Goal: Transaction & Acquisition: Purchase product/service

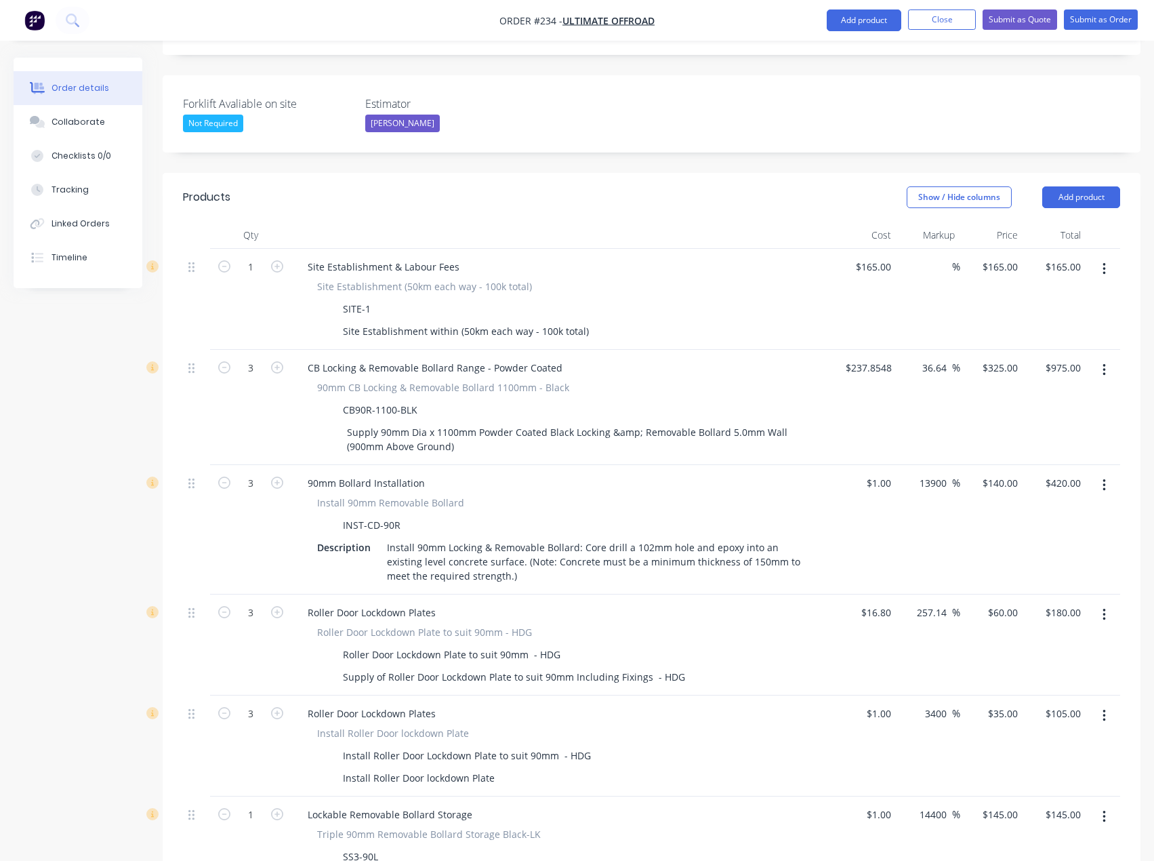
scroll to position [339, 0]
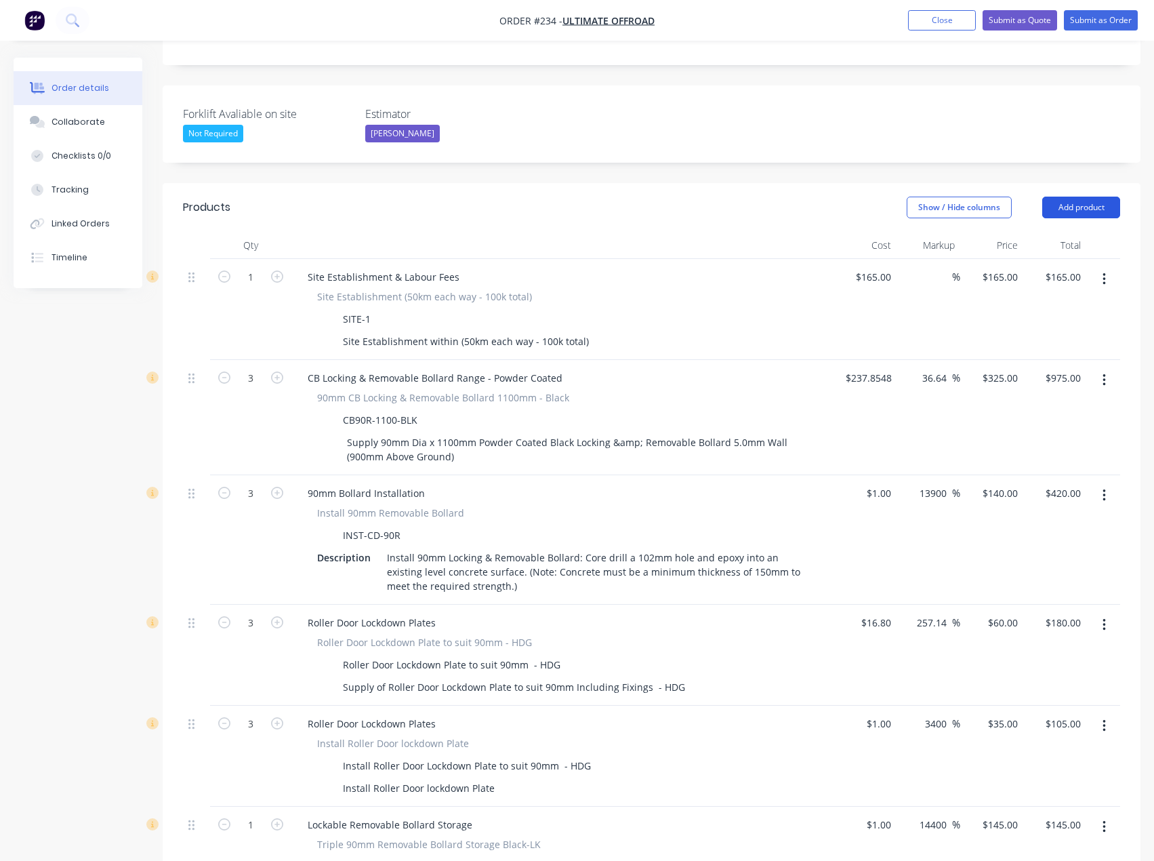
click at [1067, 197] on button "Add product" at bounding box center [1081, 208] width 78 height 22
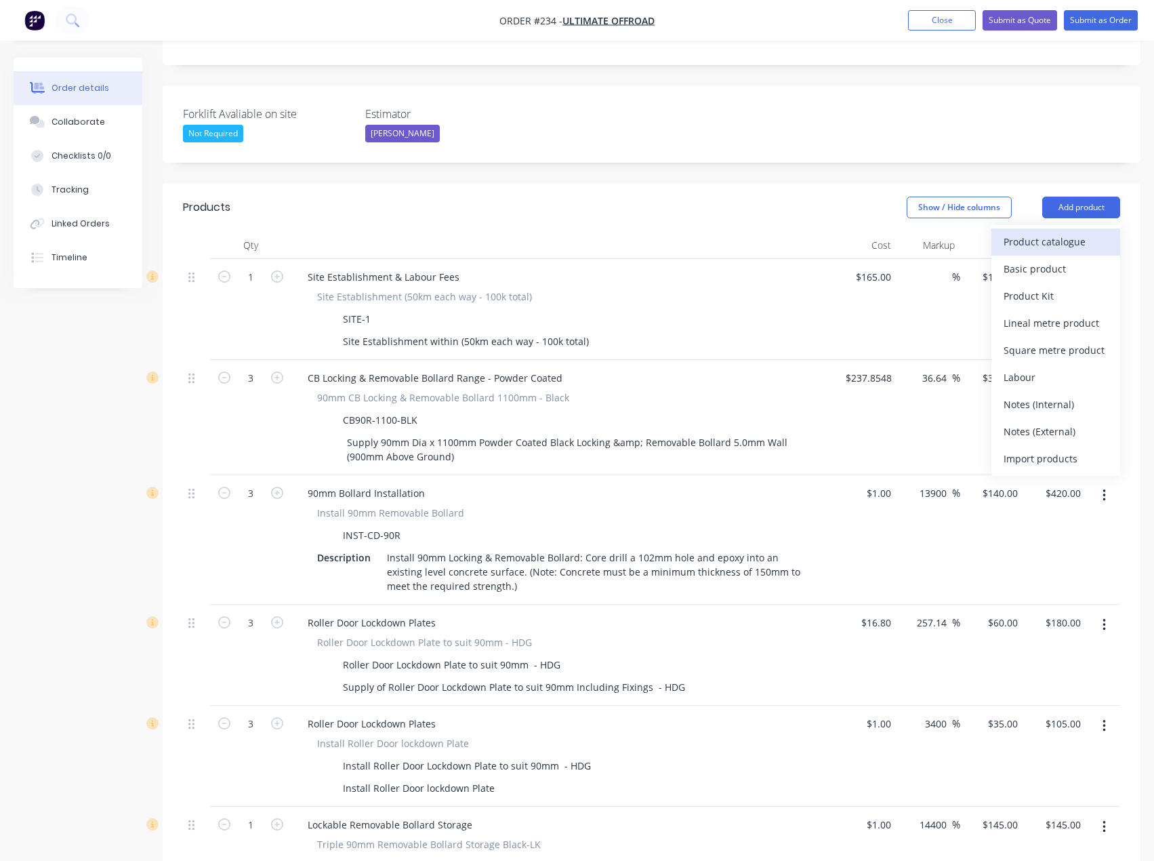
click at [1069, 232] on div "Product catalogue" at bounding box center [1056, 242] width 104 height 20
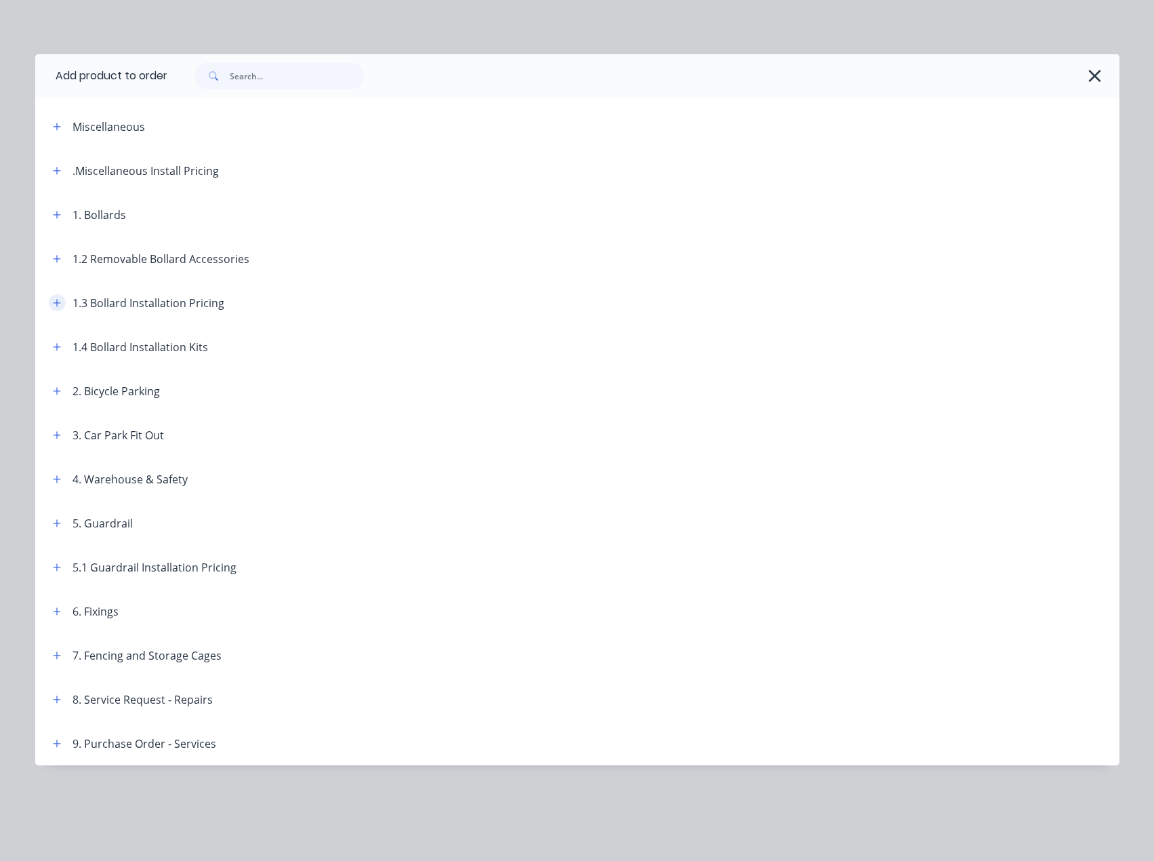
click at [57, 302] on icon "button" at bounding box center [56, 302] width 7 height 7
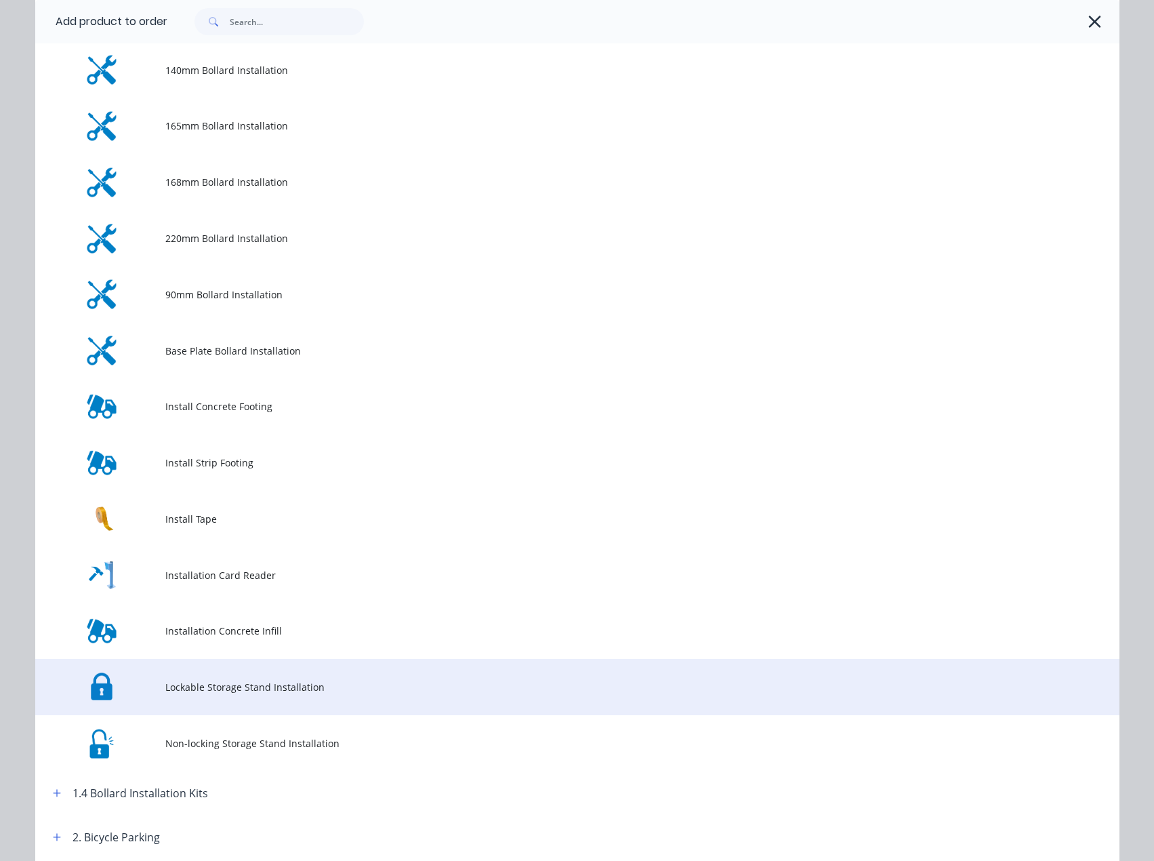
click at [324, 688] on span "Lockable Storage Stand Installation" at bounding box center [546, 687] width 763 height 14
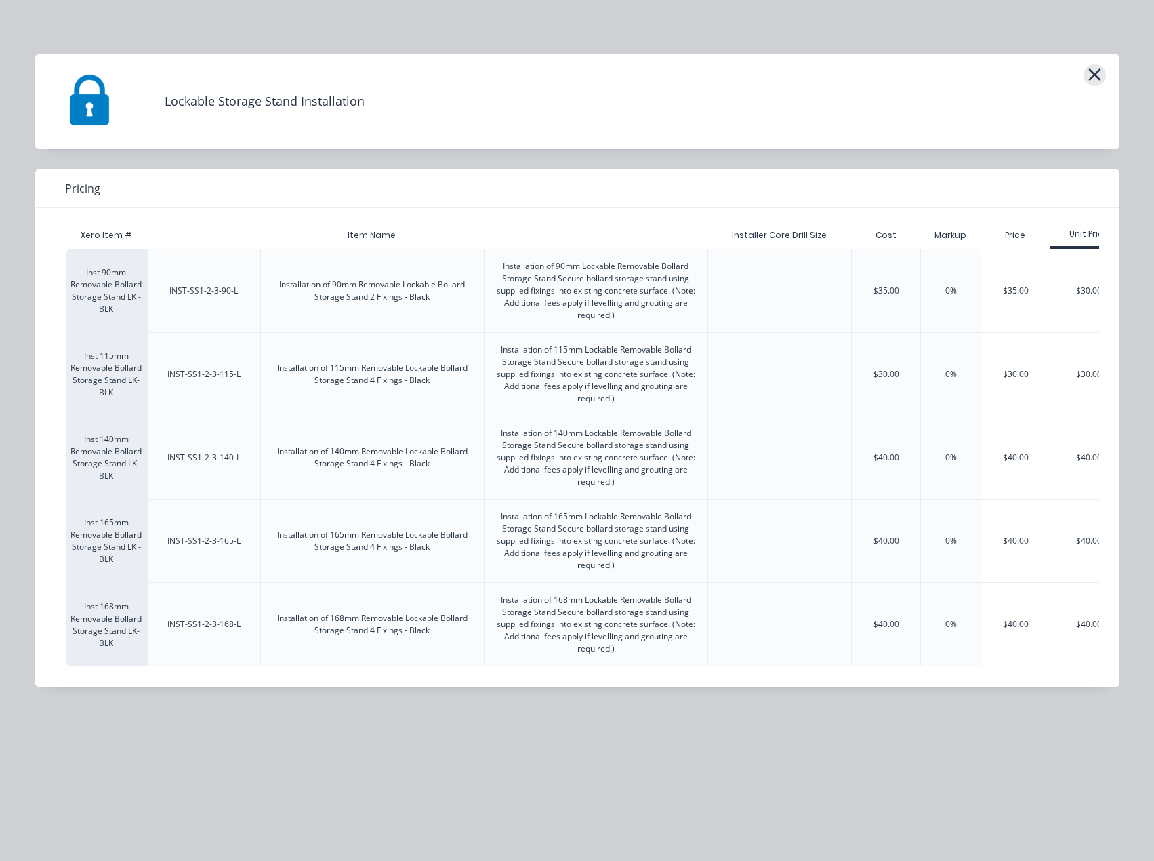
click at [1088, 81] on icon "button" at bounding box center [1095, 74] width 14 height 19
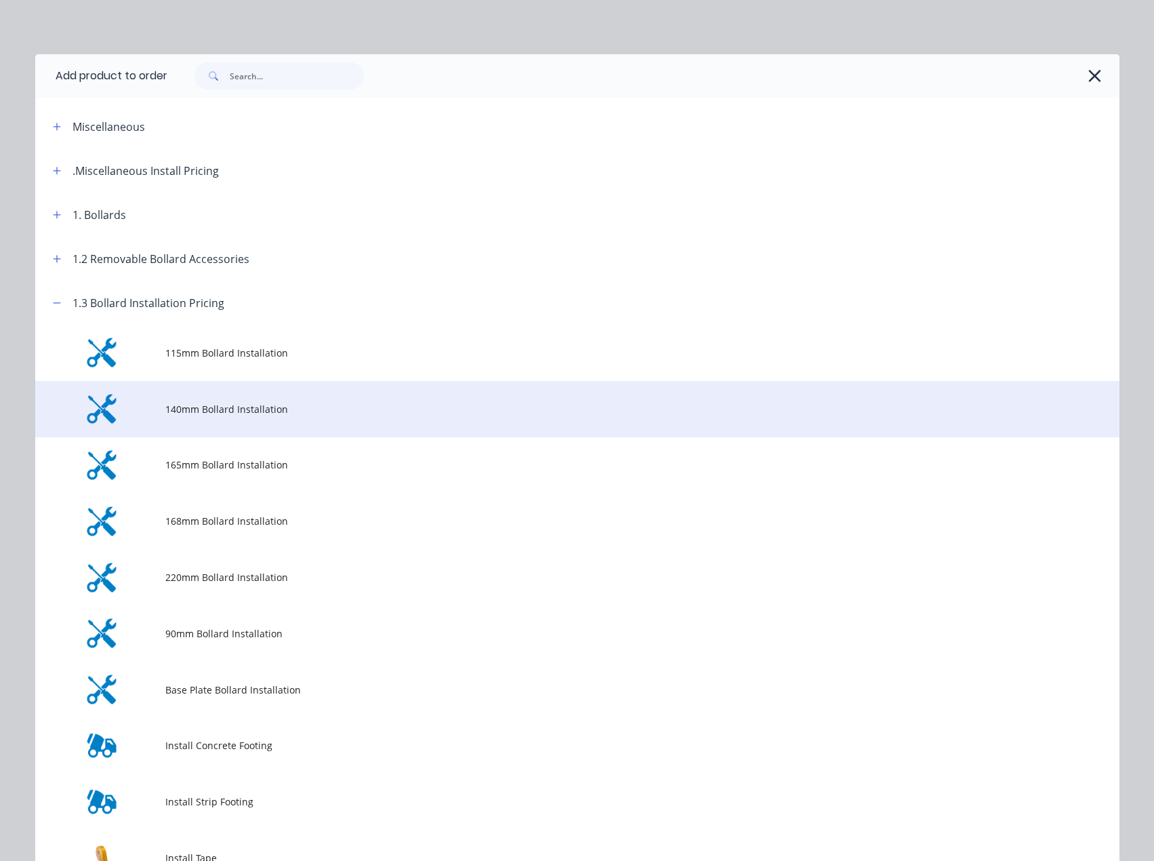
scroll to position [281, 0]
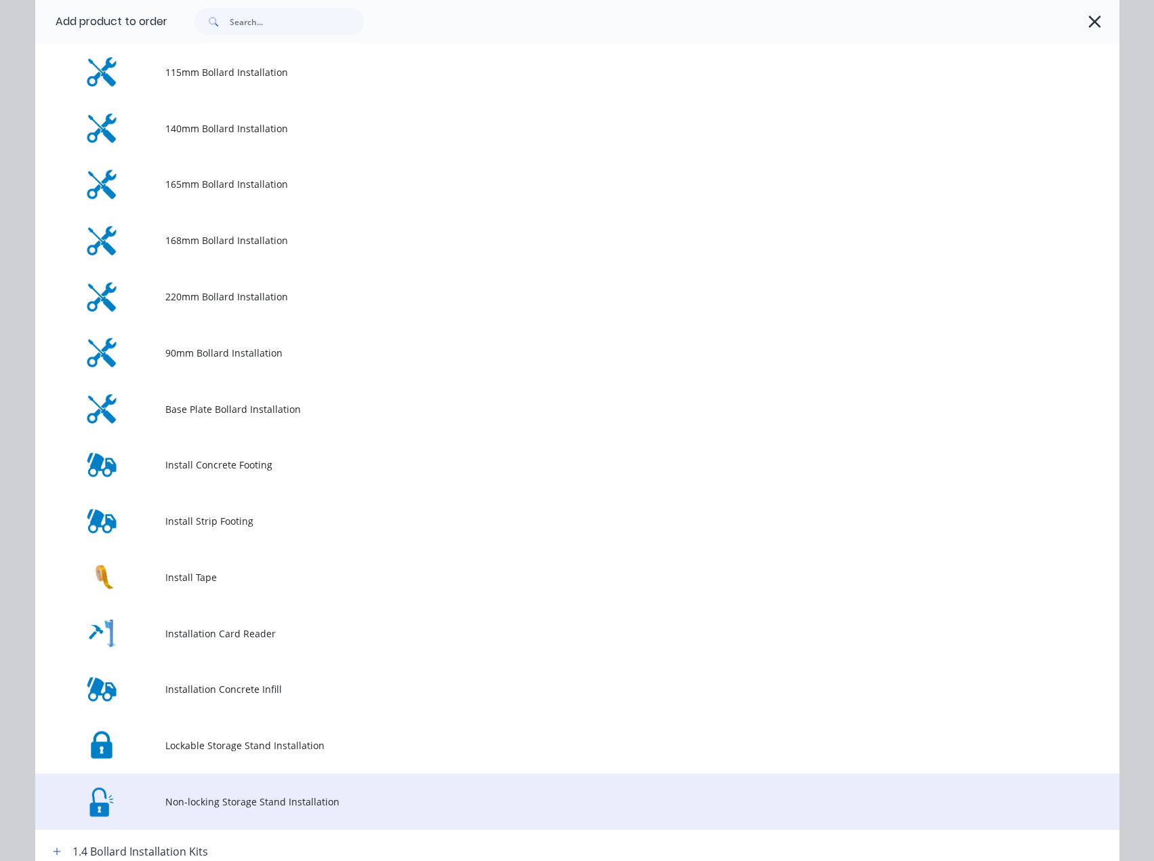
click at [324, 797] on span "Non-locking Storage Stand Installation" at bounding box center [546, 801] width 763 height 14
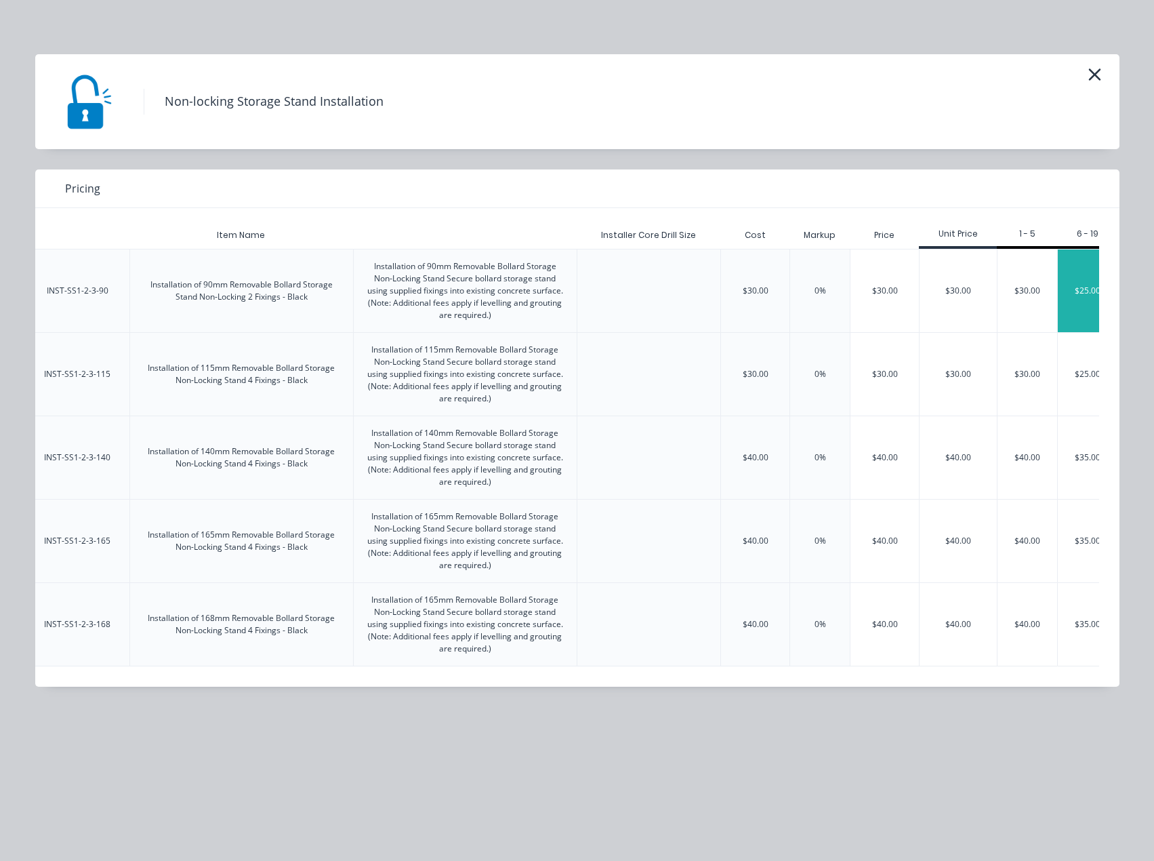
scroll to position [0, 140]
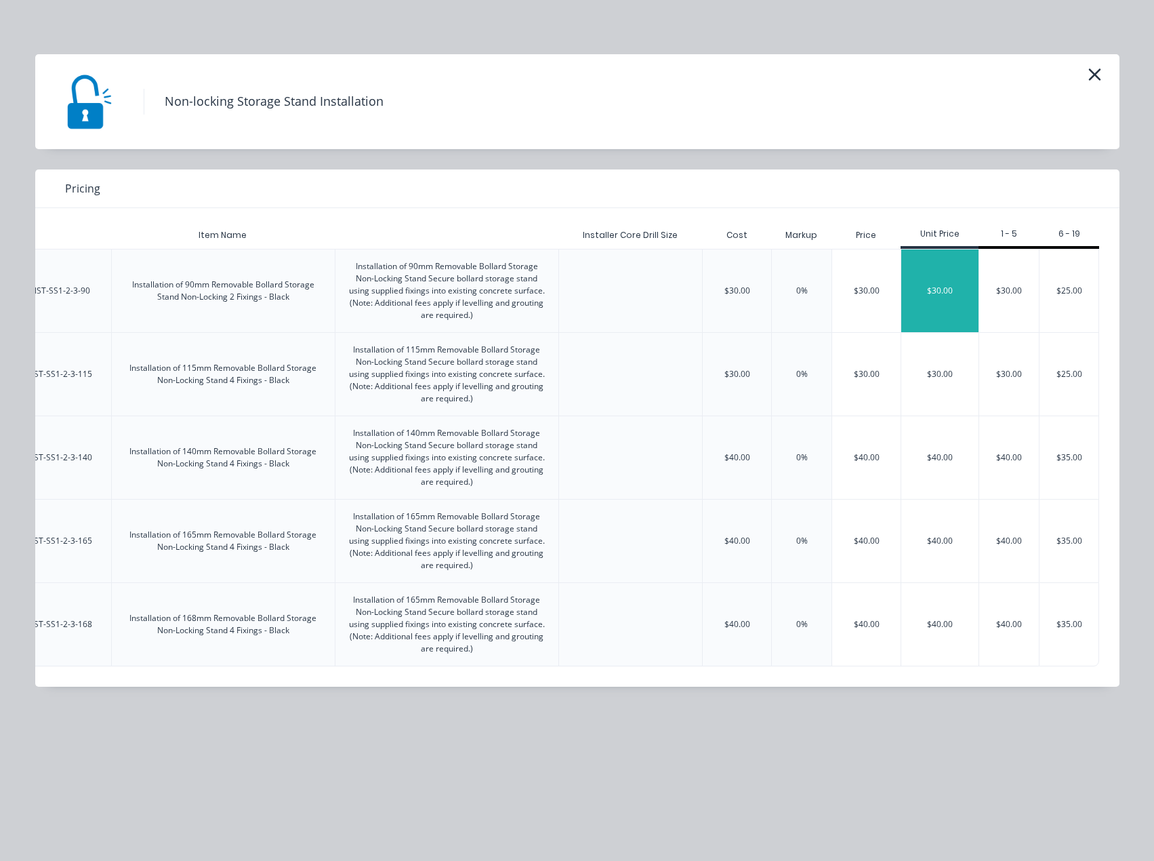
click at [949, 291] on div "$30.00" at bounding box center [939, 290] width 77 height 83
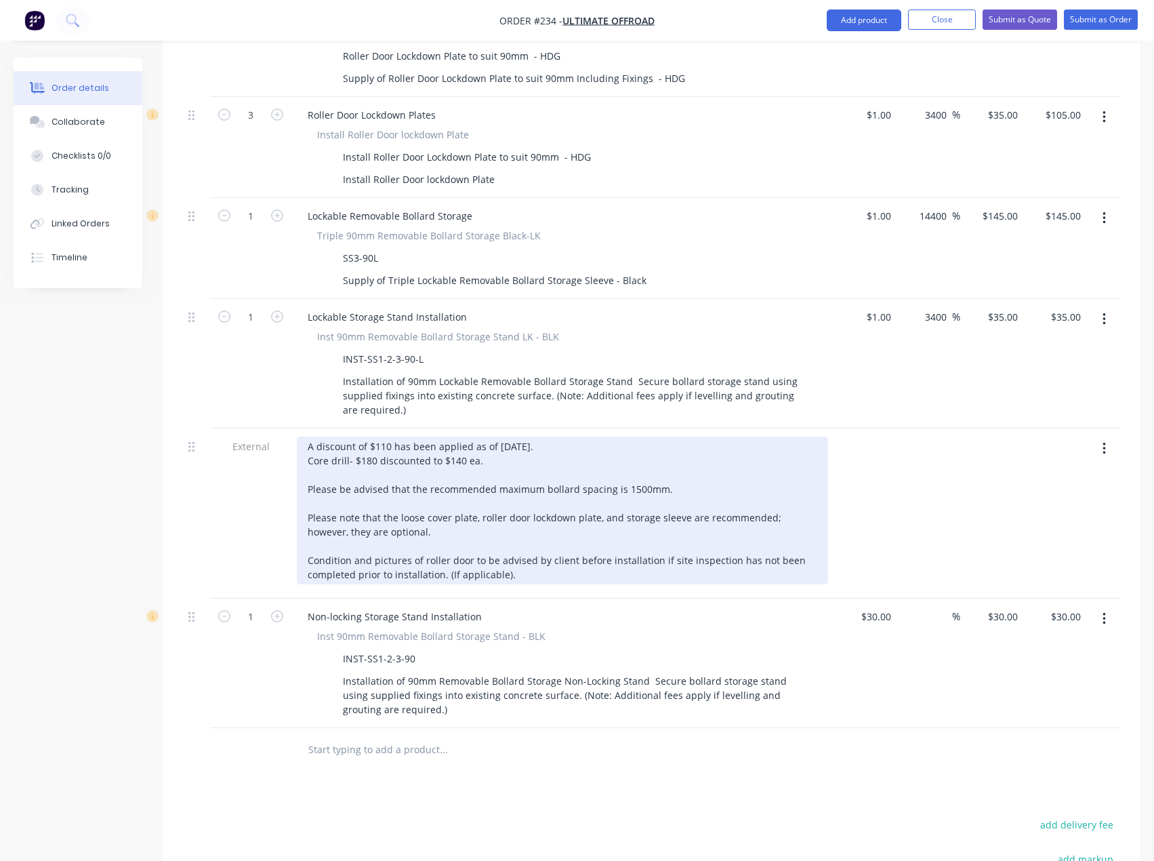
scroll to position [949, 0]
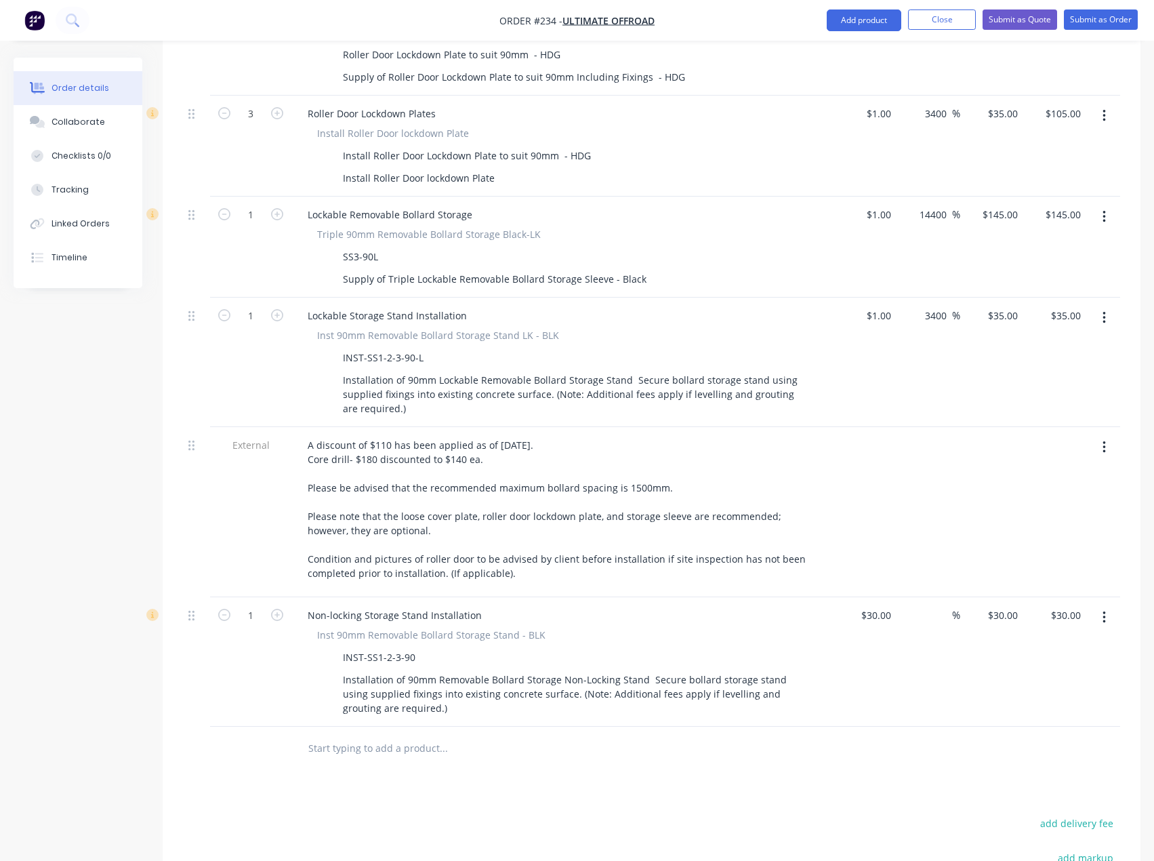
click at [1108, 306] on button "button" at bounding box center [1104, 318] width 32 height 24
click at [1088, 425] on div "Delete" at bounding box center [1056, 435] width 104 height 20
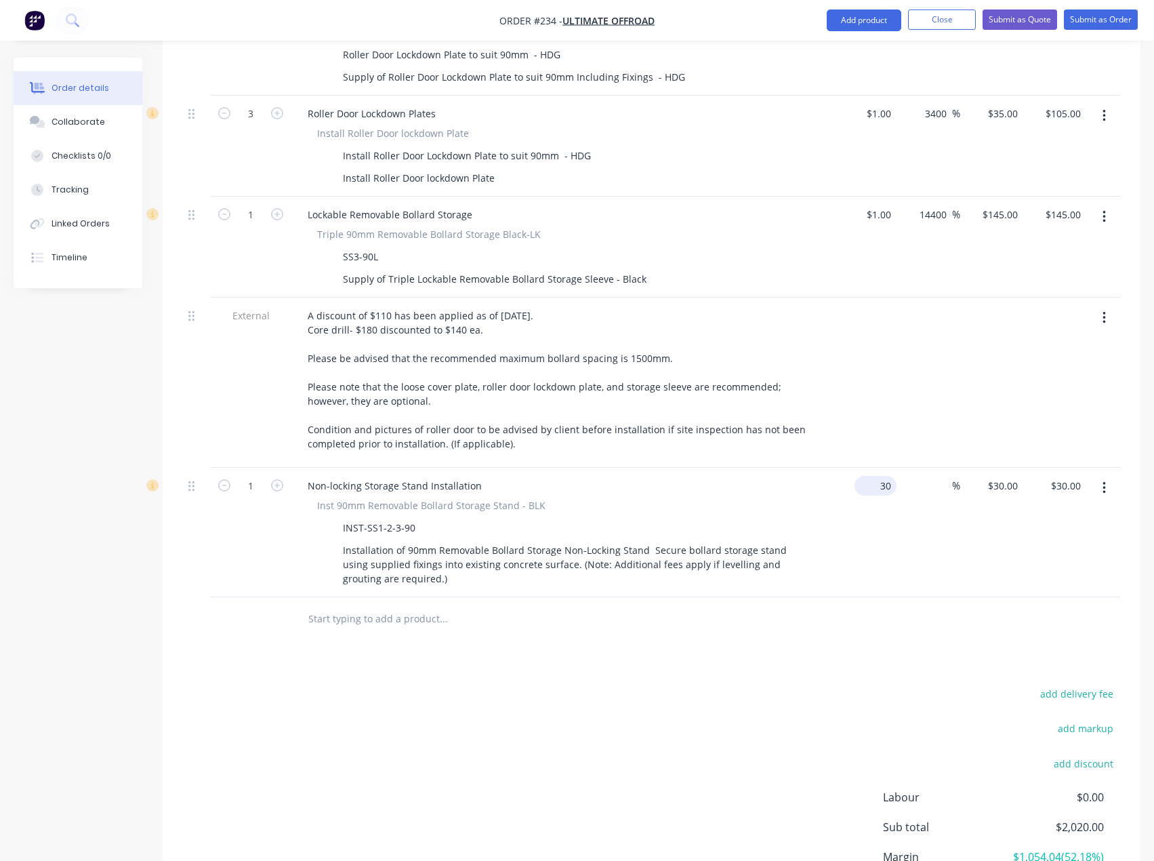
click at [871, 468] on div "30 $30.00" at bounding box center [864, 532] width 63 height 129
type input "$1.00"
type input "1"
type input "$1.00"
click at [1002, 468] on div "1 1" at bounding box center [991, 532] width 63 height 129
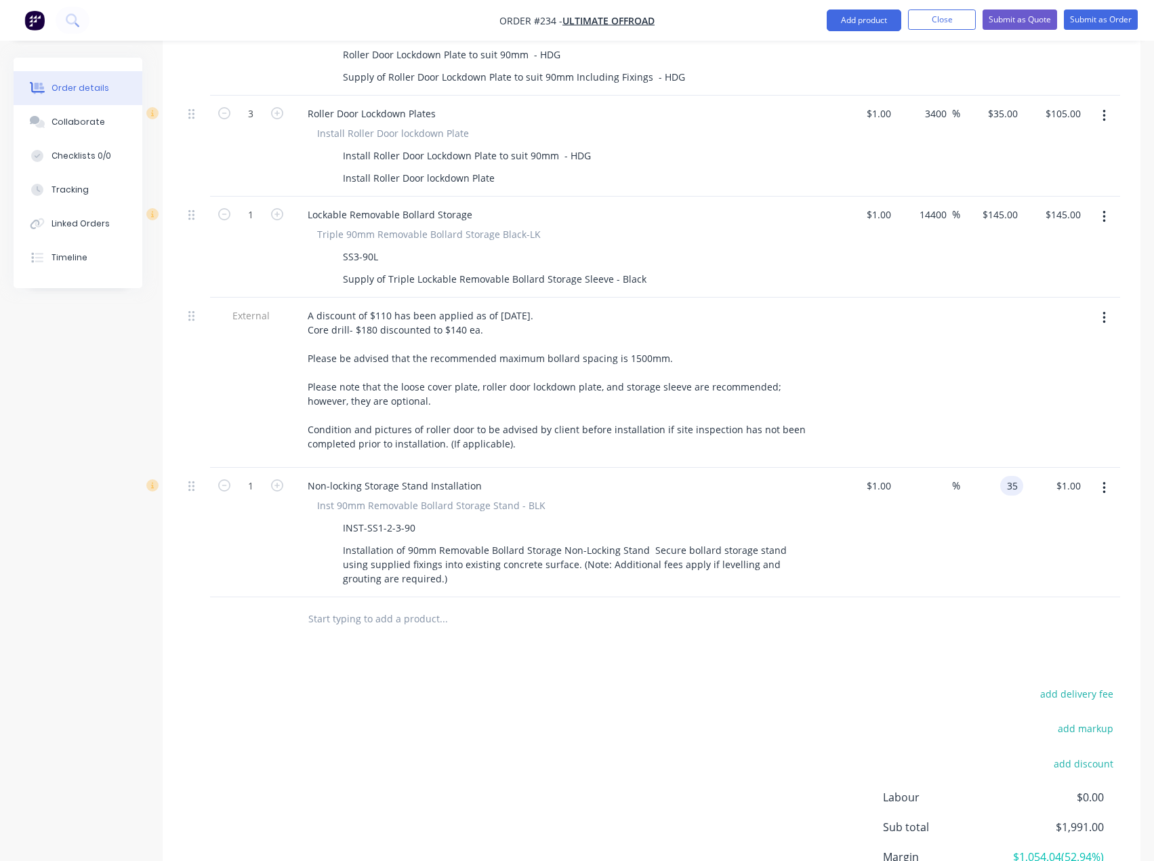
type input "35"
type input "3400"
type input "$35.00"
click at [972, 608] on div "Products Show / Hide columns Add product Qty Cost Markup Price Total 1 Site Est…" at bounding box center [652, 269] width 978 height 1393
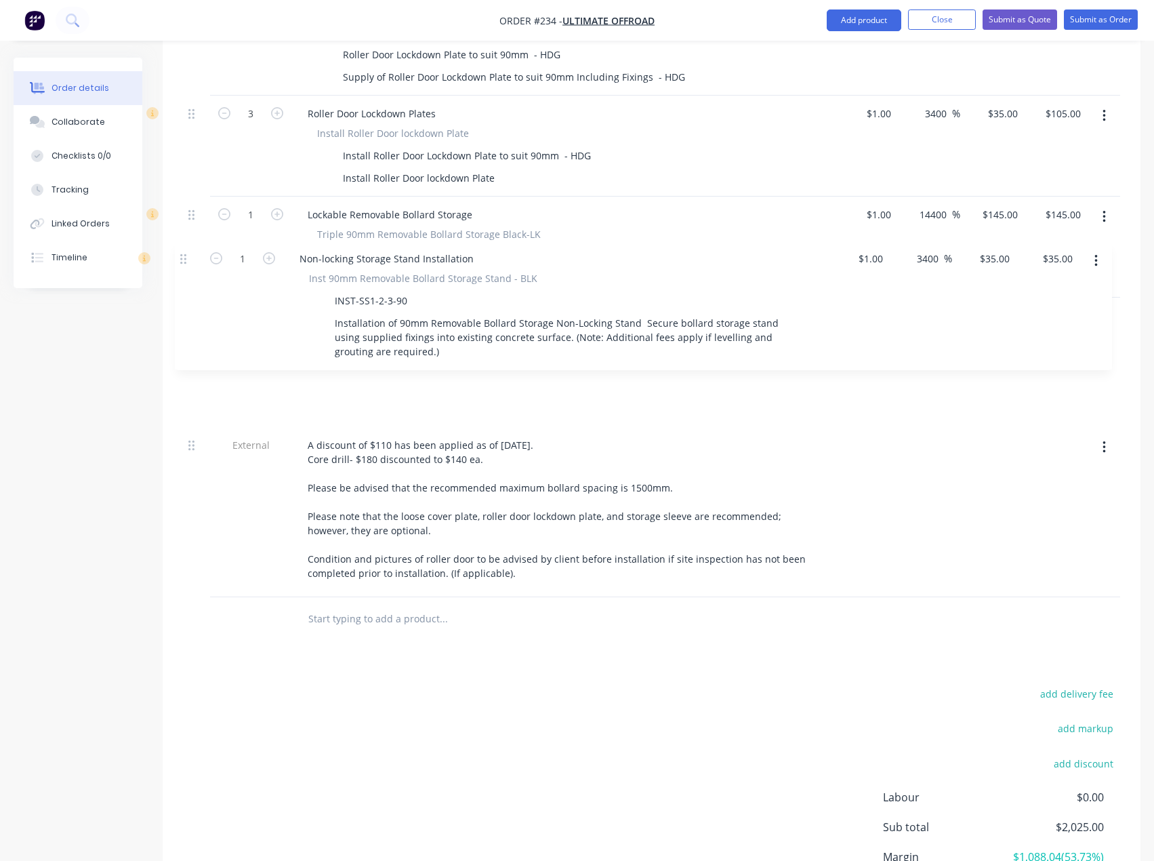
drag, startPoint x: 192, startPoint y: 438, endPoint x: 184, endPoint y: 252, distance: 186.5
click at [184, 252] on div "1 Site Establishment & Labour Fees Site Establishment (50km each way - 100k tot…" at bounding box center [651, 123] width 937 height 948
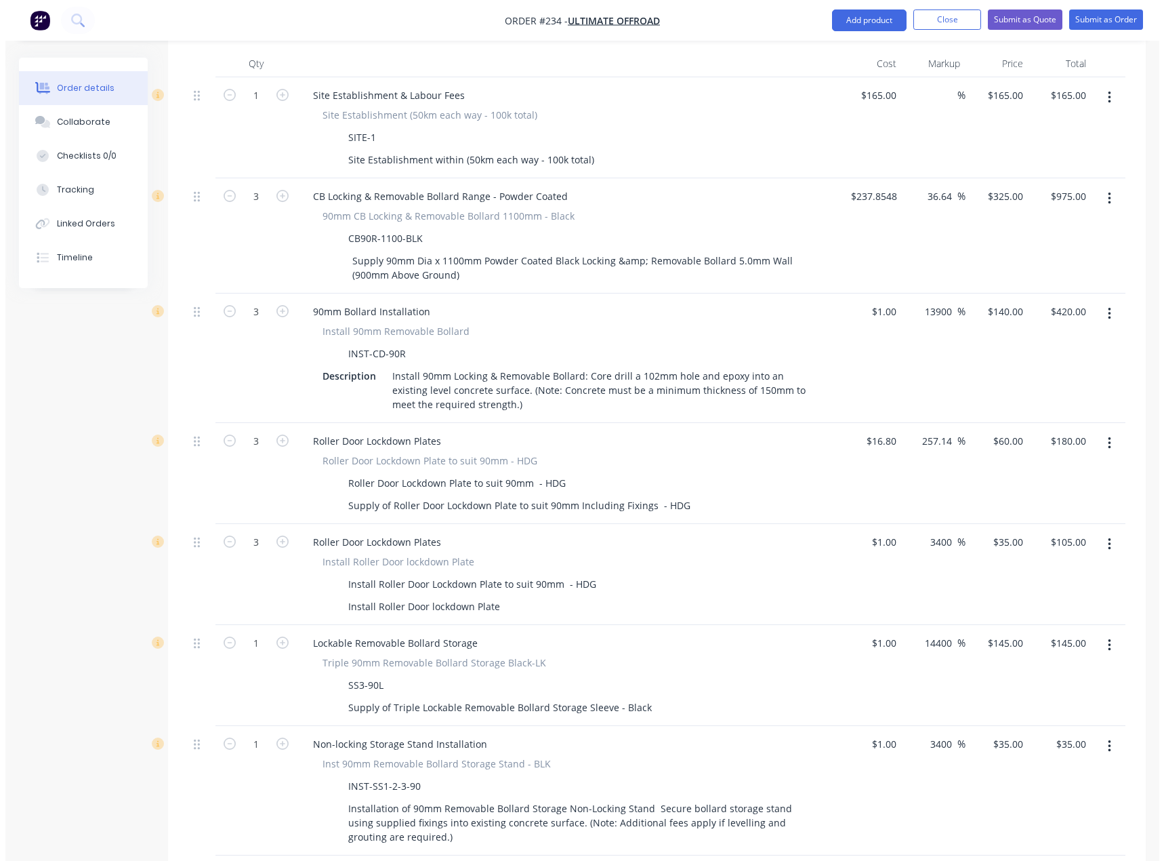
scroll to position [0, 0]
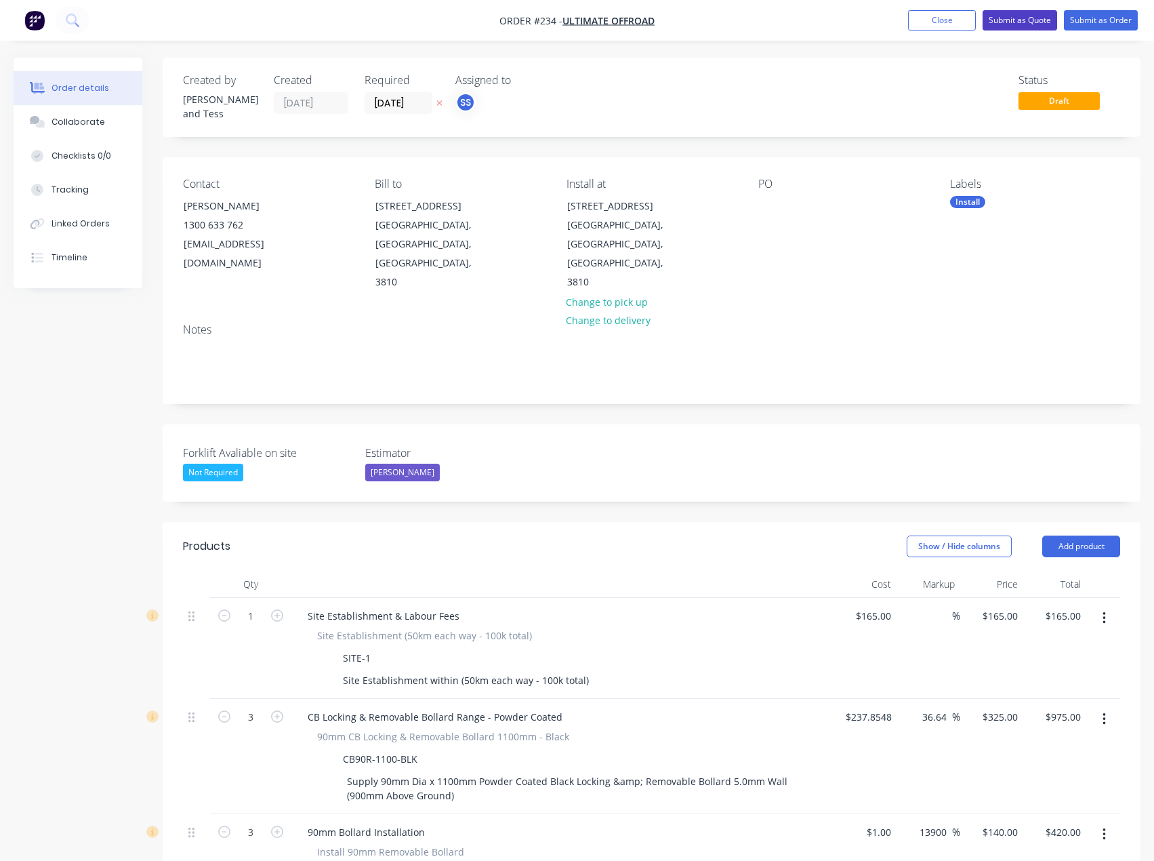
click at [1013, 17] on button "Submit as Quote" at bounding box center [1020, 20] width 75 height 20
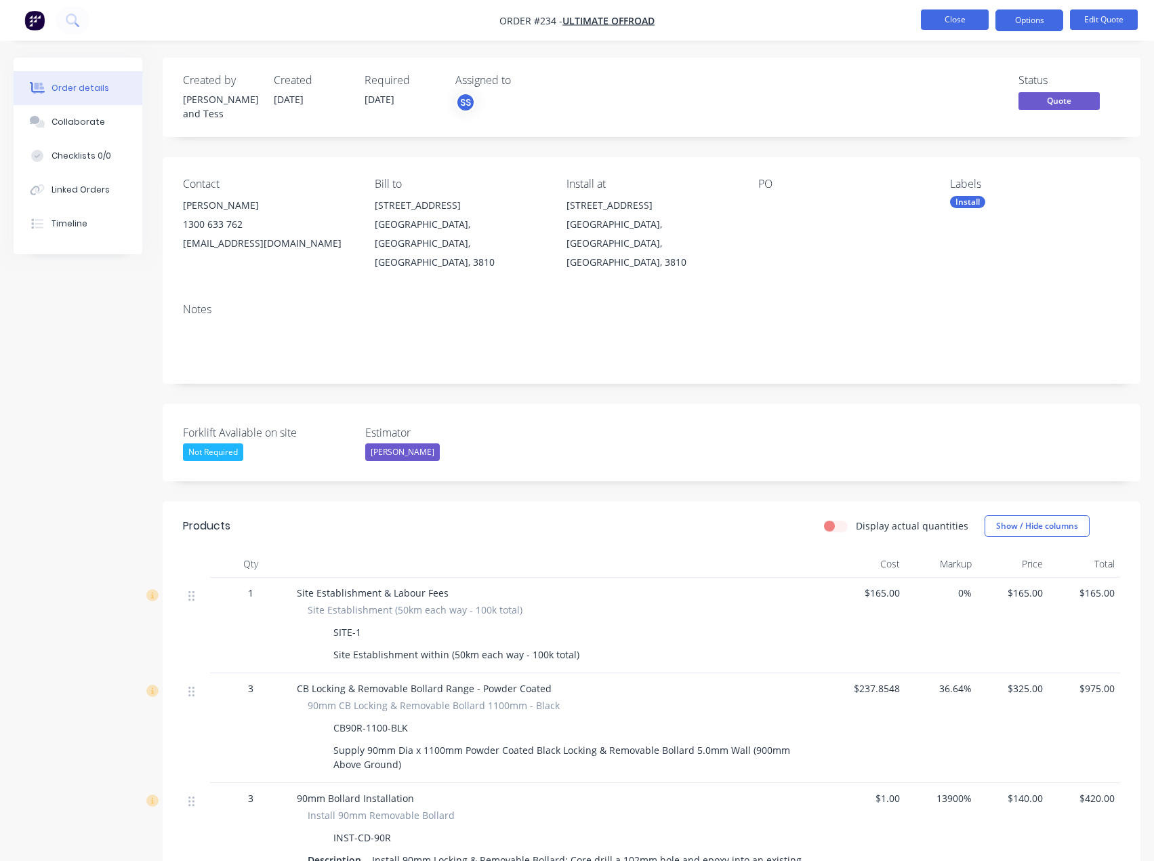
click at [968, 14] on button "Close" at bounding box center [955, 19] width 68 height 20
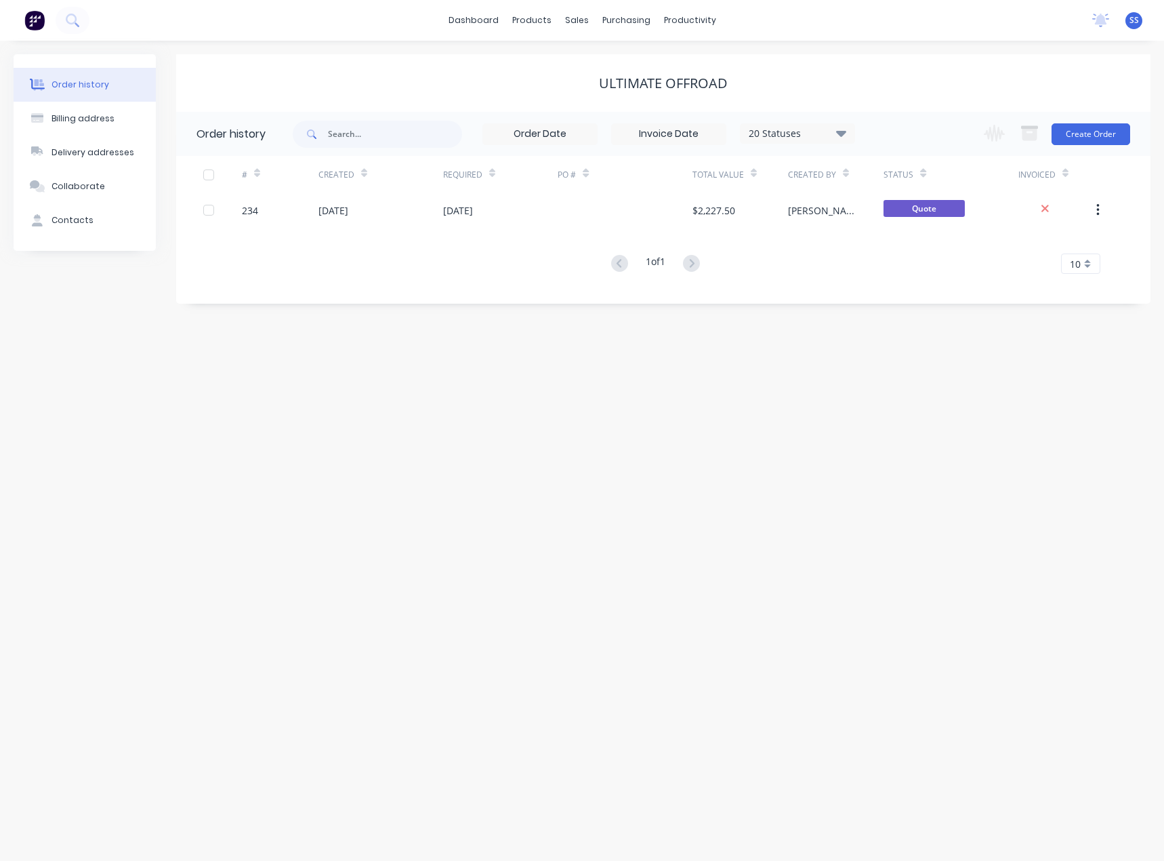
click at [665, 377] on div "Order history Billing address Delivery addresses Collaborate Contacts Ultimate …" at bounding box center [582, 451] width 1164 height 820
click at [594, 377] on div "Order history Billing address Delivery addresses Collaborate Contacts Ultimate …" at bounding box center [582, 451] width 1164 height 820
click at [465, 19] on link "dashboard" at bounding box center [474, 20] width 64 height 20
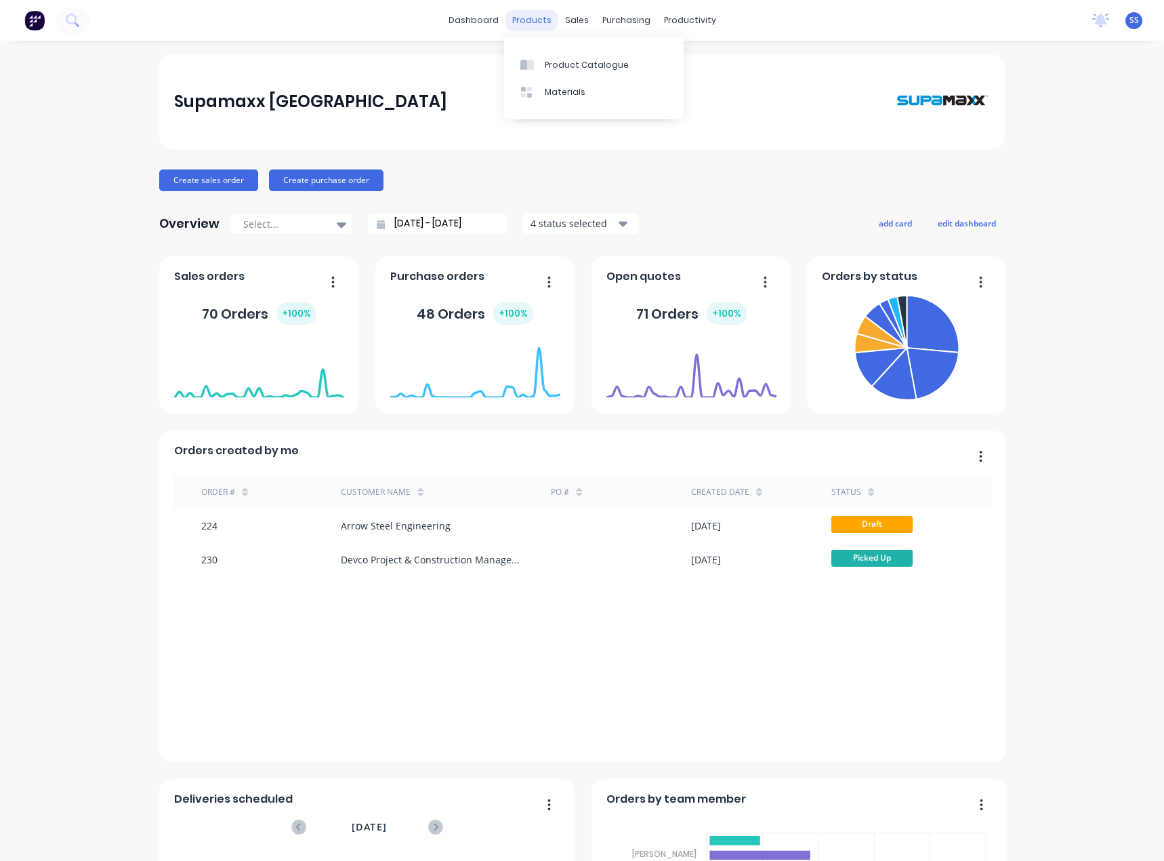
click at [532, 20] on div "products" at bounding box center [531, 20] width 53 height 20
click at [600, 96] on div "Customers" at bounding box center [618, 92] width 49 height 12
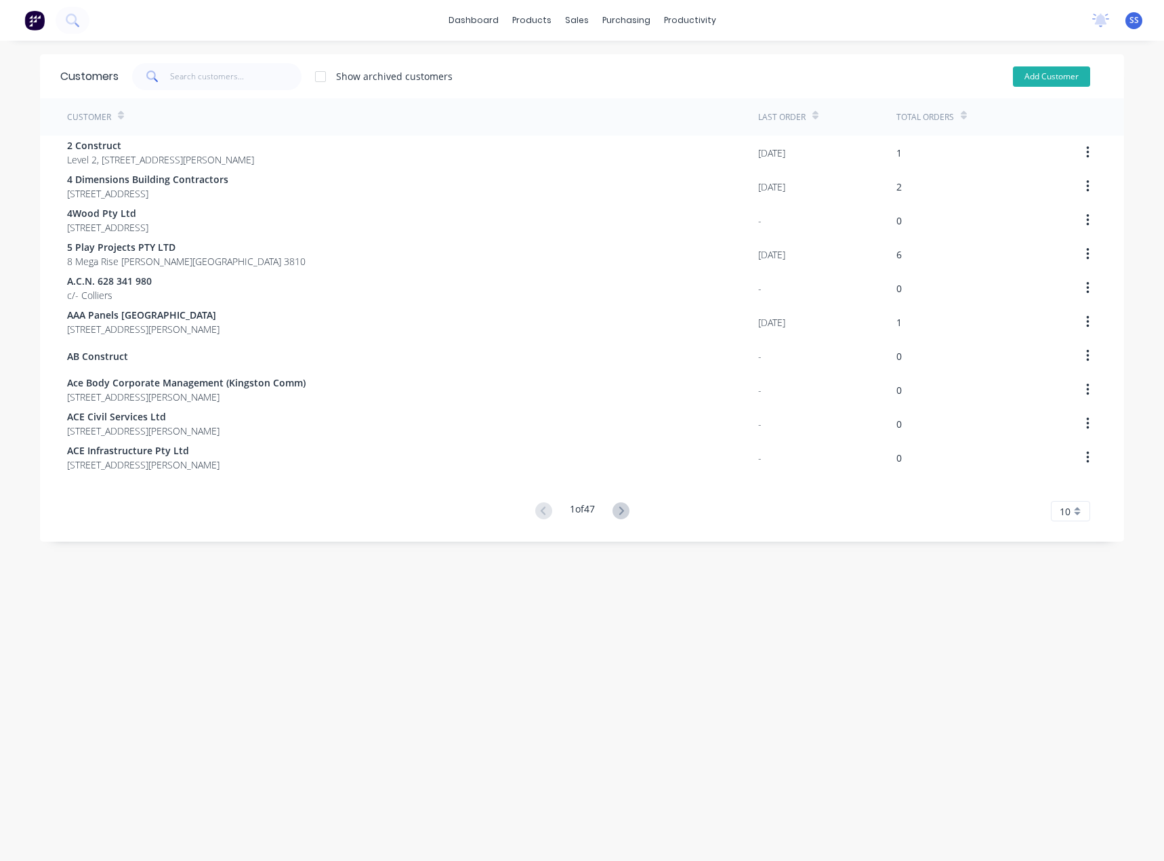
click at [1026, 76] on button "Add Customer" at bounding box center [1051, 76] width 77 height 20
select select "AU"
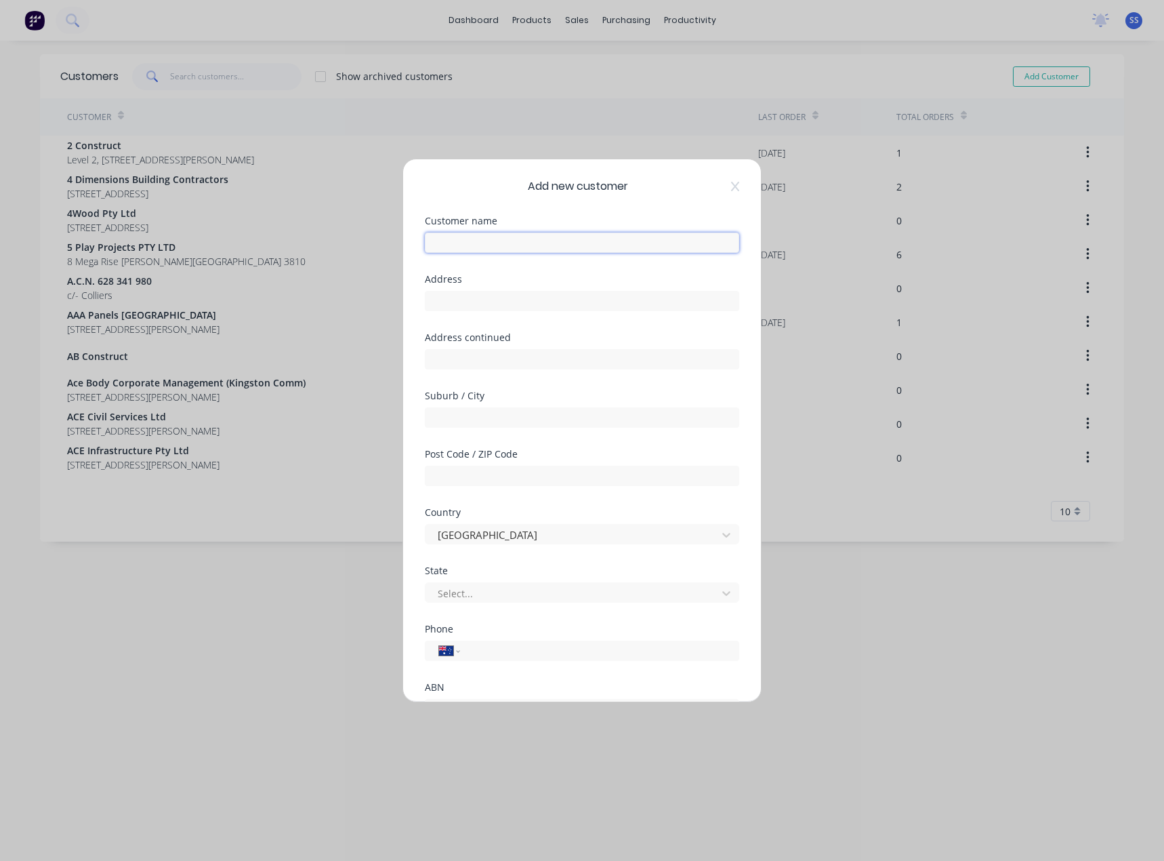
click at [550, 237] on input "text" at bounding box center [582, 242] width 314 height 20
type input "[PERSON_NAME] Radiator Service"
drag, startPoint x: 494, startPoint y: 302, endPoint x: 632, endPoint y: 316, distance: 138.3
click at [631, 313] on div "Address [STREET_ADDRESS]" at bounding box center [582, 303] width 314 height 58
type input "[STREET_ADDRESS]"
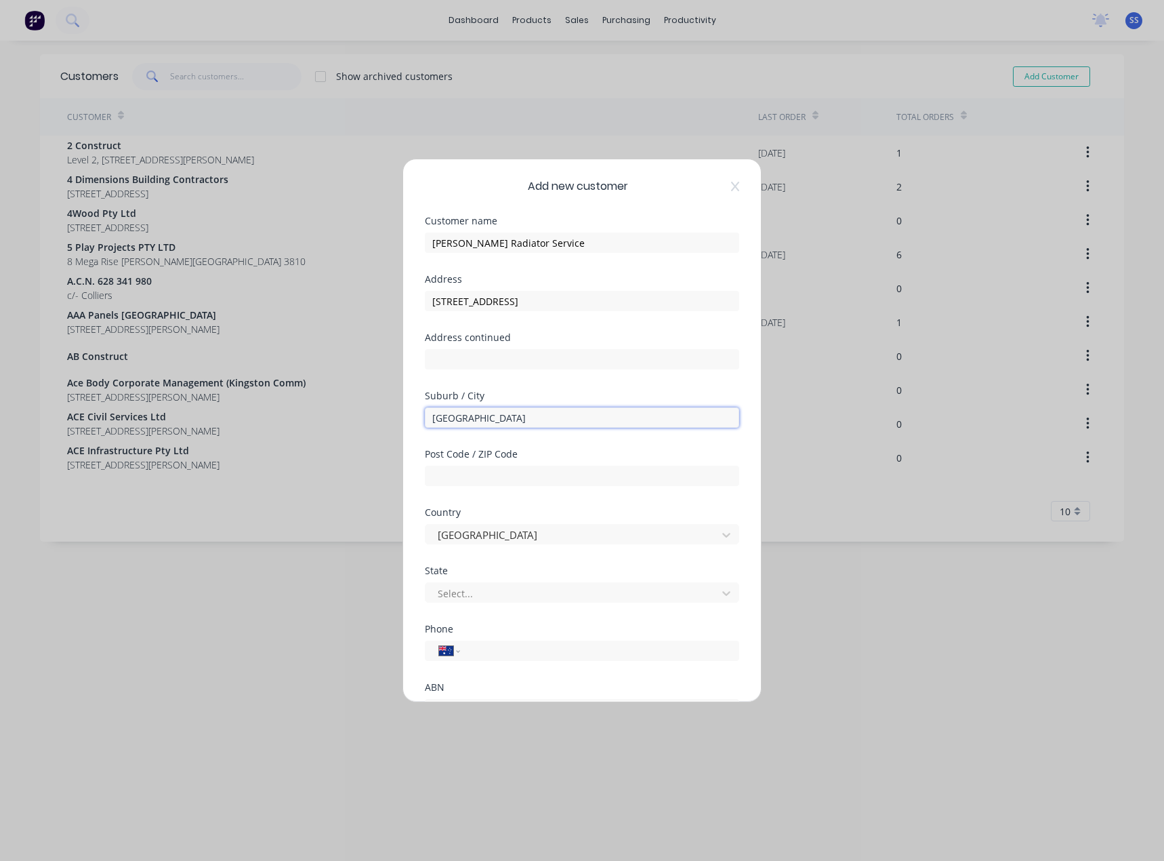
type input "[GEOGRAPHIC_DATA]"
type input "3192"
click at [619, 583] on div "Select..." at bounding box center [573, 593] width 282 height 20
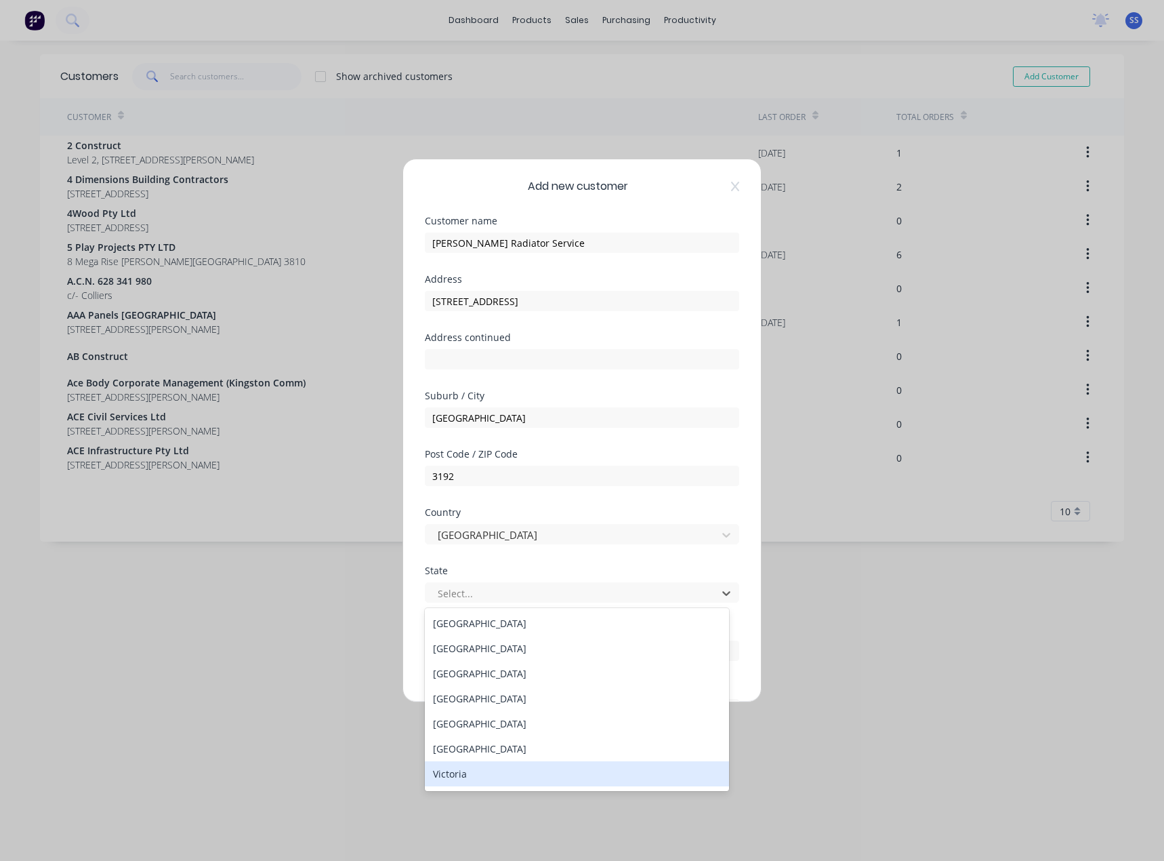
click at [553, 769] on div "Victoria" at bounding box center [577, 773] width 304 height 25
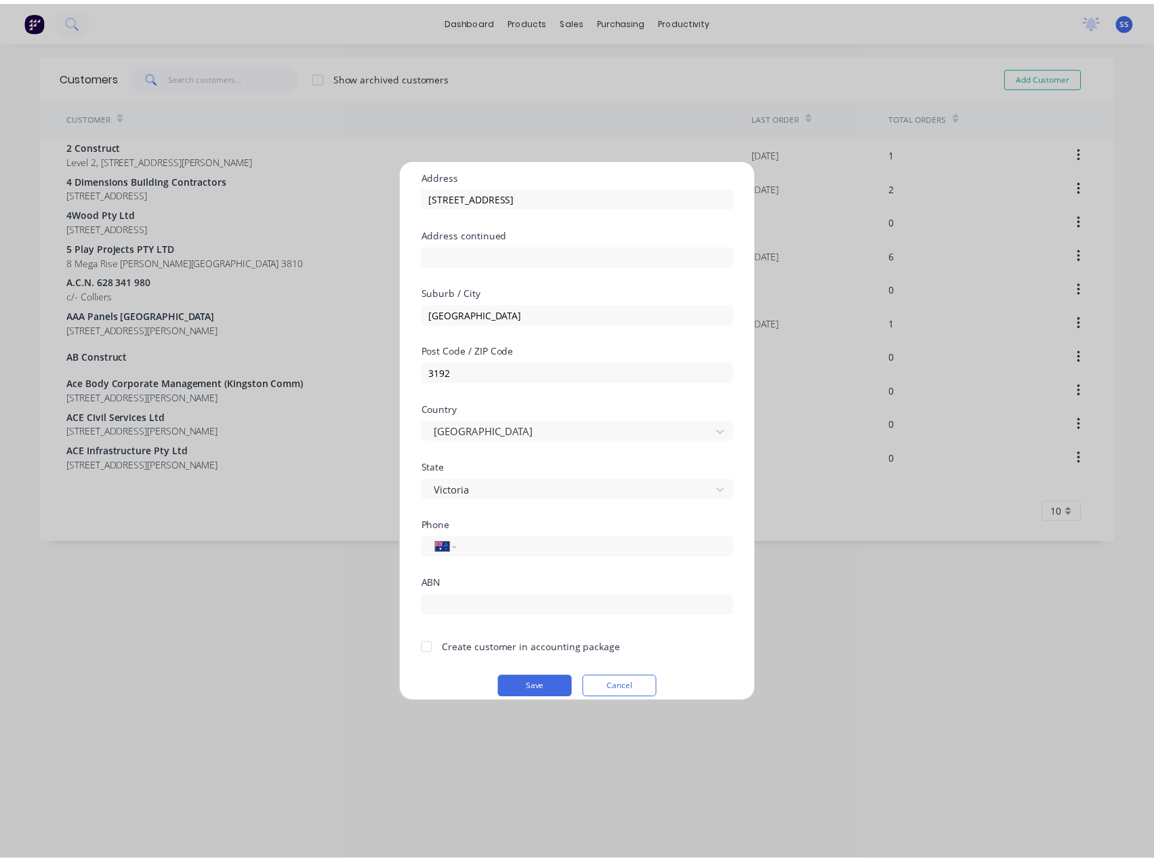
scroll to position [119, 0]
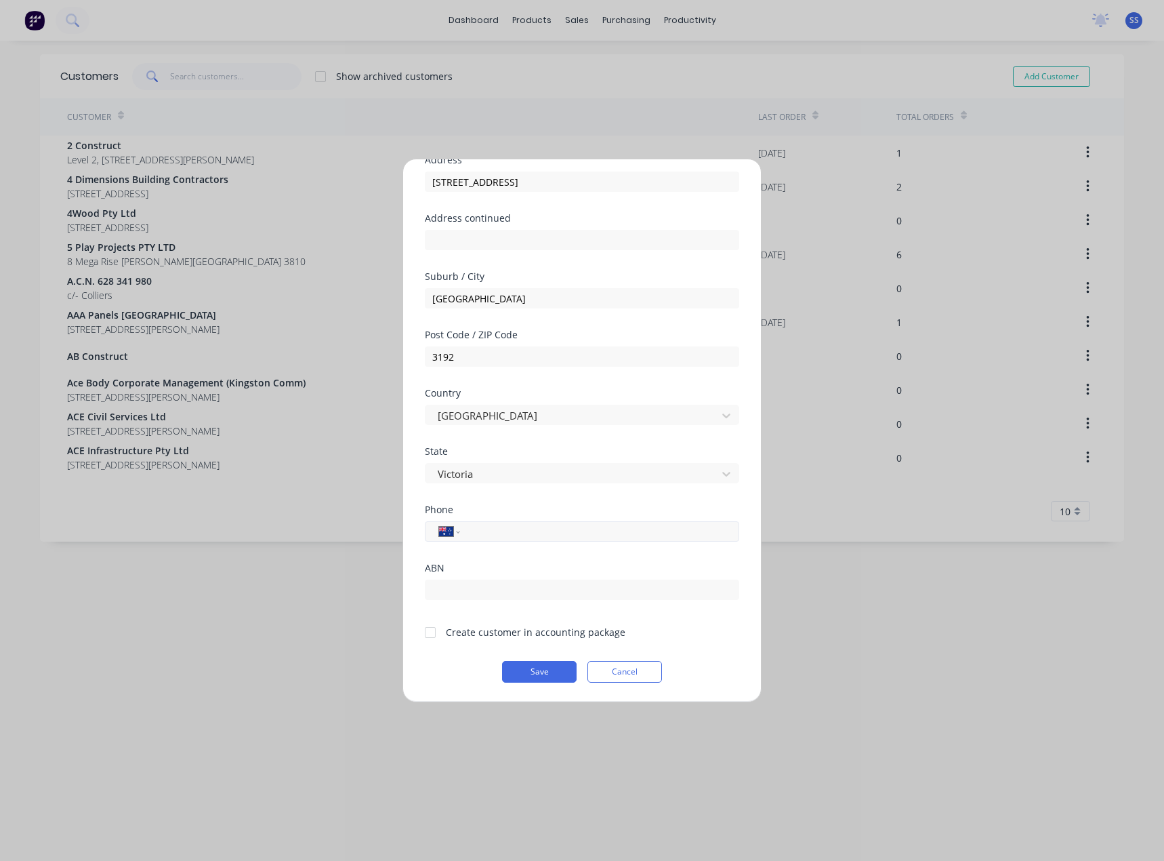
click at [537, 532] on input "tel" at bounding box center [597, 532] width 255 height 16
type input "9"
type input "[PHONE_NUMBER]"
click at [471, 634] on div "Create customer in accounting package" at bounding box center [536, 632] width 180 height 14
click at [432, 633] on div at bounding box center [430, 632] width 27 height 27
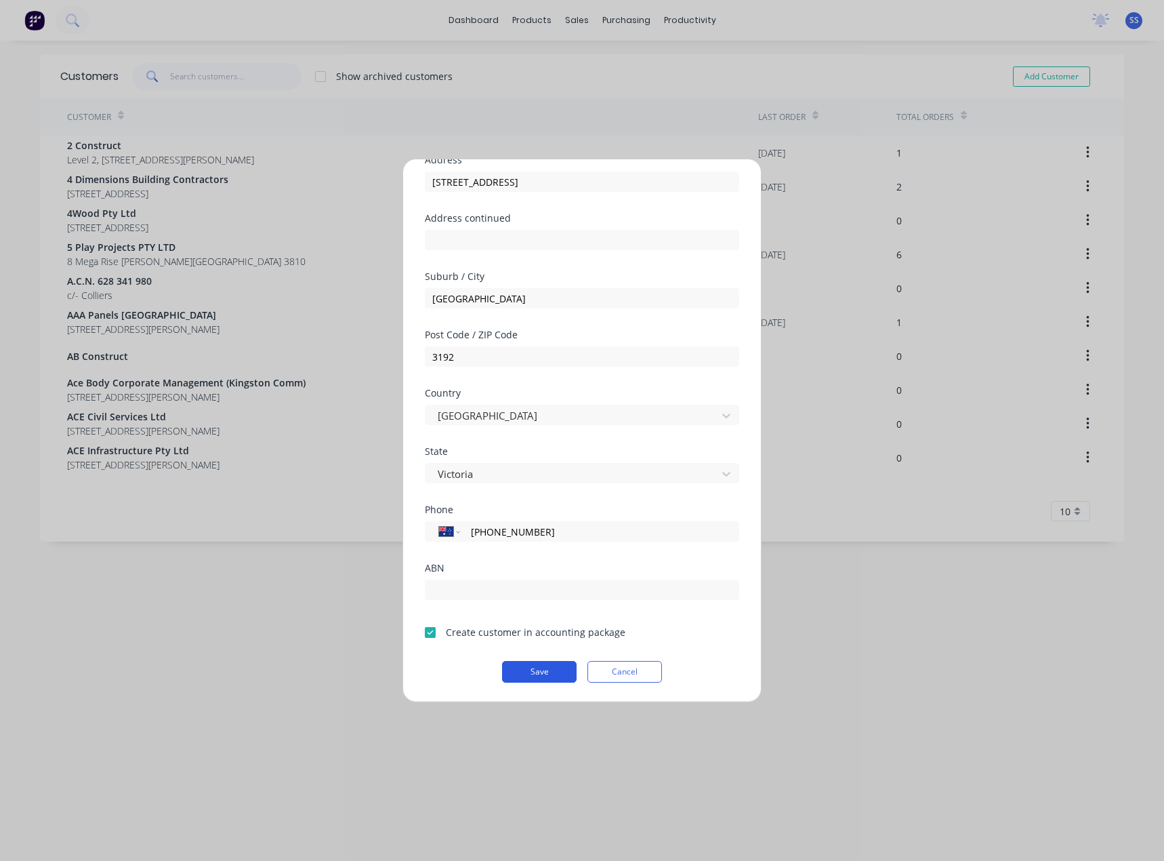
click at [505, 668] on button "Save" at bounding box center [539, 672] width 75 height 22
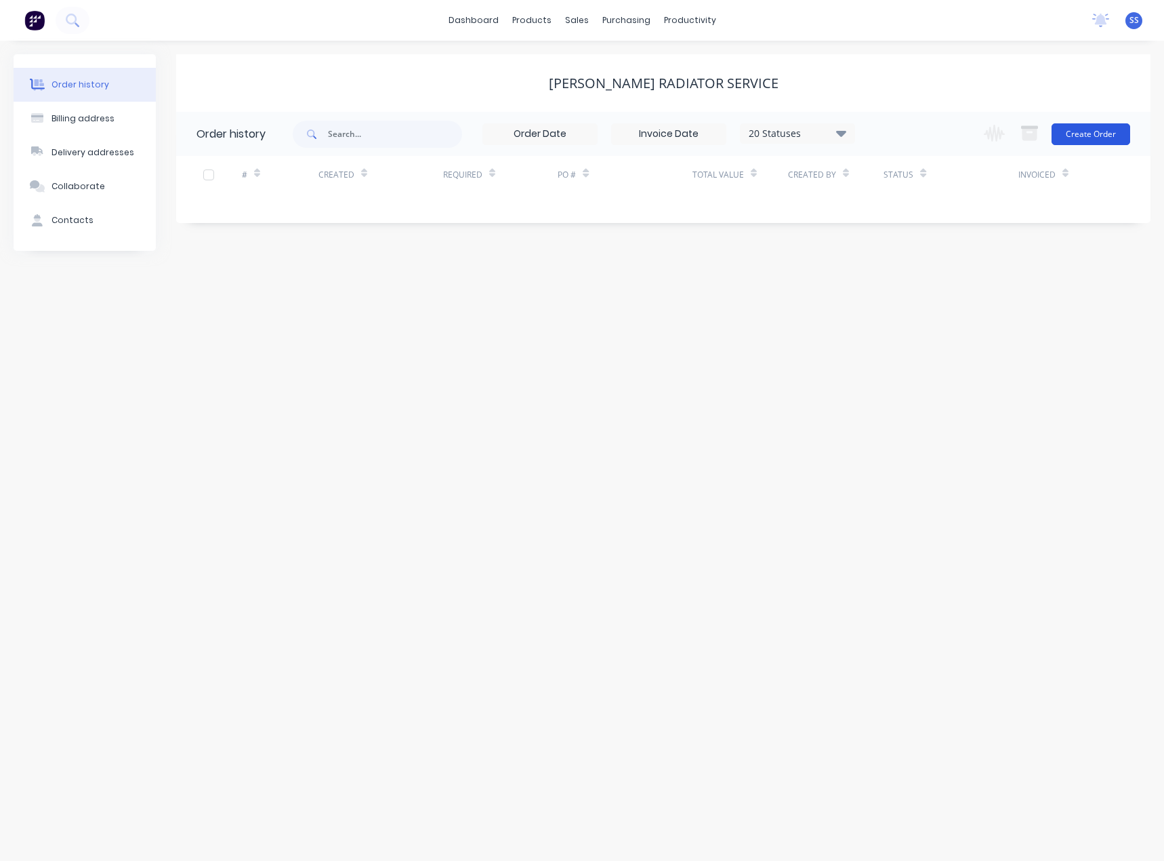
click at [1087, 131] on button "Create Order" at bounding box center [1091, 134] width 79 height 22
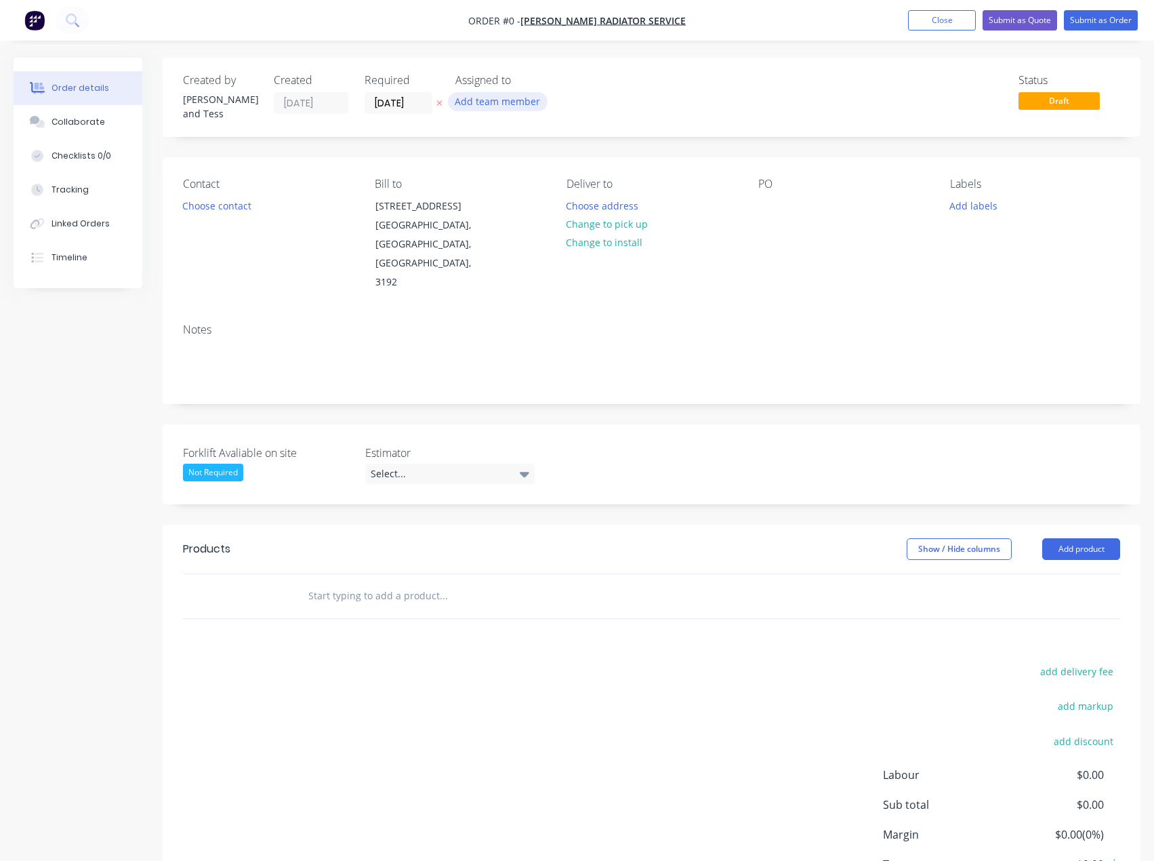
click at [477, 106] on button "Add team member" at bounding box center [498, 101] width 100 height 18
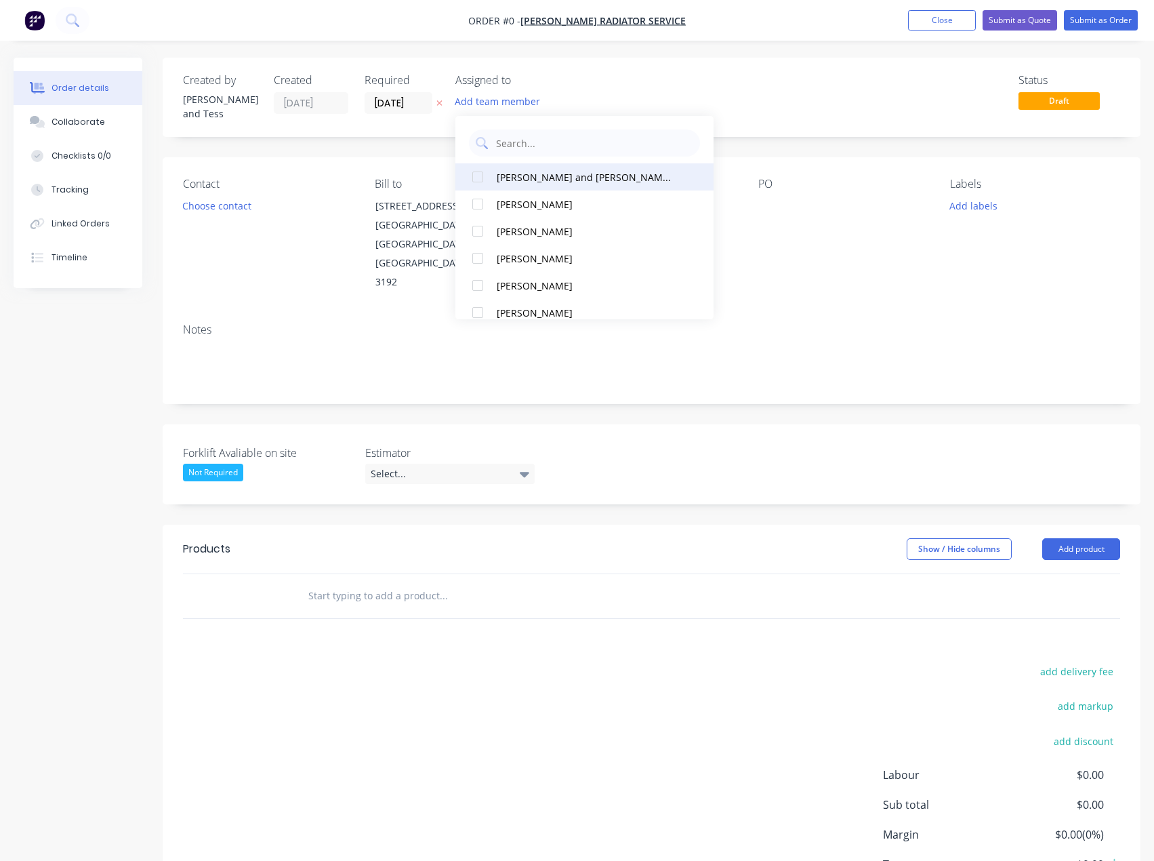
click at [521, 172] on div "[PERSON_NAME] and [PERSON_NAME] (You)" at bounding box center [587, 177] width 180 height 14
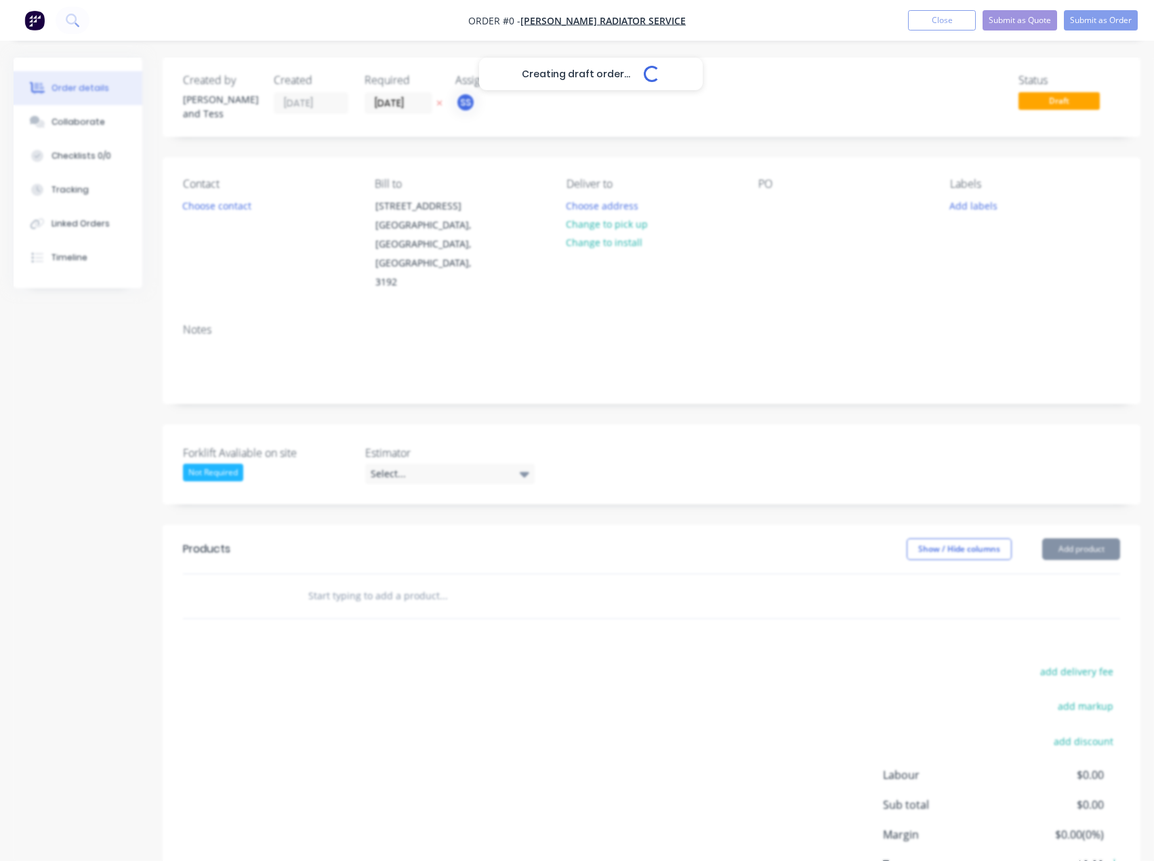
click at [645, 81] on div "Creating draft order... Loading... Order details Collaborate Checklists 0/0 Tra…" at bounding box center [577, 511] width 1154 height 907
click at [241, 196] on button "Choose contact" at bounding box center [216, 205] width 83 height 18
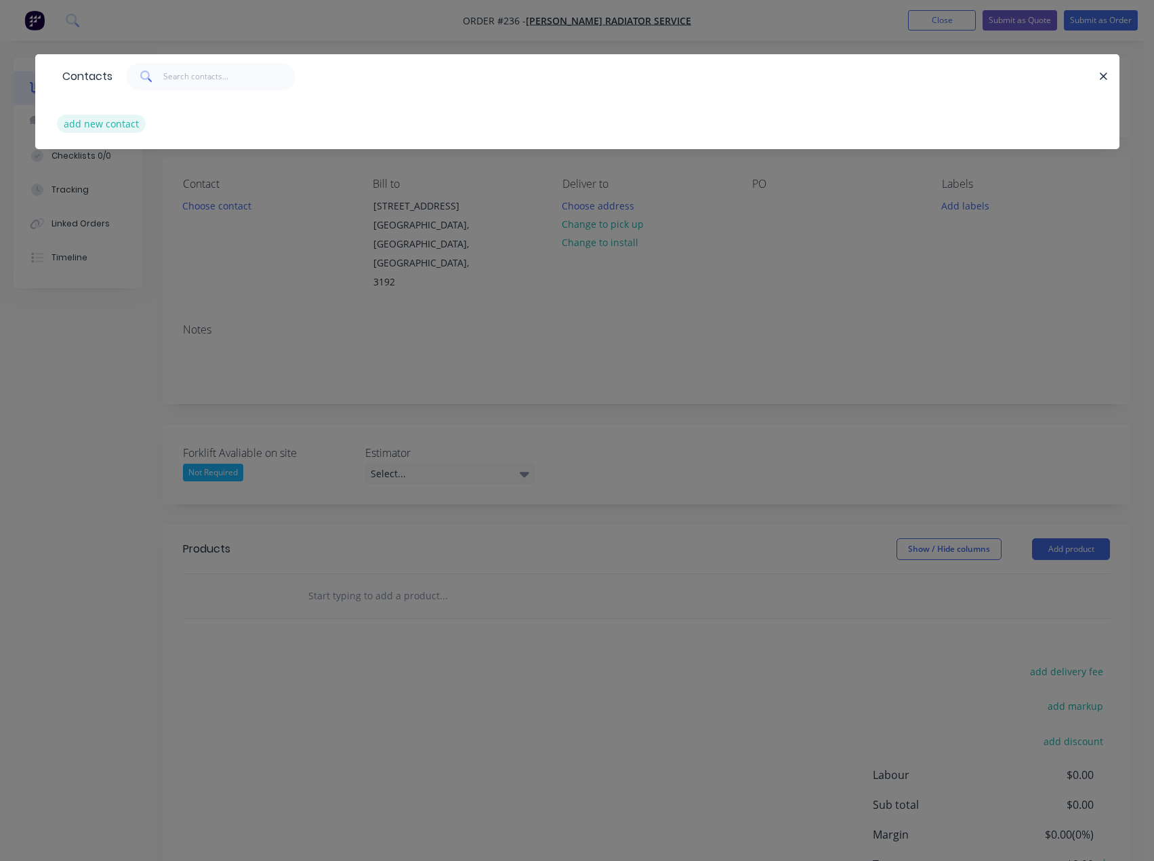
click at [124, 126] on button "add new contact" at bounding box center [101, 124] width 89 height 18
select select "AU"
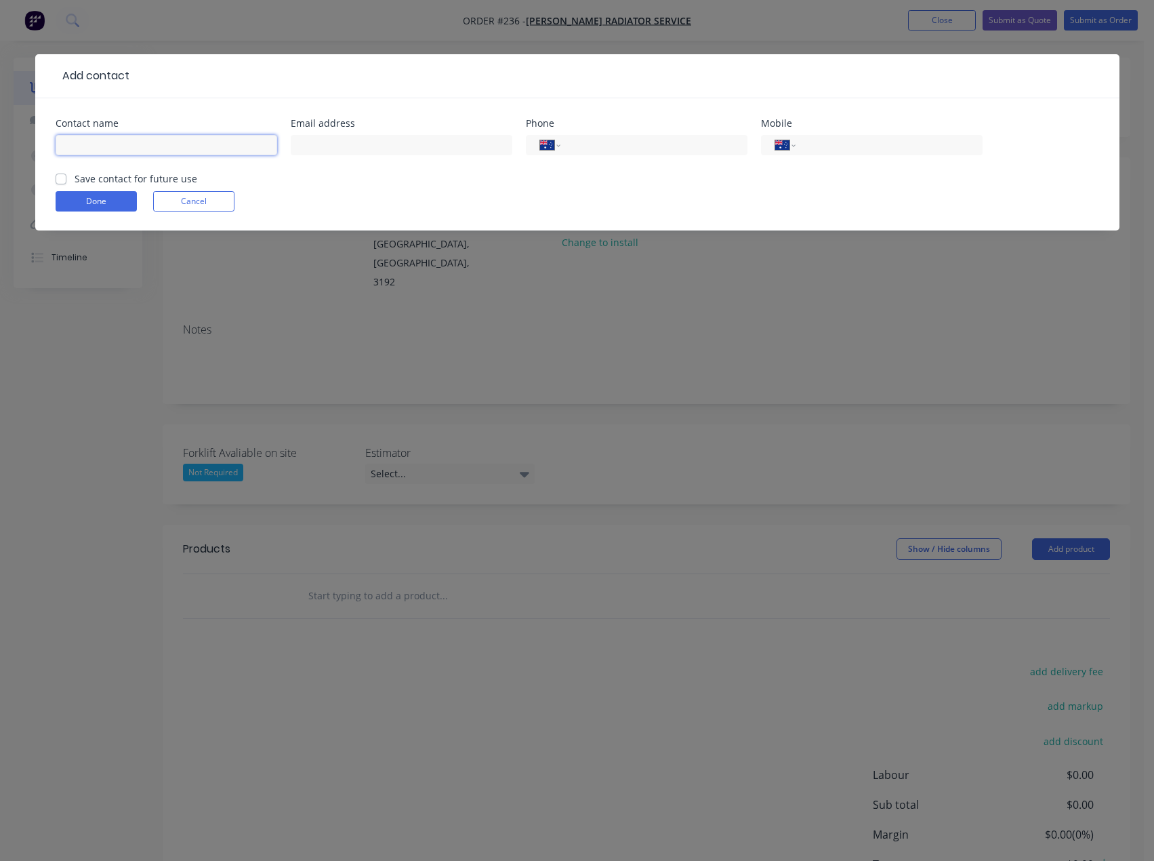
click at [108, 151] on input "text" at bounding box center [167, 145] width 222 height 20
type input "[PERSON_NAME]"
click at [321, 146] on input "text" at bounding box center [402, 145] width 222 height 20
type input "[EMAIL_ADDRESS][DOMAIN_NAME]"
type input "0412 661 942"
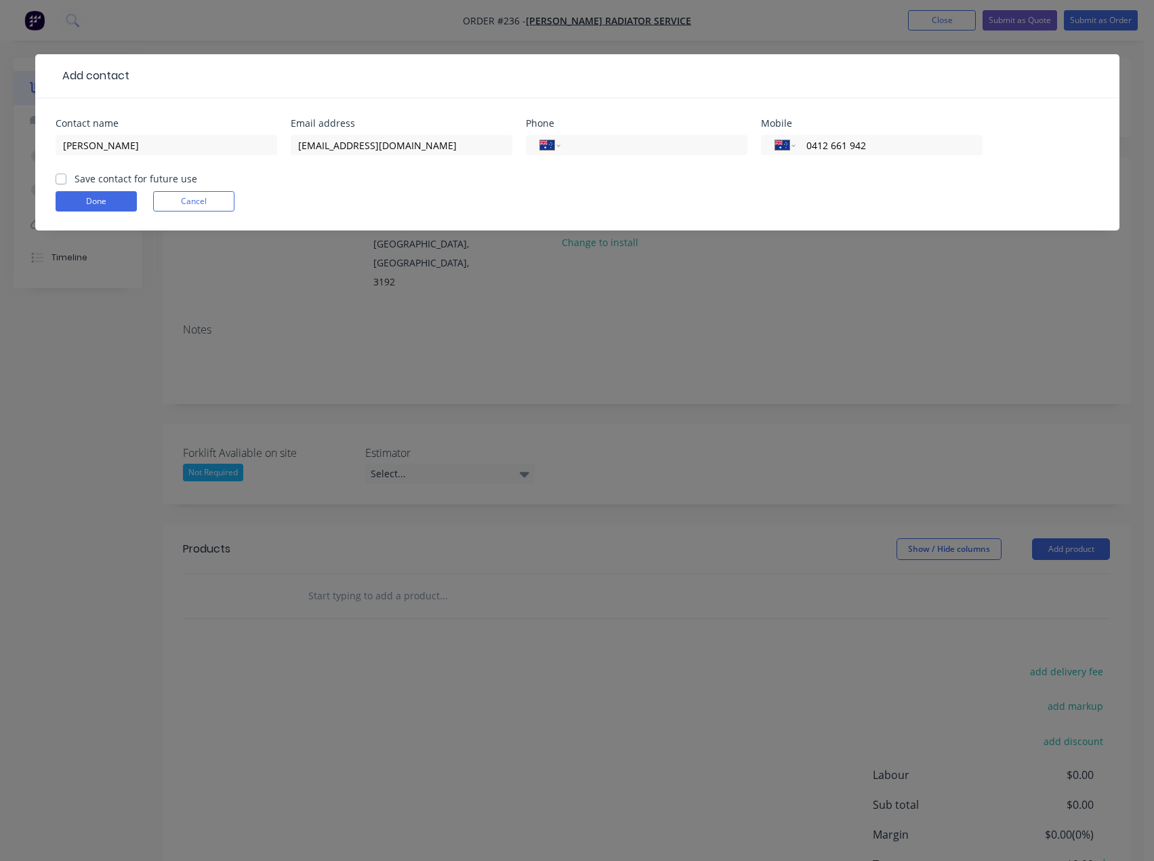
click at [75, 181] on label "Save contact for future use" at bounding box center [136, 178] width 123 height 14
click at [60, 181] on input "Save contact for future use" at bounding box center [61, 177] width 11 height 13
checkbox input "true"
click at [73, 201] on button "Done" at bounding box center [96, 201] width 81 height 20
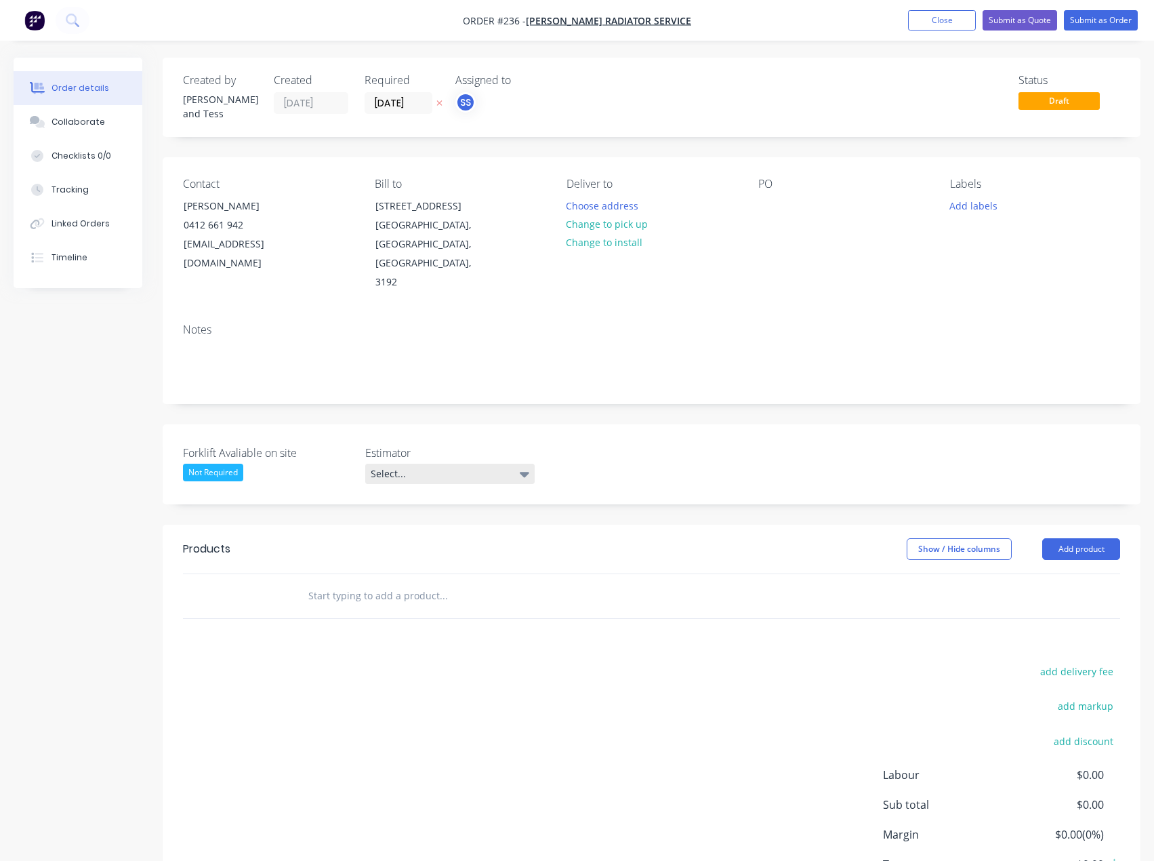
click at [499, 463] on div "Select..." at bounding box center [449, 473] width 169 height 20
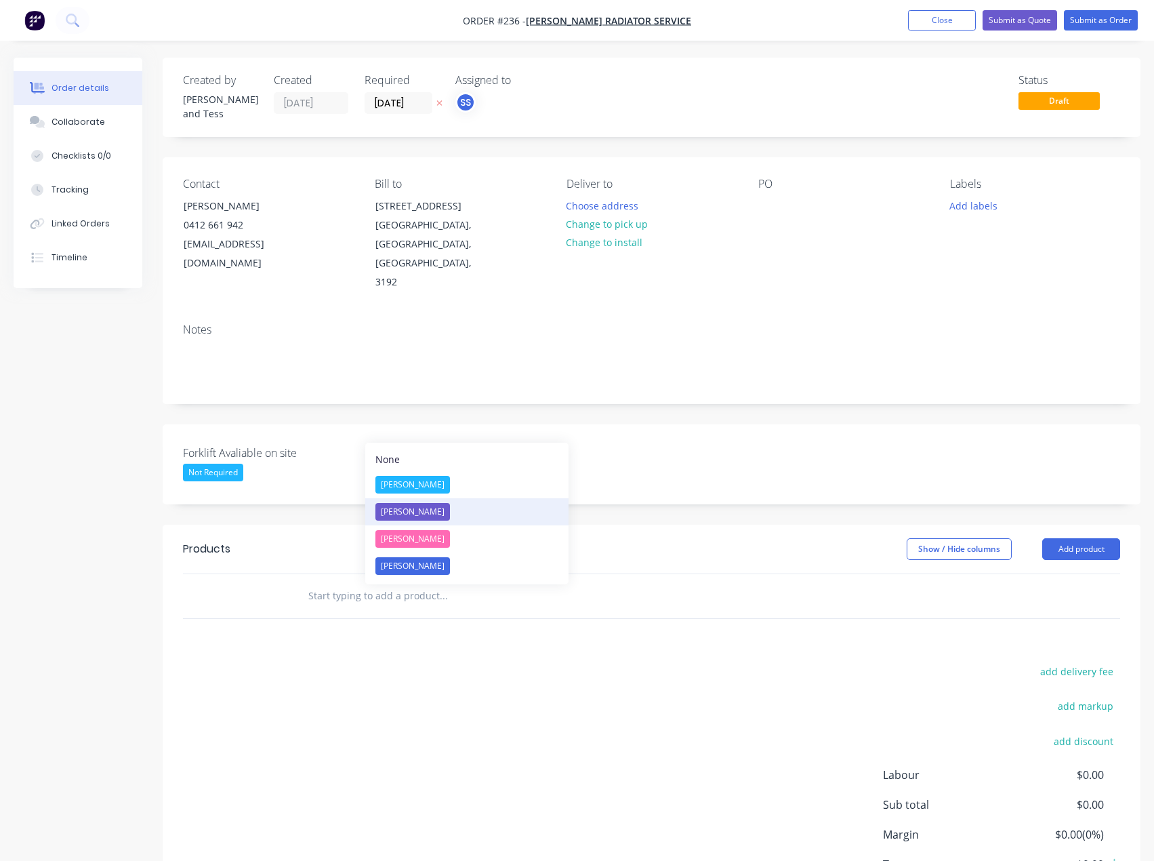
click at [407, 511] on div "[PERSON_NAME]" at bounding box center [412, 512] width 75 height 18
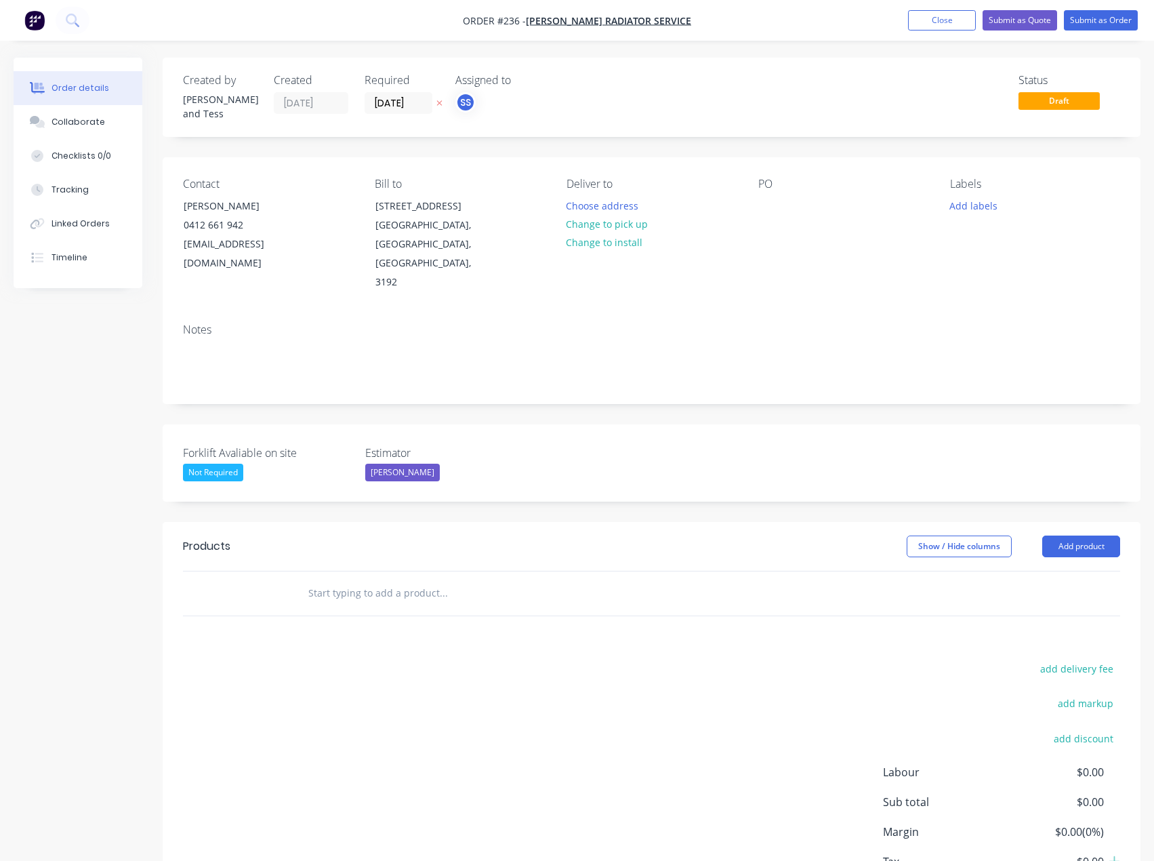
click at [569, 424] on div "Forklift Avaliable on site Not Required Estimator [PERSON_NAME]" at bounding box center [652, 462] width 978 height 77
click at [604, 235] on button "Change to install" at bounding box center [604, 242] width 91 height 18
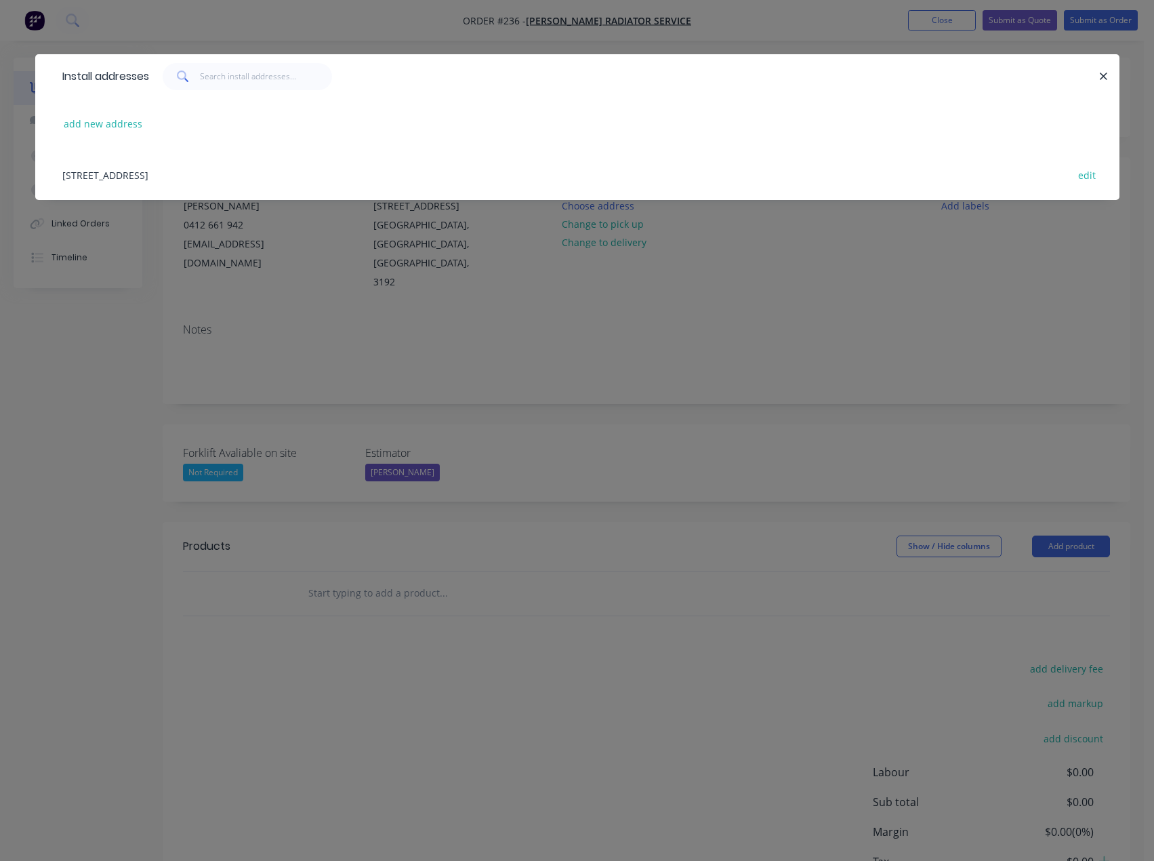
click at [263, 169] on div "[STREET_ADDRESS] edit" at bounding box center [578, 174] width 1044 height 51
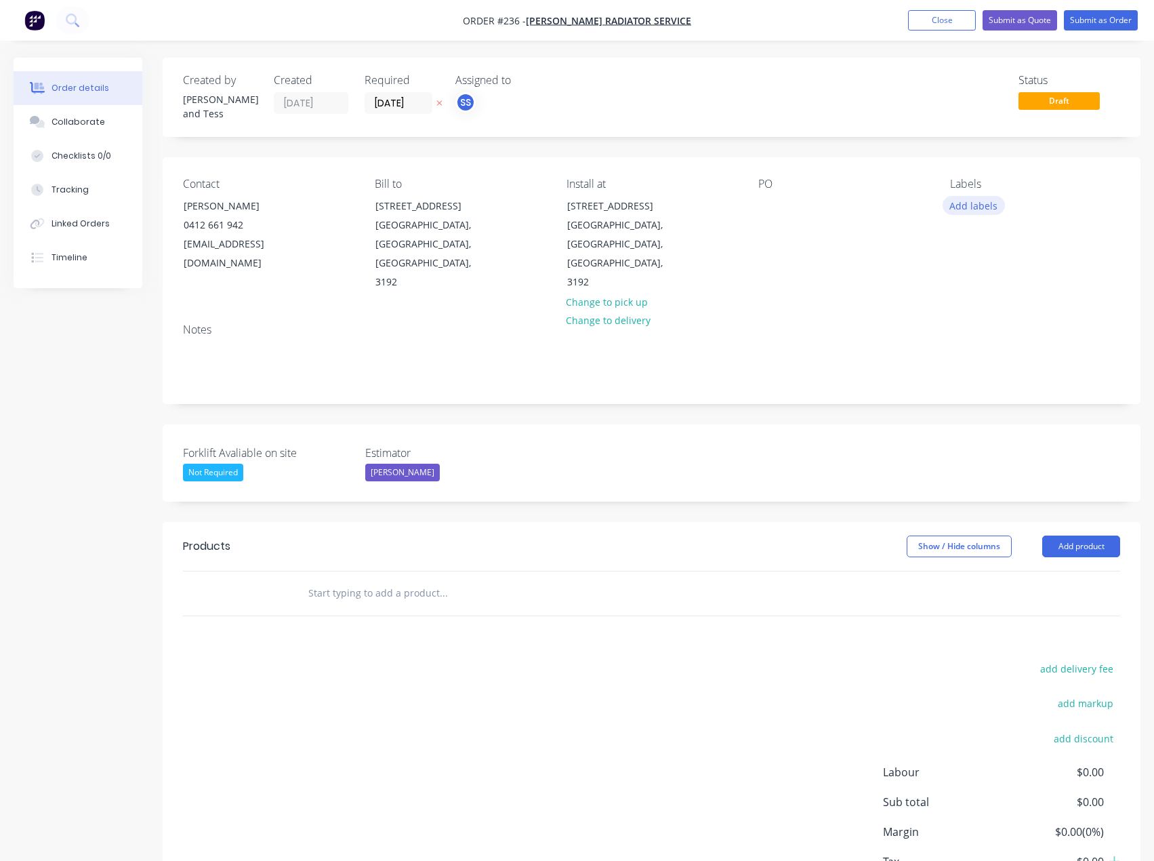
click at [978, 196] on button "Add labels" at bounding box center [974, 205] width 62 height 18
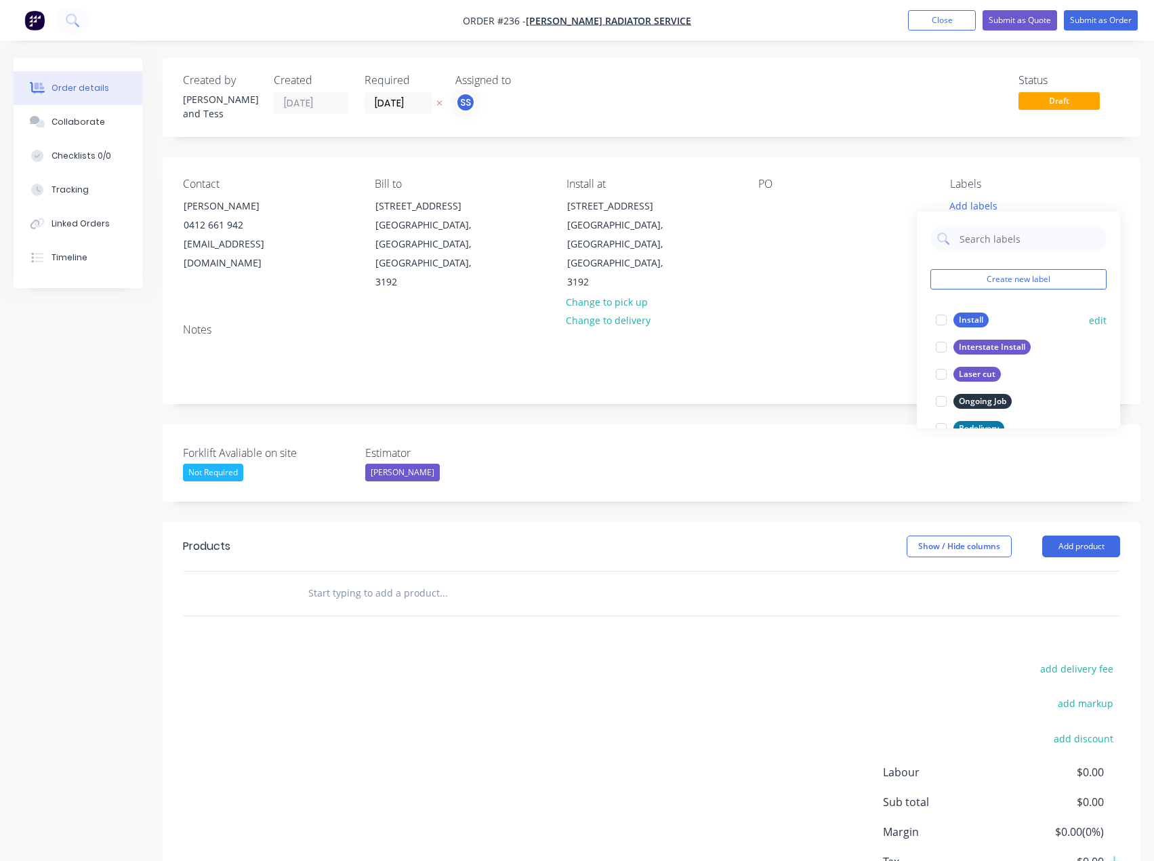
click at [969, 323] on div "Install" at bounding box center [970, 319] width 35 height 15
click at [780, 424] on div "Forklift Avaliable on site Not Required Estimator [PERSON_NAME]" at bounding box center [652, 462] width 978 height 77
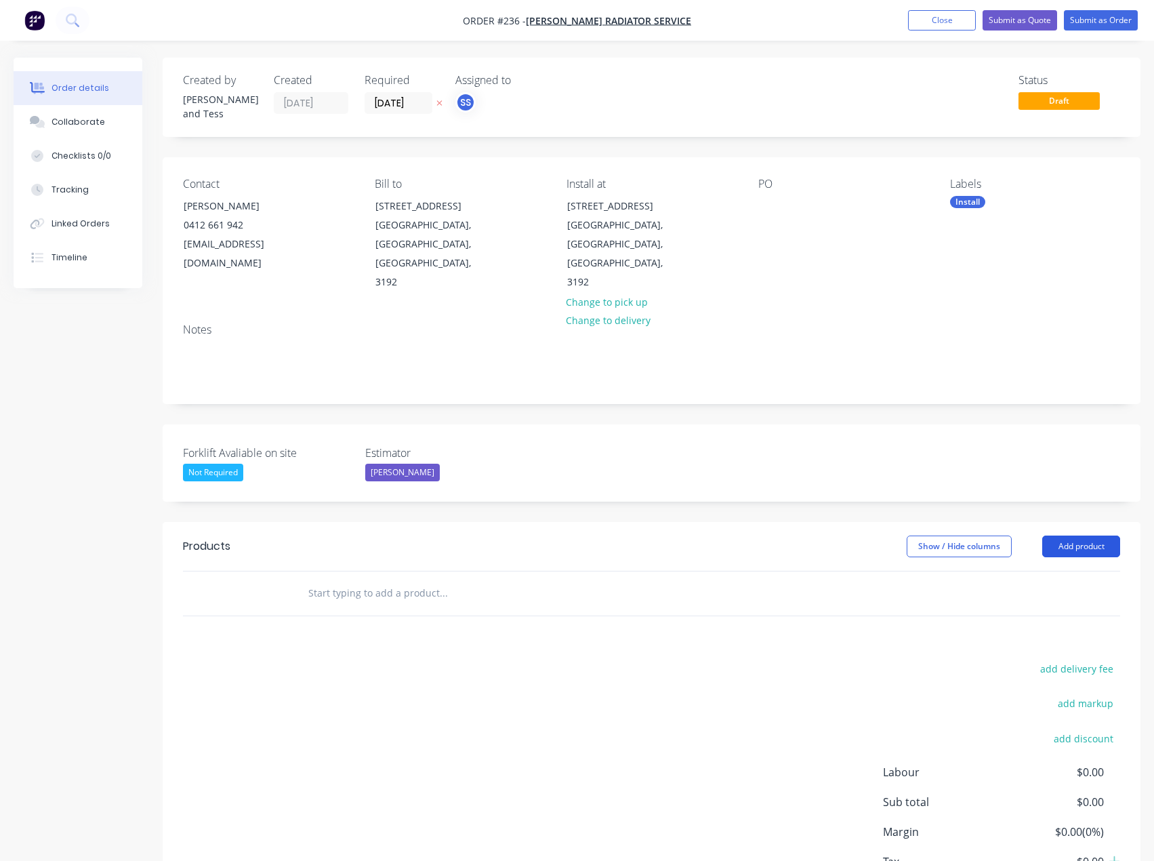
click at [1071, 535] on button "Add product" at bounding box center [1081, 546] width 78 height 22
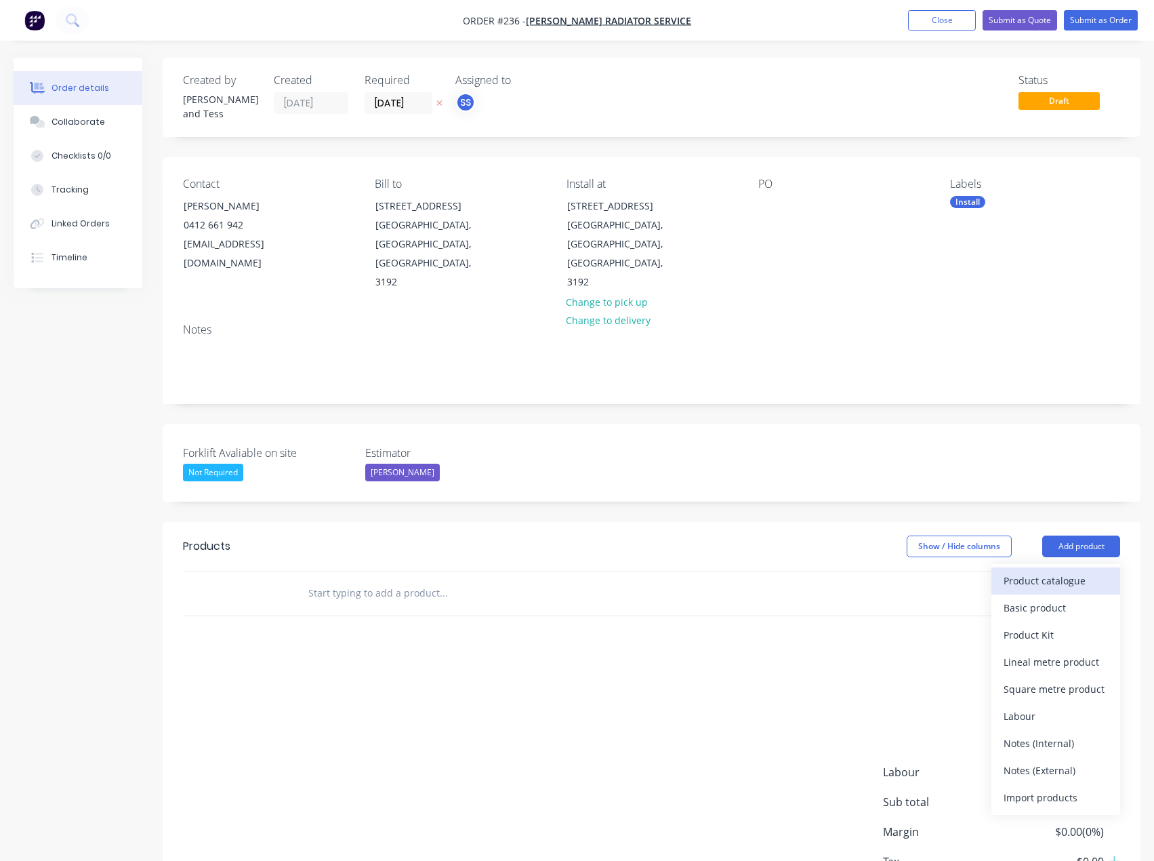
click at [1059, 571] on div "Product catalogue" at bounding box center [1056, 581] width 104 height 20
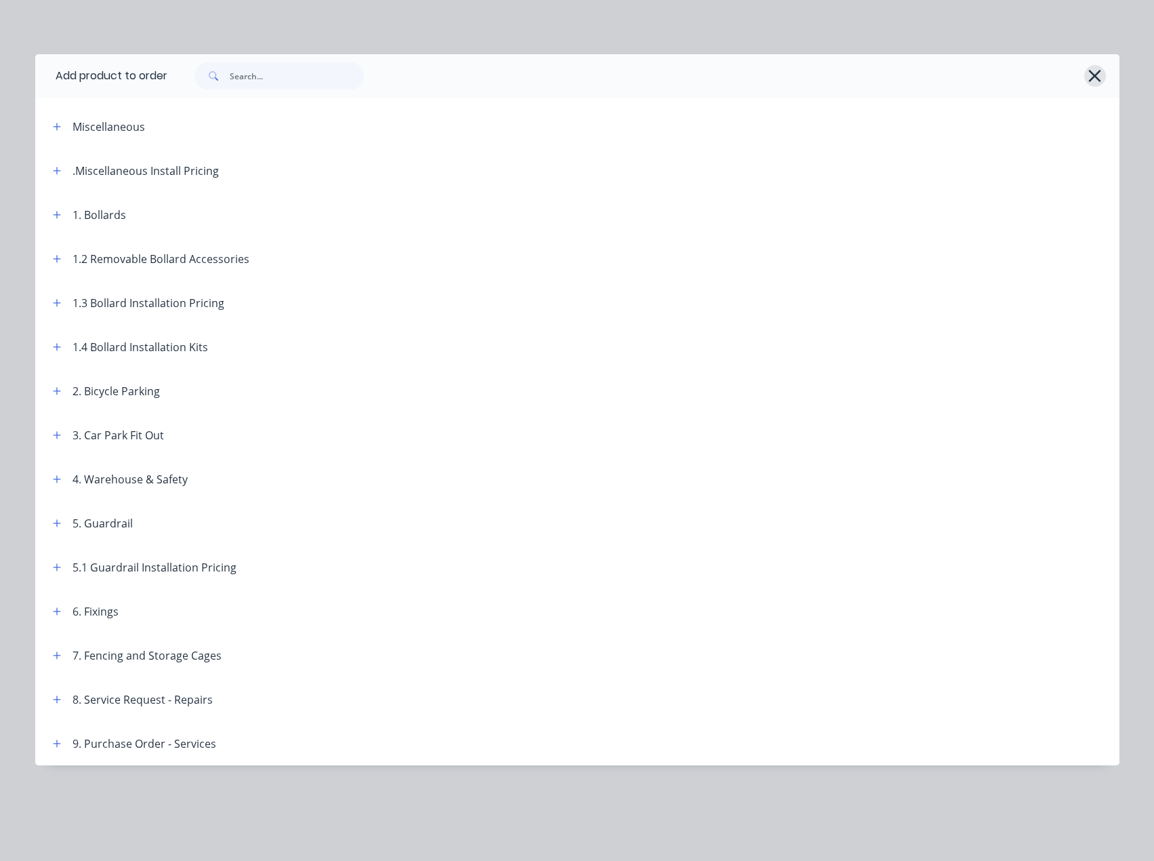
click at [1086, 74] on button "button" at bounding box center [1095, 76] width 22 height 22
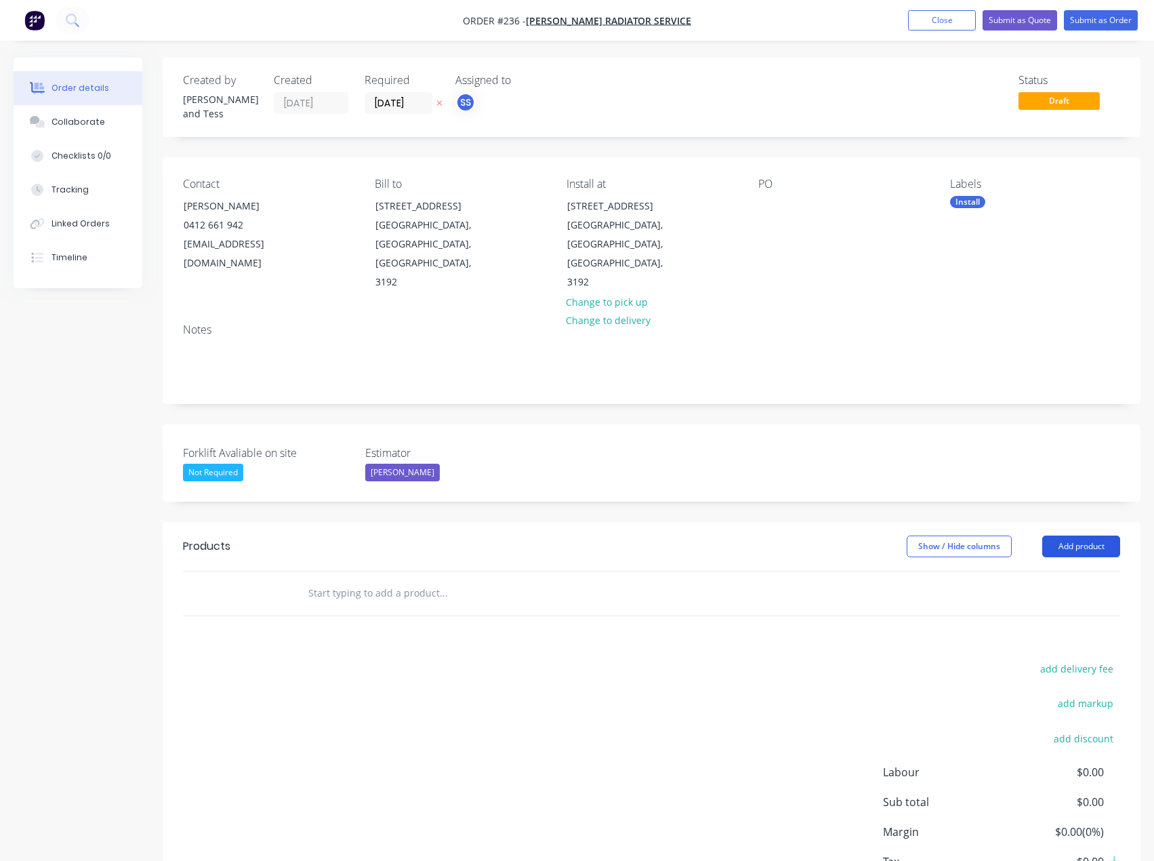
click at [1079, 535] on button "Add product" at bounding box center [1081, 546] width 78 height 22
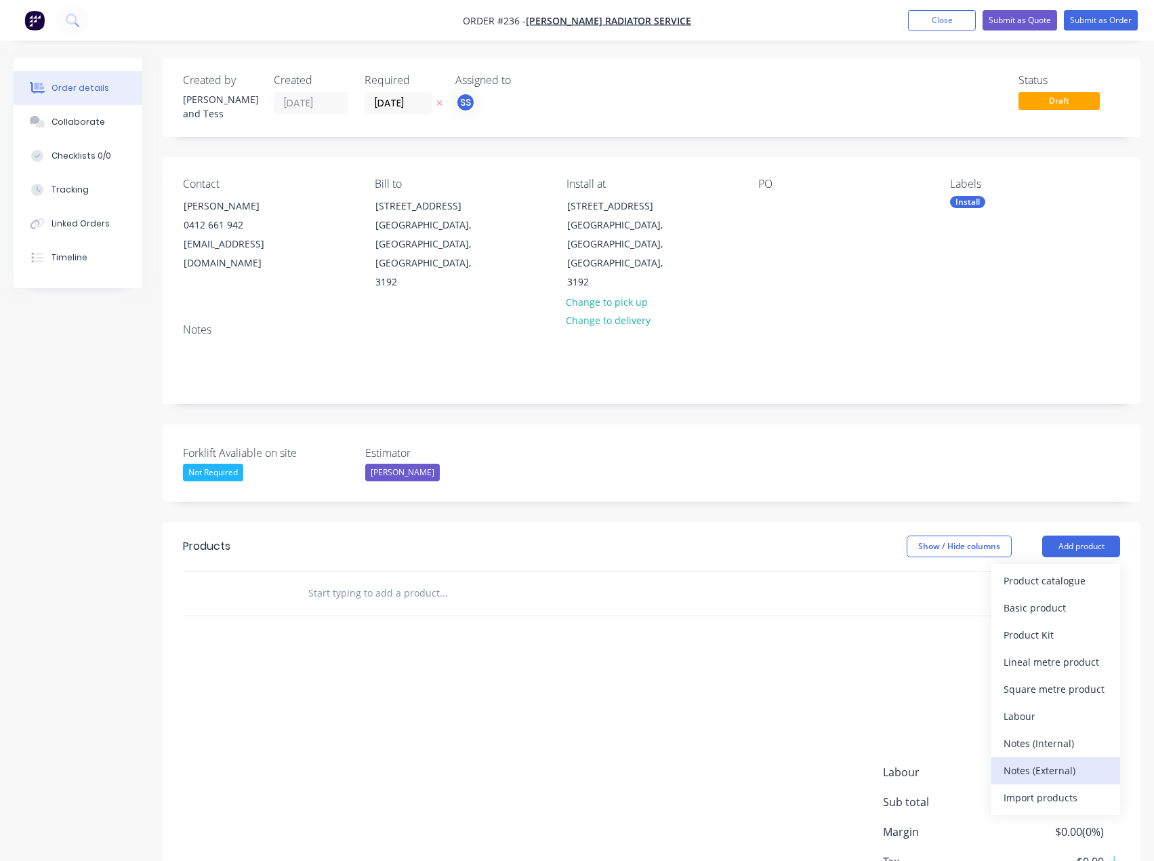
click at [1059, 760] on div "Notes (External)" at bounding box center [1056, 770] width 104 height 20
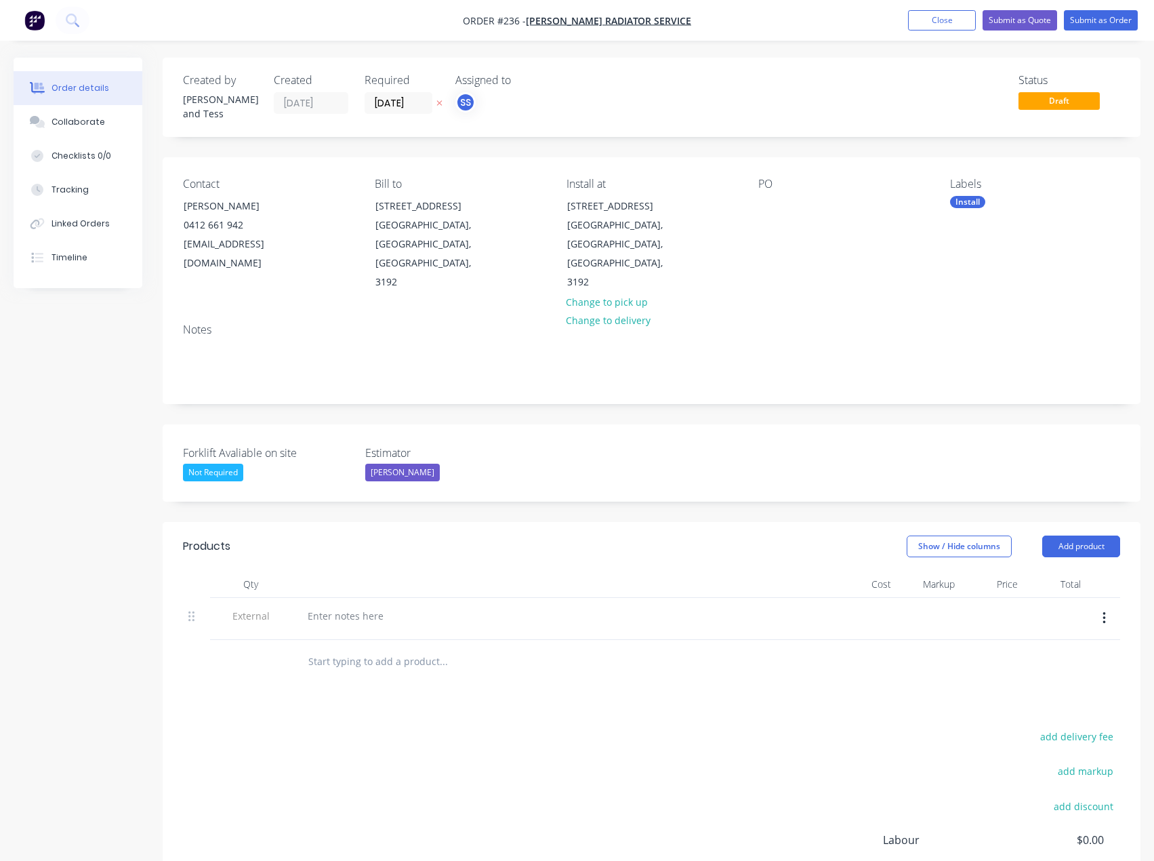
click at [552, 606] on div at bounding box center [562, 616] width 531 height 20
click at [363, 606] on div at bounding box center [346, 616] width 98 height 20
click at [734, 648] on div at bounding box center [535, 661] width 477 height 27
click at [1088, 535] on button "Add product" at bounding box center [1081, 546] width 78 height 22
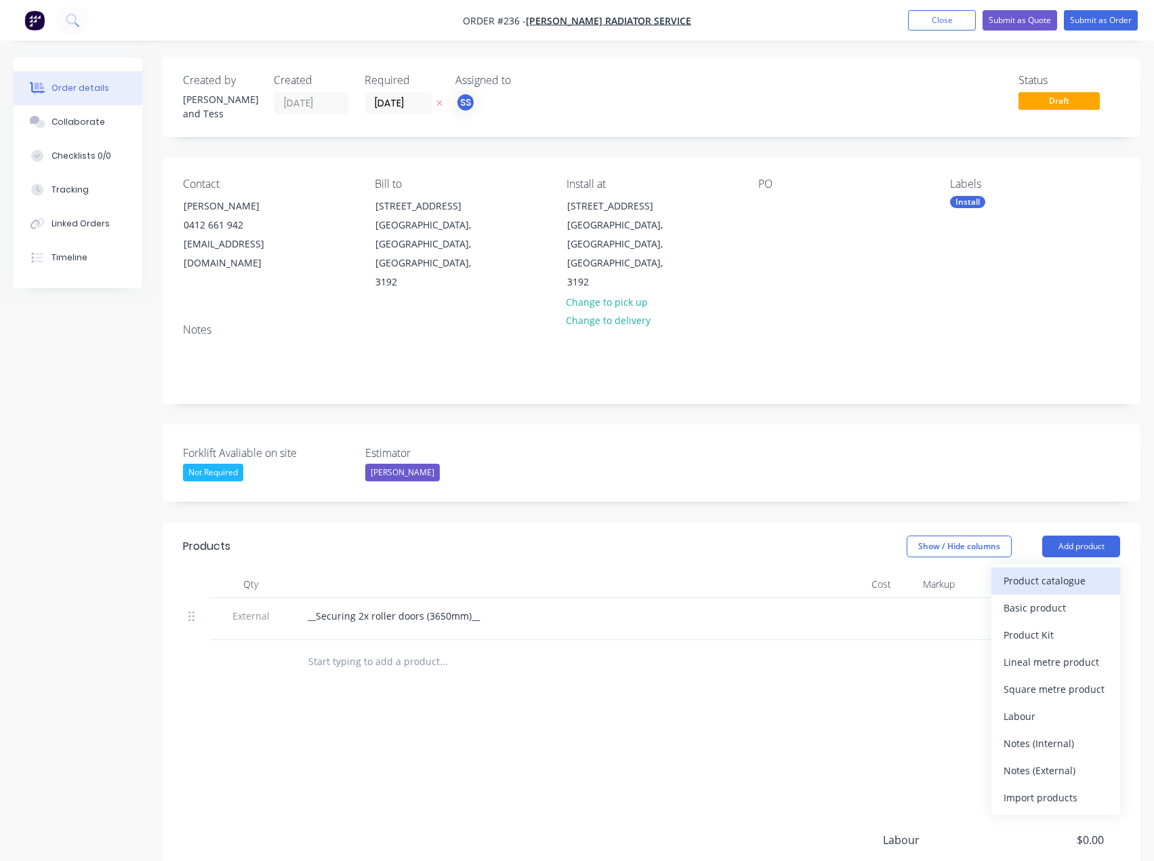
click at [1062, 571] on div "Product catalogue" at bounding box center [1056, 581] width 104 height 20
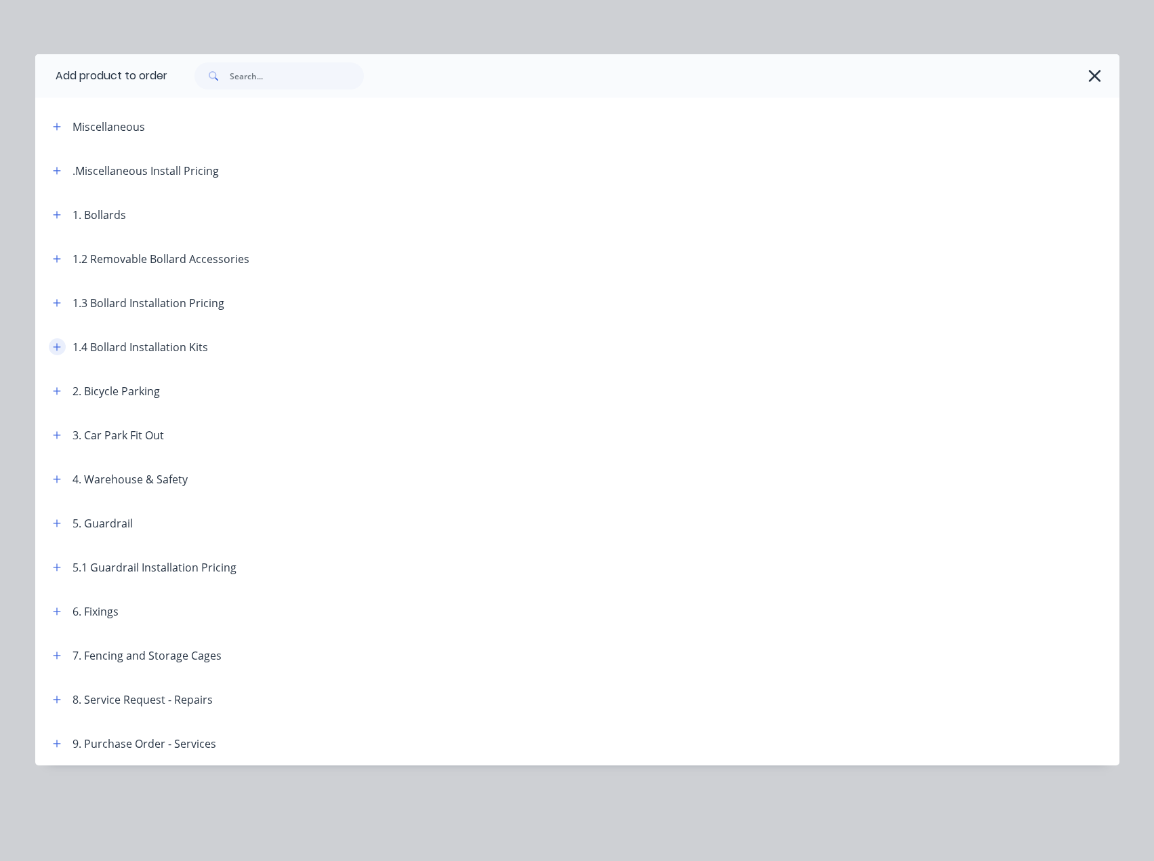
click at [57, 344] on icon "button" at bounding box center [56, 346] width 7 height 7
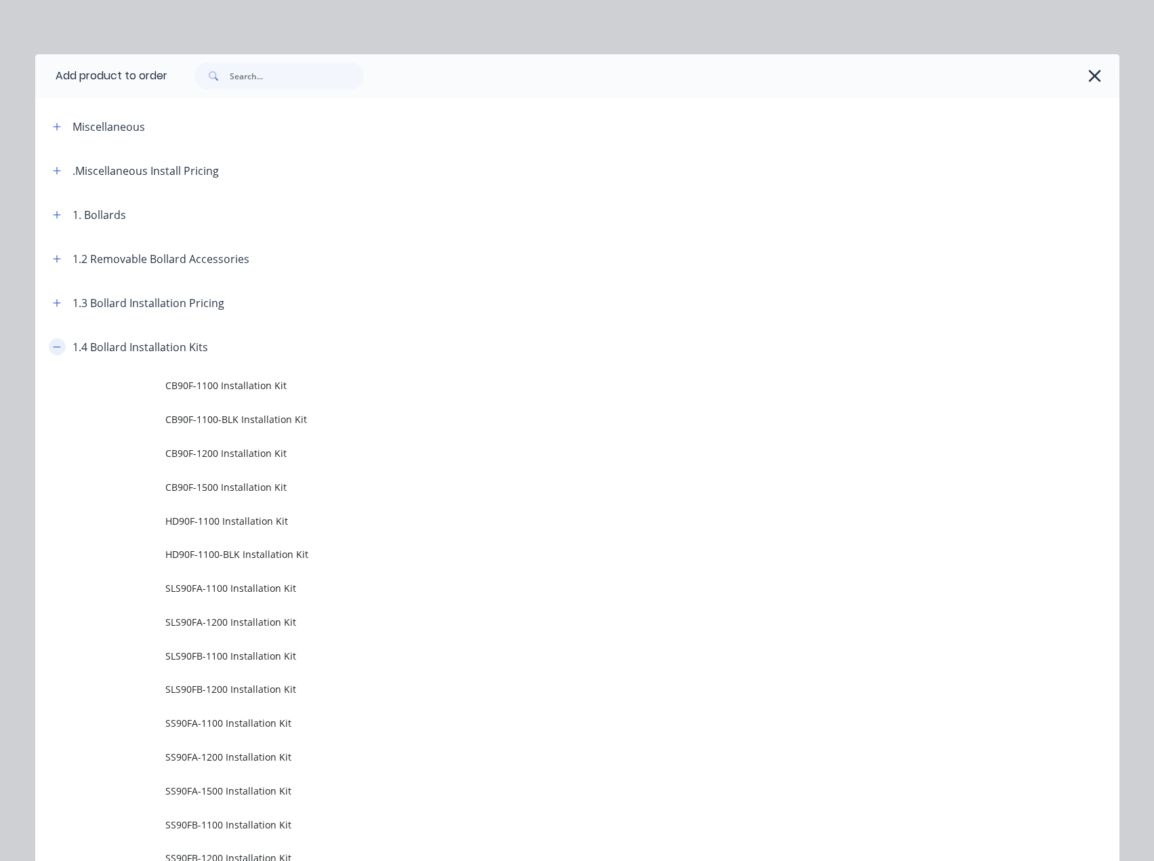
click at [53, 344] on icon "button" at bounding box center [57, 346] width 8 height 9
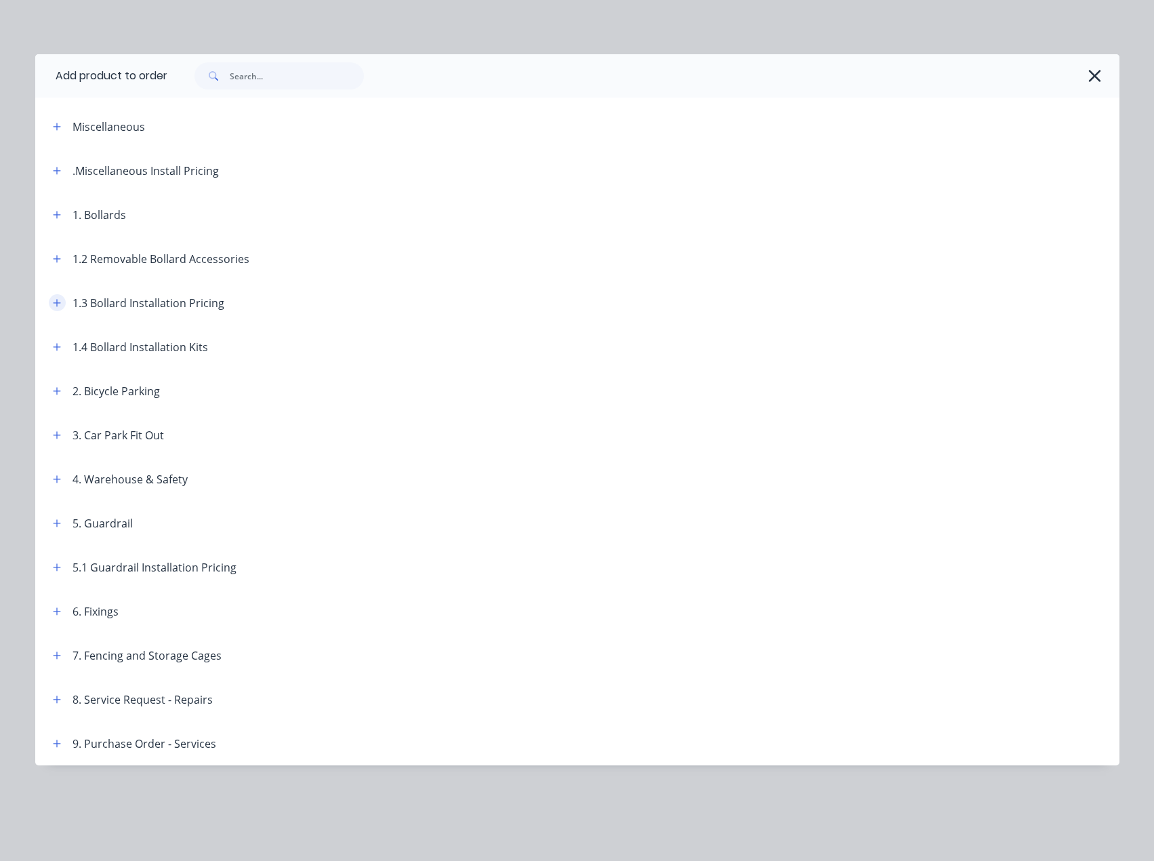
click at [58, 304] on icon "button" at bounding box center [57, 302] width 8 height 9
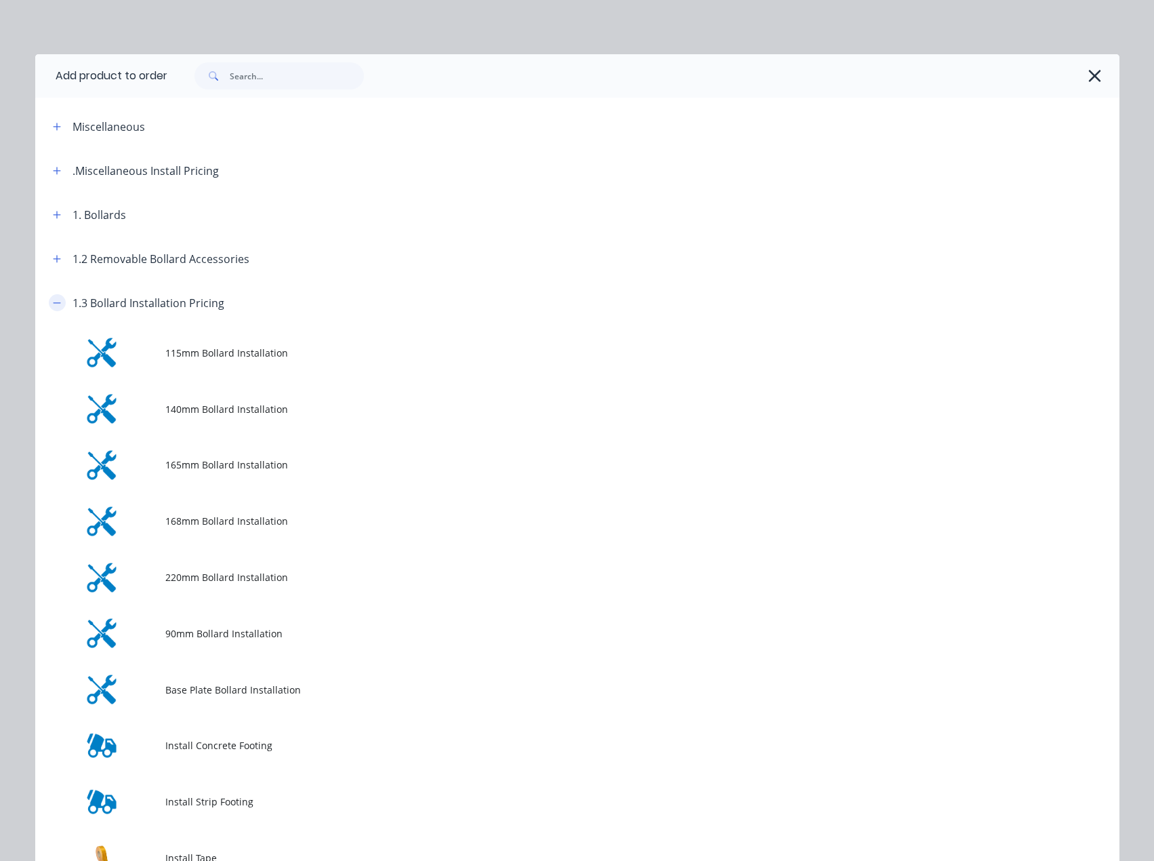
click at [58, 304] on button "button" at bounding box center [57, 302] width 17 height 17
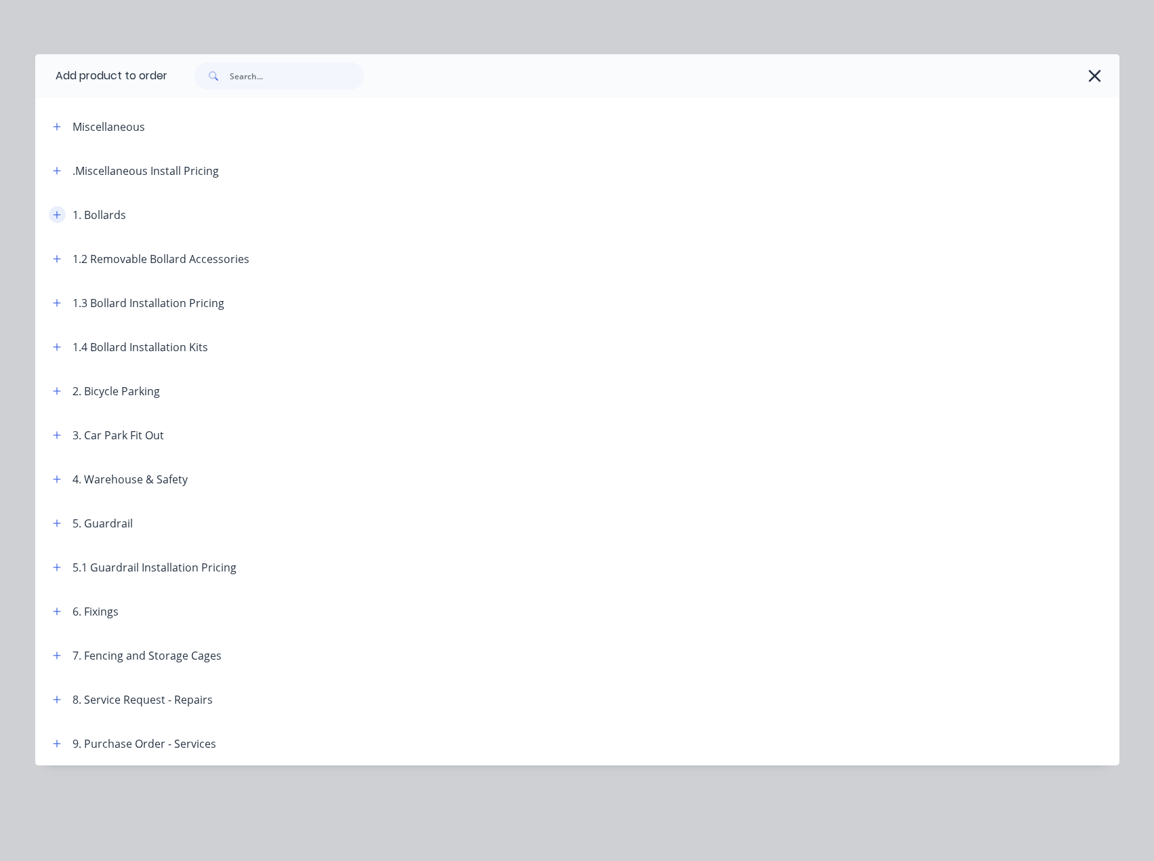
click at [61, 211] on icon "button" at bounding box center [57, 214] width 8 height 9
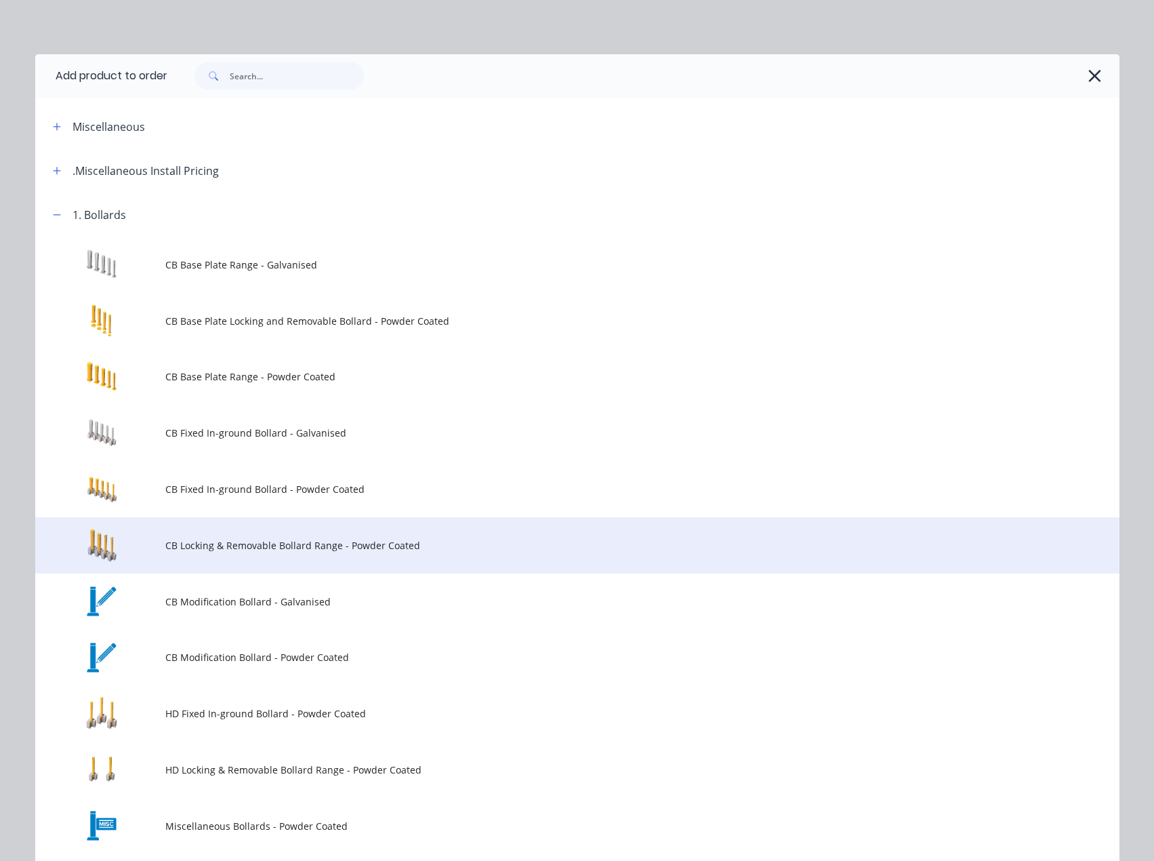
click at [249, 537] on td "CB Locking & Removable Bollard Range - Powder Coated" at bounding box center [642, 545] width 954 height 56
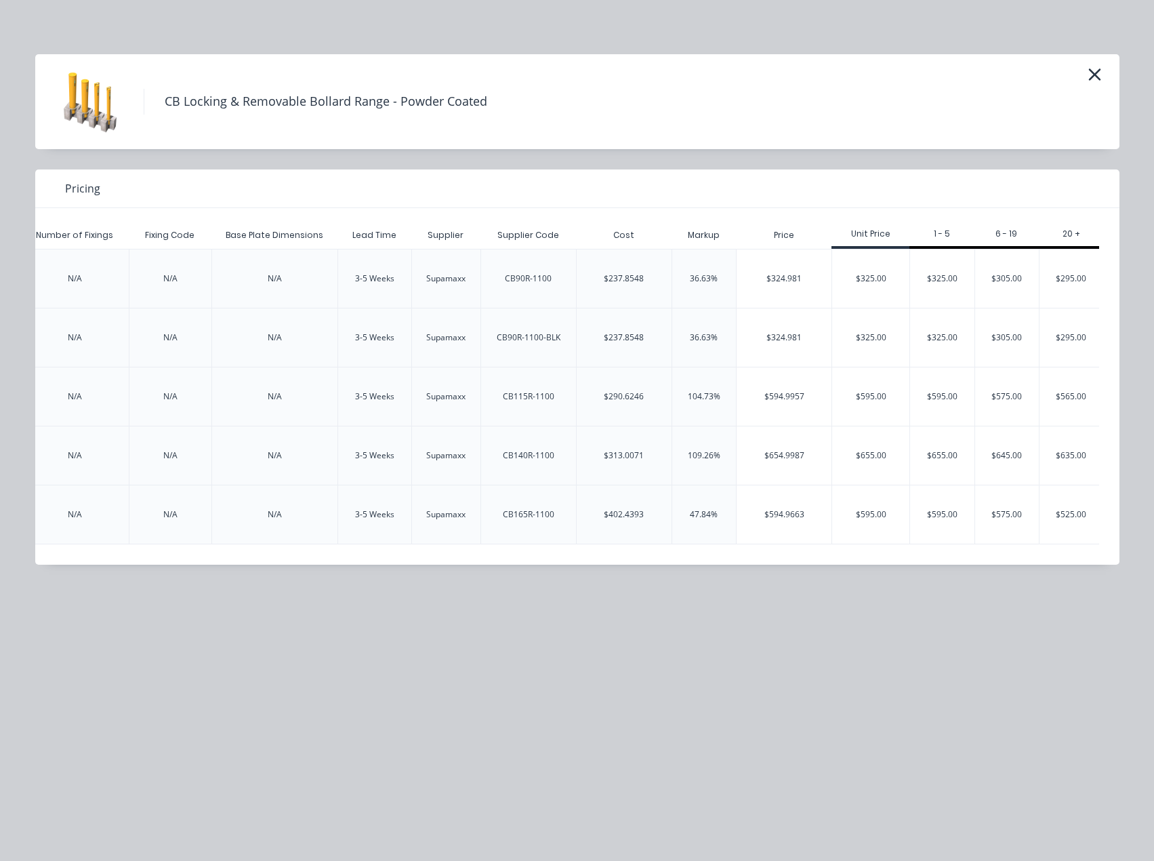
scroll to position [0, 2326]
click at [886, 284] on div "$325.00" at bounding box center [865, 278] width 77 height 58
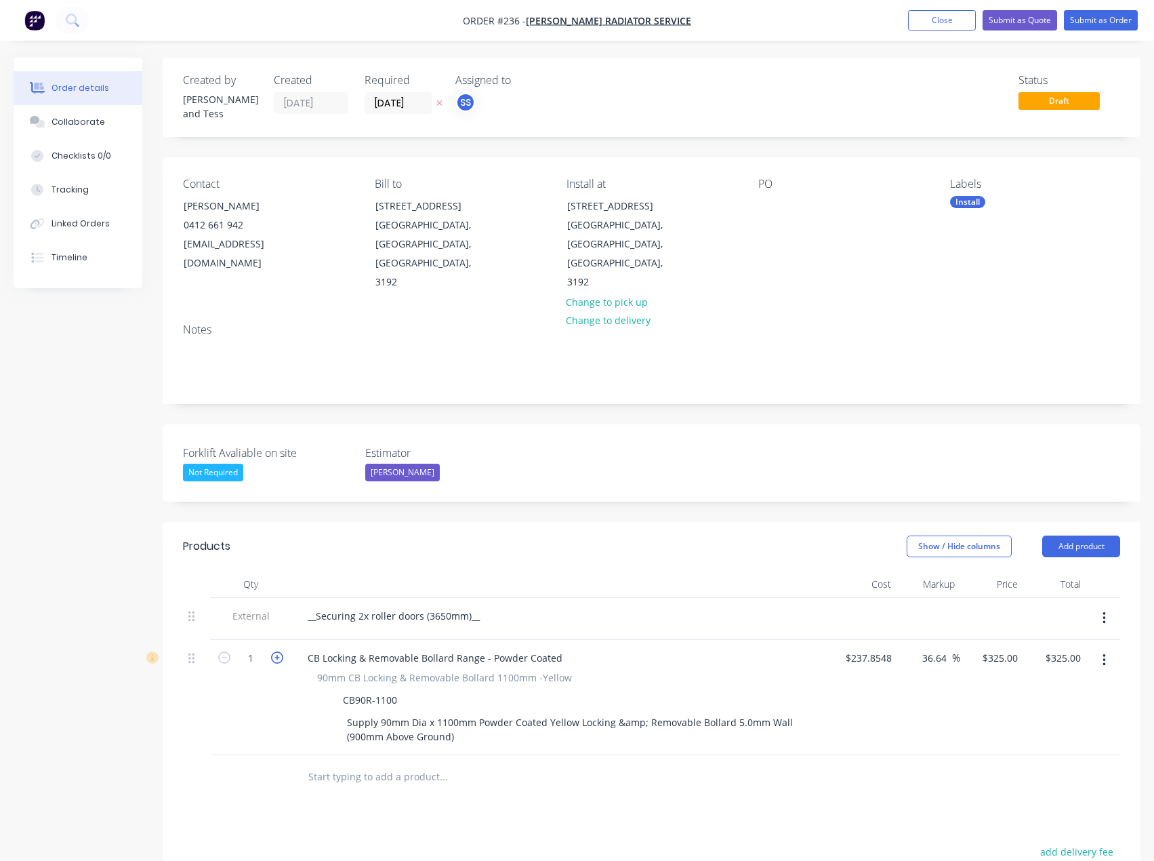
click at [281, 651] on icon "button" at bounding box center [277, 657] width 12 height 12
type input "2"
type input "$650.00"
click at [281, 651] on icon "button" at bounding box center [277, 657] width 12 height 12
type input "3"
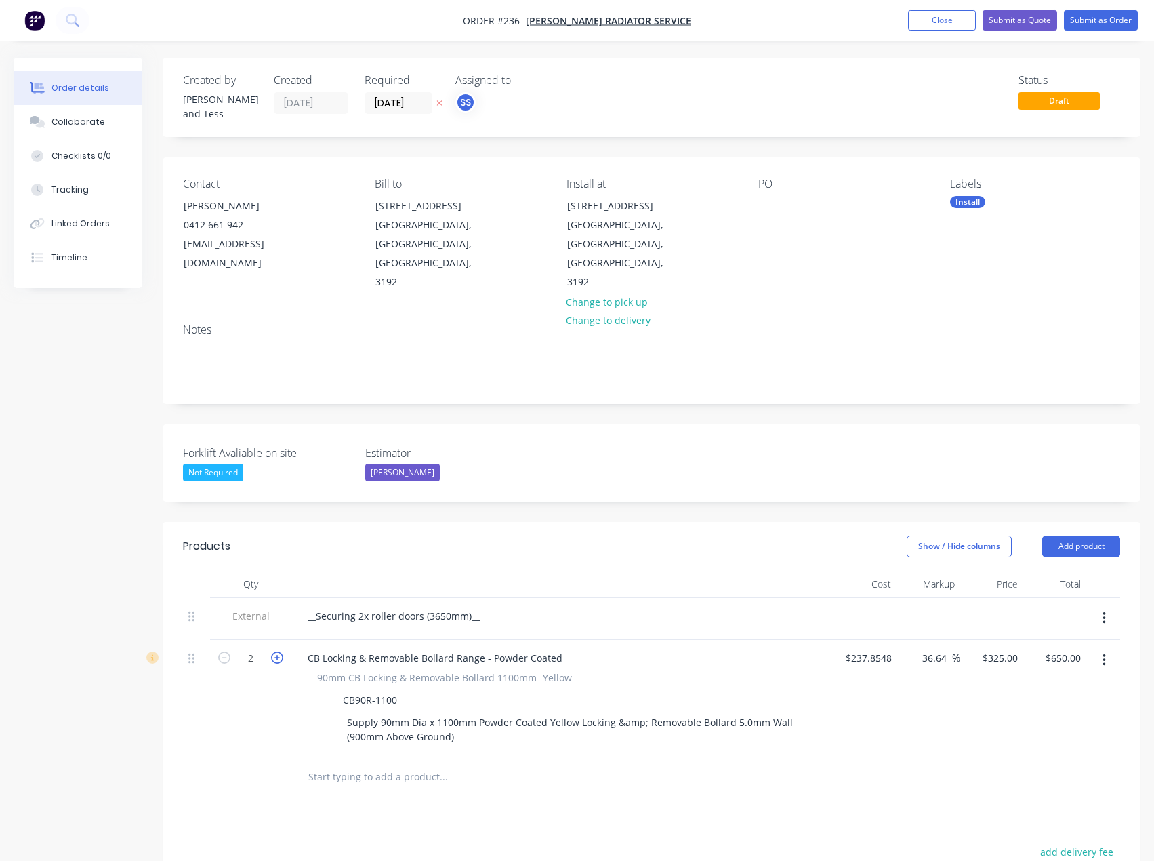
type input "$975.00"
click at [281, 651] on icon "button" at bounding box center [277, 657] width 12 height 12
type input "4"
type input "$1,300.00"
click at [1071, 535] on button "Add product" at bounding box center [1081, 546] width 78 height 22
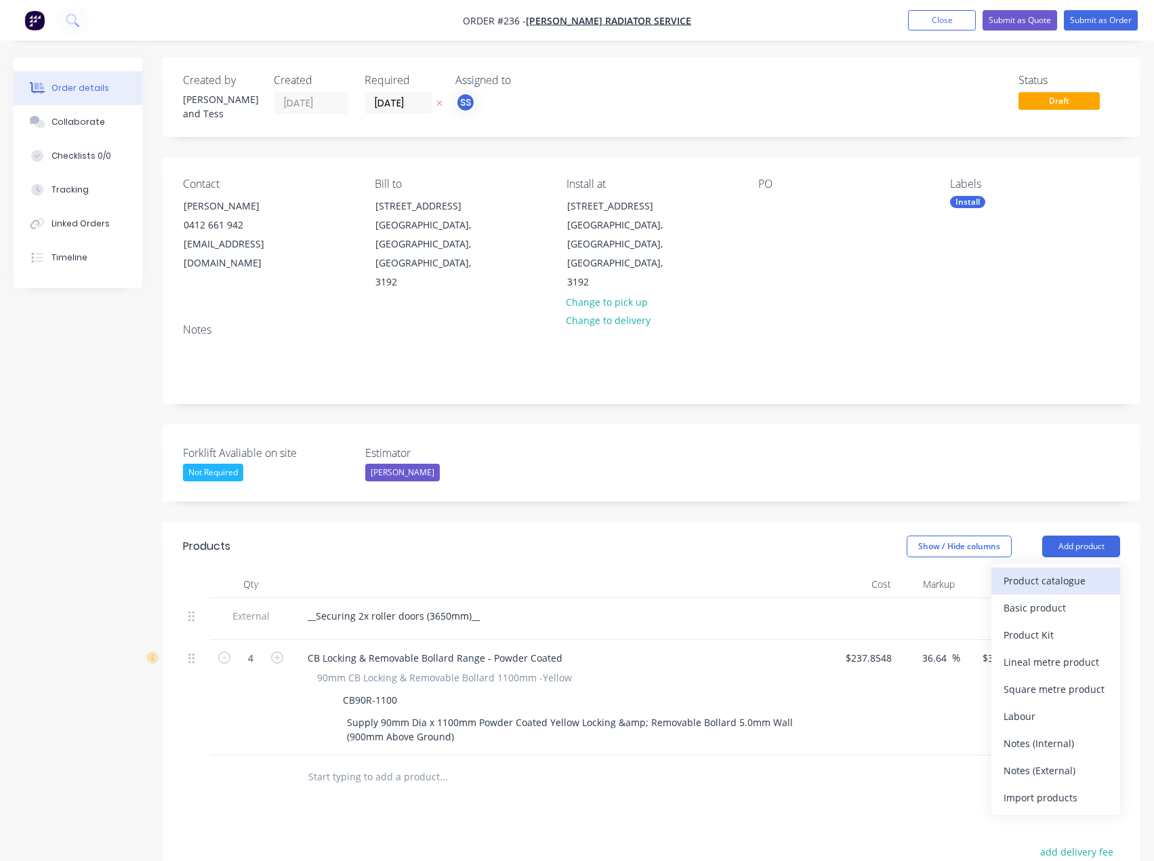
click at [1060, 571] on div "Product catalogue" at bounding box center [1056, 581] width 104 height 20
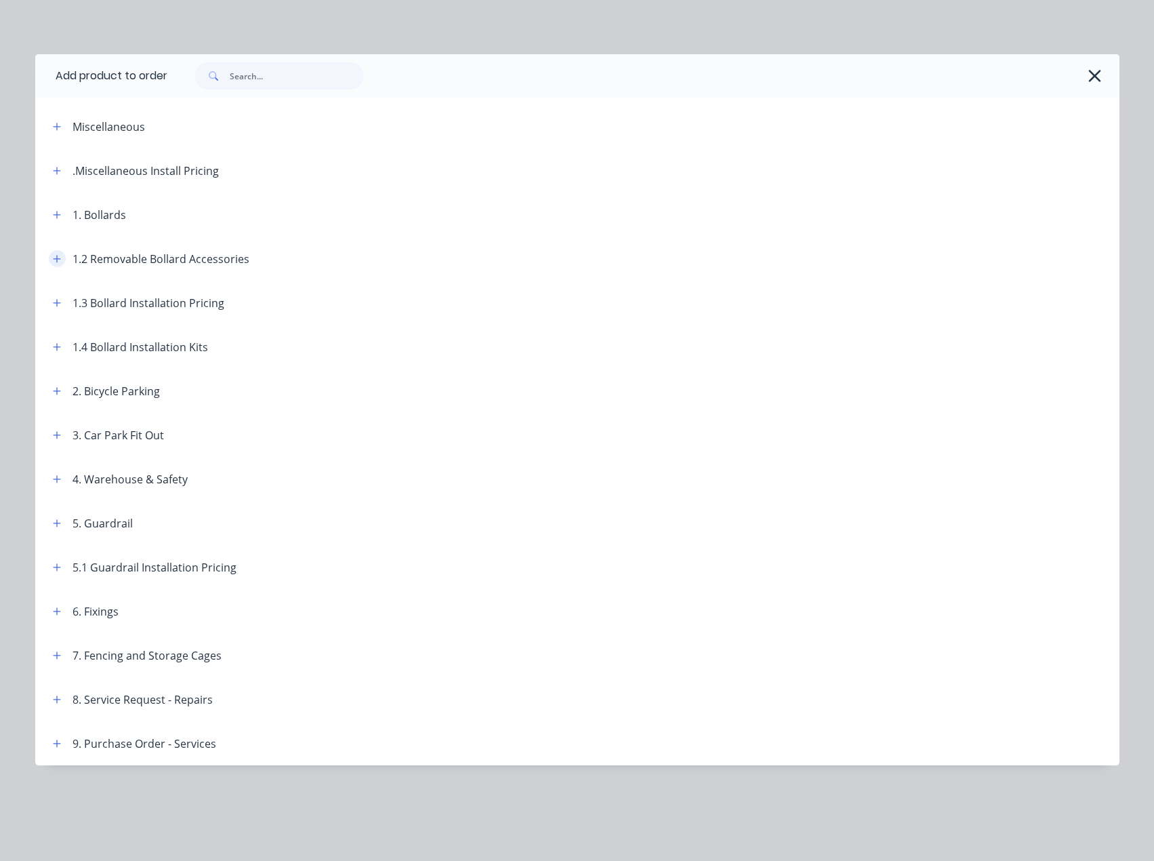
click at [58, 254] on icon "button" at bounding box center [57, 258] width 8 height 9
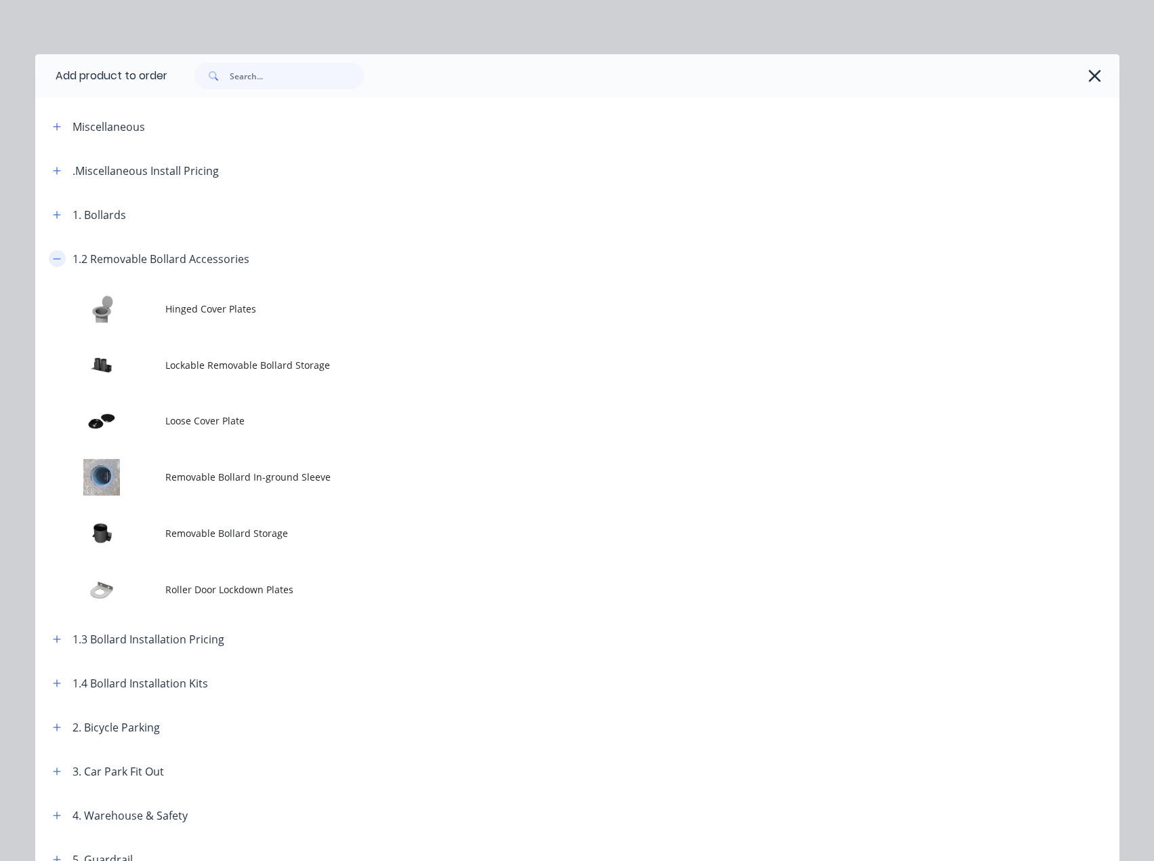
click at [53, 257] on icon "button" at bounding box center [57, 258] width 8 height 9
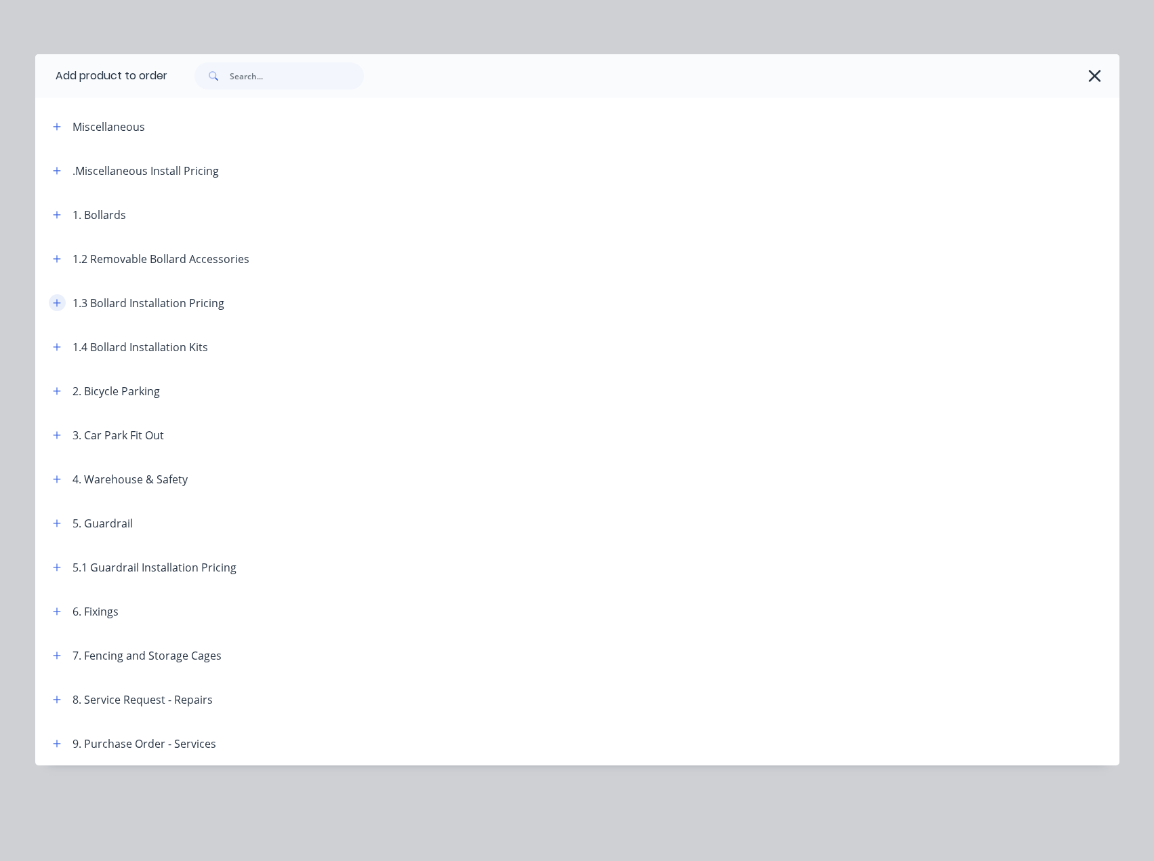
click at [57, 297] on button "button" at bounding box center [57, 302] width 17 height 17
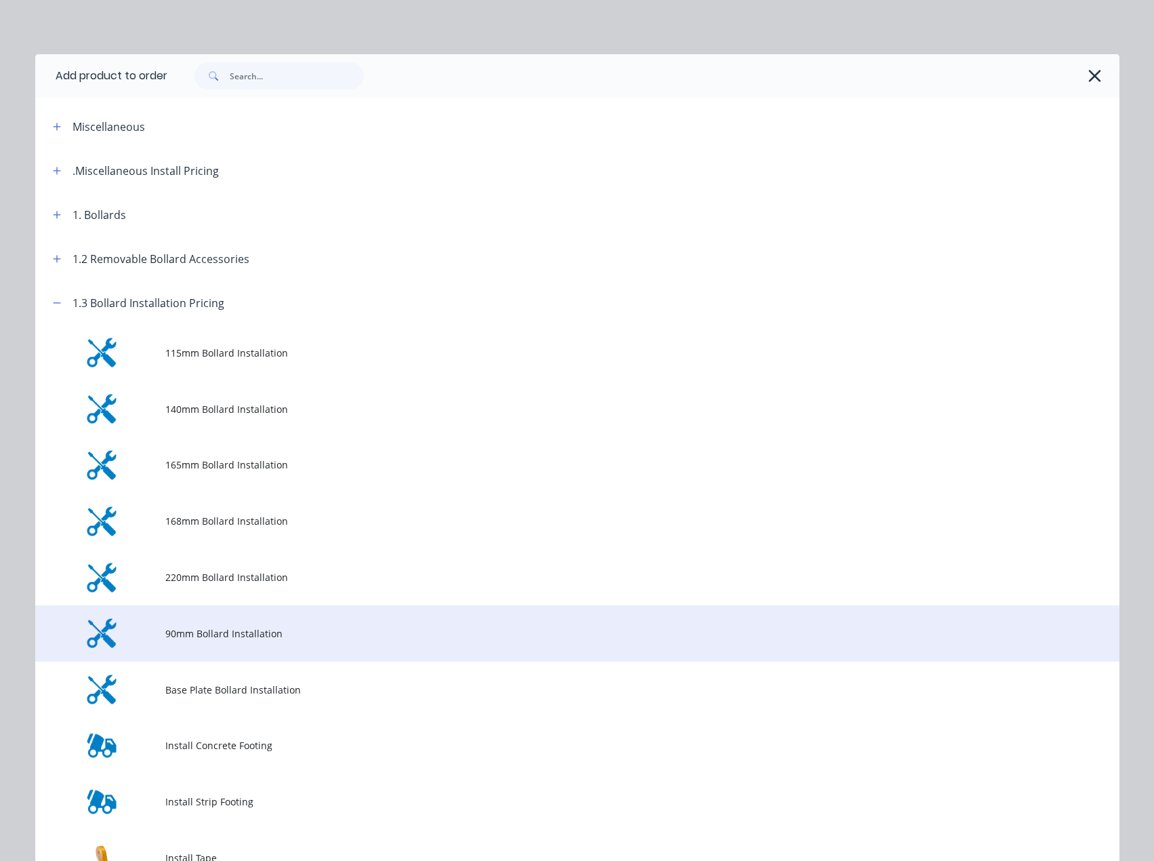
click at [199, 629] on span "90mm Bollard Installation" at bounding box center [546, 633] width 763 height 14
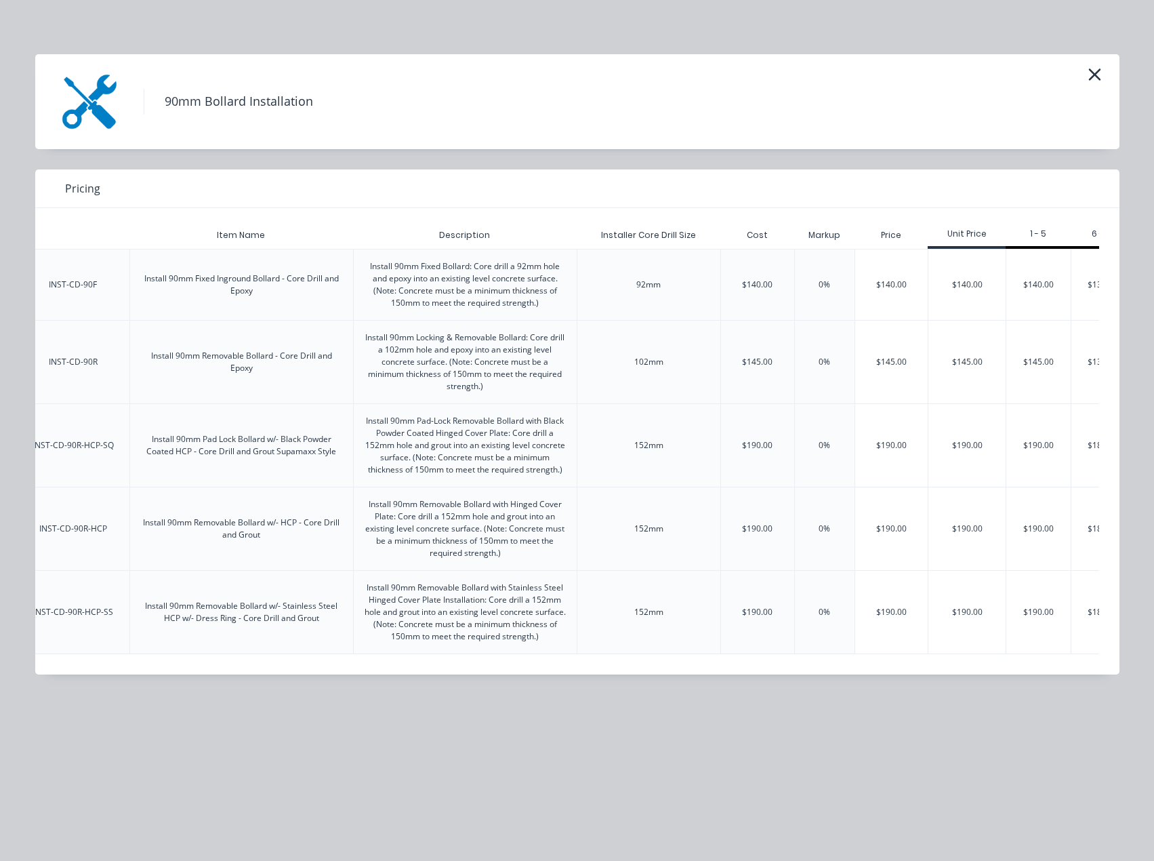
scroll to position [0, 167]
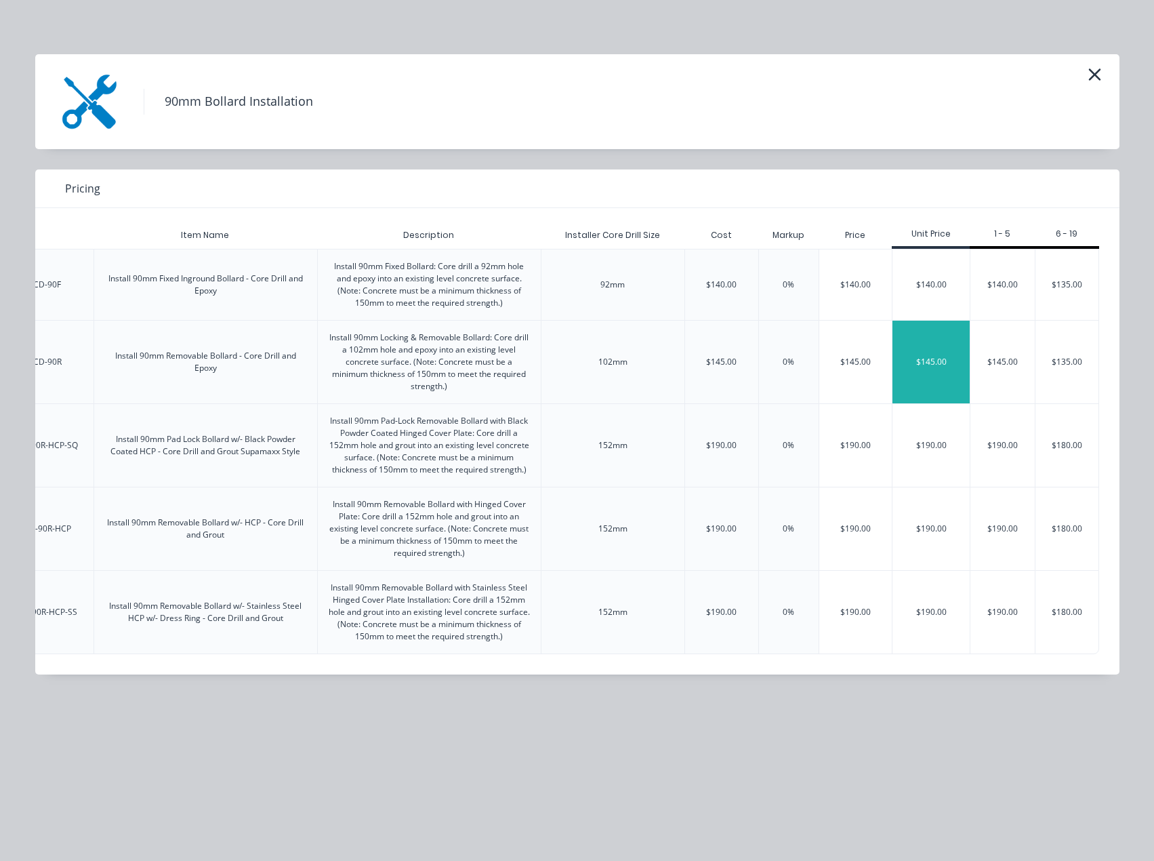
click at [950, 371] on div "$145.00" at bounding box center [930, 362] width 77 height 83
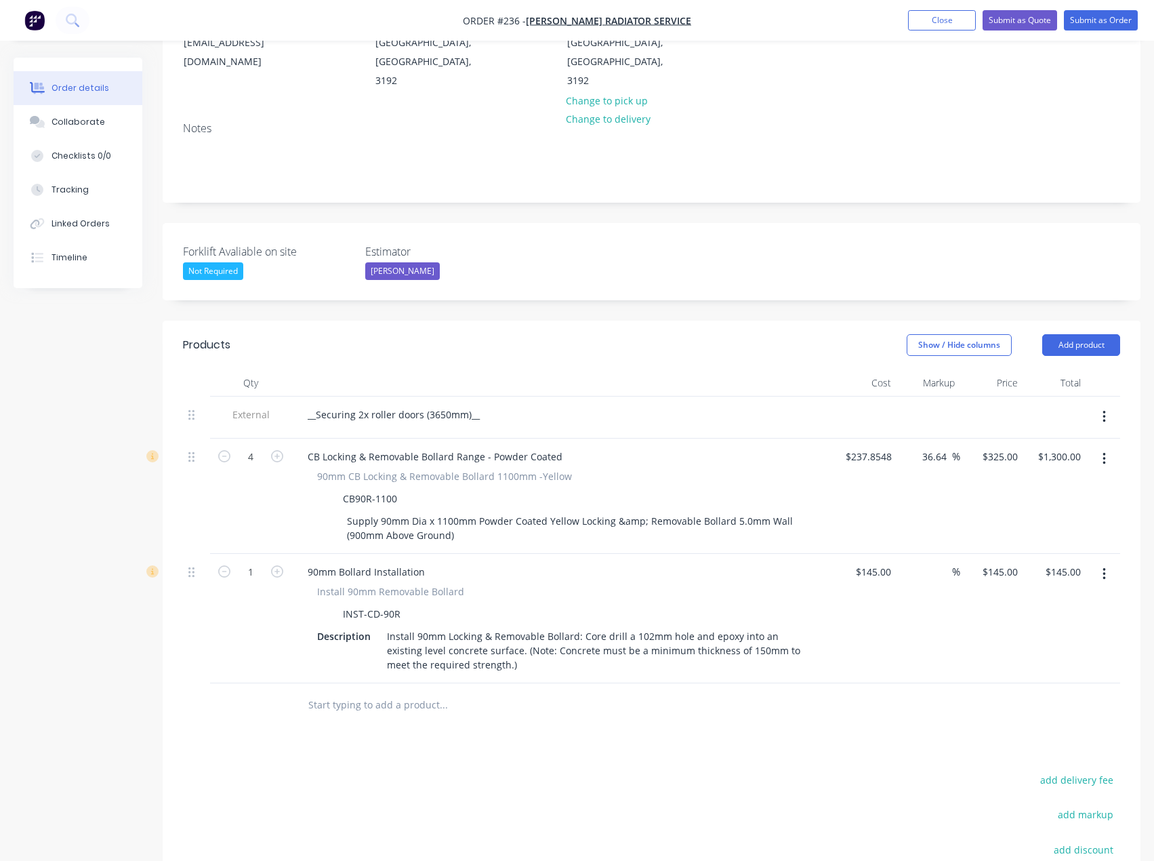
scroll to position [203, 0]
click at [877, 560] on input "145" at bounding box center [875, 570] width 42 height 20
type input "$1.00"
type input "1"
type input "$1.00"
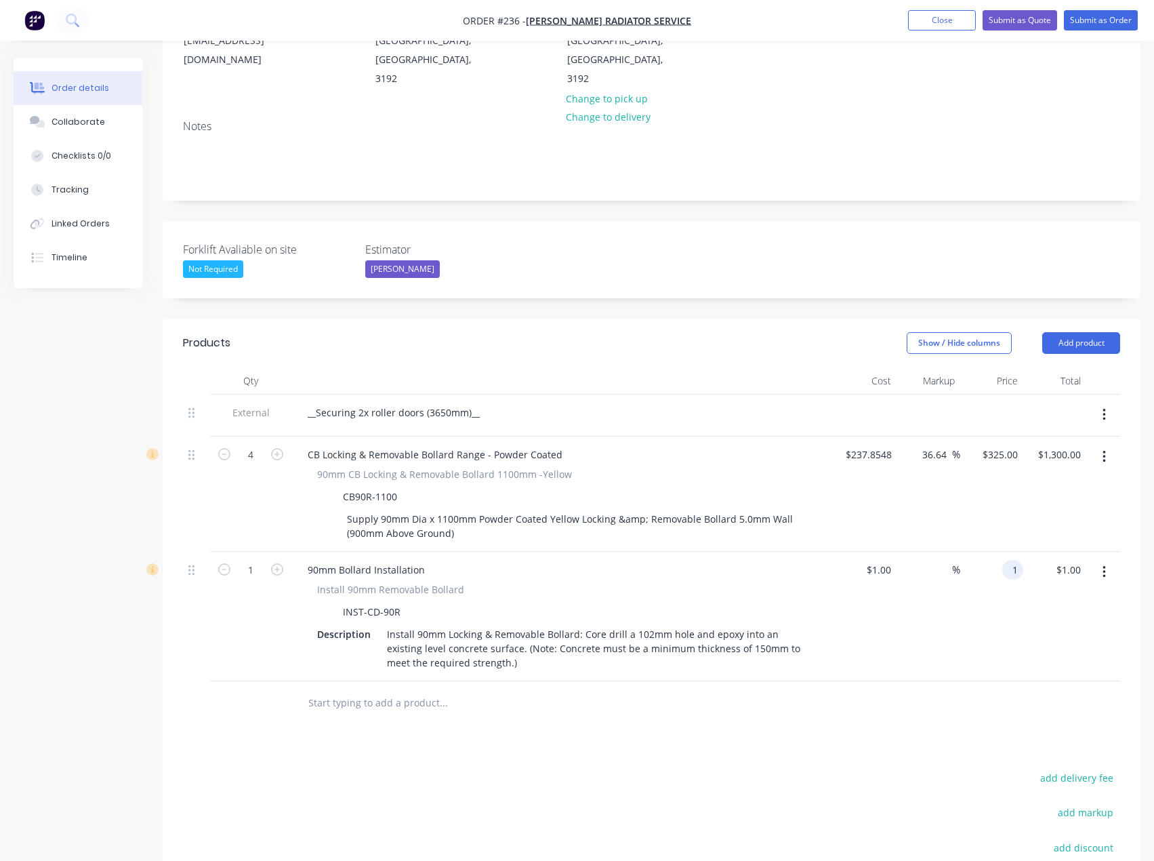
click at [997, 552] on div "1 1" at bounding box center [991, 616] width 63 height 129
type input "145"
type input "14400"
type input "$145.00"
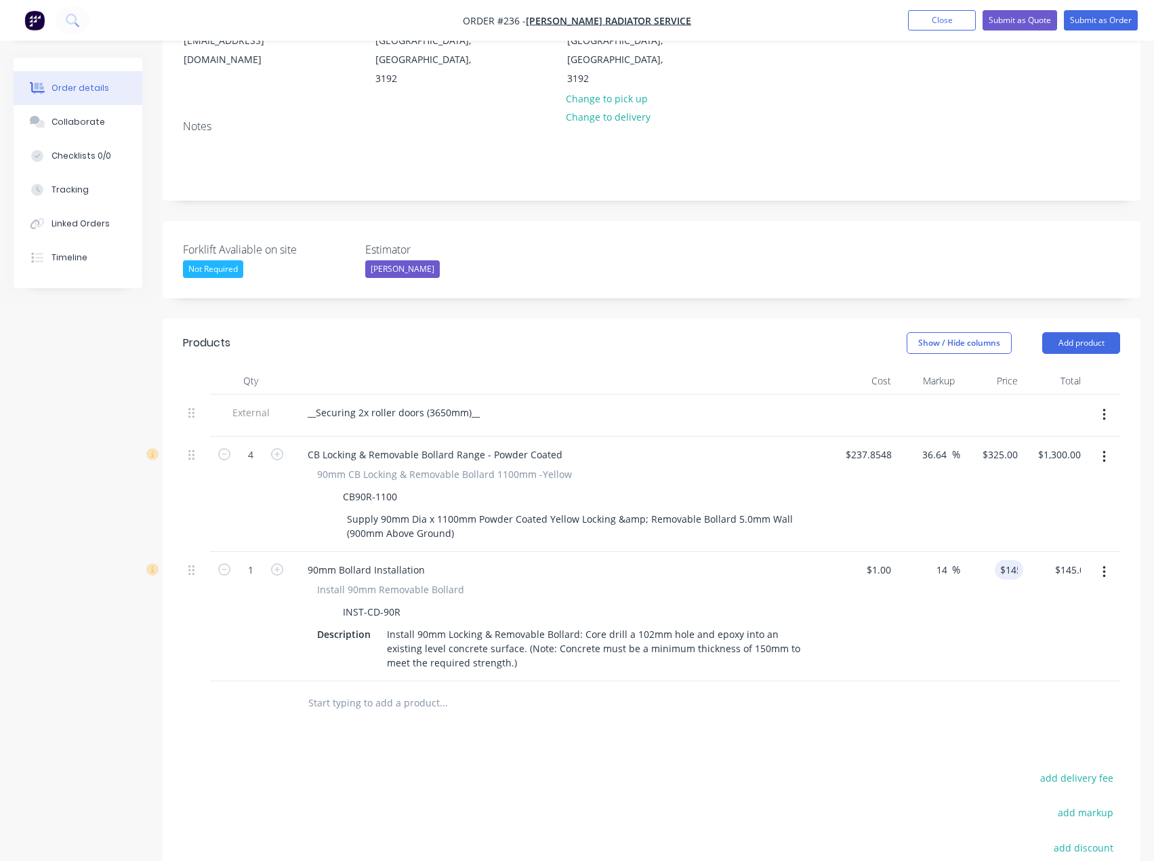
click at [890, 585] on div "$1.00 $1.00" at bounding box center [864, 616] width 63 height 129
click at [282, 563] on icon "button" at bounding box center [277, 569] width 12 height 12
type input "2"
type input "$290.00"
click at [282, 563] on icon "button" at bounding box center [277, 569] width 12 height 12
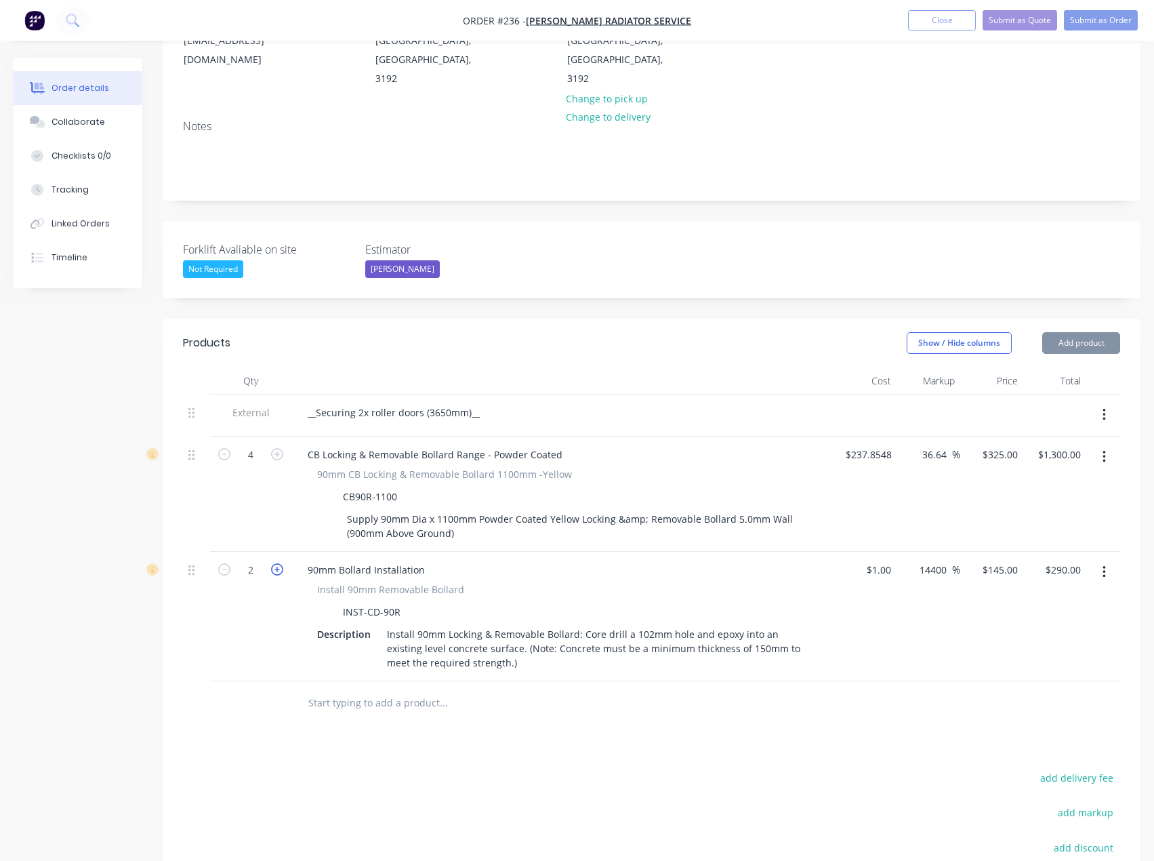
type input "3"
type input "$435.00"
click at [282, 563] on icon "button" at bounding box center [277, 569] width 12 height 12
type input "4"
type input "$580.00"
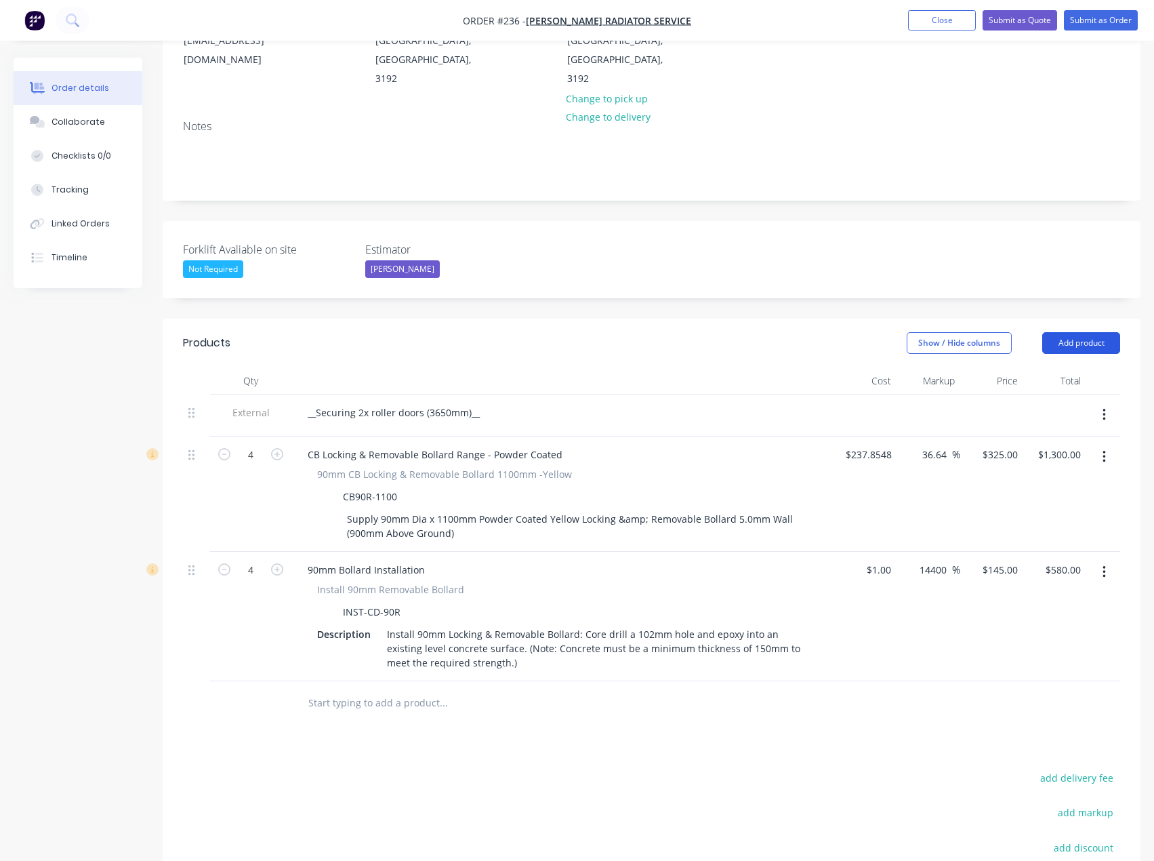
click at [1062, 332] on button "Add product" at bounding box center [1081, 343] width 78 height 22
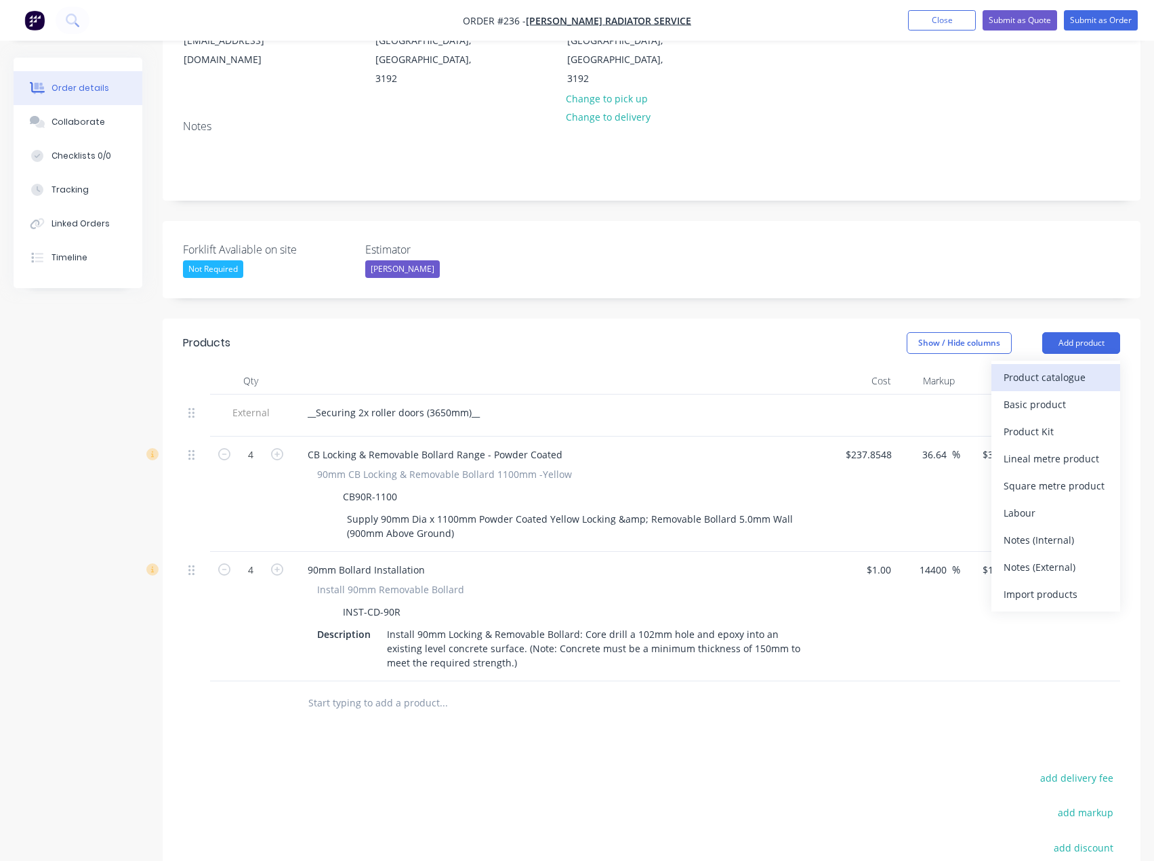
click at [1074, 367] on div "Product catalogue" at bounding box center [1056, 377] width 104 height 20
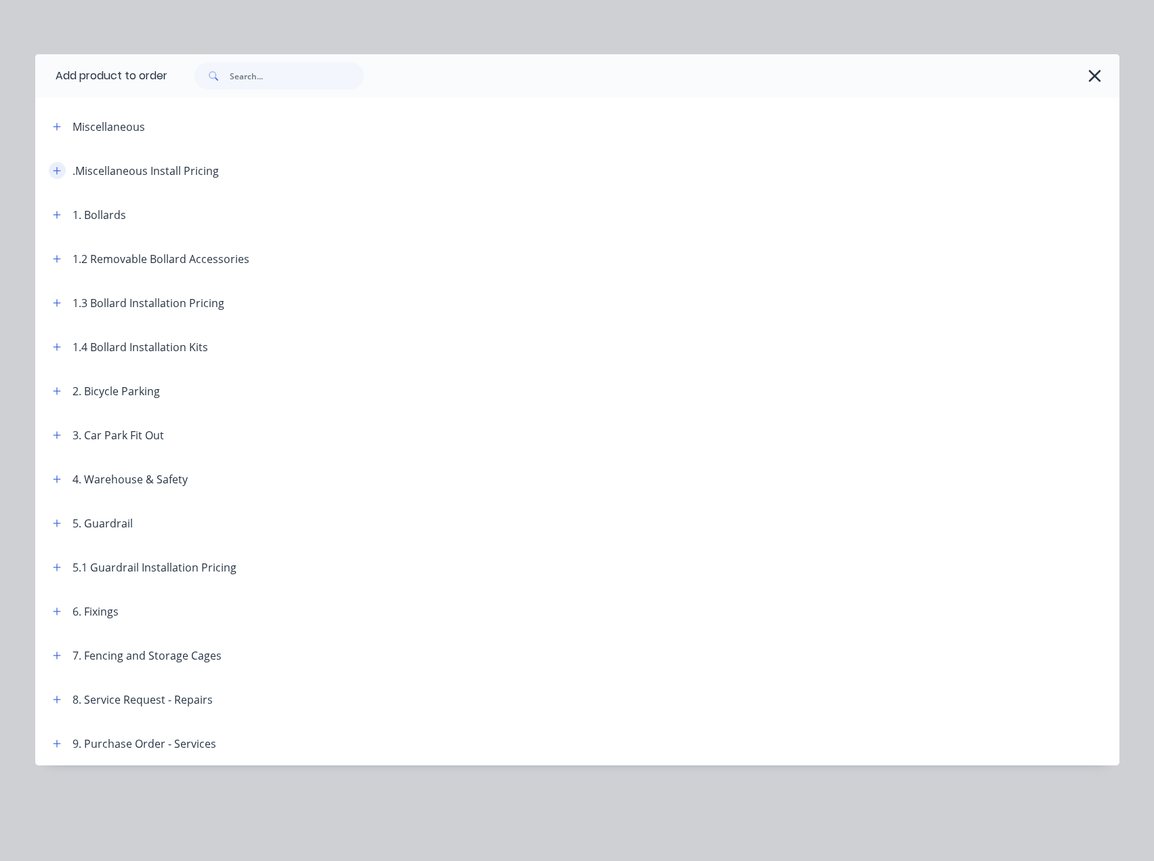
click at [54, 170] on icon "button" at bounding box center [56, 170] width 7 height 7
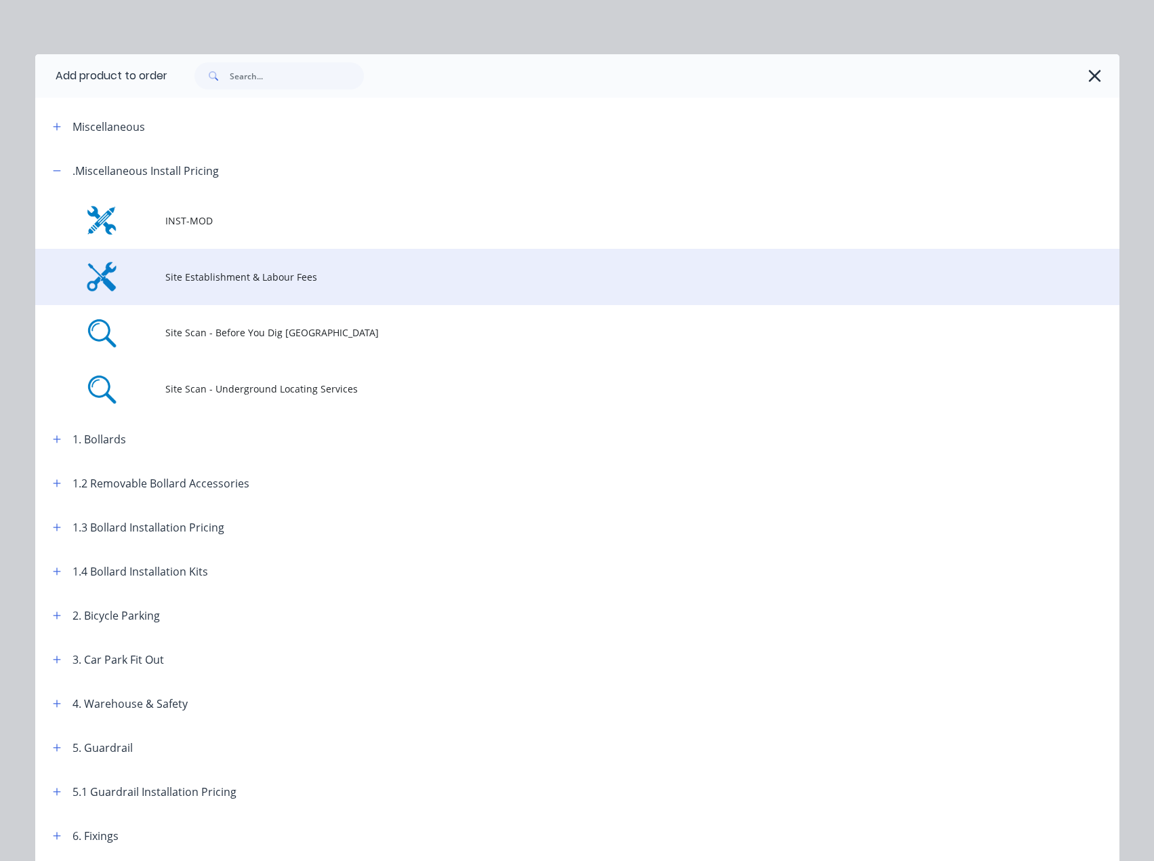
click at [215, 281] on span "Site Establishment & Labour Fees" at bounding box center [546, 277] width 763 height 14
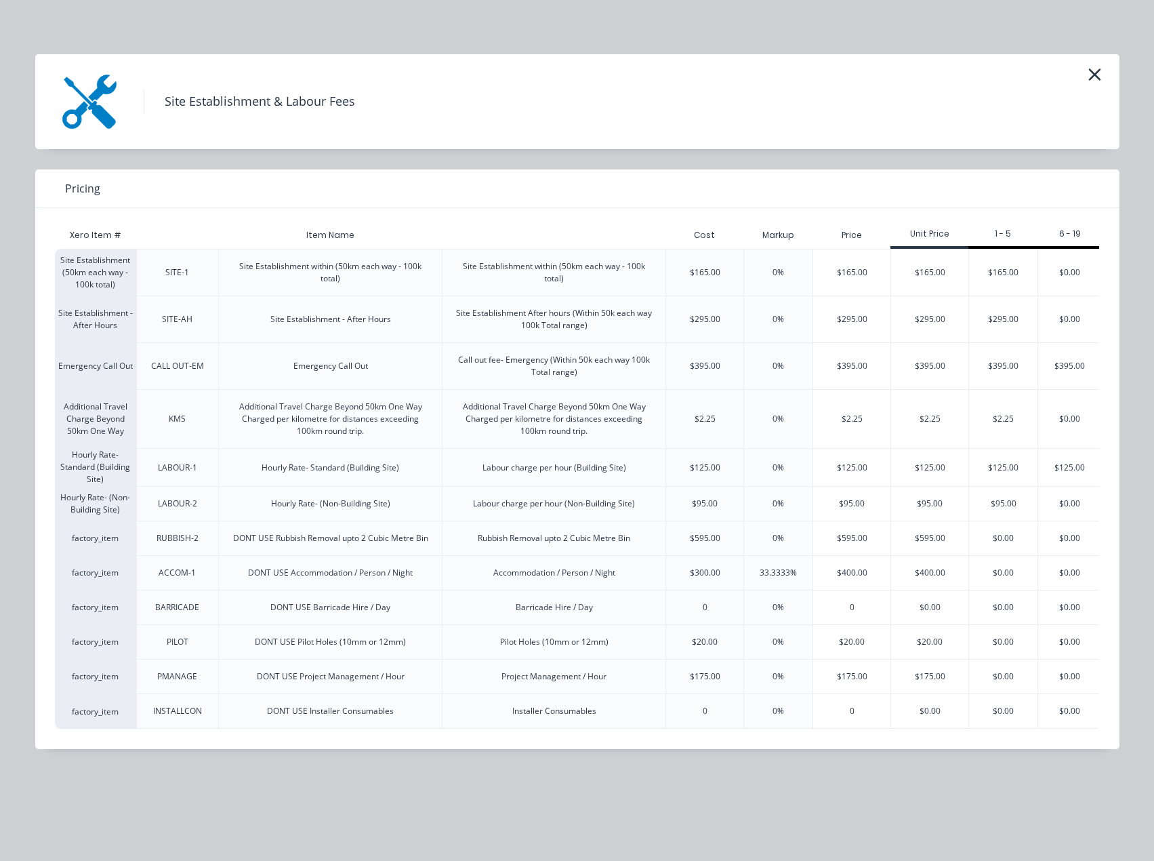
scroll to position [0, 14]
click at [915, 262] on div "$165.00" at bounding box center [926, 272] width 77 height 46
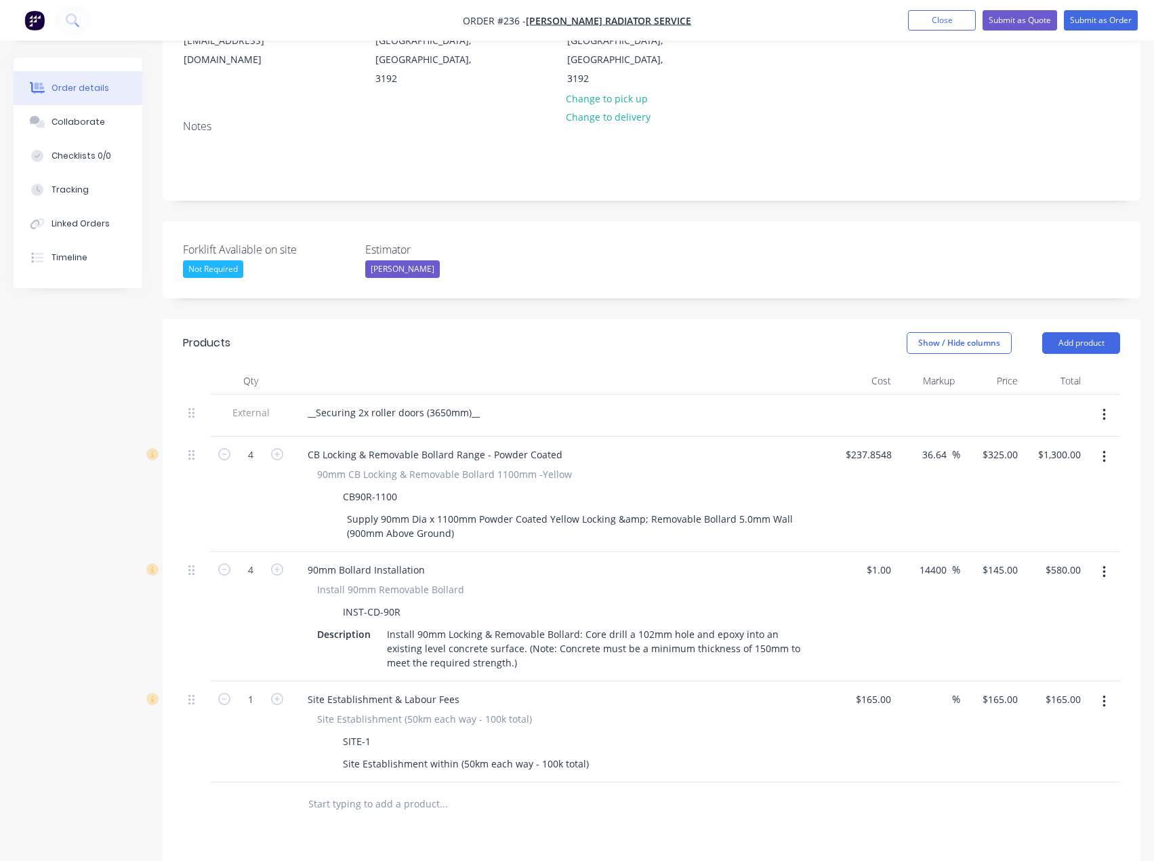
scroll to position [206, 0]
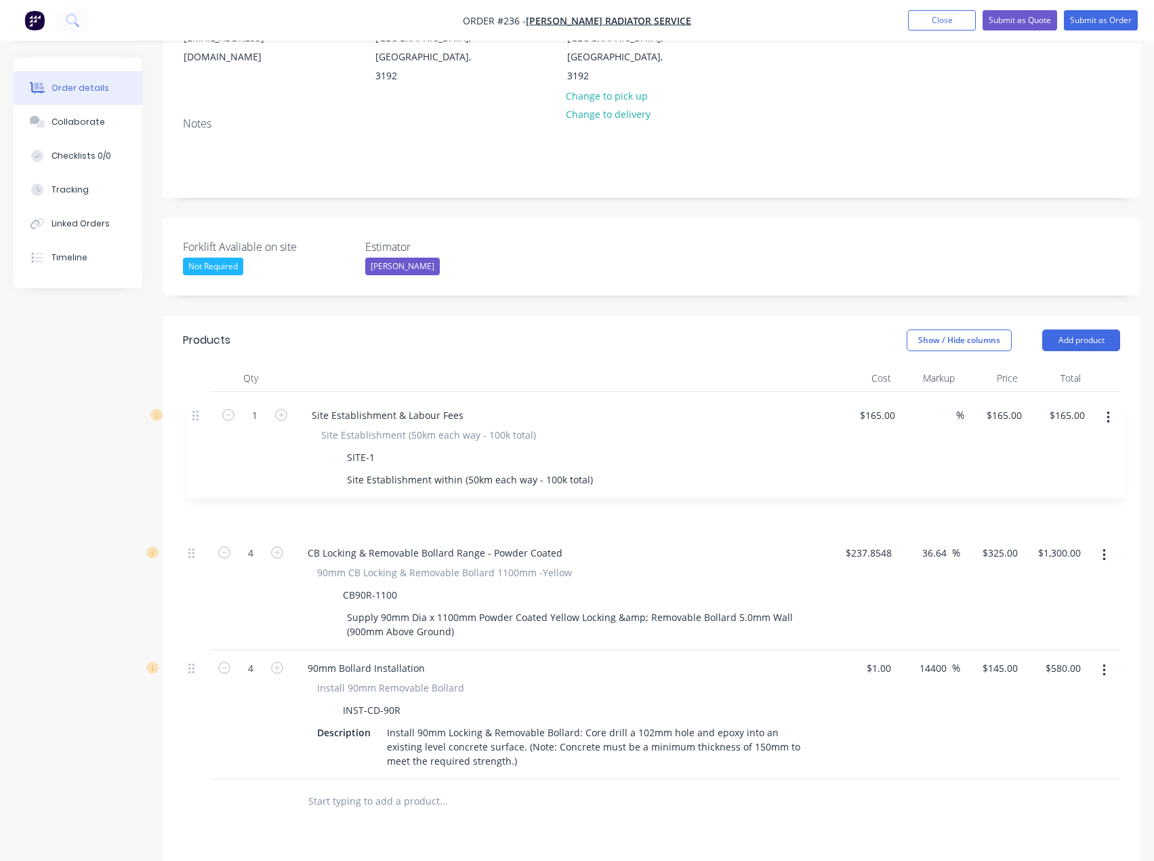
drag, startPoint x: 193, startPoint y: 657, endPoint x: 197, endPoint y: 413, distance: 244.0
click at [197, 413] on div "External __Securing 2x roller doors (3650mm)__ 4 CB Locking & Removable Bollard…" at bounding box center [651, 586] width 937 height 388
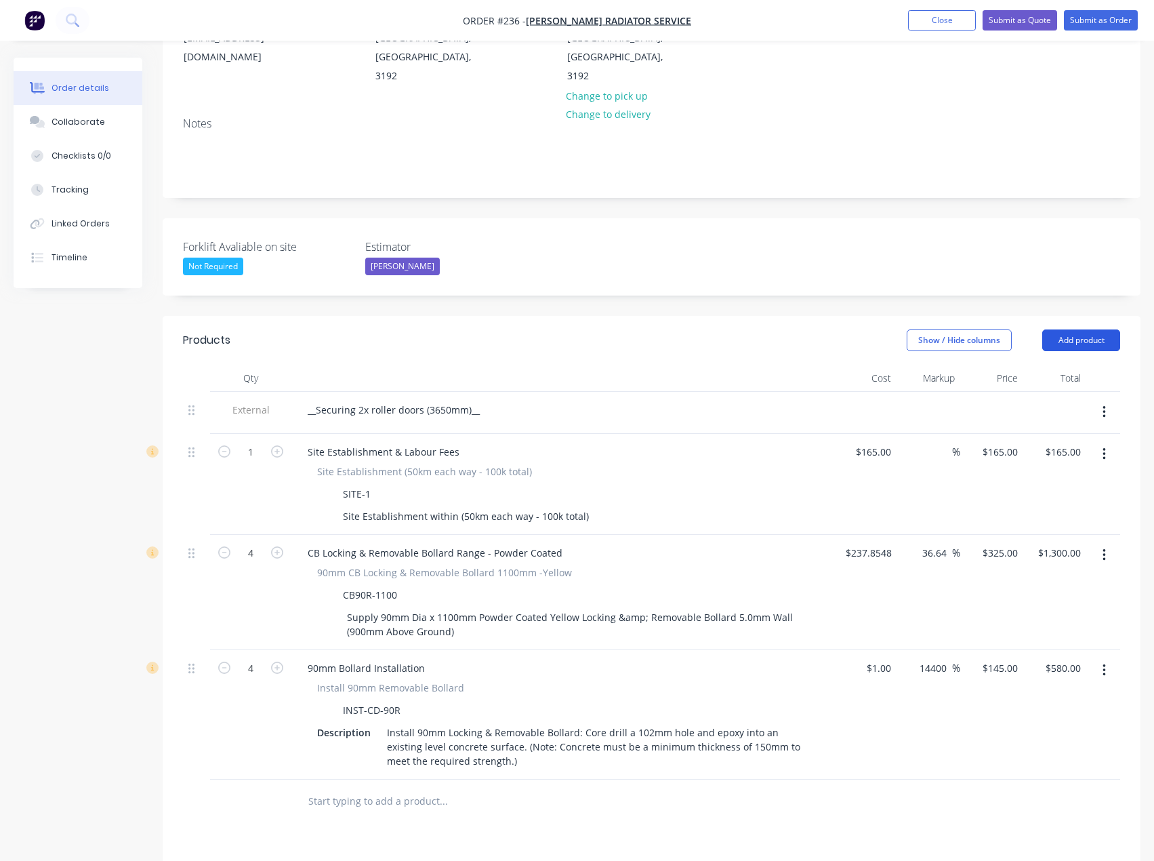
click at [1060, 329] on button "Add product" at bounding box center [1081, 340] width 78 height 22
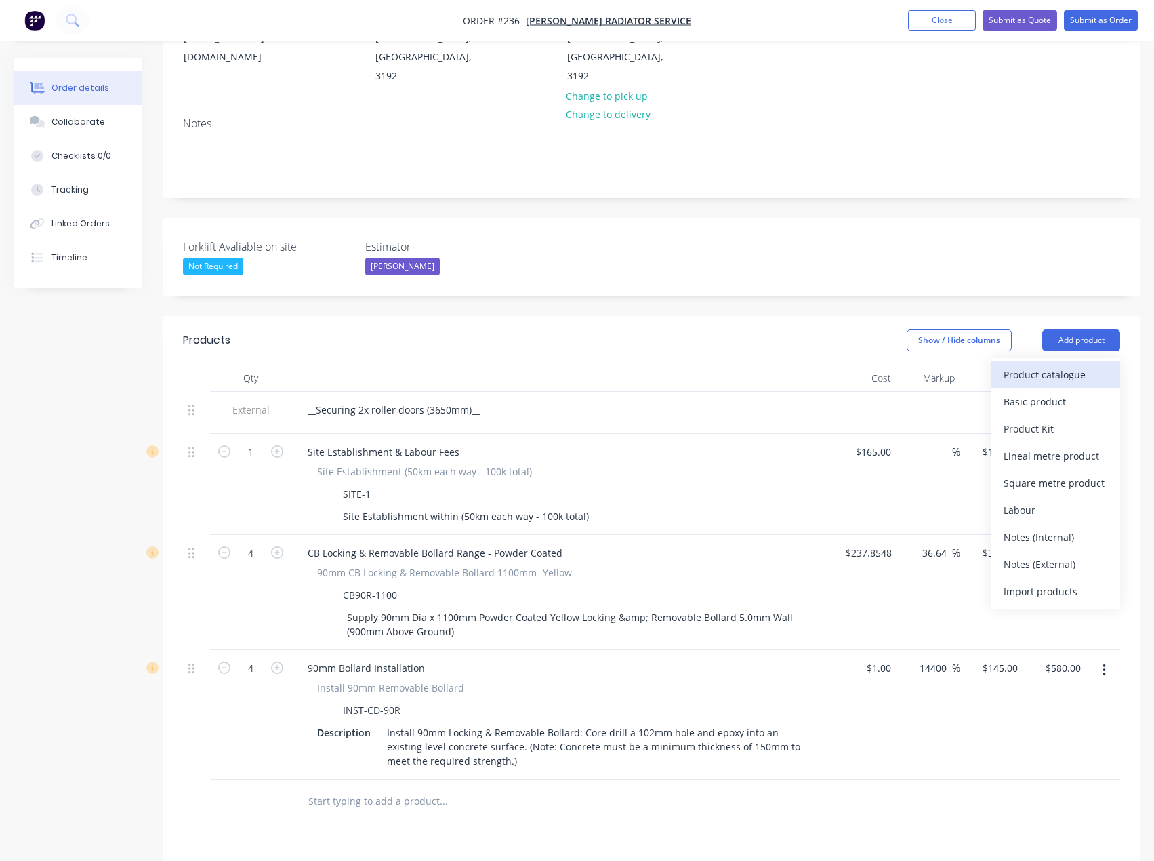
click at [1069, 365] on div "Product catalogue" at bounding box center [1056, 375] width 104 height 20
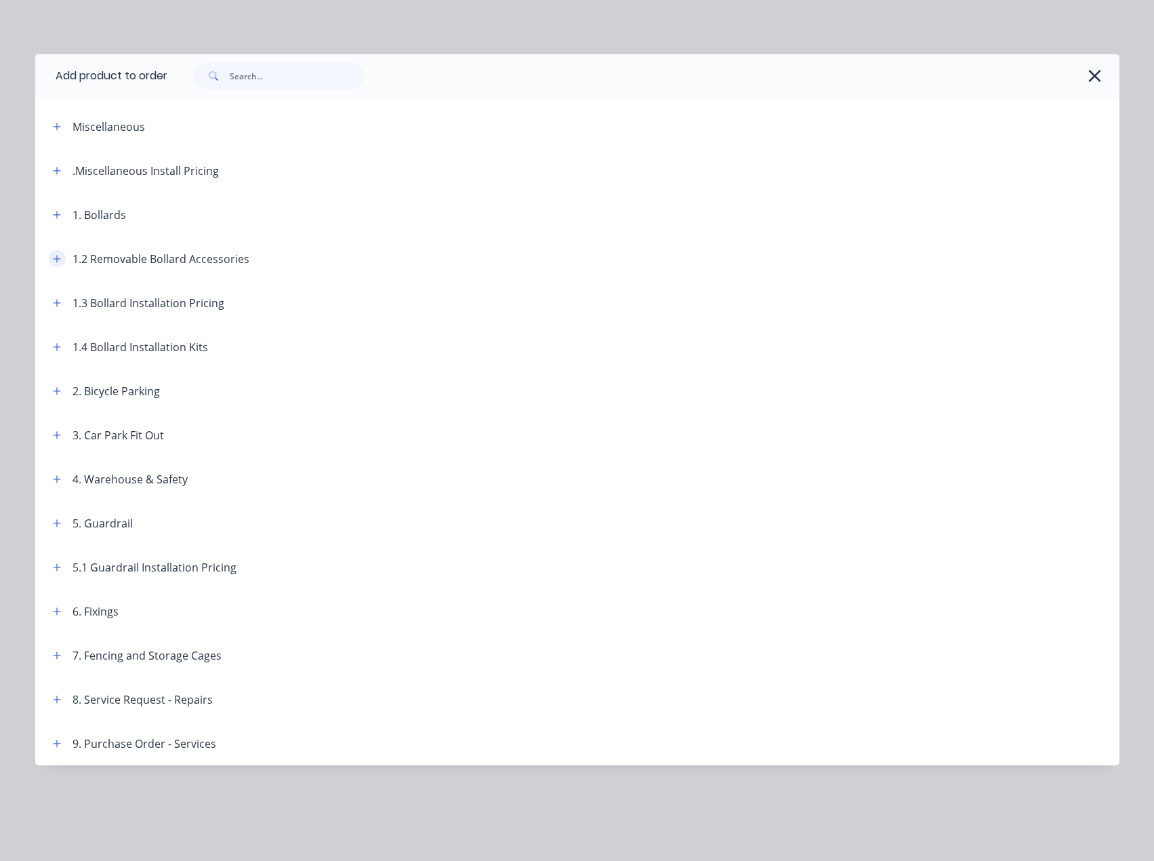
click at [61, 258] on icon "button" at bounding box center [57, 258] width 8 height 9
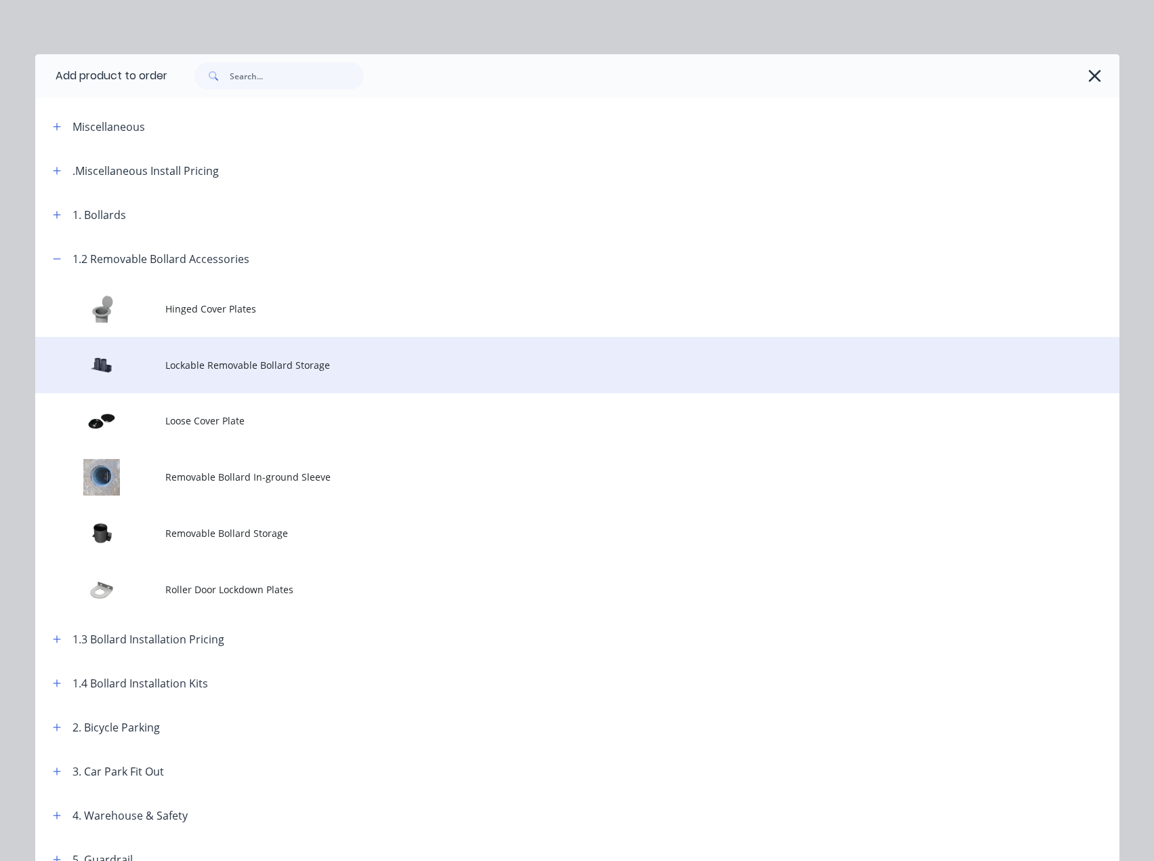
click at [175, 364] on span "Lockable Removable Bollard Storage" at bounding box center [546, 365] width 763 height 14
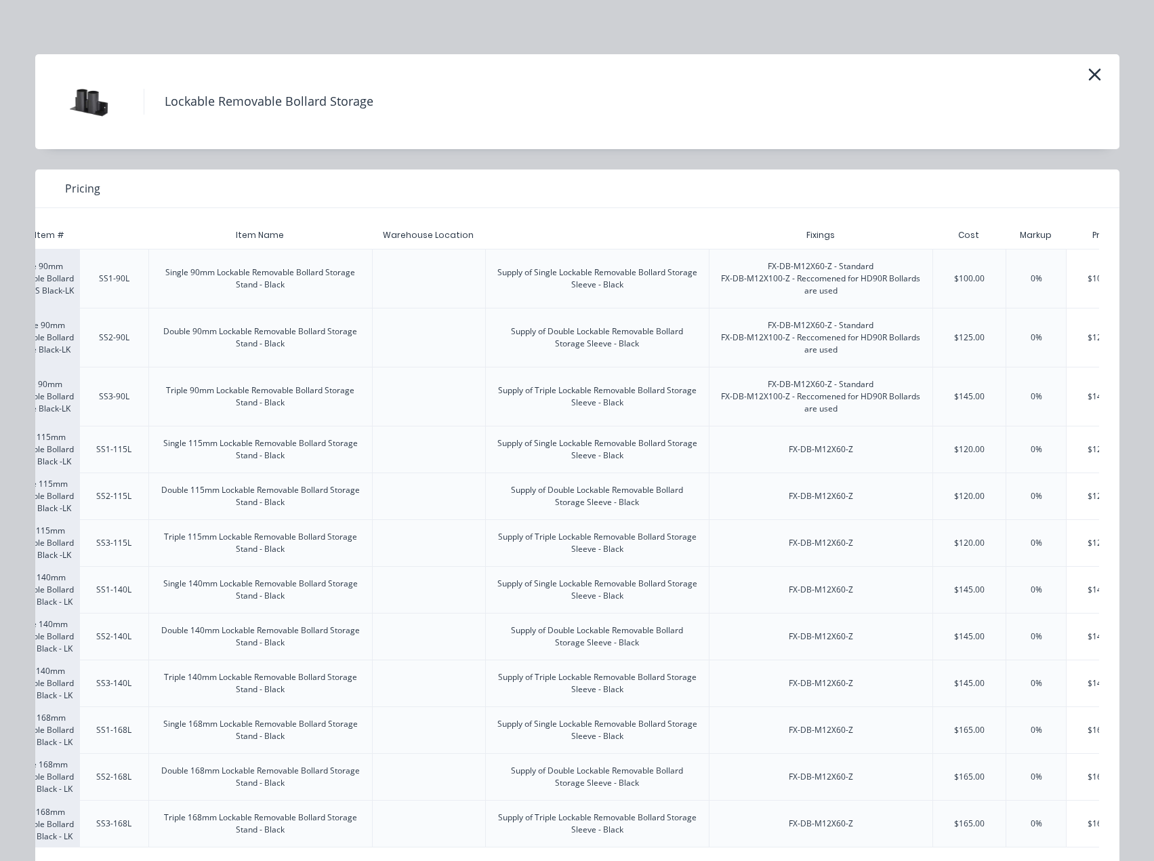
scroll to position [0, 0]
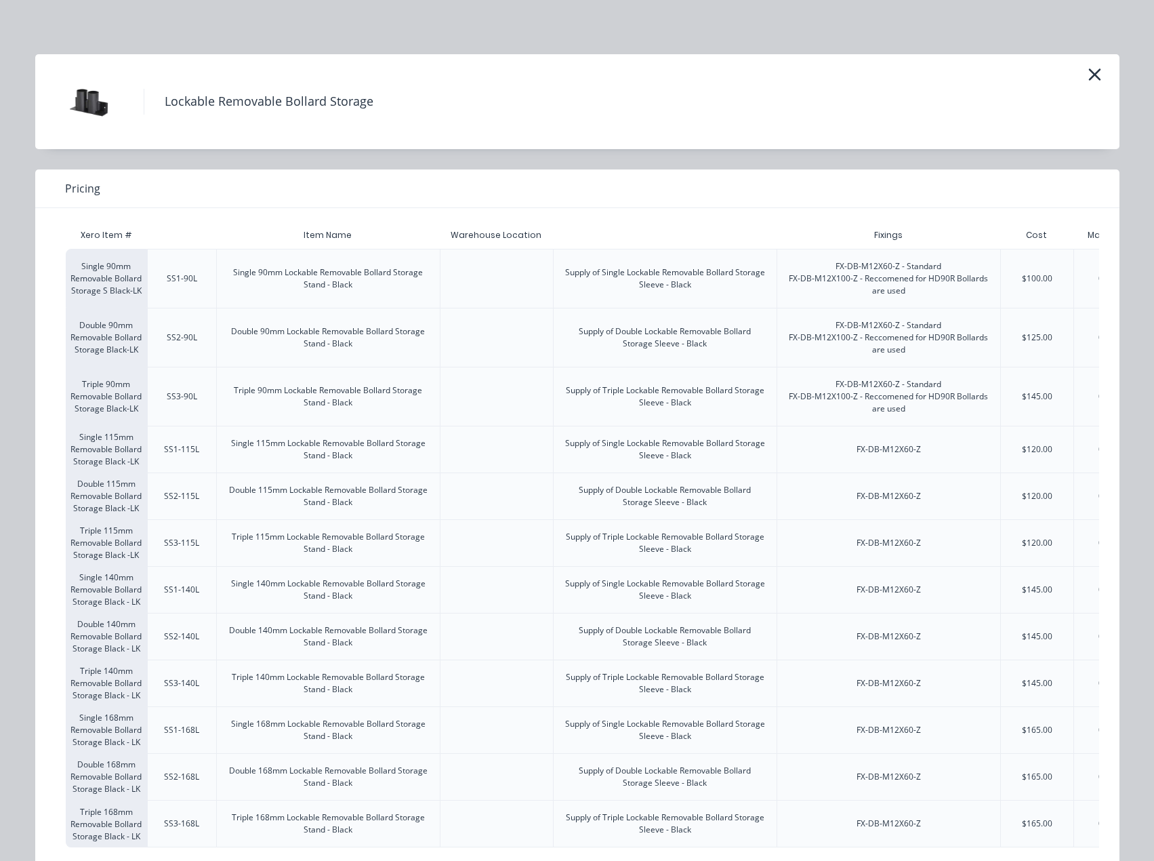
click at [491, 191] on div "Pricing" at bounding box center [577, 188] width 1084 height 39
click at [1090, 71] on icon "button" at bounding box center [1095, 74] width 14 height 19
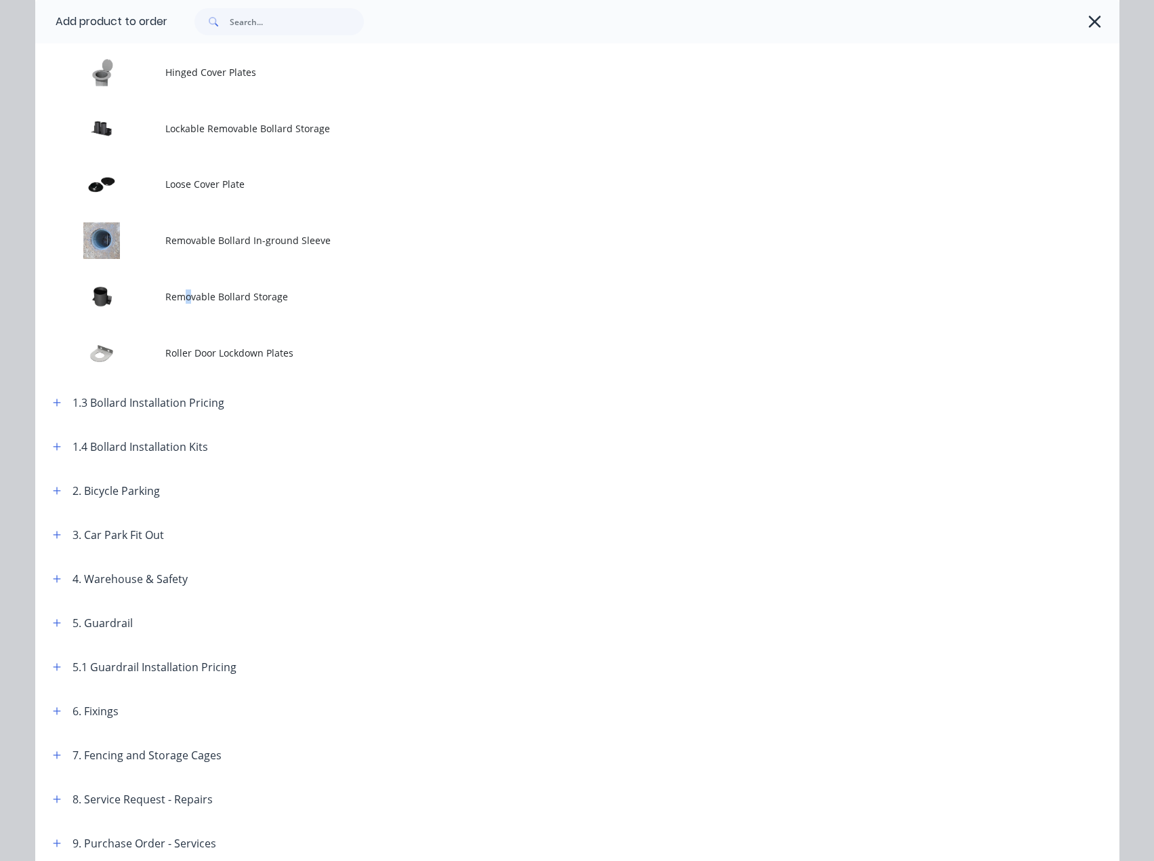
click at [180, 305] on td "Removable Bollard Storage" at bounding box center [642, 296] width 954 height 56
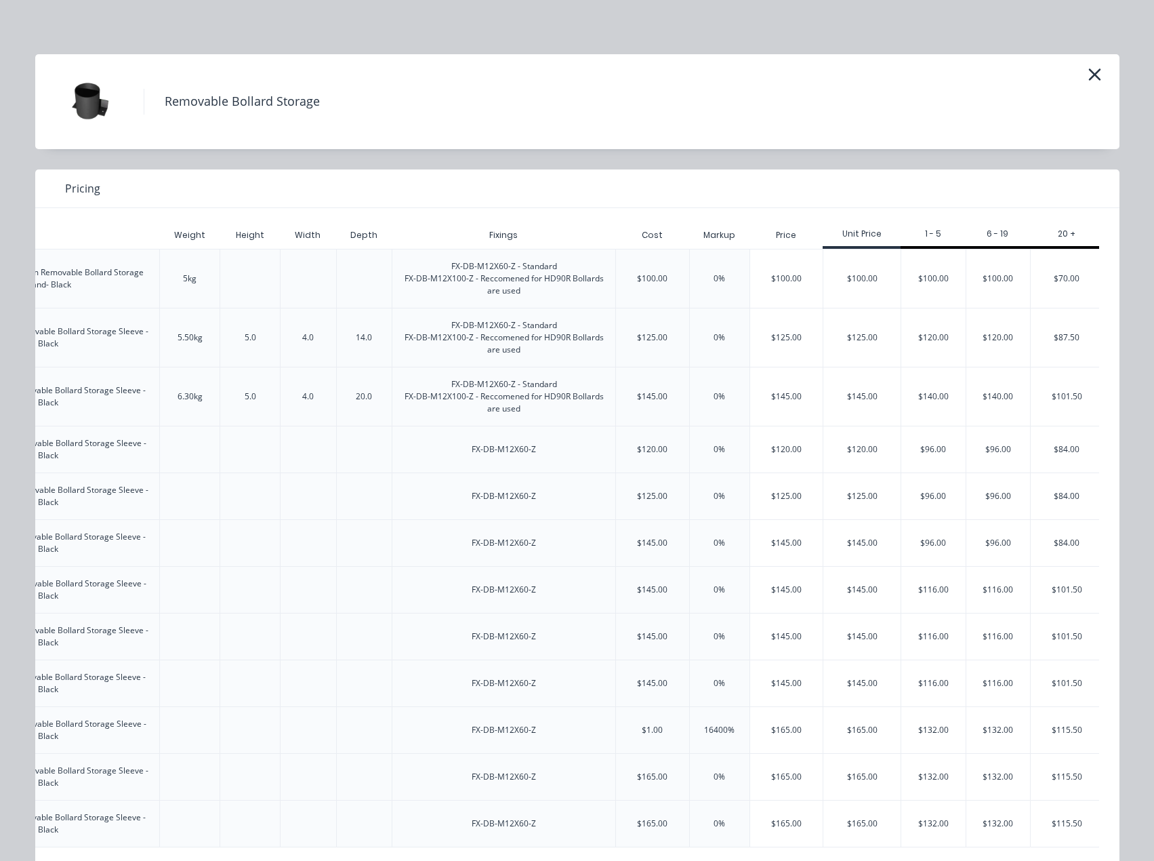
scroll to position [0, 617]
click at [323, 18] on div "Removable Bollard Storage Pricing Xero Item # Item Name Warehouse Location Weig…" at bounding box center [577, 430] width 1154 height 861
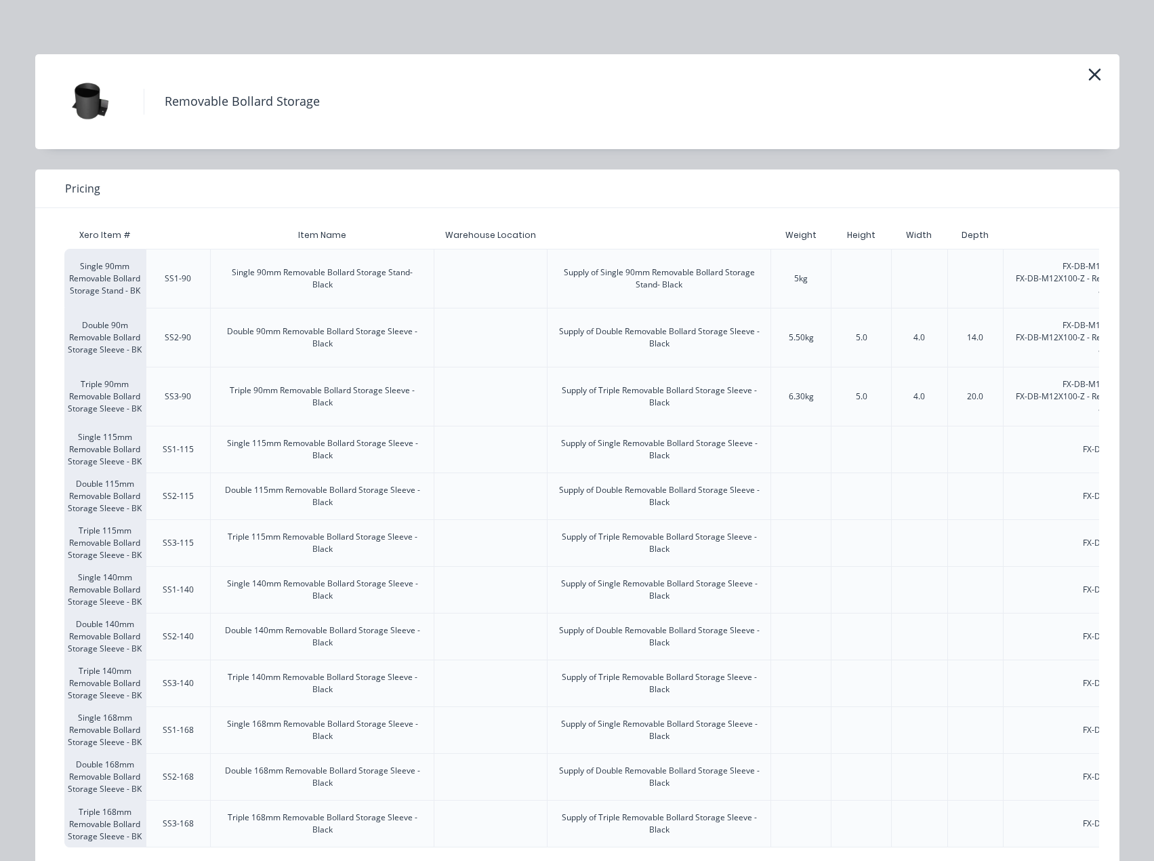
scroll to position [0, 0]
click at [1088, 78] on icon "button" at bounding box center [1095, 74] width 14 height 19
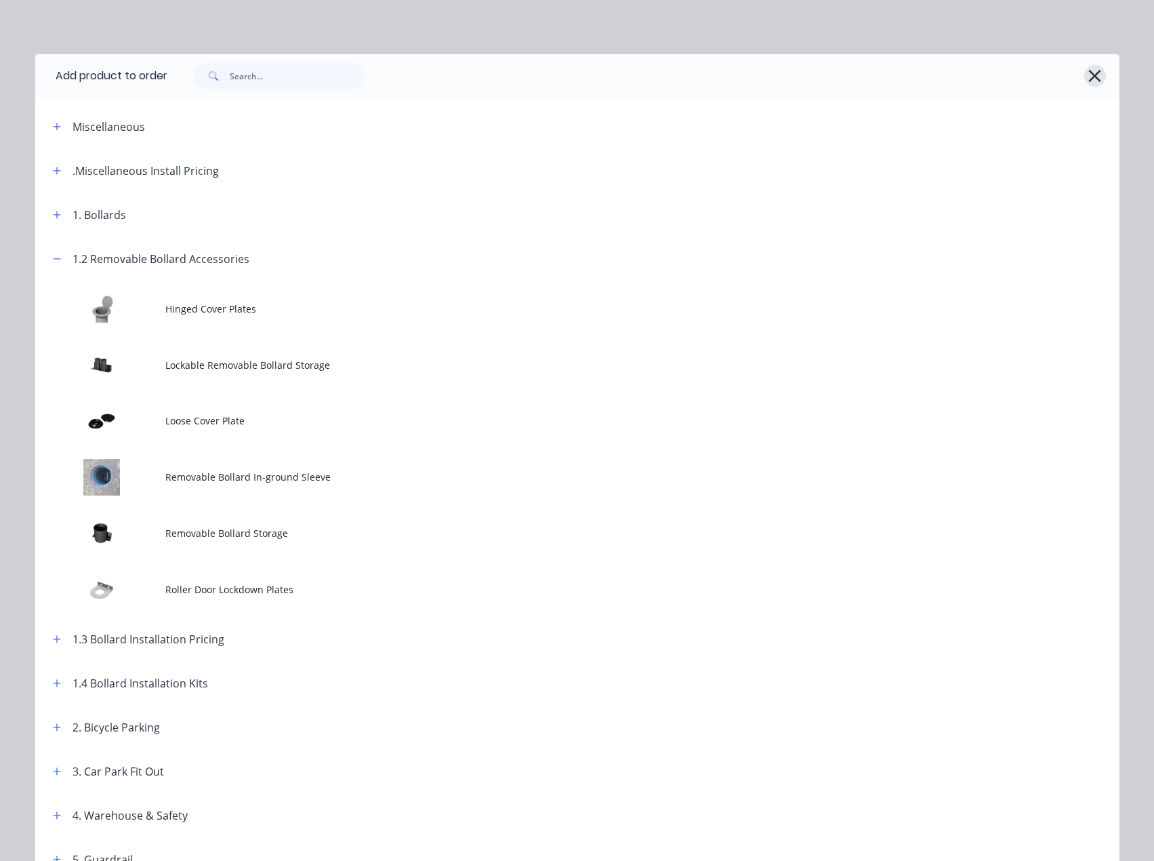
click at [1091, 77] on icon "button" at bounding box center [1095, 75] width 14 height 19
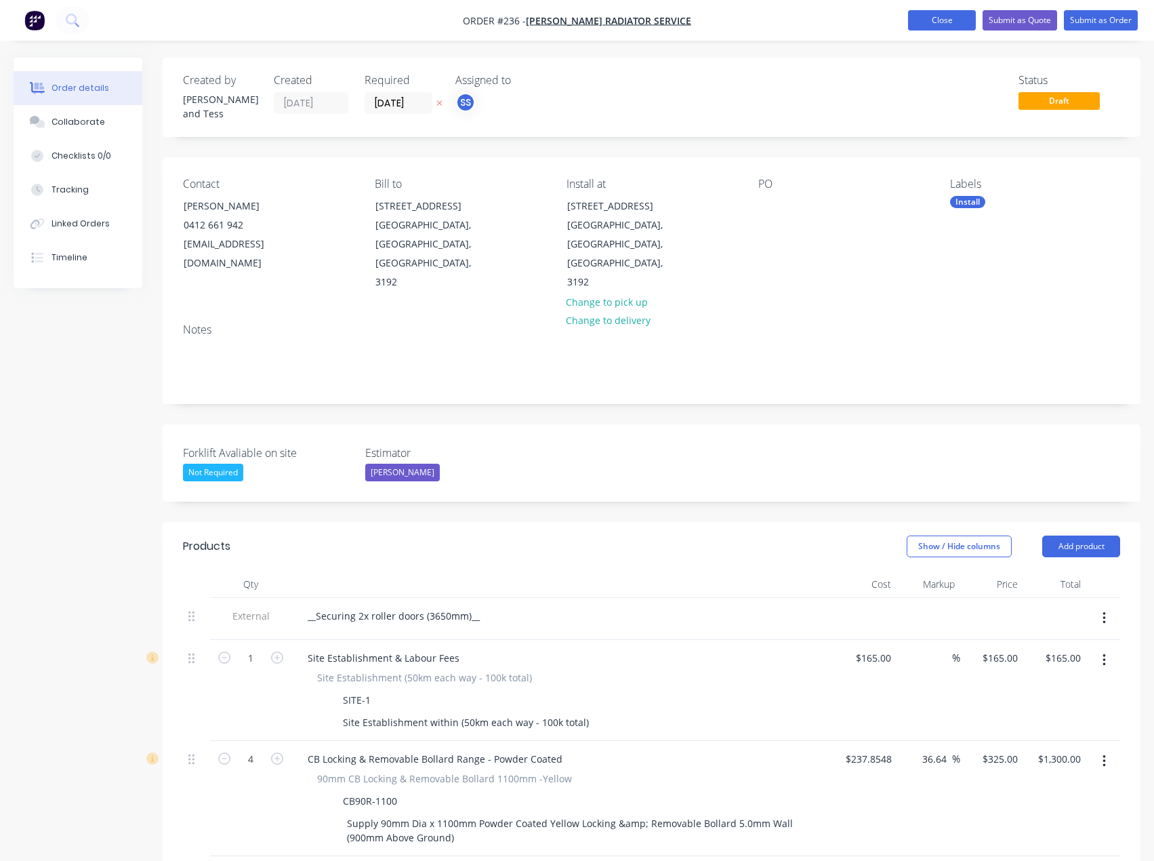
click at [945, 13] on button "Close" at bounding box center [942, 20] width 68 height 20
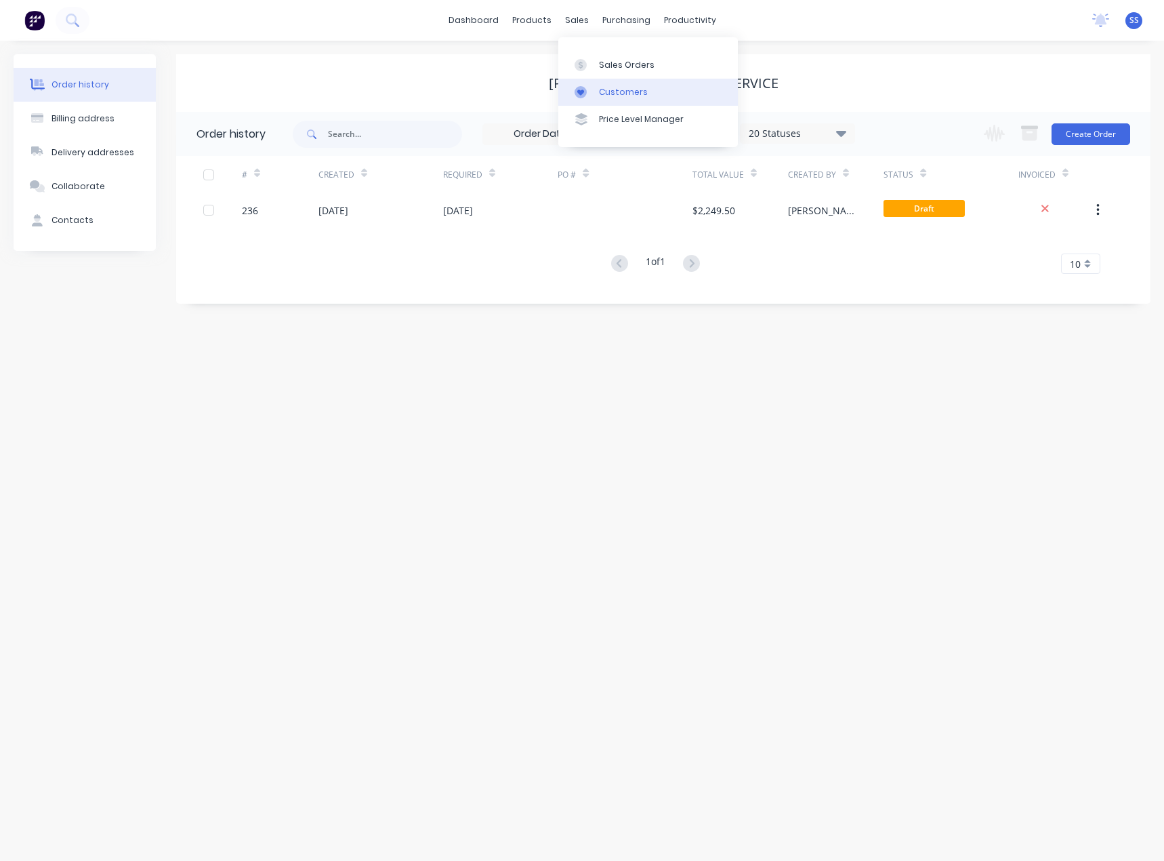
click at [597, 96] on link "Customers" at bounding box center [648, 92] width 180 height 27
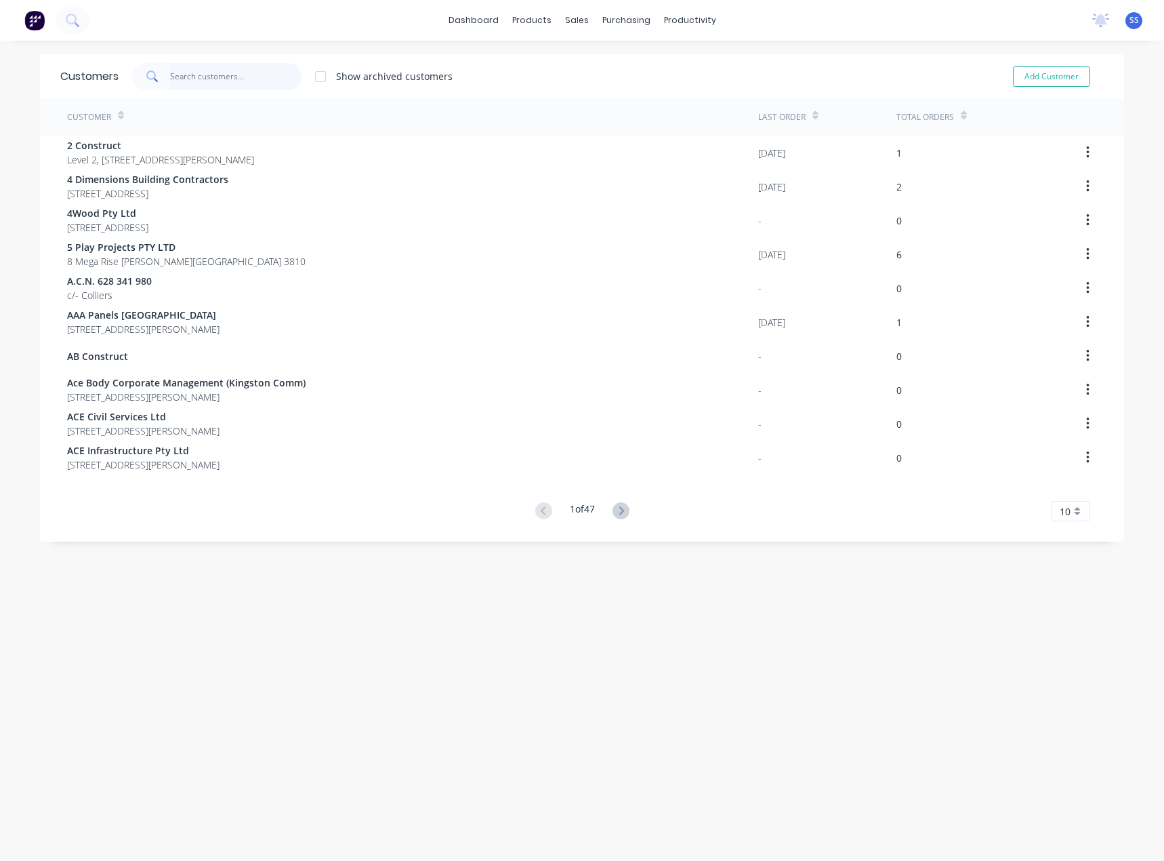
click at [196, 84] on input "text" at bounding box center [236, 76] width 132 height 27
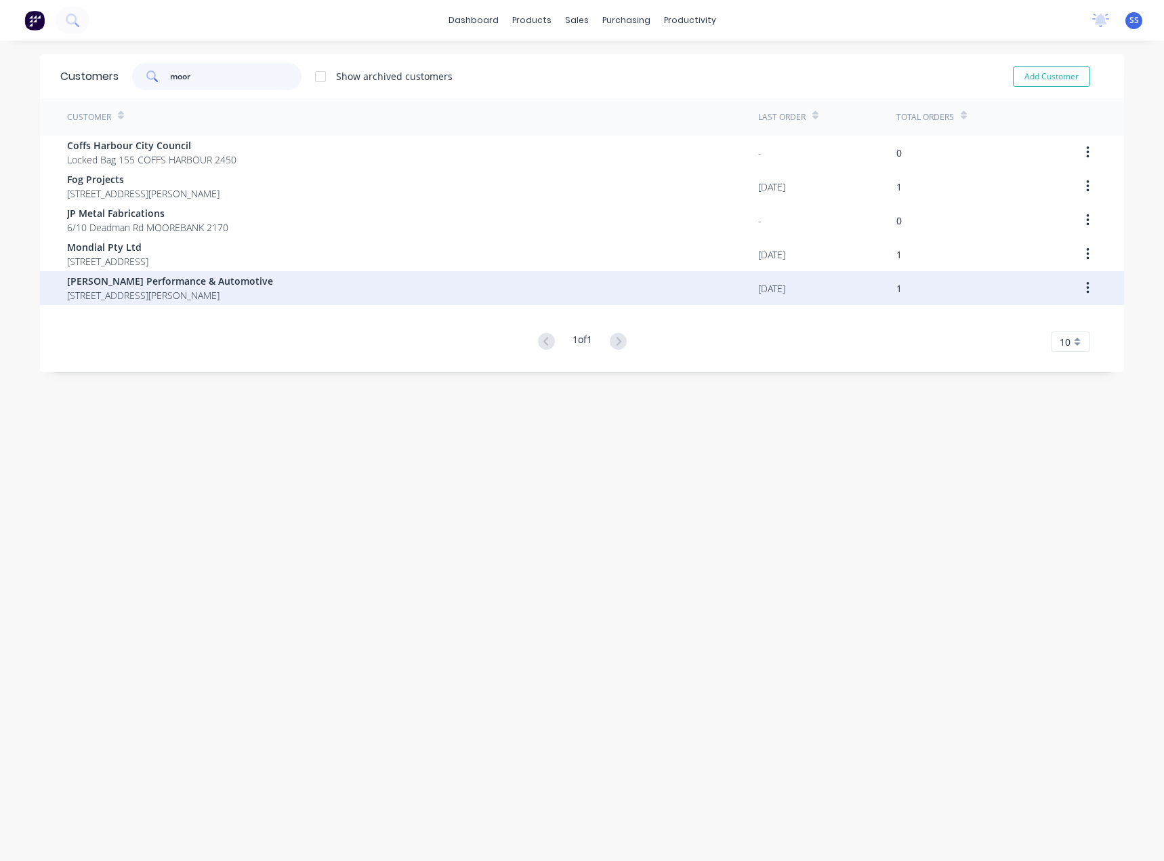
type input "moor"
click at [129, 295] on span "[STREET_ADDRESS][PERSON_NAME]" at bounding box center [170, 295] width 206 height 14
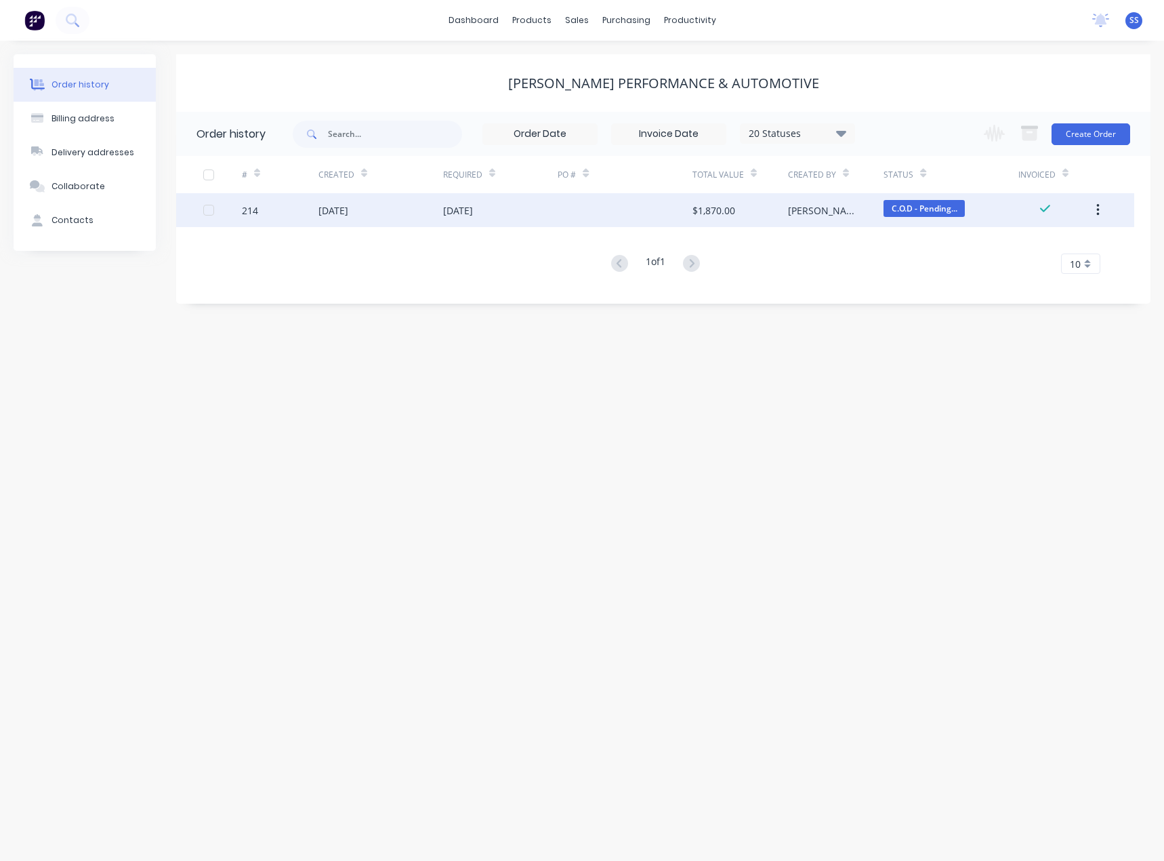
click at [365, 222] on div "[DATE]" at bounding box center [380, 210] width 125 height 34
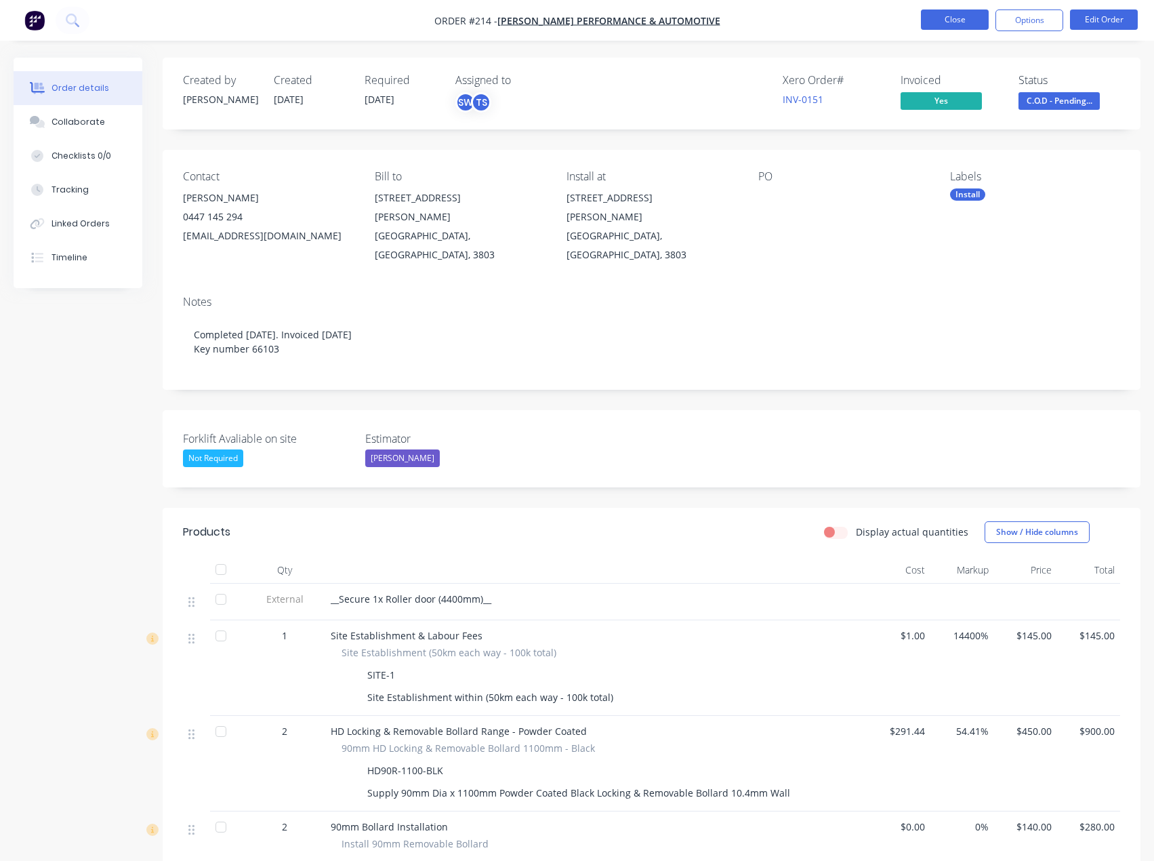
click at [966, 16] on button "Close" at bounding box center [955, 19] width 68 height 20
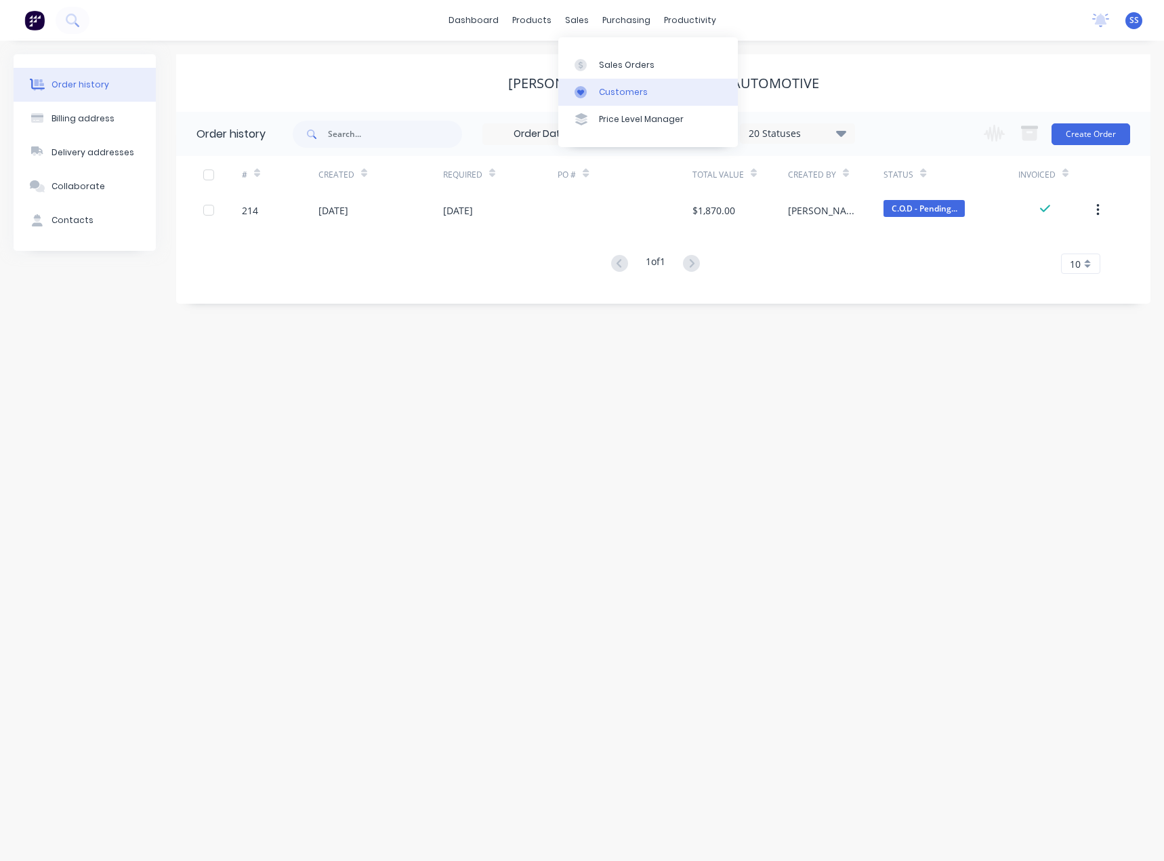
click at [614, 91] on div "Customers" at bounding box center [623, 92] width 49 height 12
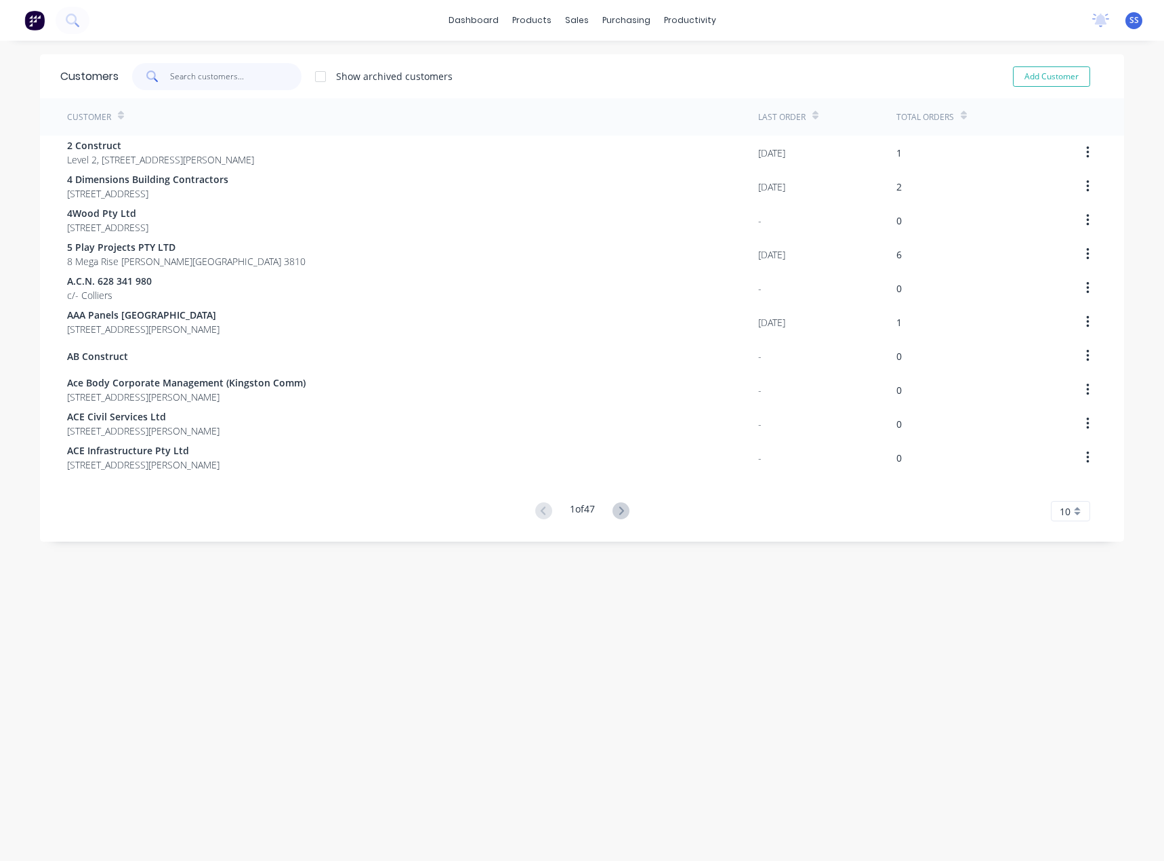
click at [170, 78] on input "text" at bounding box center [236, 76] width 132 height 27
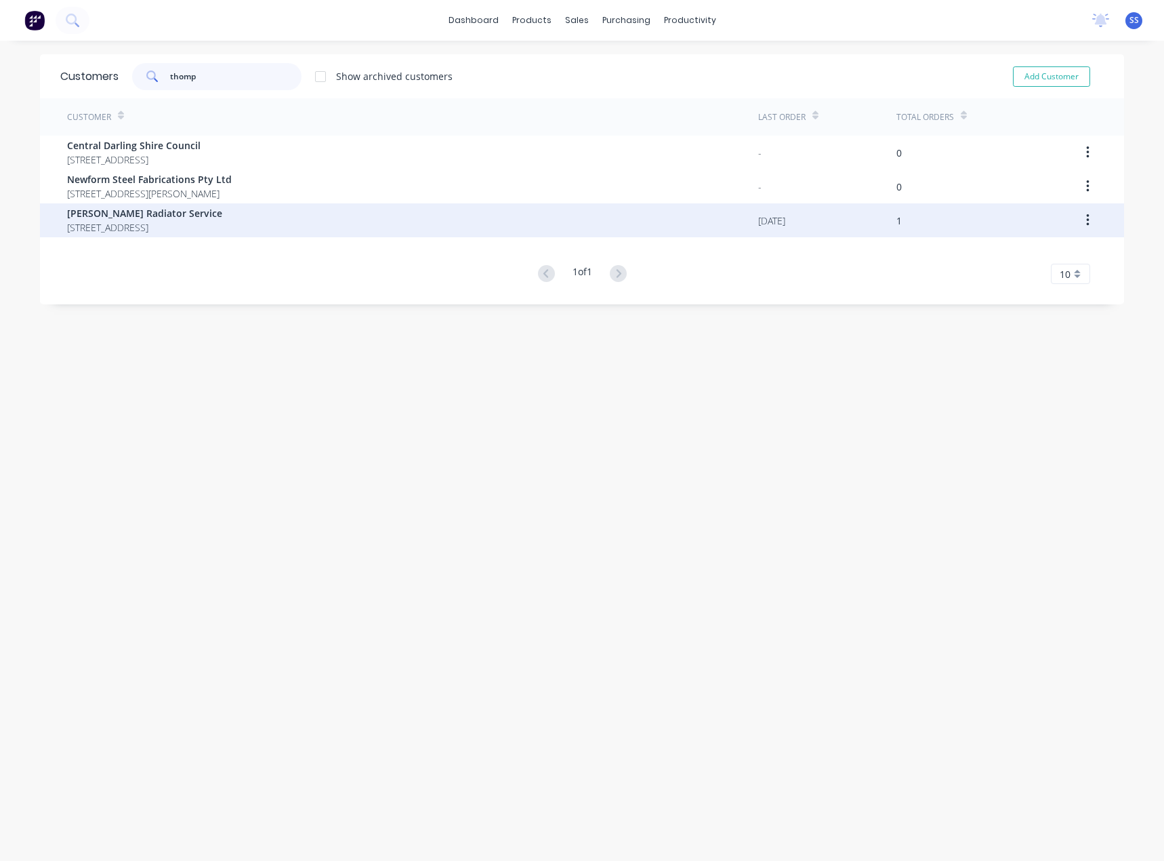
type input "thomp"
click at [123, 224] on span "[STREET_ADDRESS]" at bounding box center [144, 227] width 155 height 14
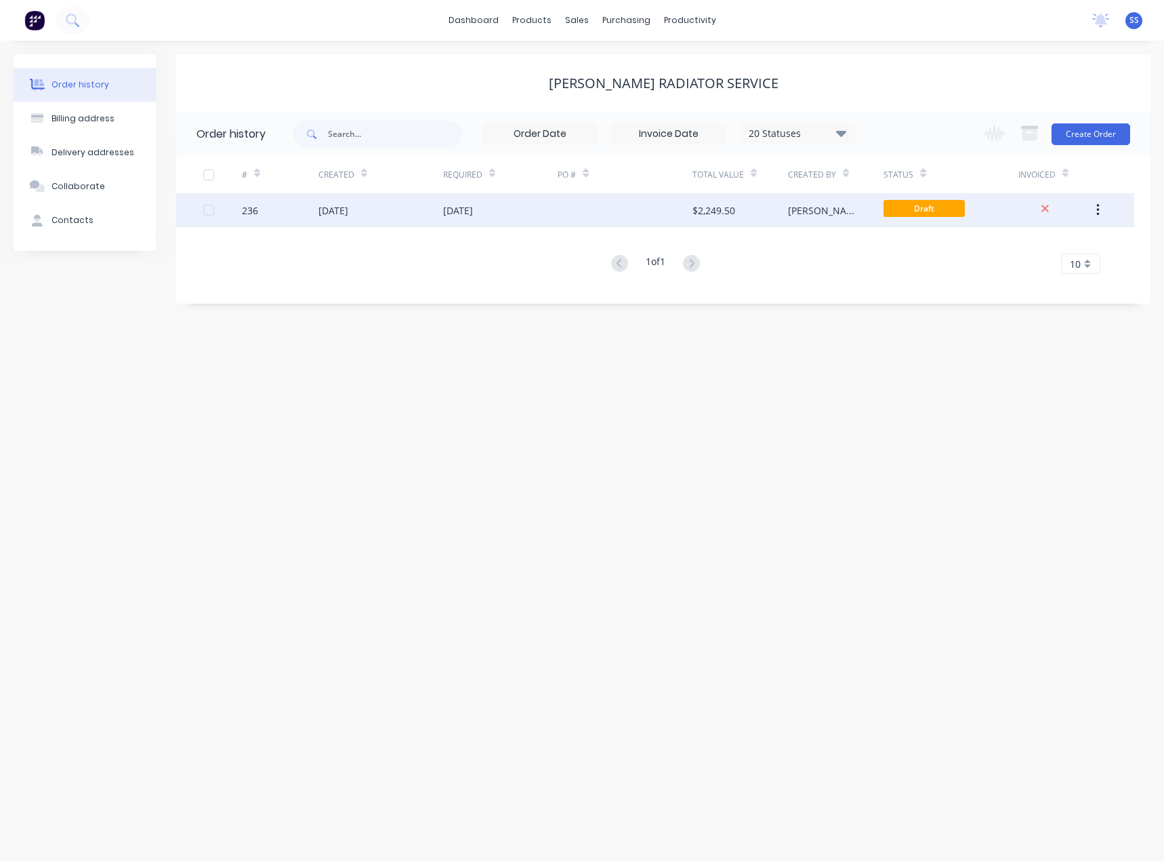
click at [518, 215] on div "[DATE]" at bounding box center [500, 210] width 115 height 34
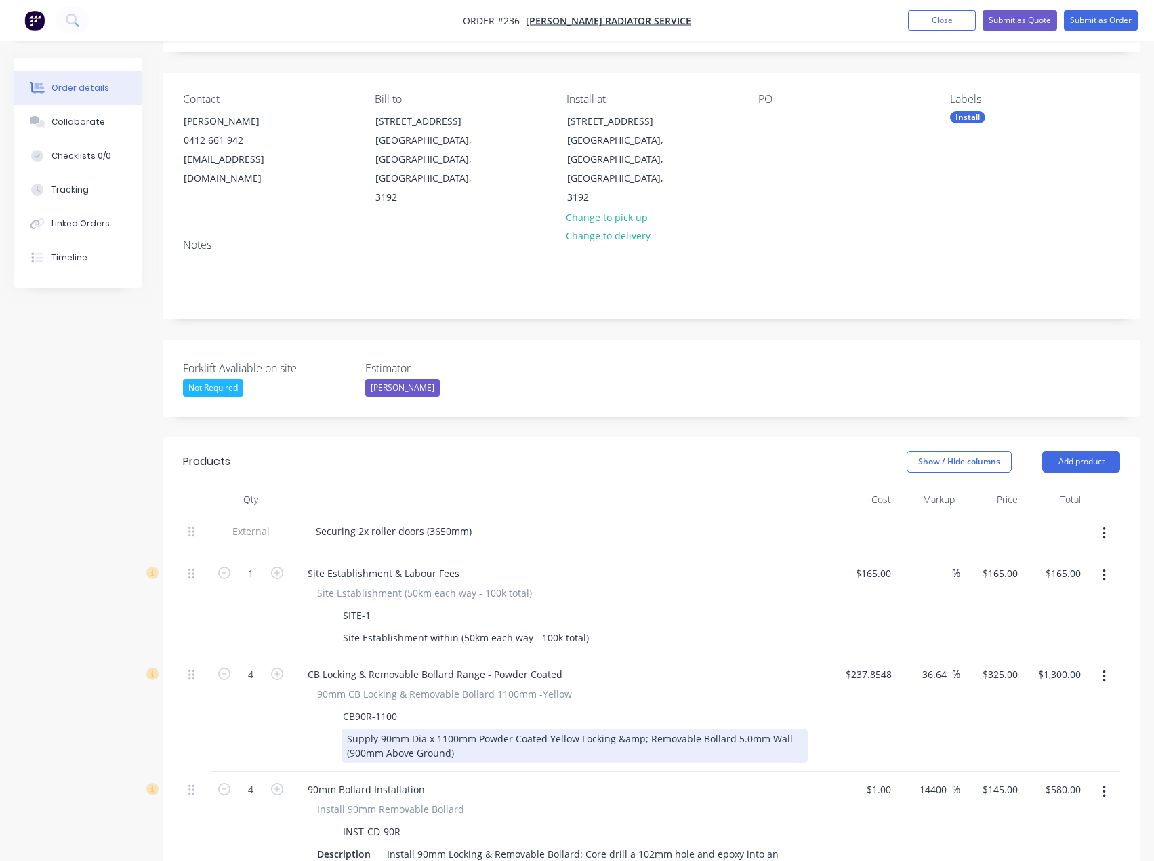
scroll to position [339, 0]
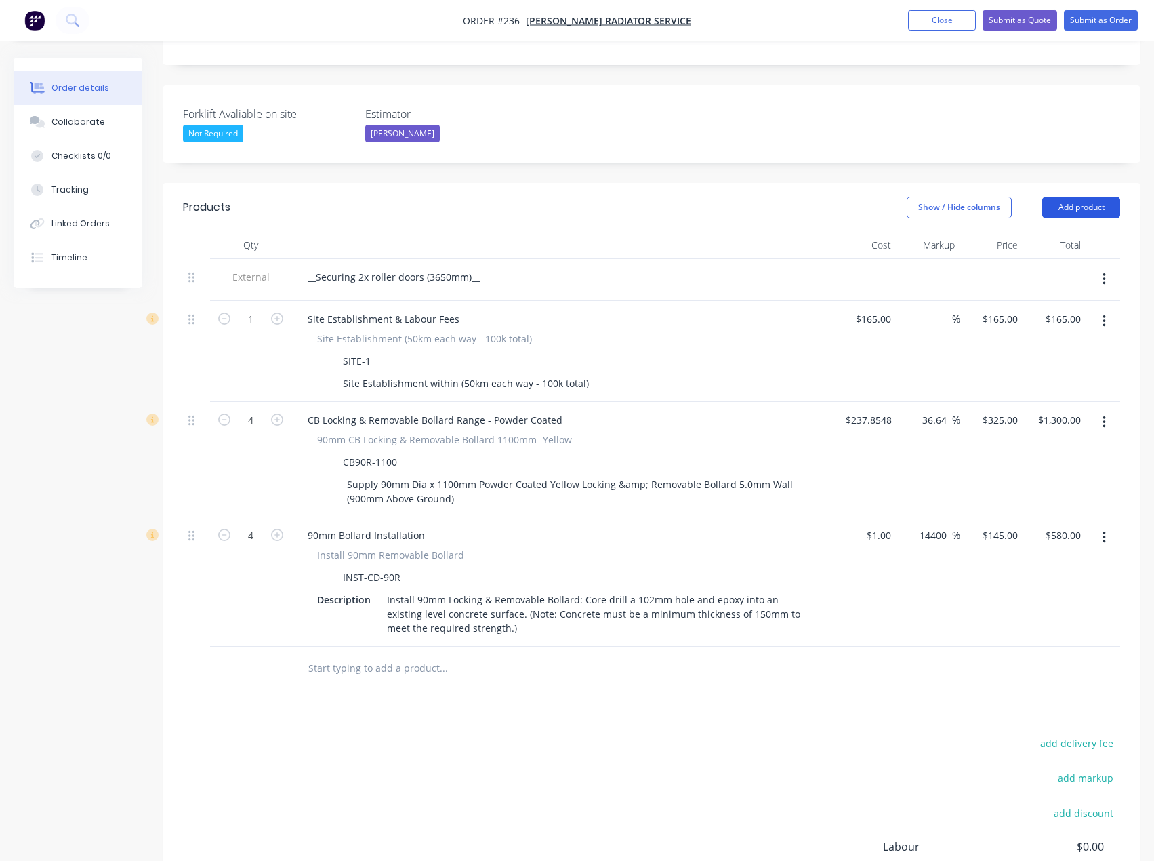
click at [1086, 197] on button "Add product" at bounding box center [1081, 208] width 78 height 22
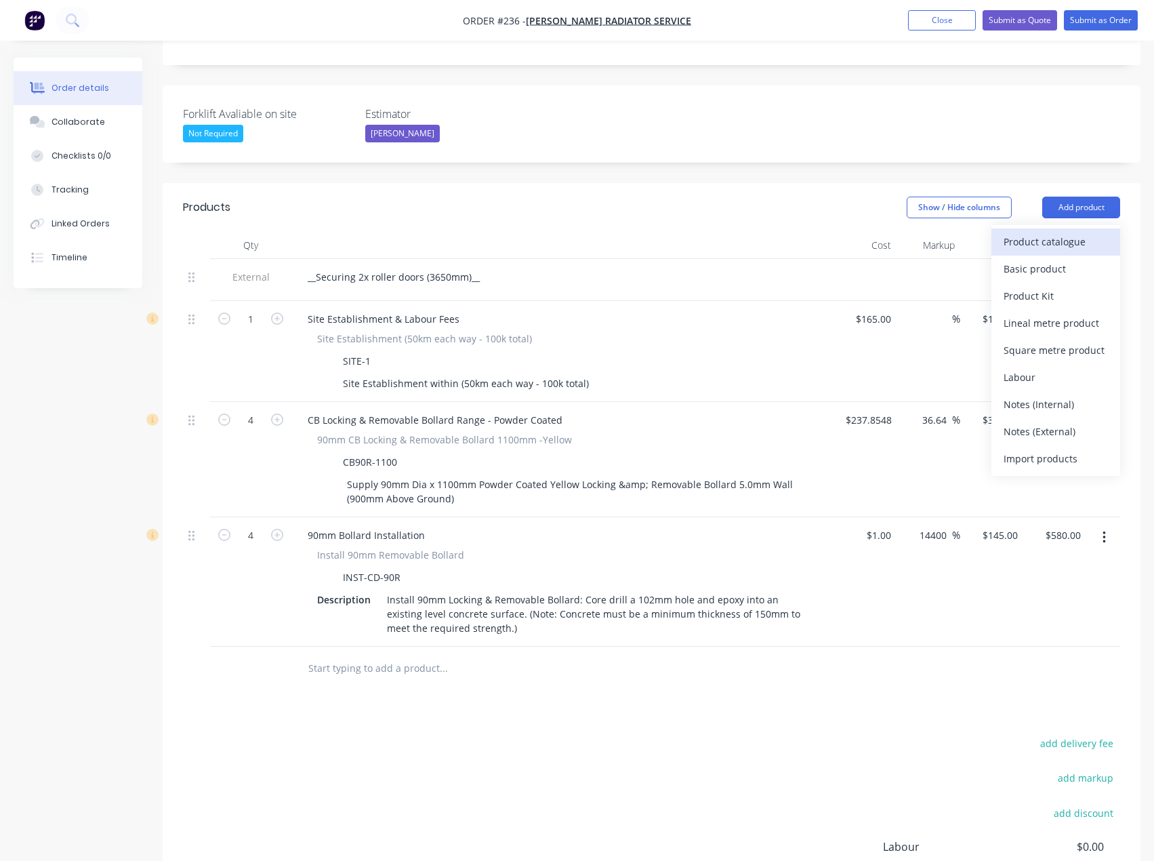
click at [1069, 232] on div "Product catalogue" at bounding box center [1056, 242] width 104 height 20
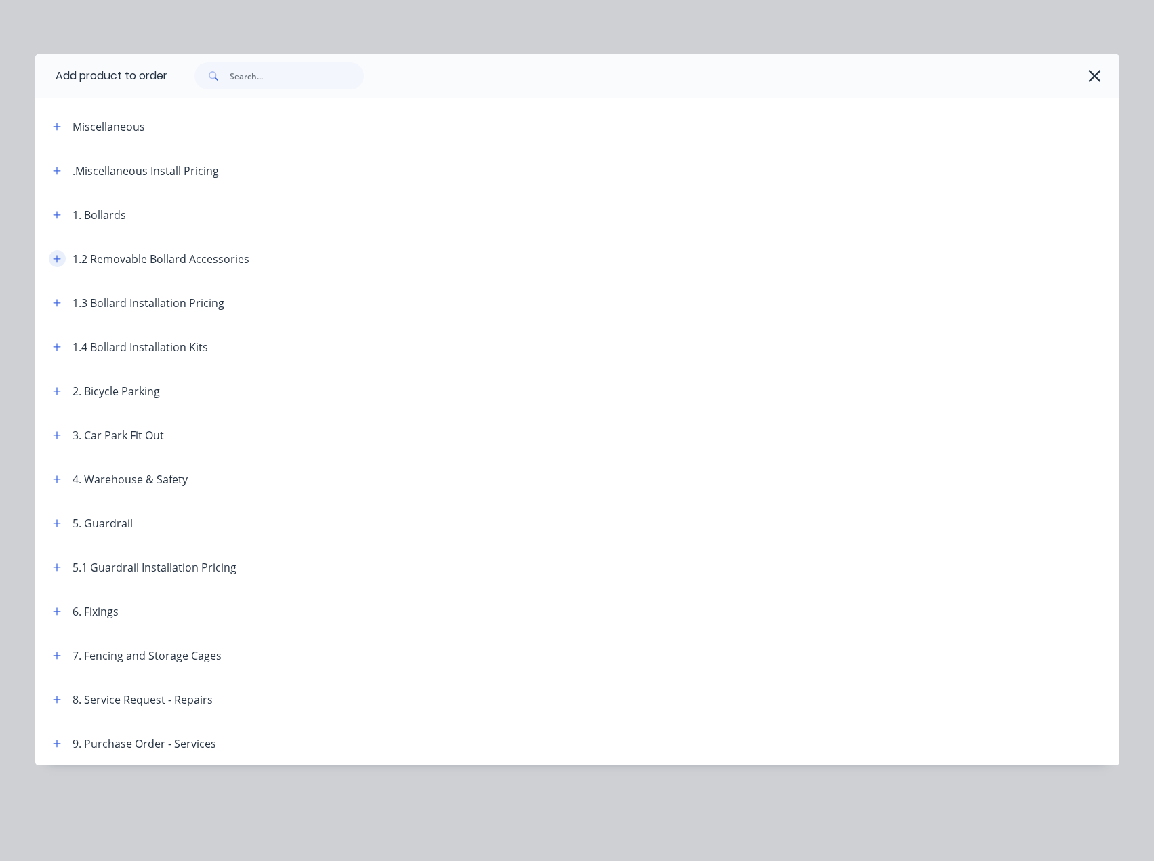
click at [51, 260] on button "button" at bounding box center [57, 258] width 17 height 17
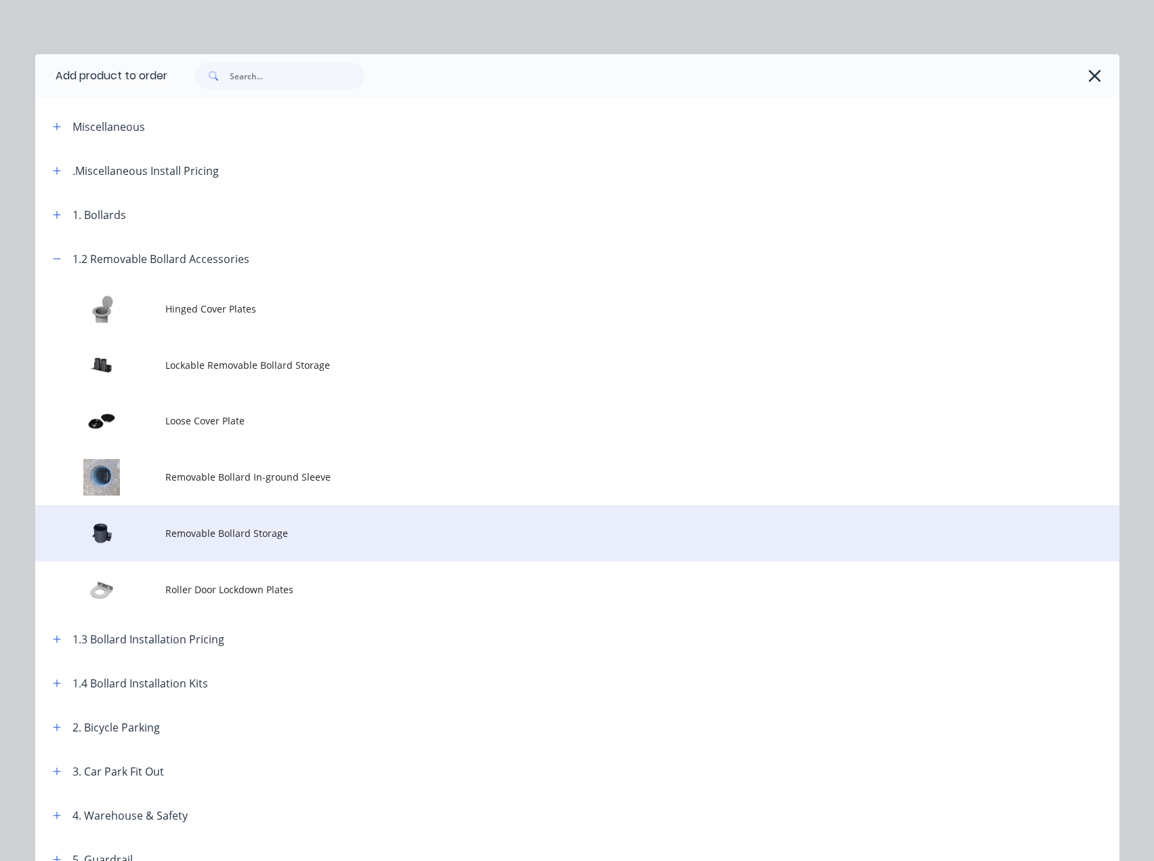
click at [255, 536] on span "Removable Bollard Storage" at bounding box center [546, 533] width 763 height 14
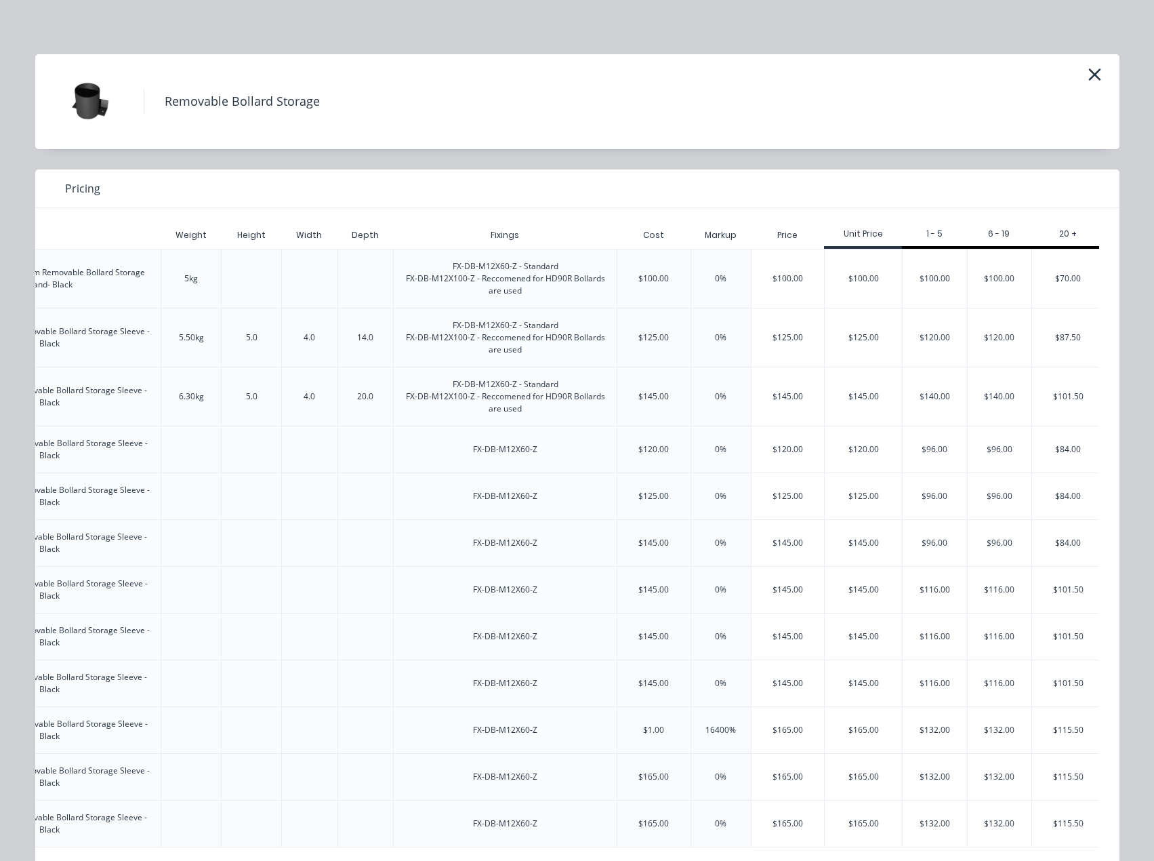
scroll to position [0, 617]
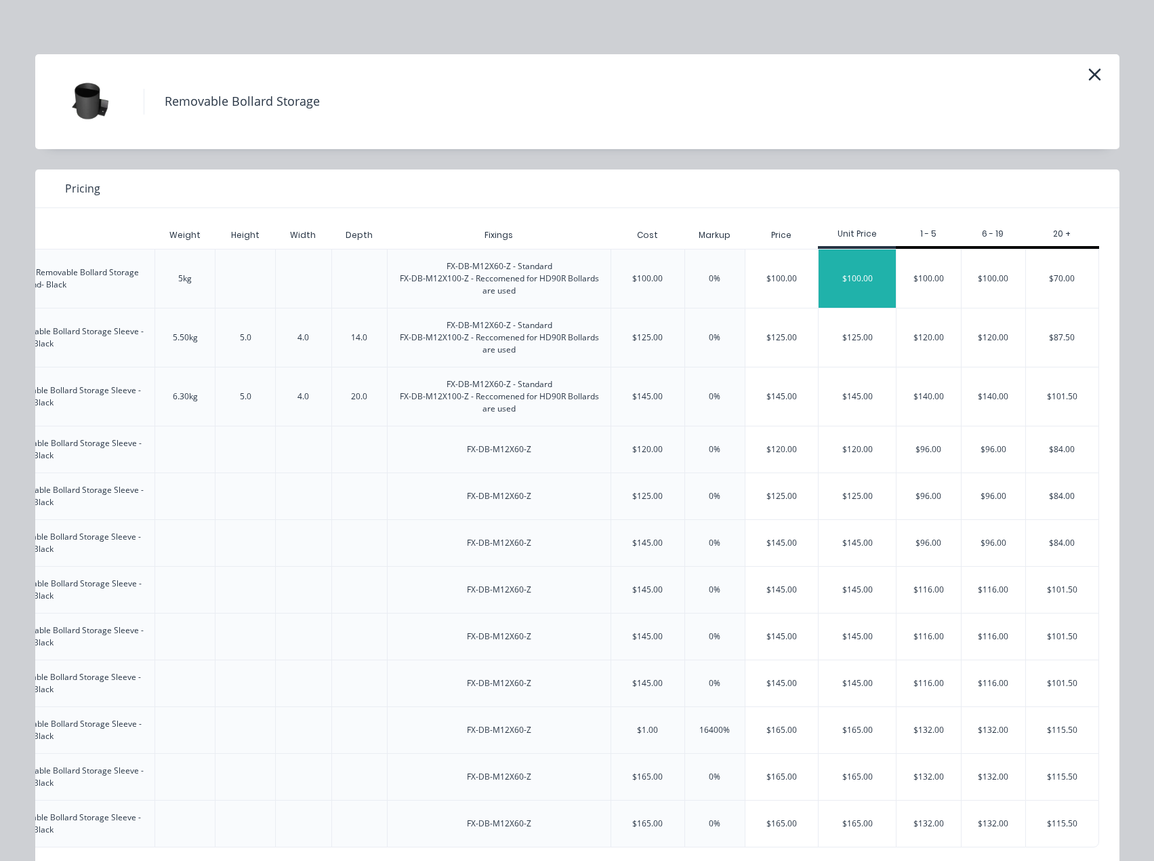
click at [887, 273] on div "$100.00" at bounding box center [857, 278] width 77 height 58
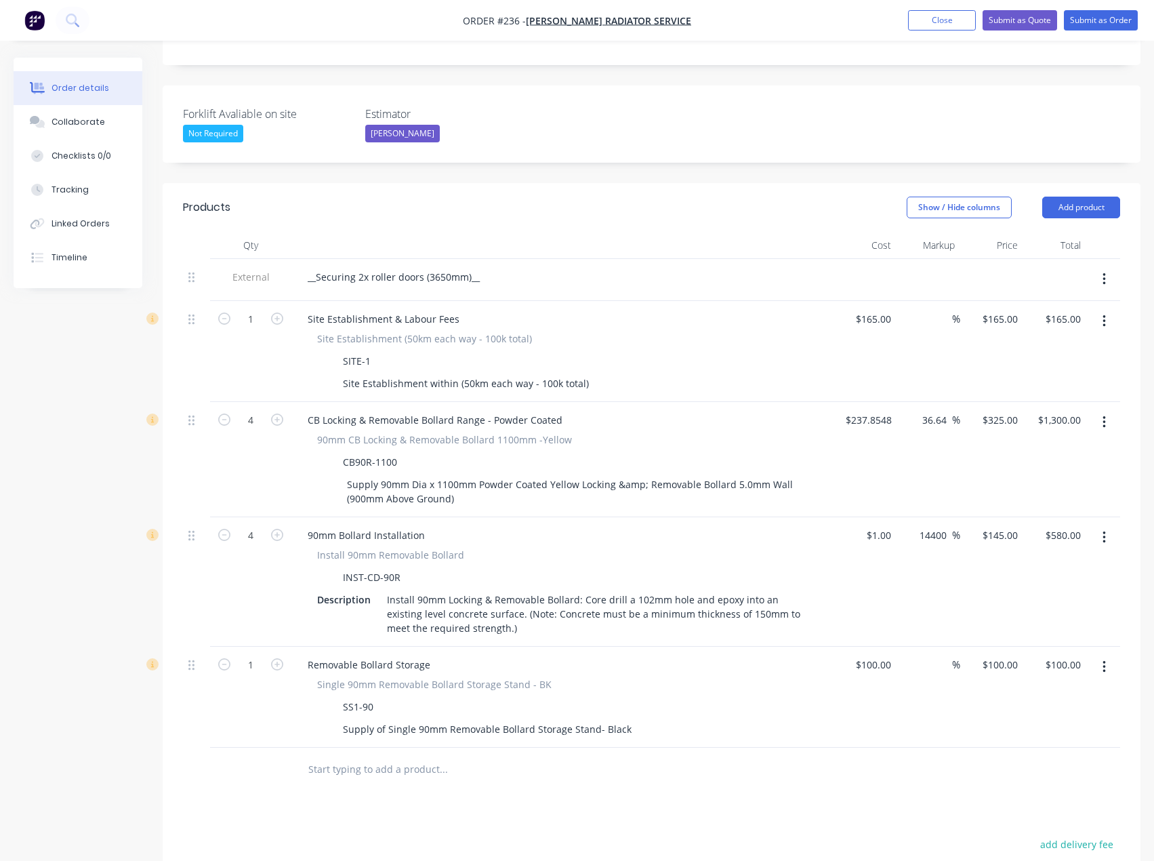
click at [1100, 655] on button "button" at bounding box center [1104, 667] width 32 height 24
click at [1043, 774] on div "Delete" at bounding box center [1056, 784] width 104 height 20
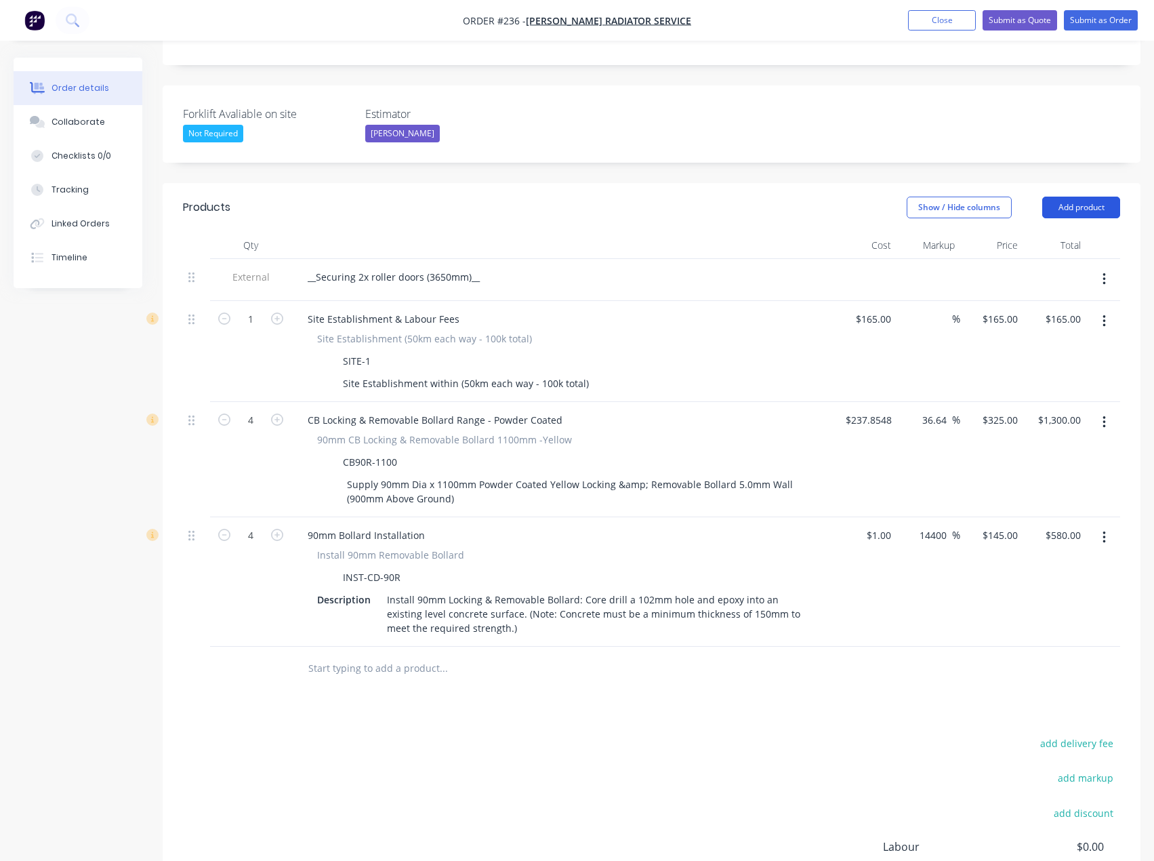
click at [1067, 197] on button "Add product" at bounding box center [1081, 208] width 78 height 22
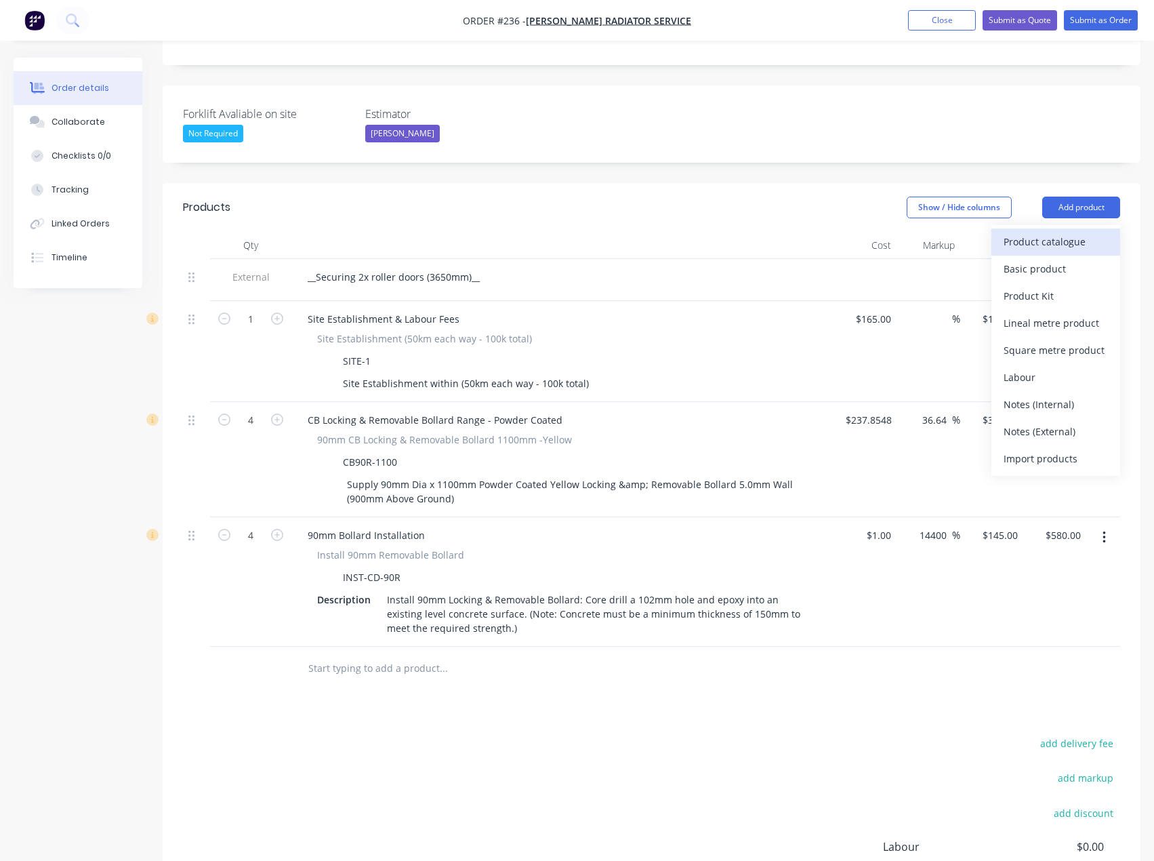
click at [1037, 232] on div "Product catalogue" at bounding box center [1056, 242] width 104 height 20
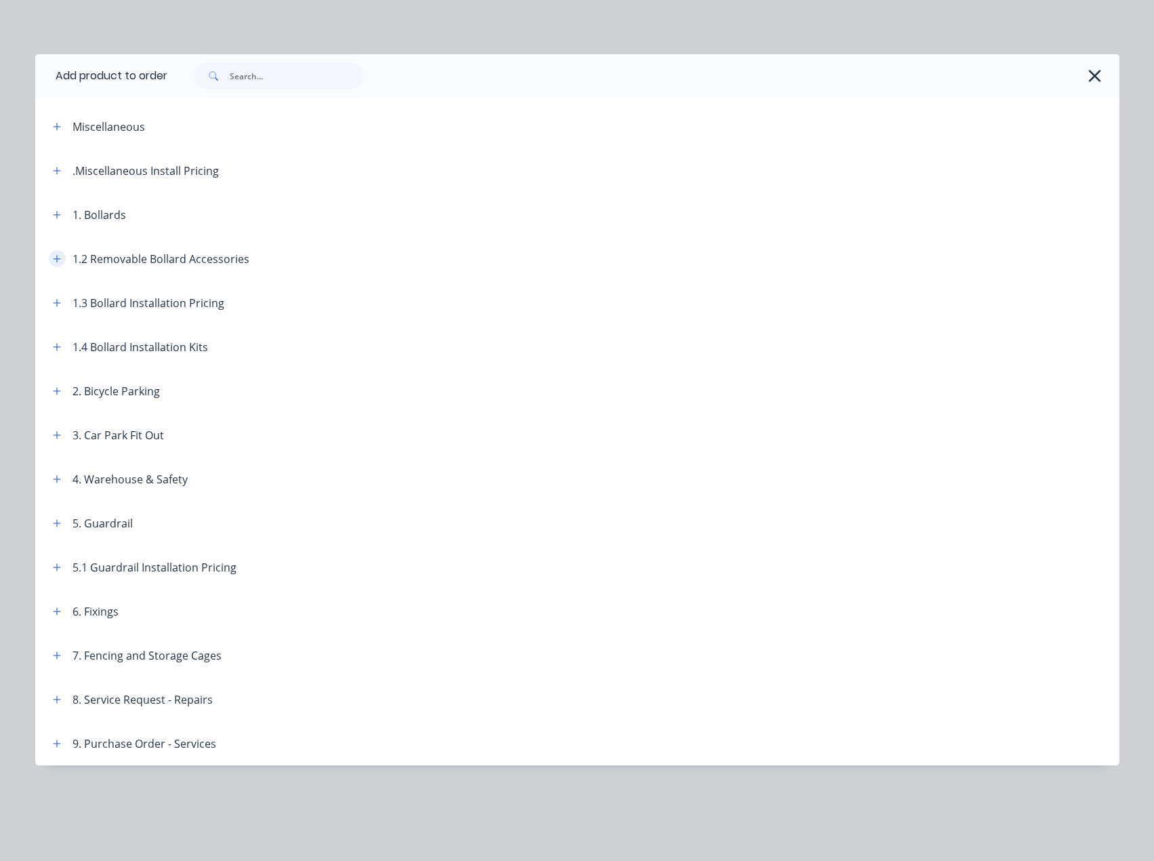
click at [60, 254] on icon "button" at bounding box center [57, 258] width 8 height 9
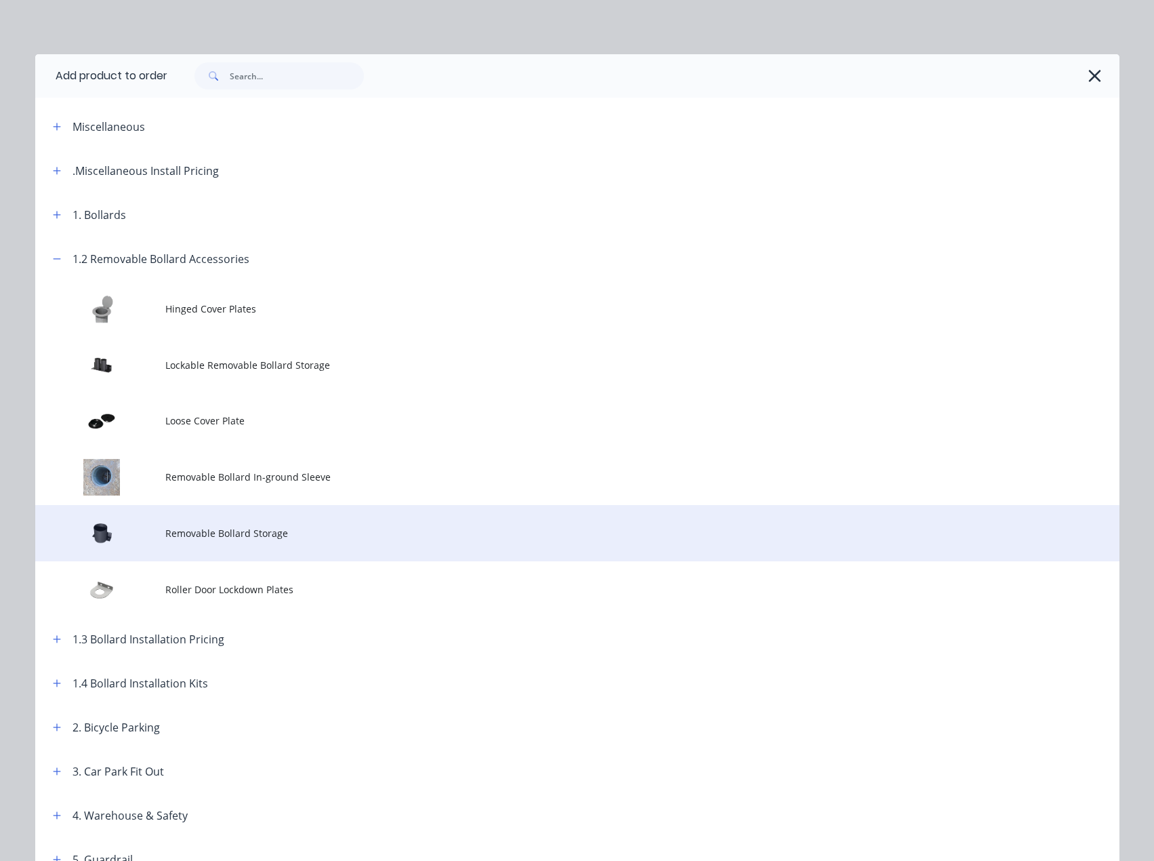
click at [242, 529] on span "Removable Bollard Storage" at bounding box center [546, 533] width 763 height 14
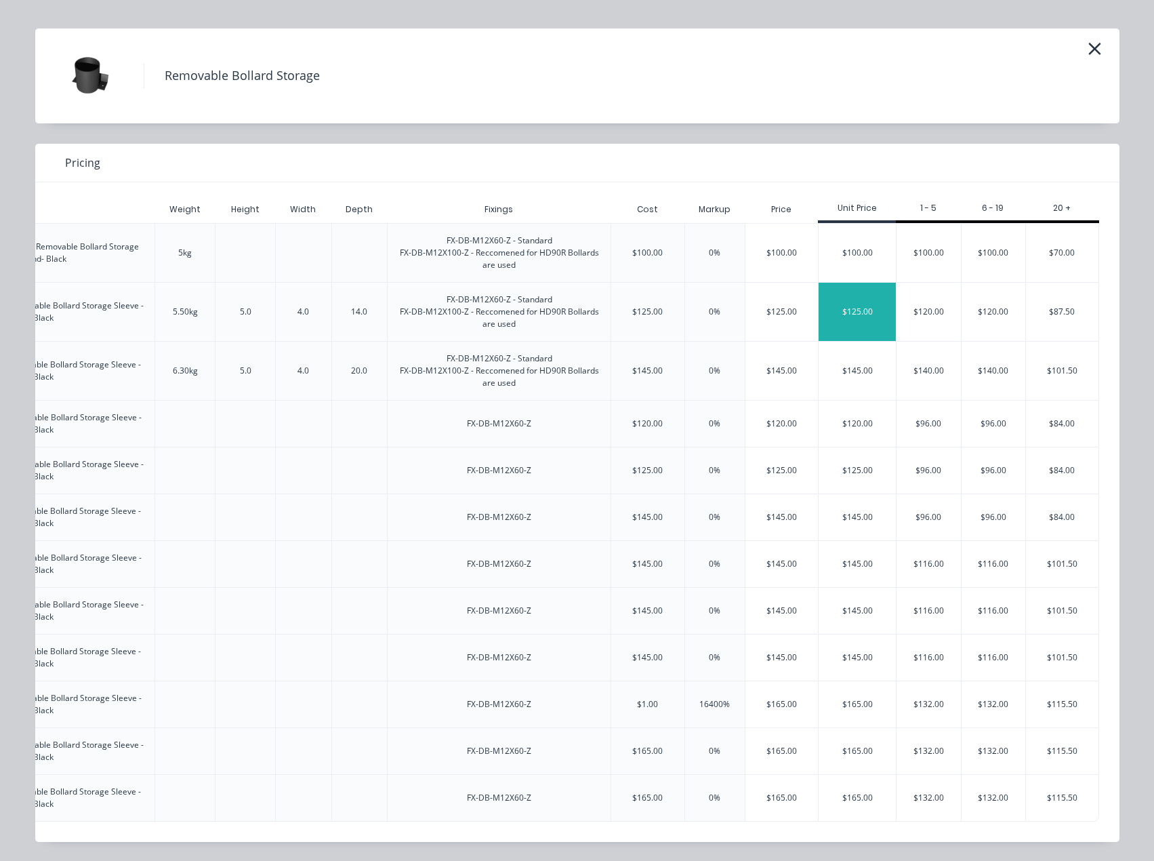
click at [868, 298] on div "$125.00" at bounding box center [857, 312] width 77 height 58
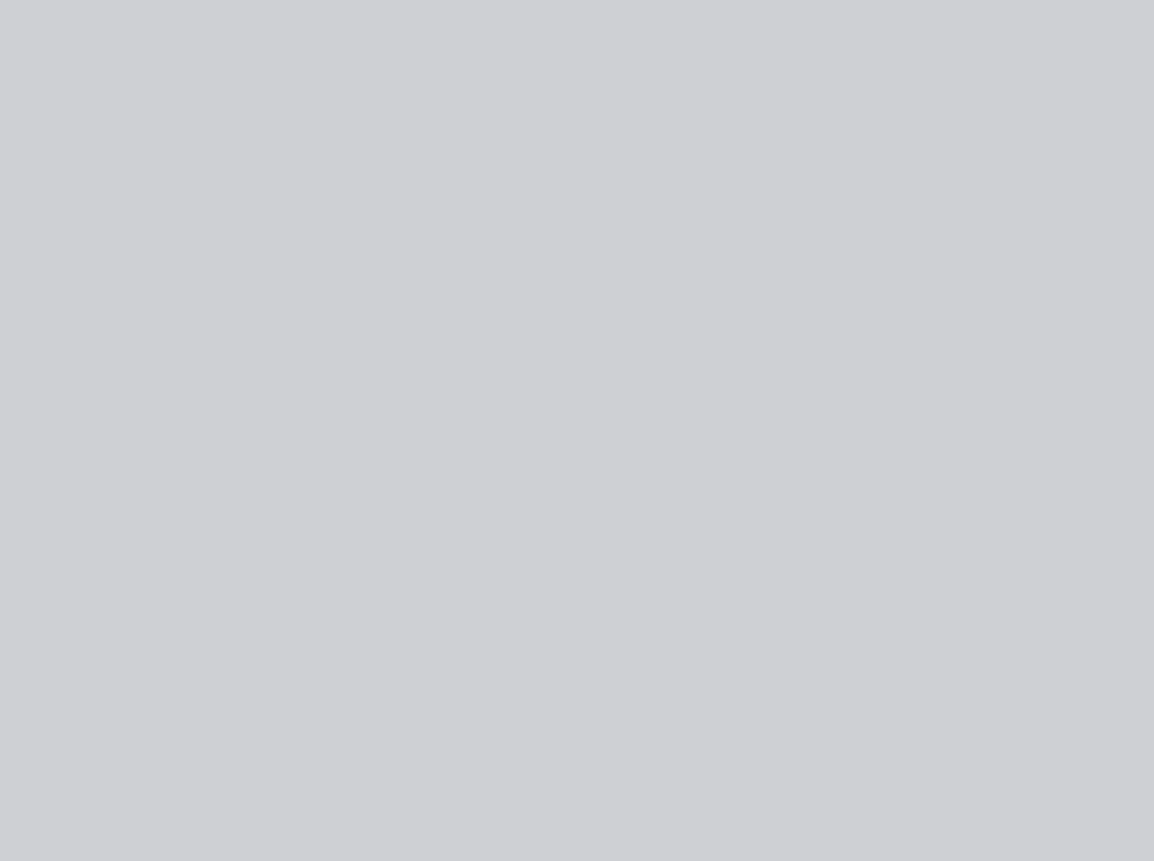
scroll to position [0, 0]
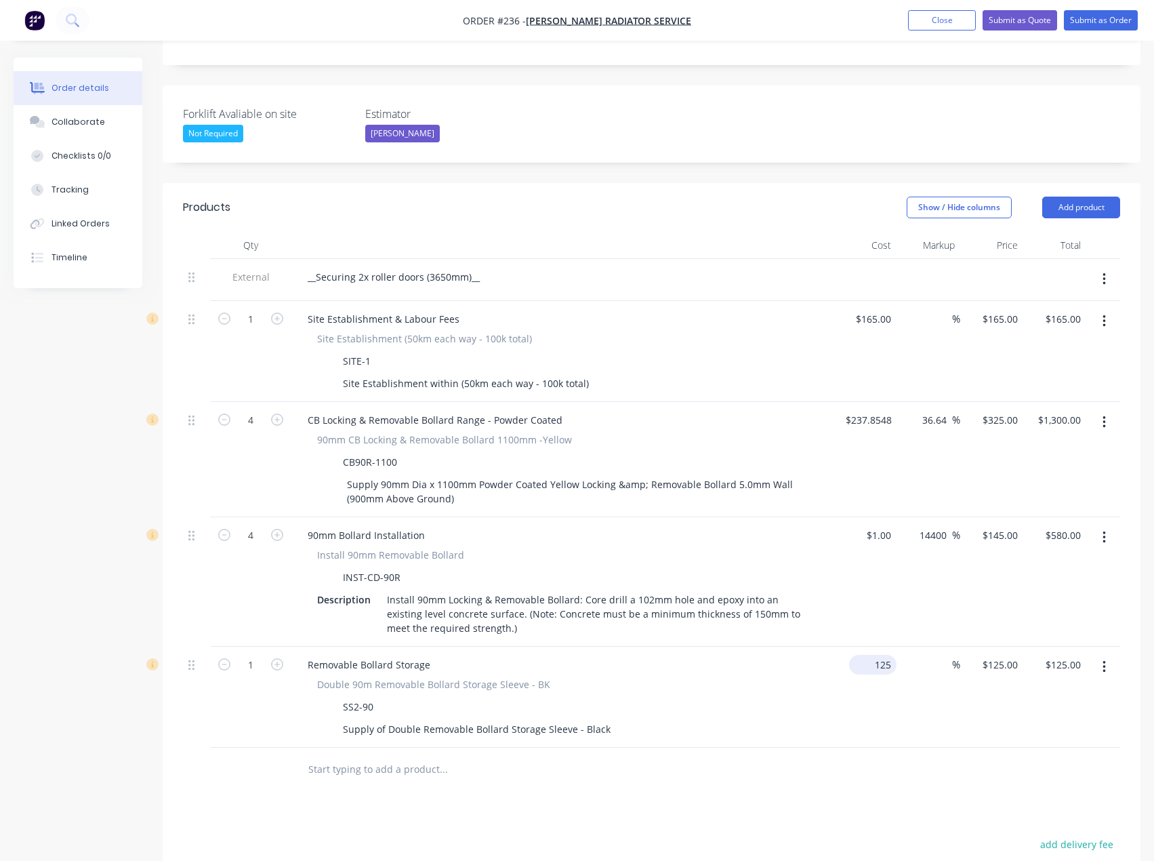
click at [882, 655] on input "125" at bounding box center [875, 665] width 42 height 20
type input "$1.00"
type input "1"
type input "$1.00"
click at [1000, 646] on div "1 $125.00" at bounding box center [991, 696] width 63 height 101
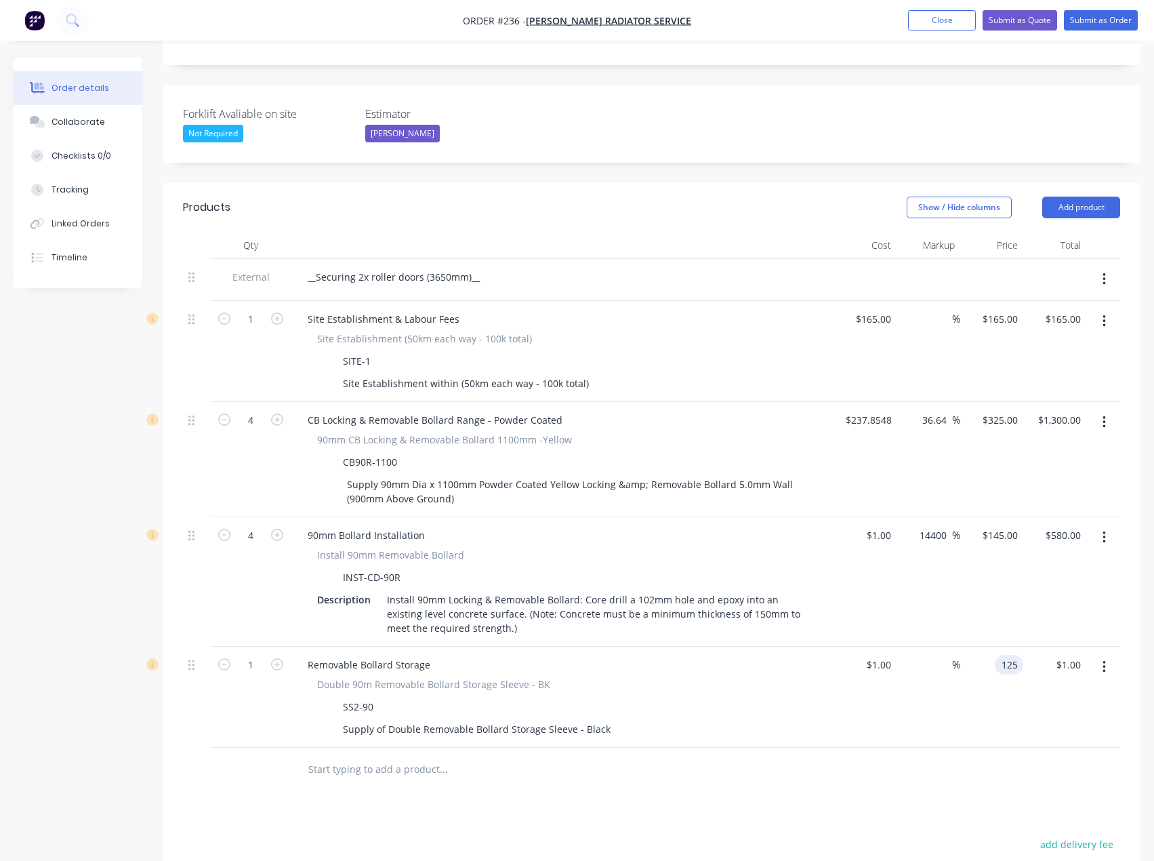
type input "125"
type input "12400"
type input "$125.00"
click at [997, 747] on div at bounding box center [651, 769] width 937 height 44
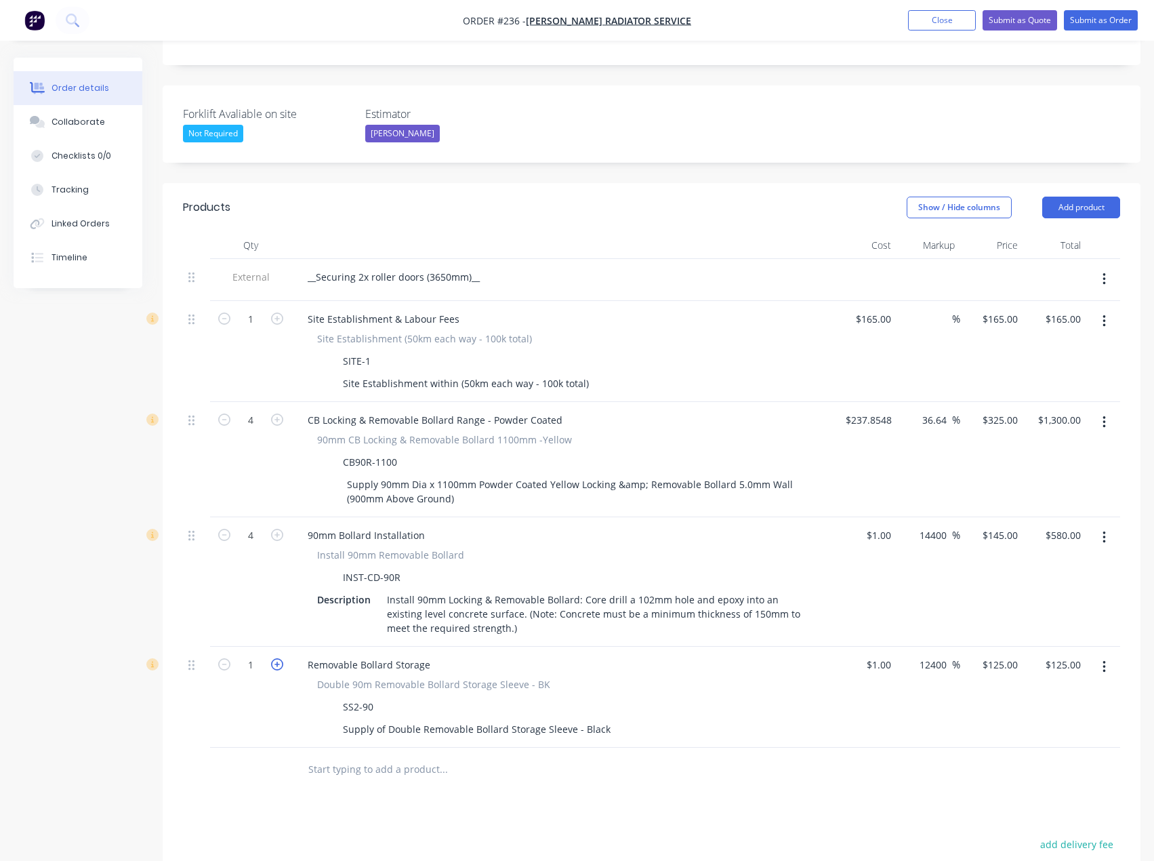
click at [274, 658] on icon "button" at bounding box center [277, 664] width 12 height 12
type input "2"
type input "$250.00"
click at [407, 785] on div "Products Show / Hide columns Add product Qty Cost Markup Price Total External _…" at bounding box center [652, 650] width 978 height 934
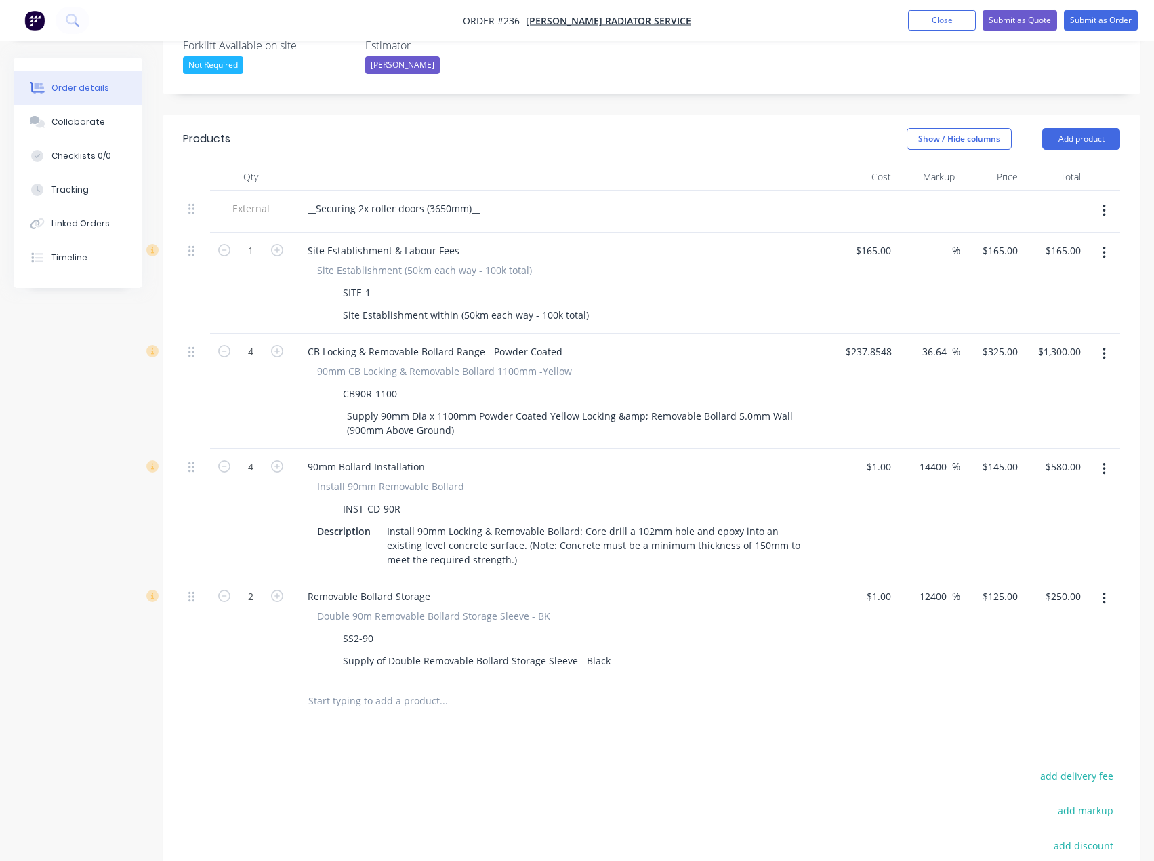
scroll to position [339, 0]
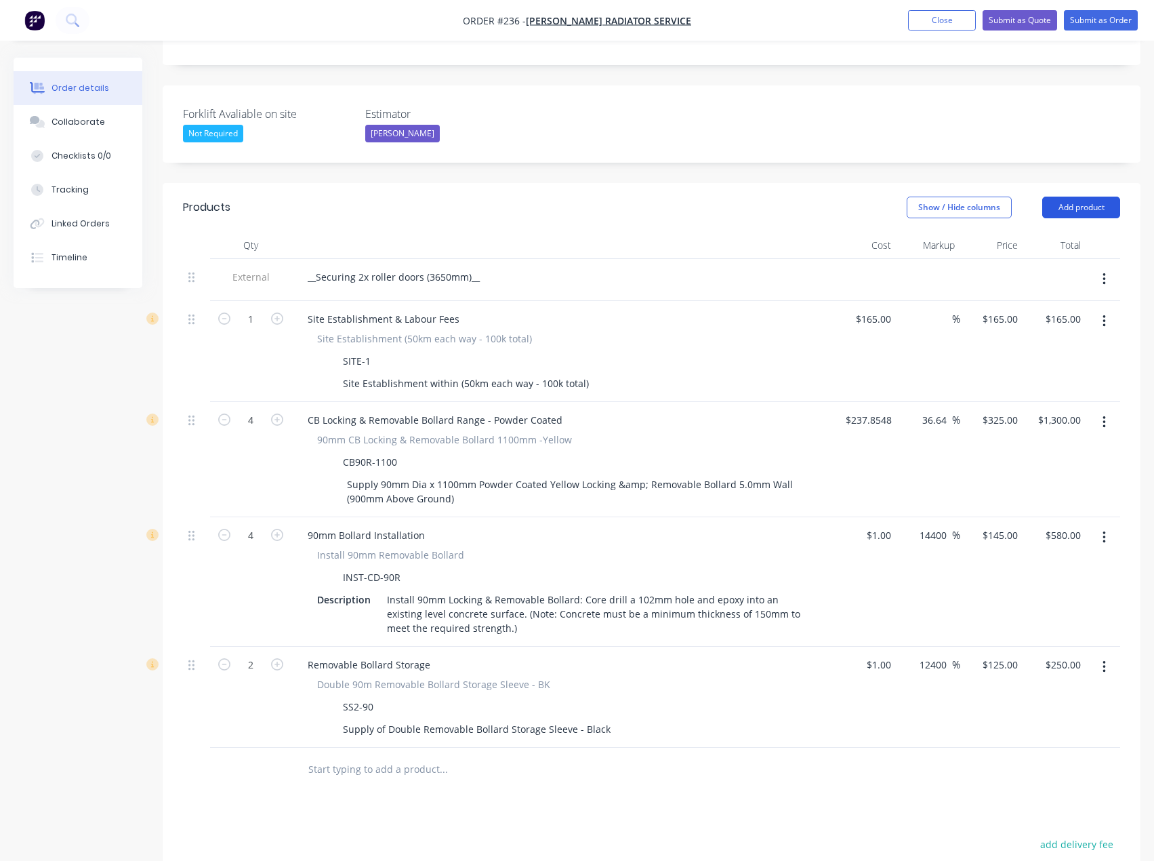
click at [1084, 197] on button "Add product" at bounding box center [1081, 208] width 78 height 22
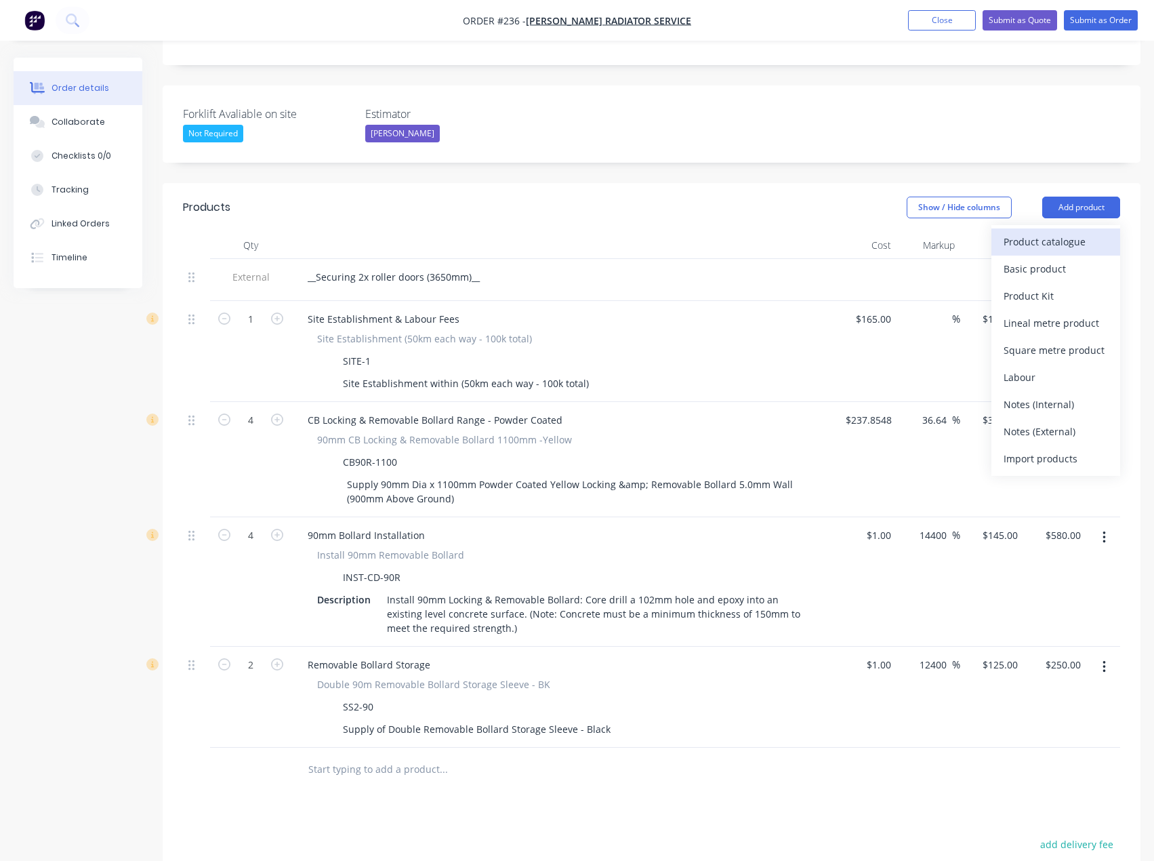
click at [1050, 232] on div "Product catalogue" at bounding box center [1056, 242] width 104 height 20
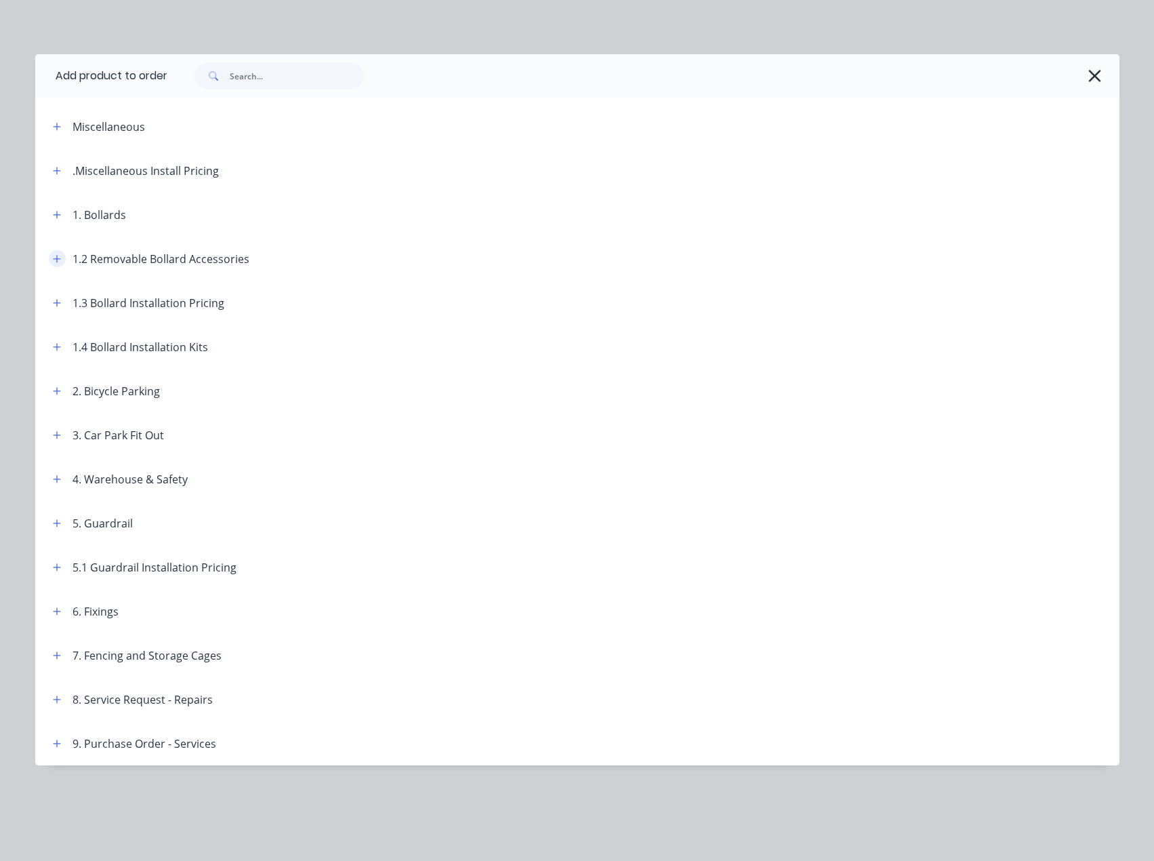
click at [60, 258] on icon "button" at bounding box center [56, 258] width 7 height 7
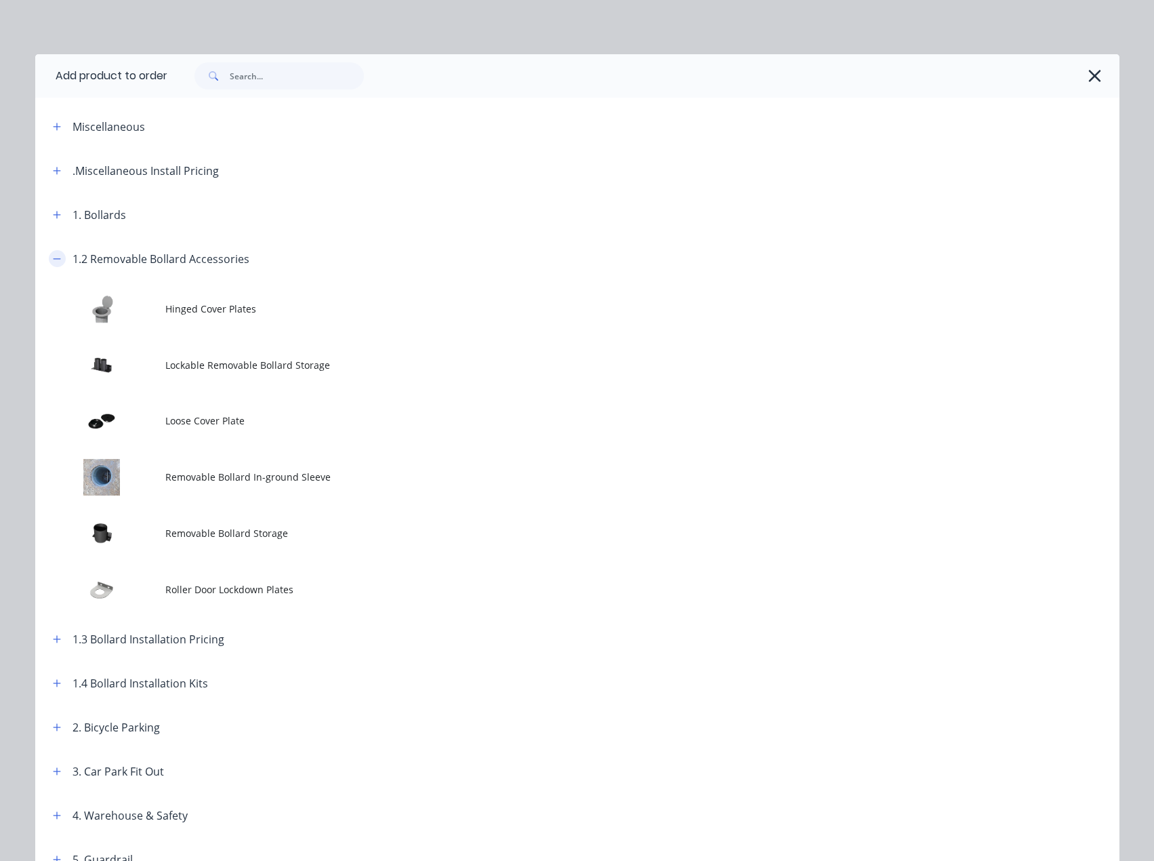
click at [60, 257] on div "1.2 Removable Bollard Accessories" at bounding box center [145, 258] width 207 height 17
click at [56, 255] on button "button" at bounding box center [57, 258] width 17 height 17
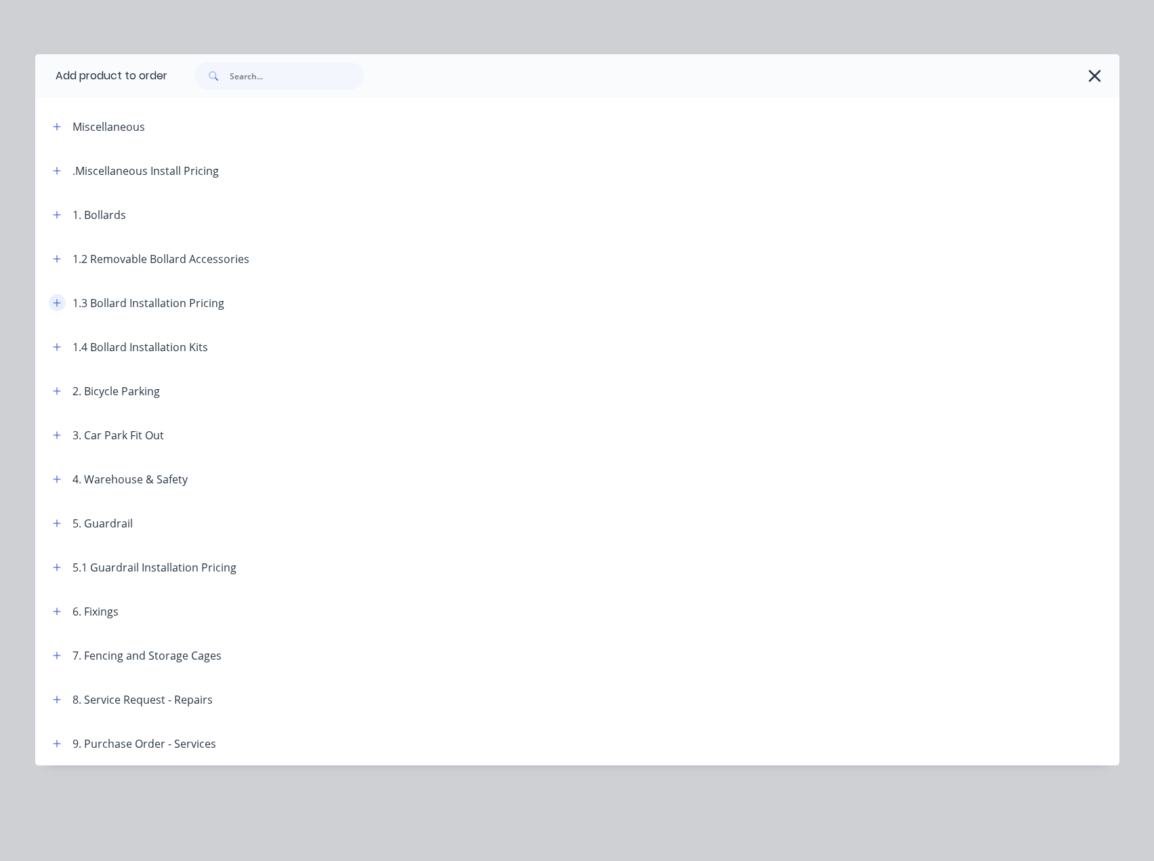
click at [57, 307] on icon "button" at bounding box center [57, 302] width 8 height 9
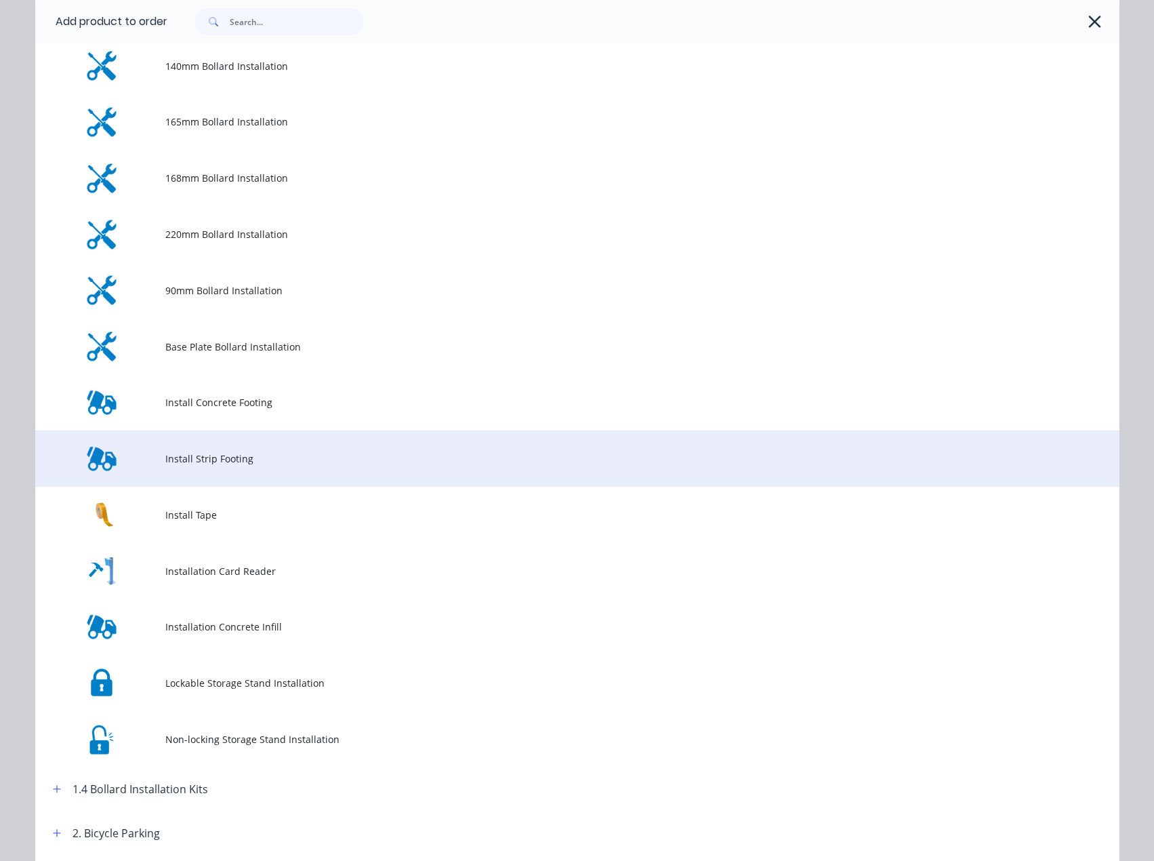
scroll to position [407, 0]
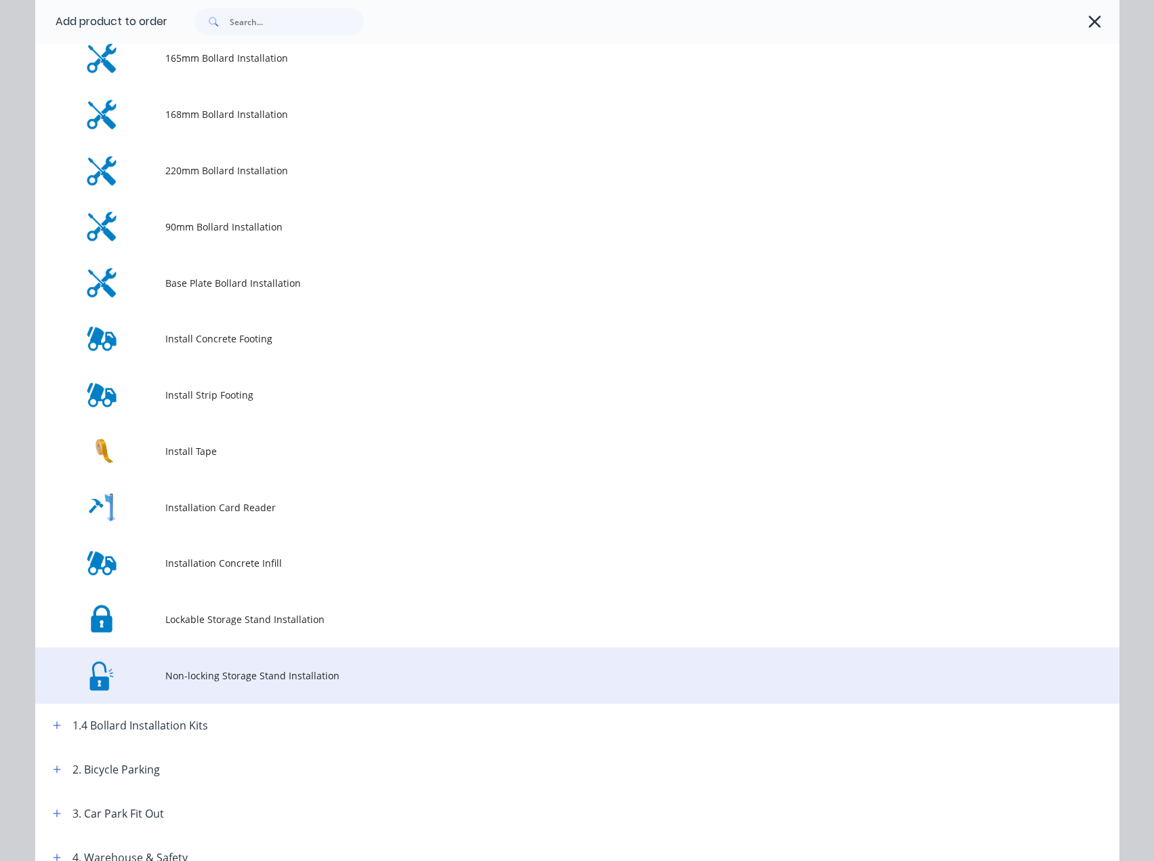
click at [249, 672] on span "Non-locking Storage Stand Installation" at bounding box center [546, 675] width 763 height 14
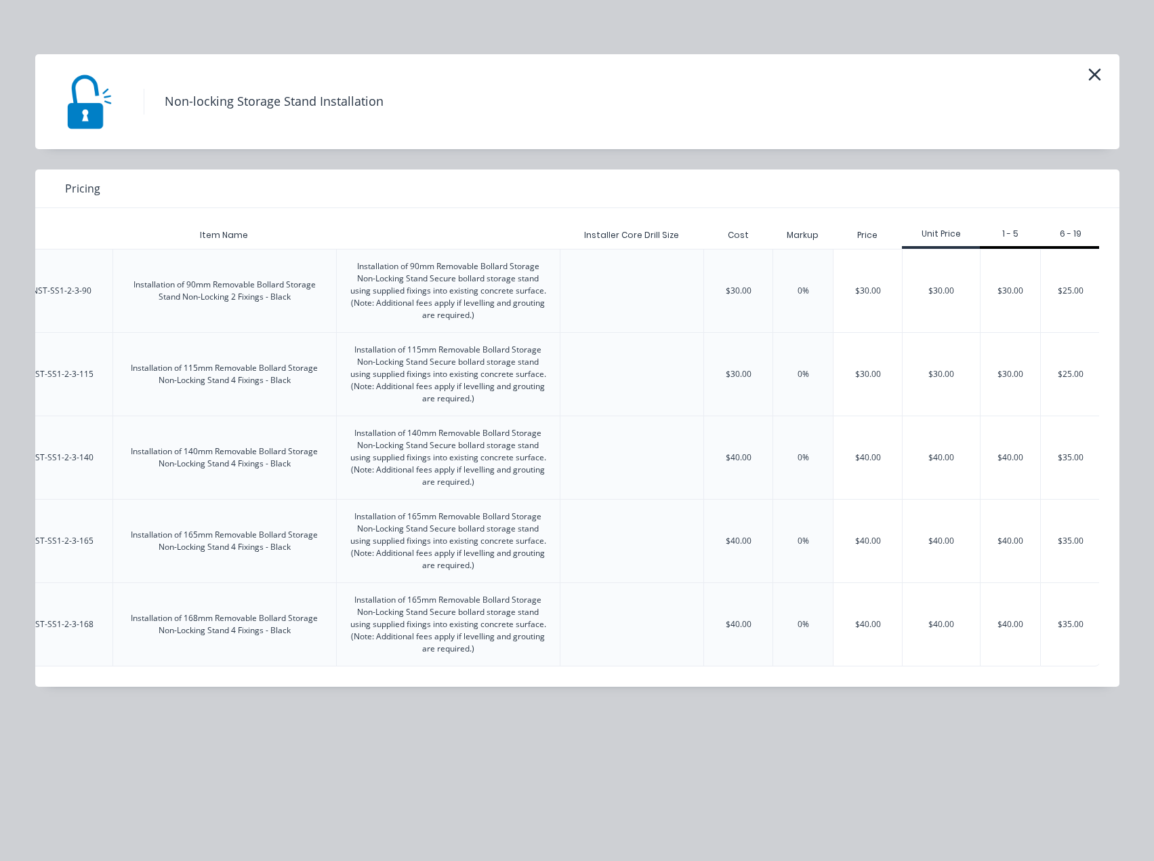
scroll to position [0, 140]
click at [965, 304] on div "$30.00" at bounding box center [939, 290] width 77 height 83
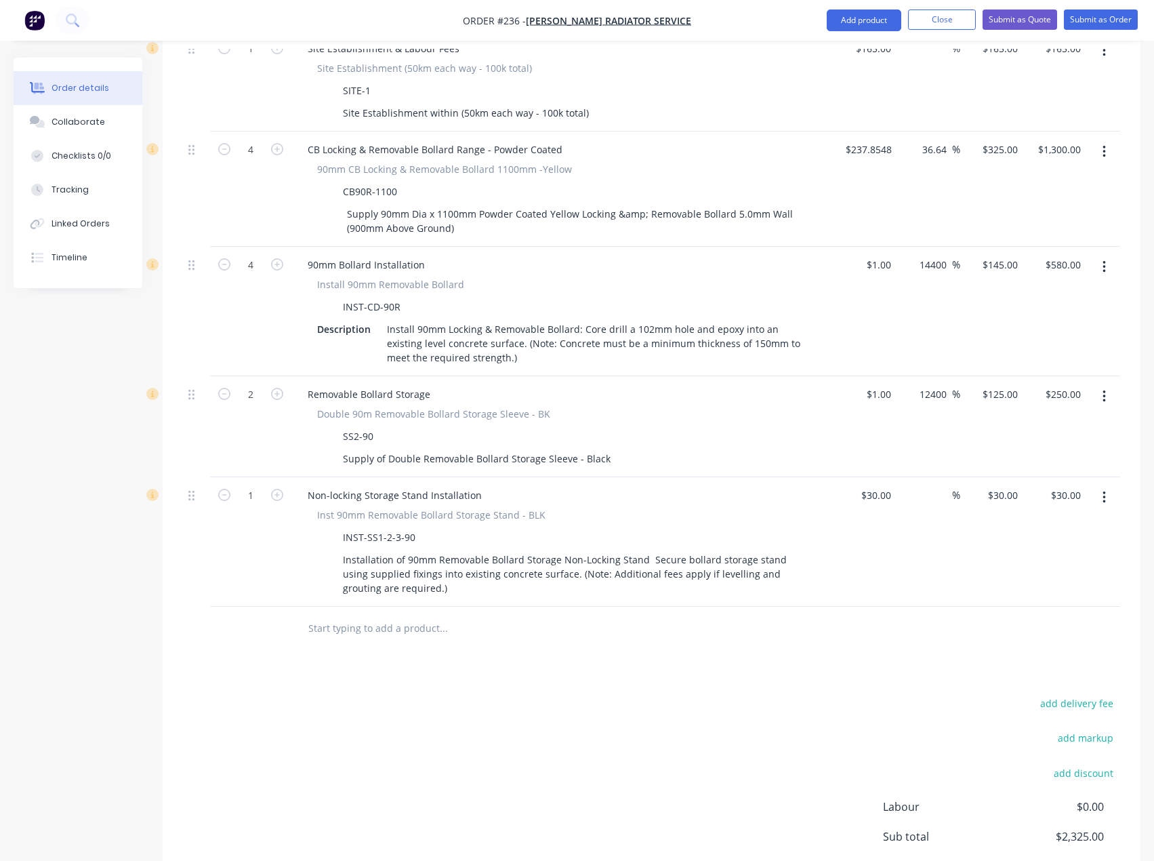
scroll to position [610, 0]
click at [274, 488] on icon "button" at bounding box center [277, 494] width 12 height 12
type input "2"
type input "$60.00"
click at [884, 484] on input "30" at bounding box center [878, 494] width 37 height 20
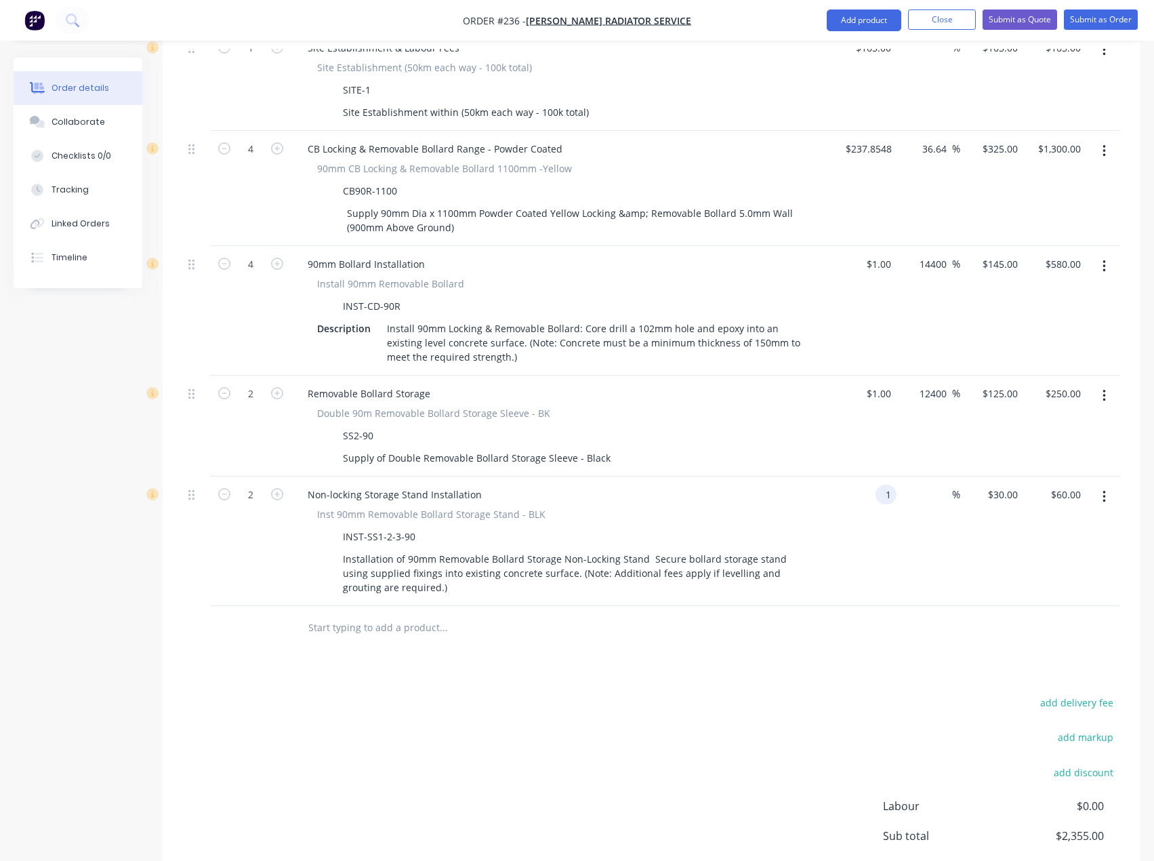
type input "$1.00"
type input "1"
type input "$2.00"
click at [990, 476] on div "1 1" at bounding box center [991, 540] width 63 height 129
type input "30"
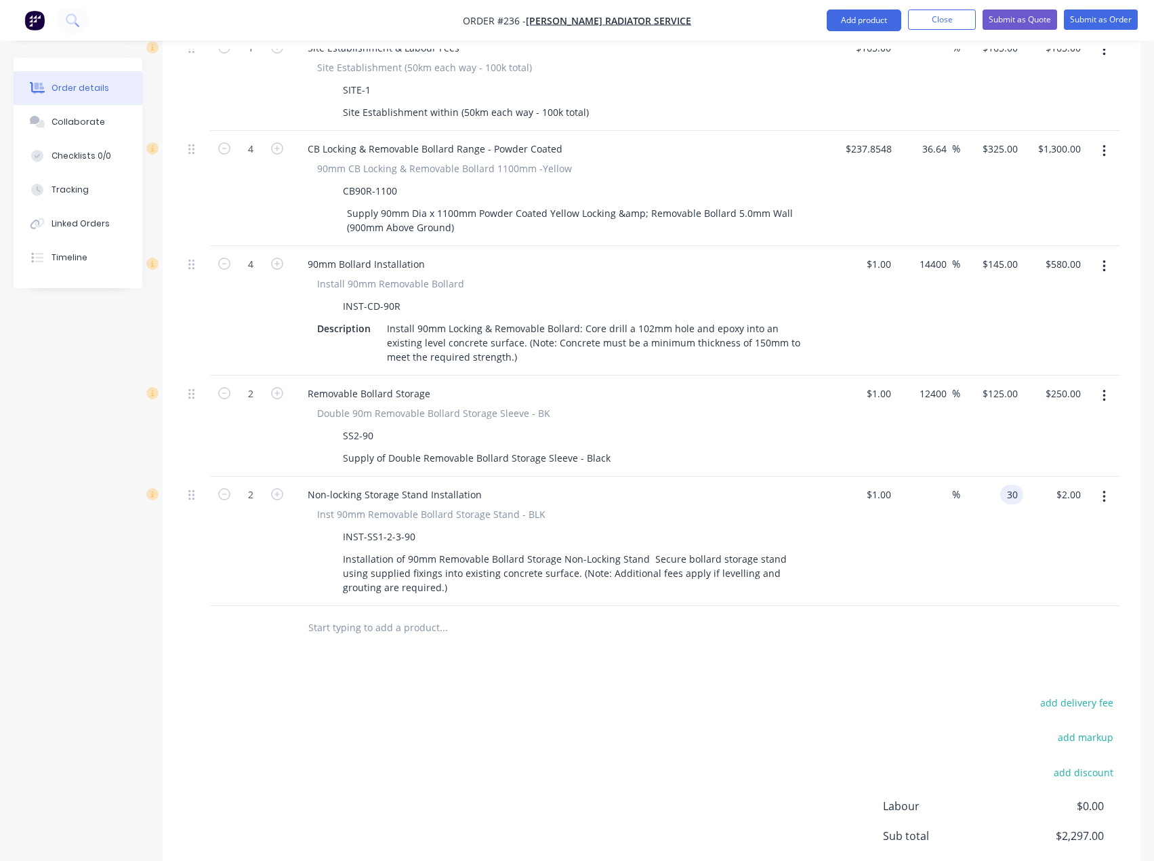
type input "2900"
type input "$30.00"
type input "$60.00"
click at [1015, 606] on div at bounding box center [651, 628] width 937 height 44
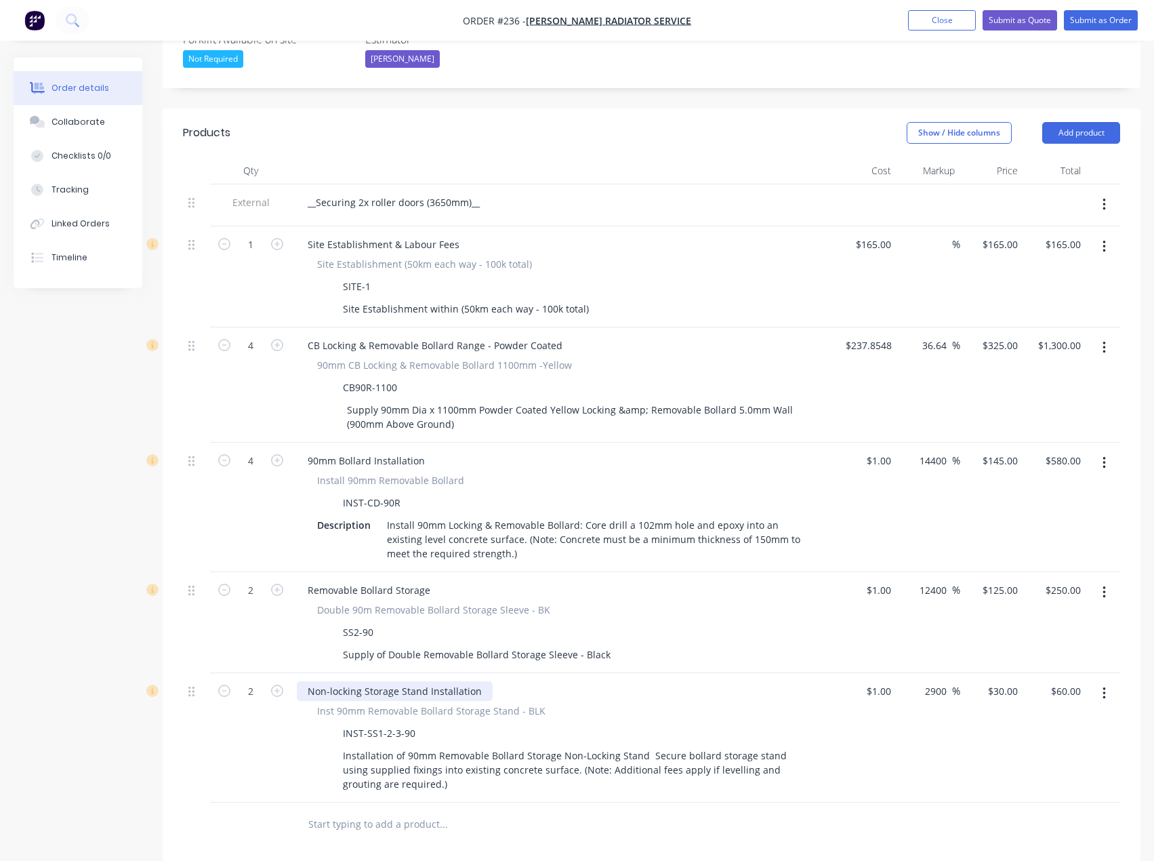
scroll to position [407, 0]
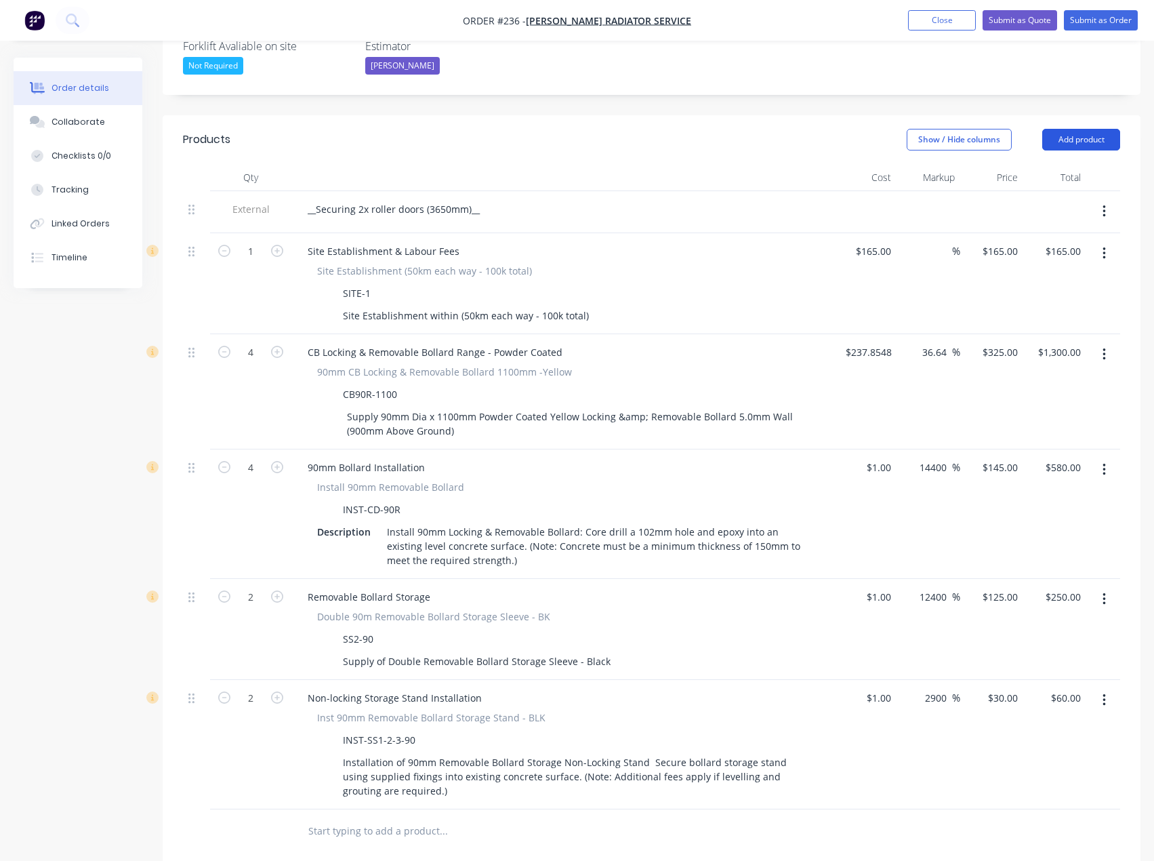
click at [1096, 129] on button "Add product" at bounding box center [1081, 140] width 78 height 22
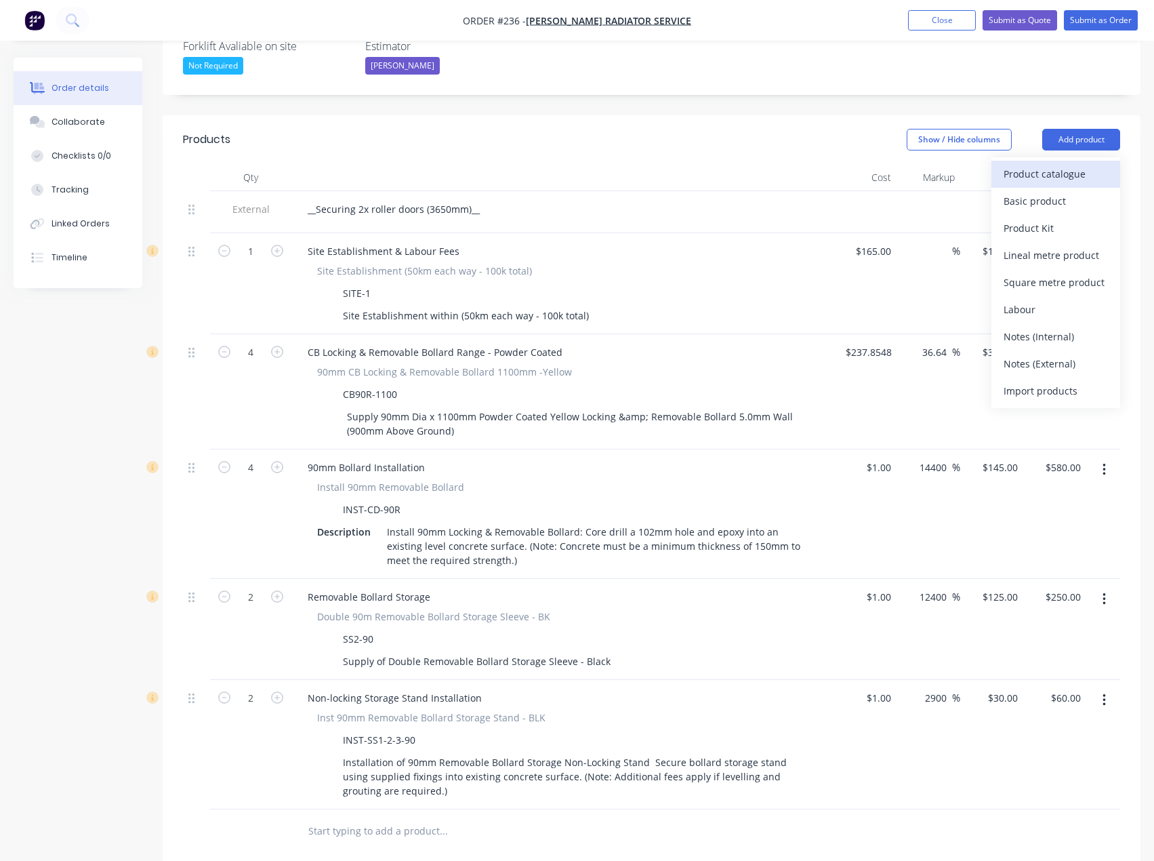
click at [1046, 164] on div "Product catalogue" at bounding box center [1056, 174] width 104 height 20
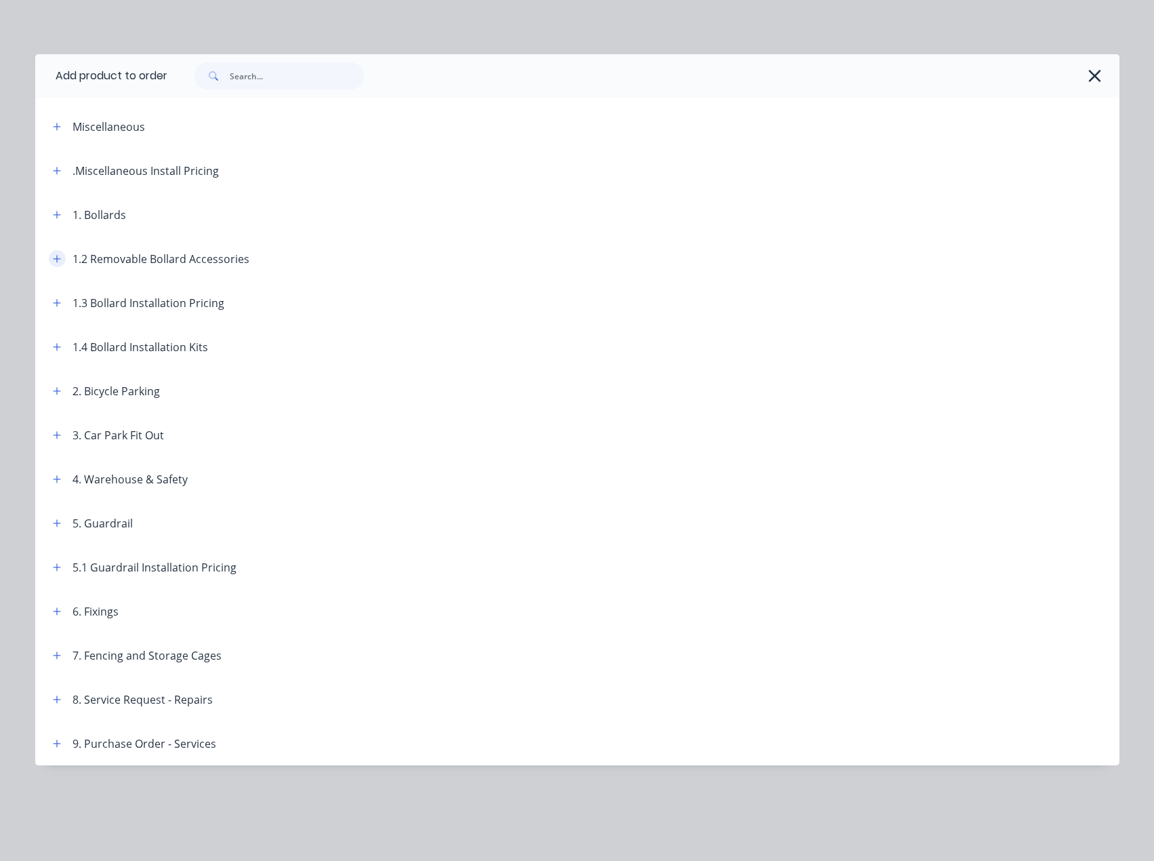
click at [60, 259] on icon "button" at bounding box center [57, 258] width 8 height 9
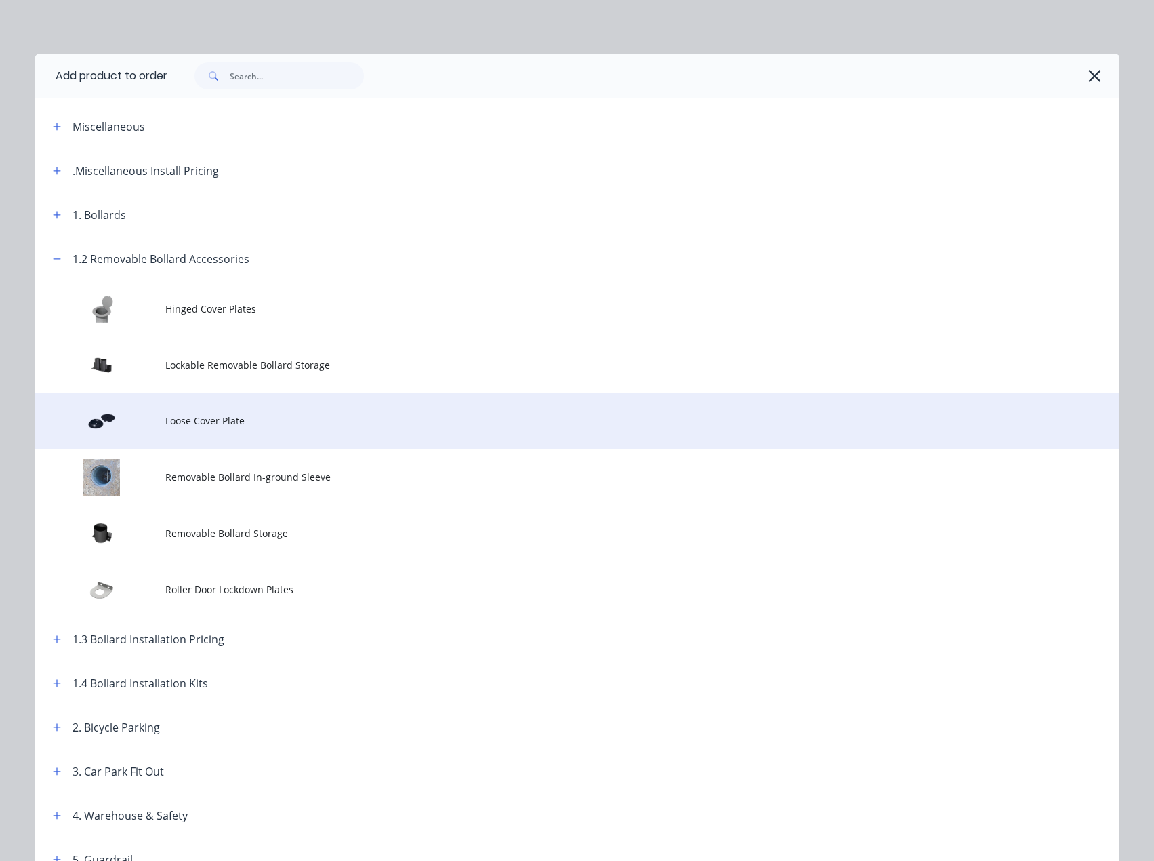
click at [213, 428] on span "Loose Cover Plate" at bounding box center [546, 420] width 763 height 14
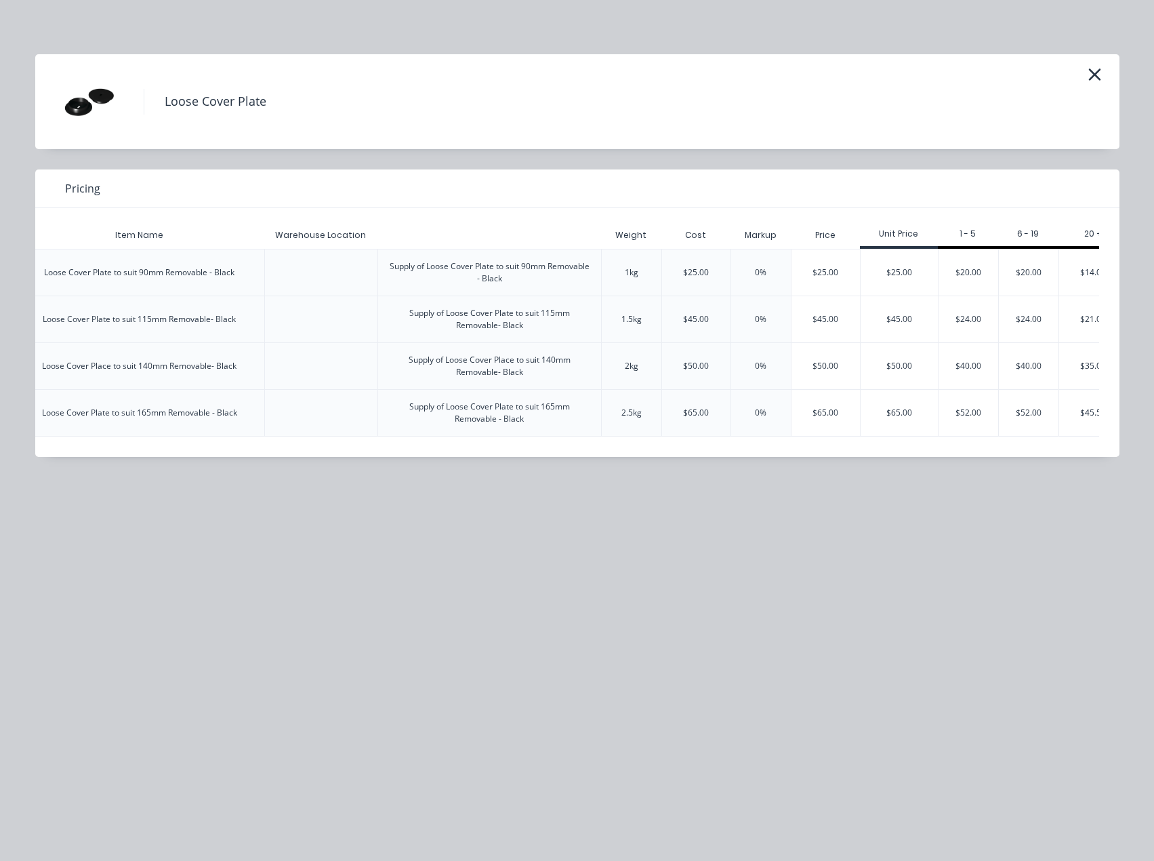
scroll to position [0, 217]
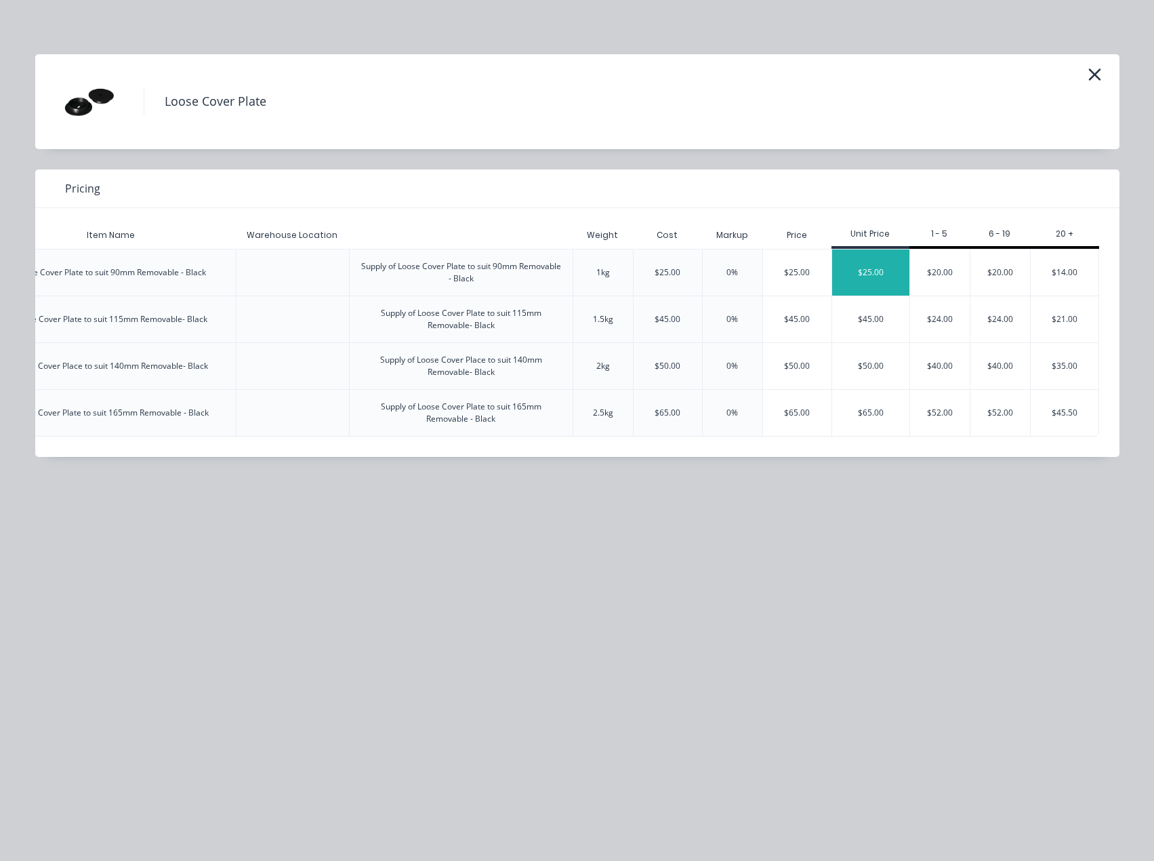
click at [904, 278] on div "$25.00" at bounding box center [870, 272] width 77 height 46
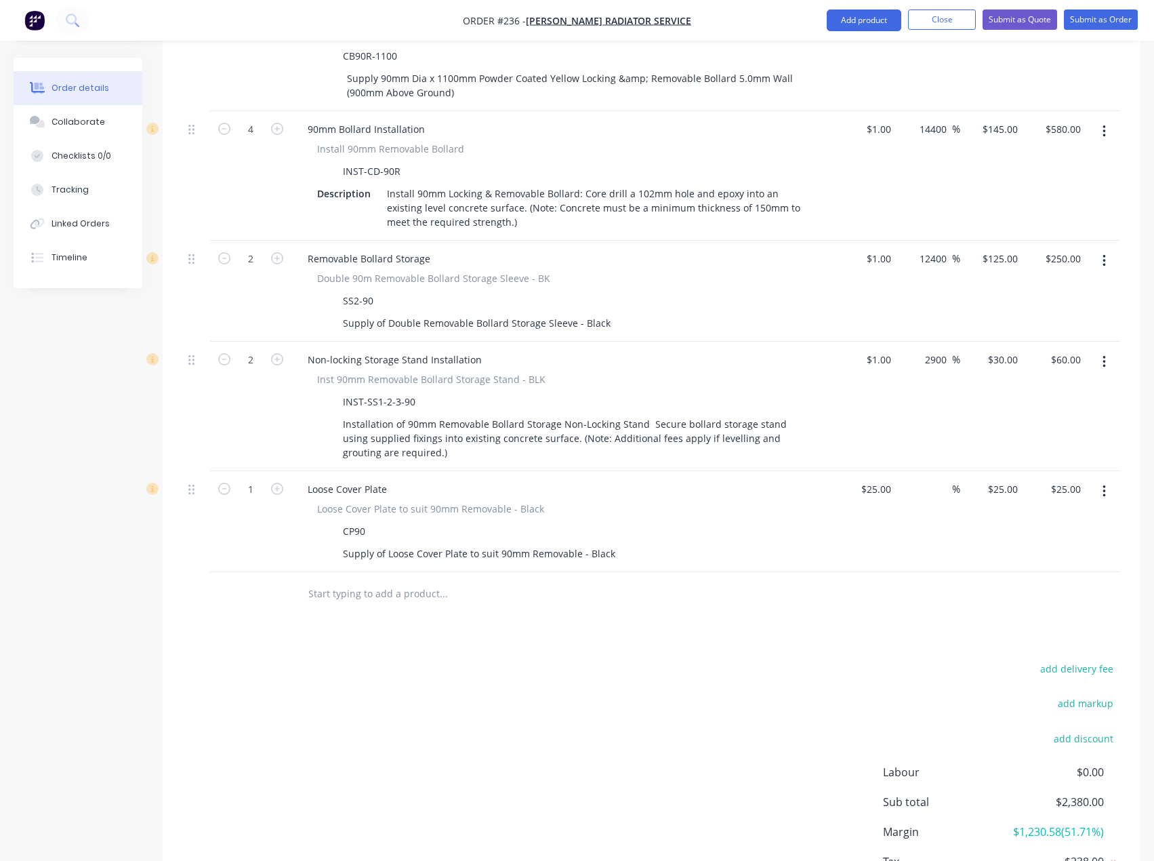
scroll to position [745, 0]
click at [873, 470] on div "25 $25.00" at bounding box center [864, 520] width 63 height 101
type input "$1.00"
type input "1"
type input "$1.00"
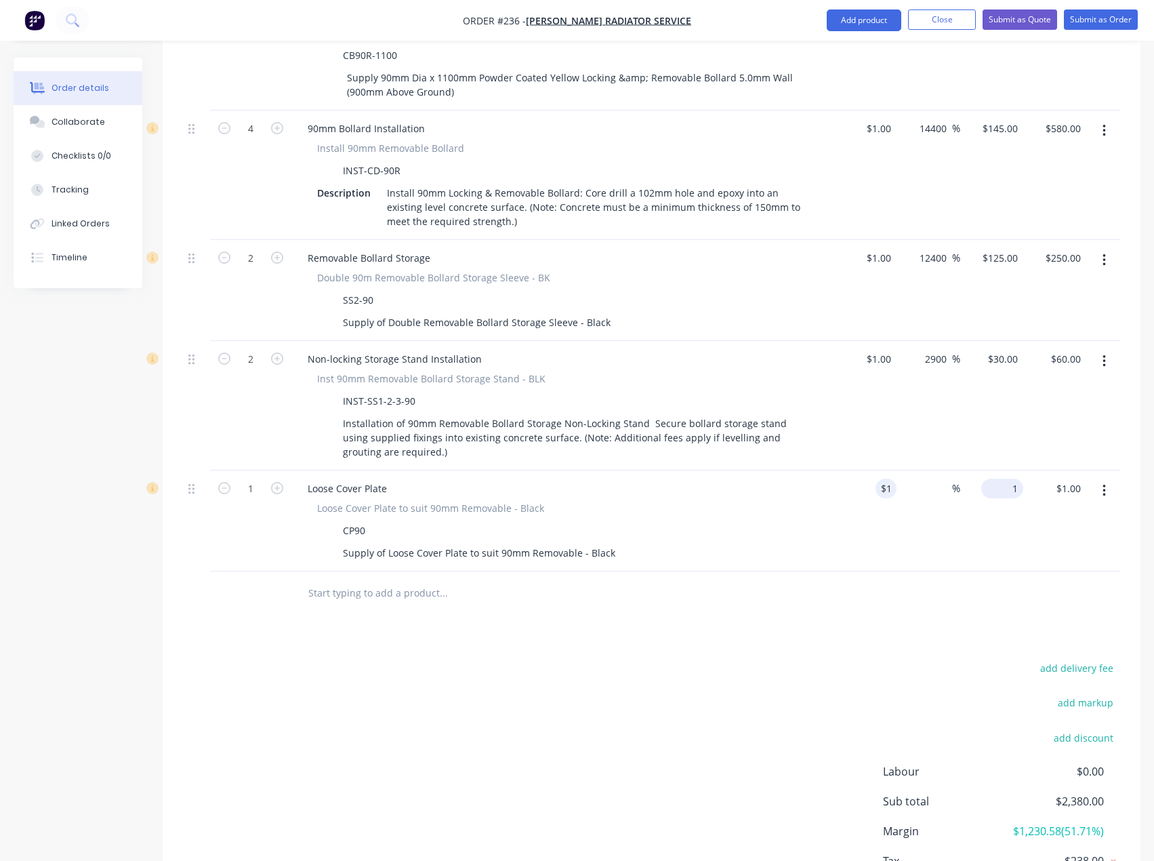
drag, startPoint x: 997, startPoint y: 441, endPoint x: 1005, endPoint y: 441, distance: 7.5
click at [997, 470] on div "1 $25.00" at bounding box center [991, 520] width 63 height 101
type input "25"
type input "2400"
type input "$25.00"
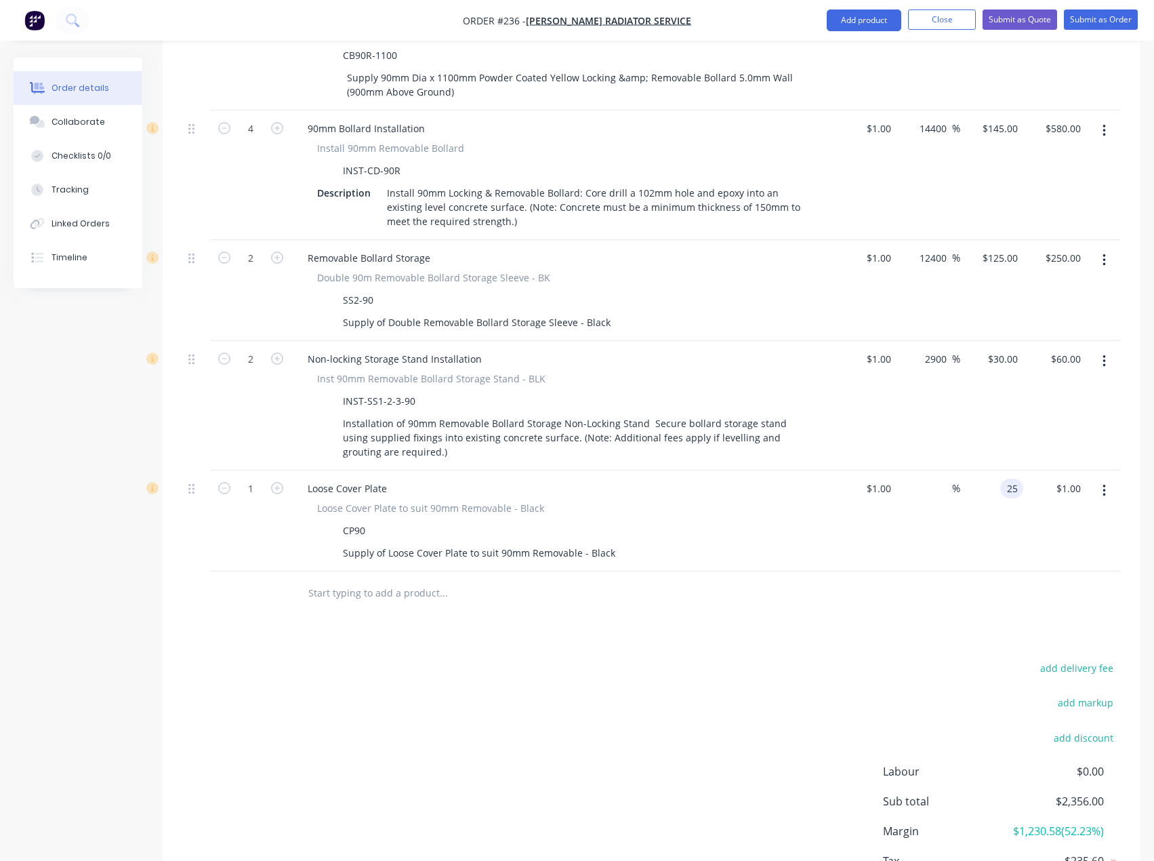
type input "$25.00"
click at [984, 571] on div at bounding box center [651, 593] width 937 height 44
click at [279, 477] on form "1" at bounding box center [250, 487] width 70 height 20
click at [274, 482] on icon "button" at bounding box center [277, 488] width 12 height 12
type input "2"
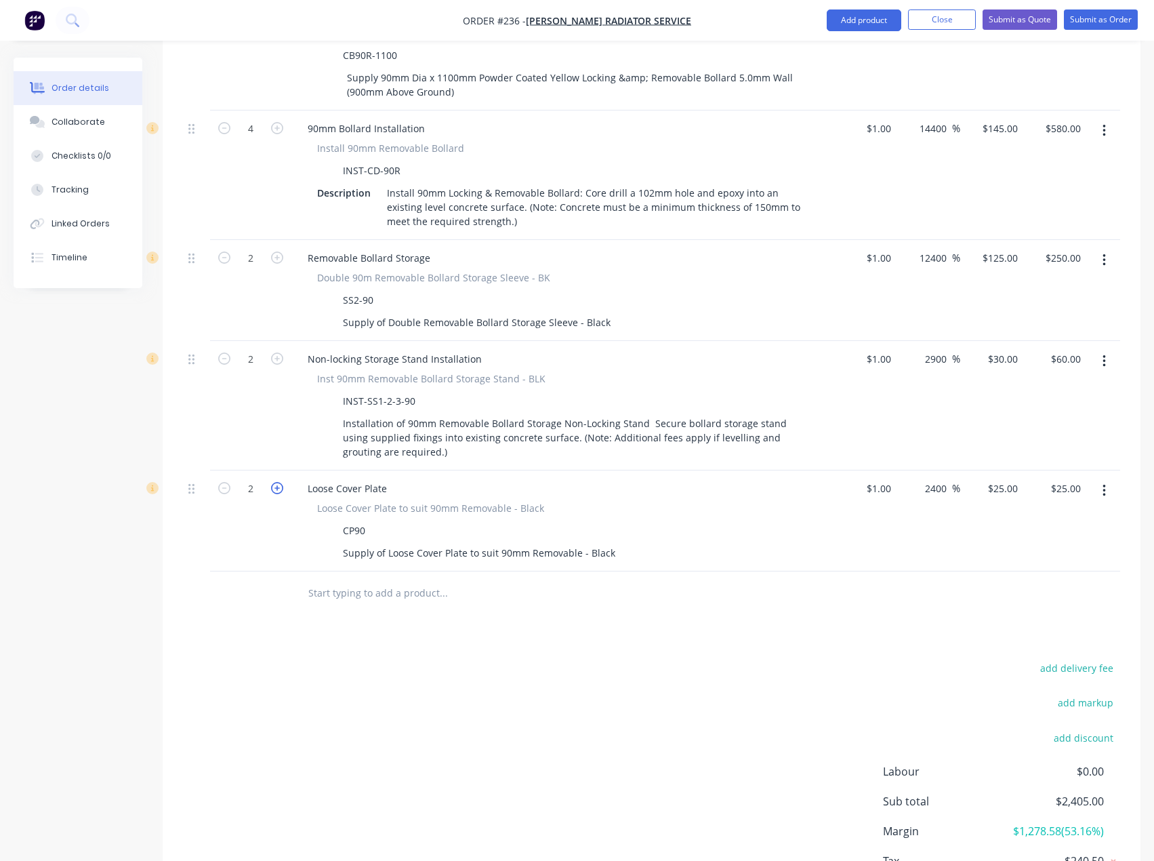
type input "$50.00"
click at [274, 482] on icon "button" at bounding box center [277, 488] width 12 height 12
type input "3"
type input "$75.00"
click at [274, 482] on icon "button" at bounding box center [277, 488] width 12 height 12
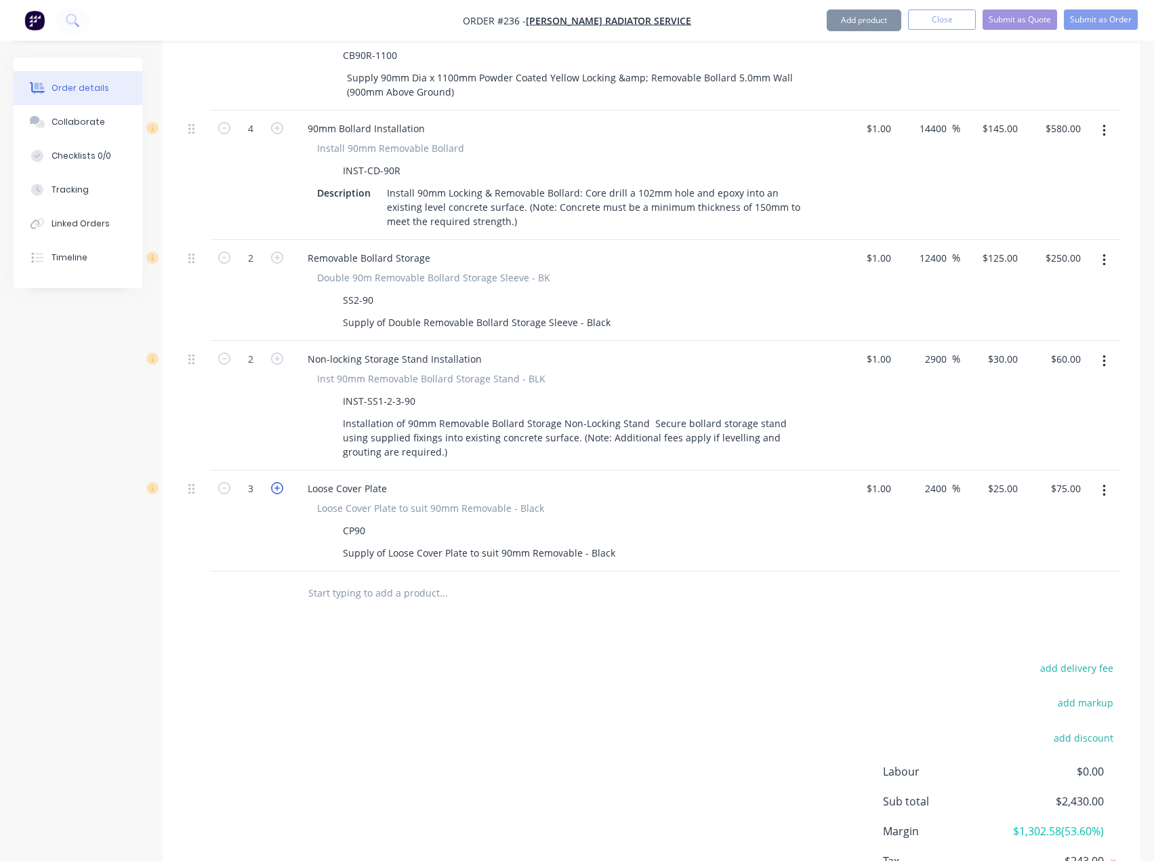
type input "4"
type input "$100.00"
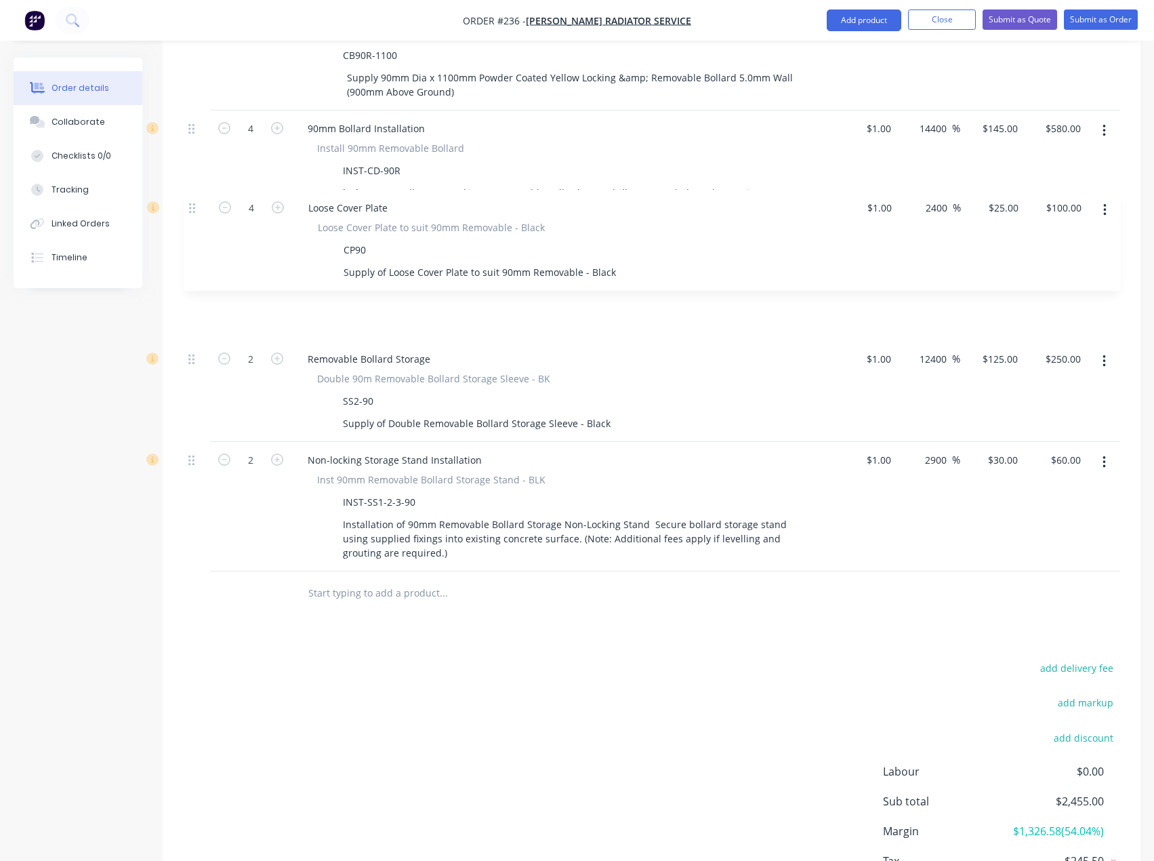
drag, startPoint x: 197, startPoint y: 447, endPoint x: 199, endPoint y: 207, distance: 239.9
click at [199, 207] on div "External __Securing 2x roller doors (3650mm)__ 1 Site Establishment & Labour Fe…" at bounding box center [651, 211] width 937 height 719
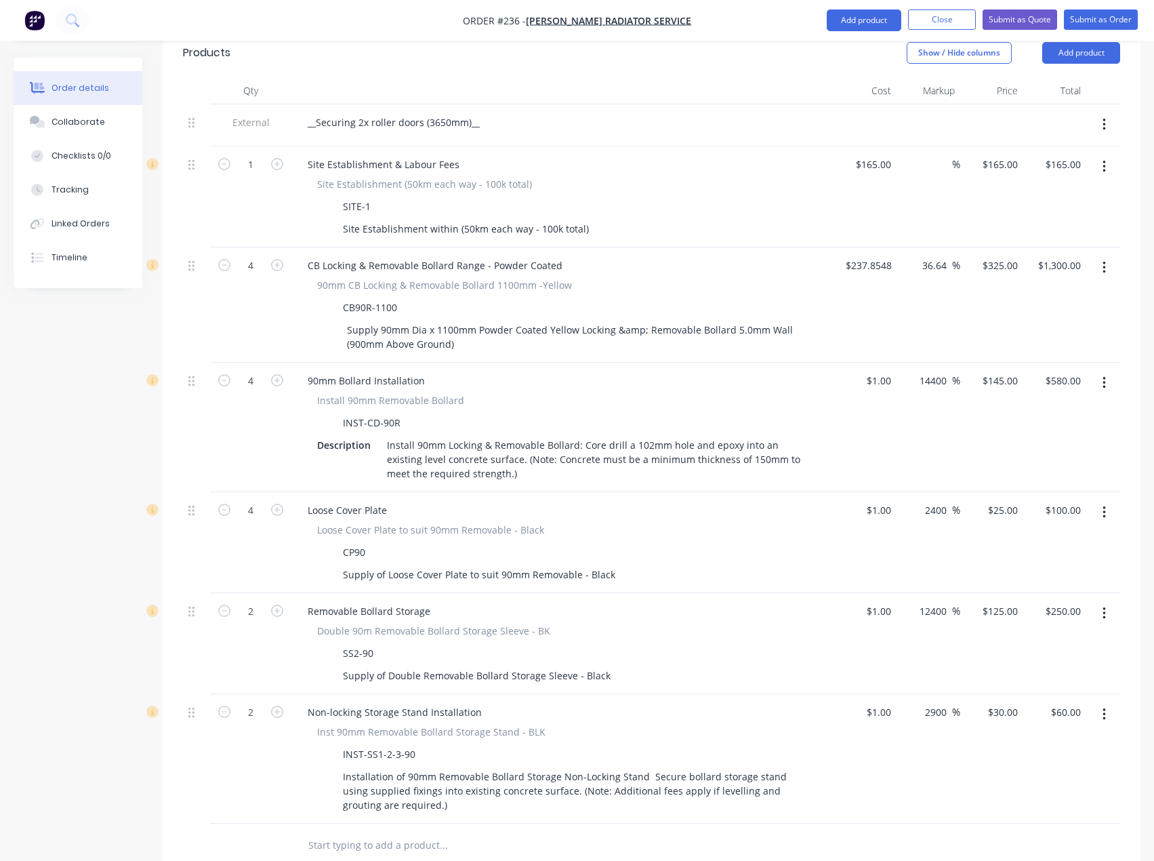
scroll to position [462, 0]
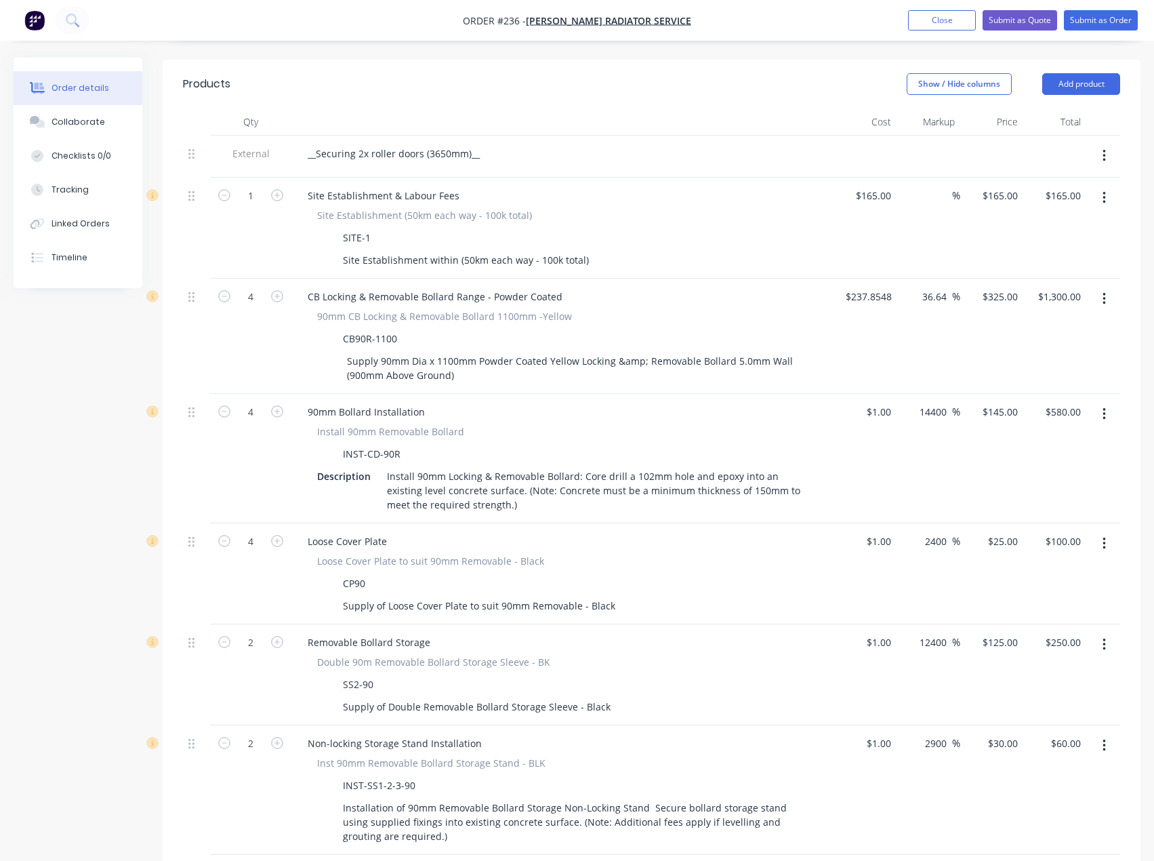
click at [521, 60] on header "Products Show / Hide columns Add product" at bounding box center [652, 84] width 978 height 49
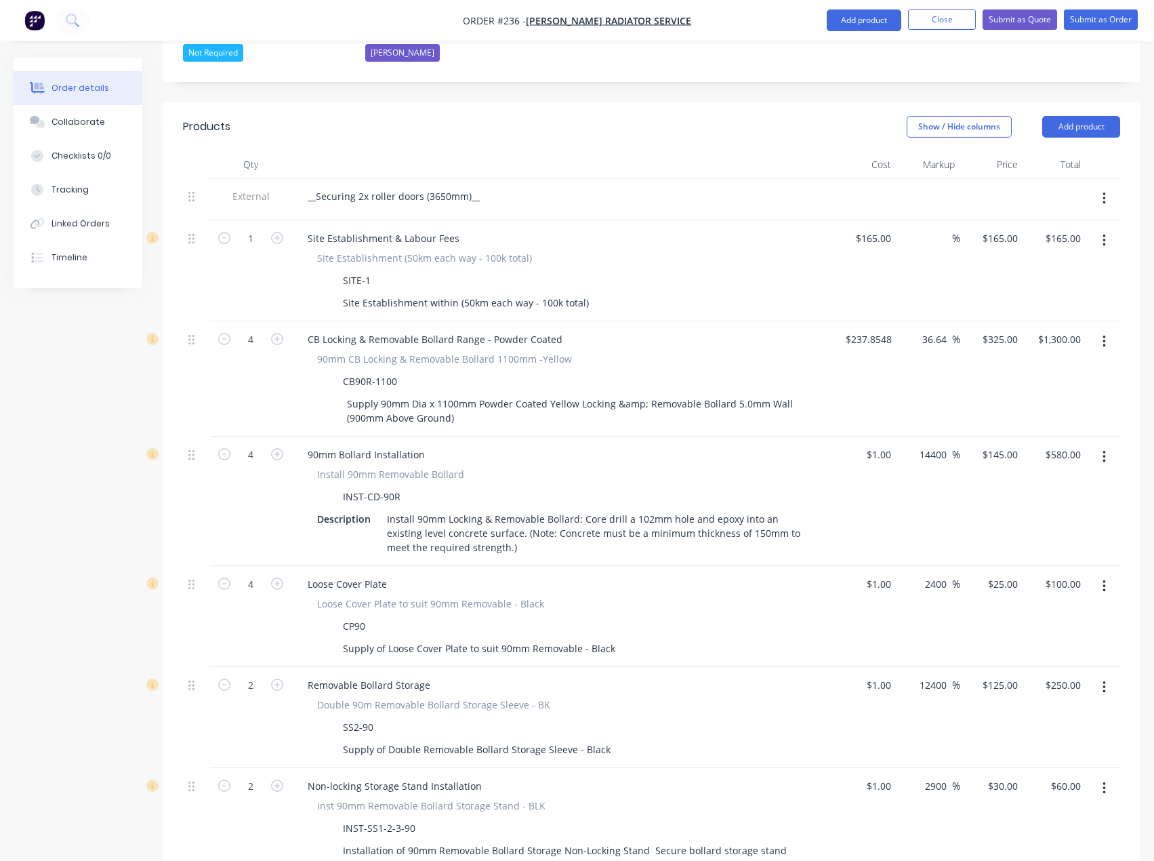
scroll to position [394, 0]
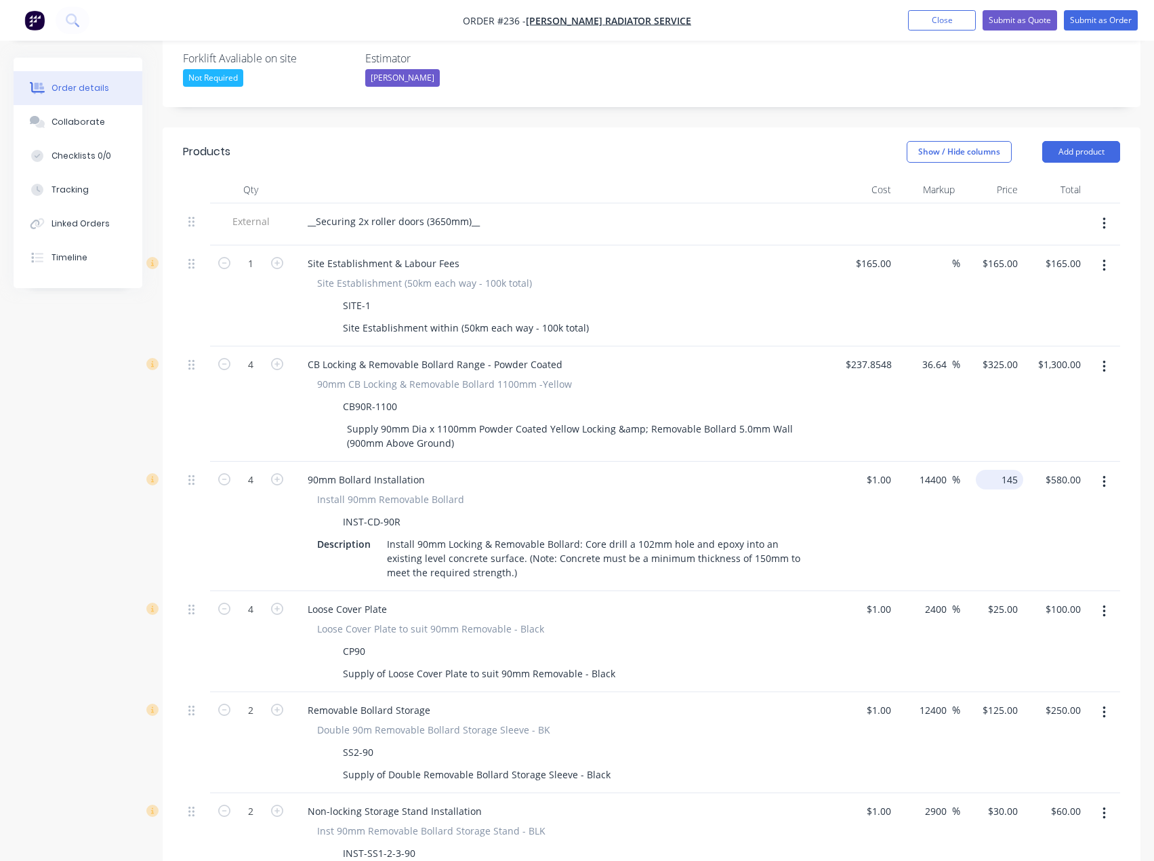
click at [1000, 470] on input "145" at bounding box center [1002, 480] width 42 height 20
type input "140"
type input "13900"
type input "$140.00"
type input "$560.00"
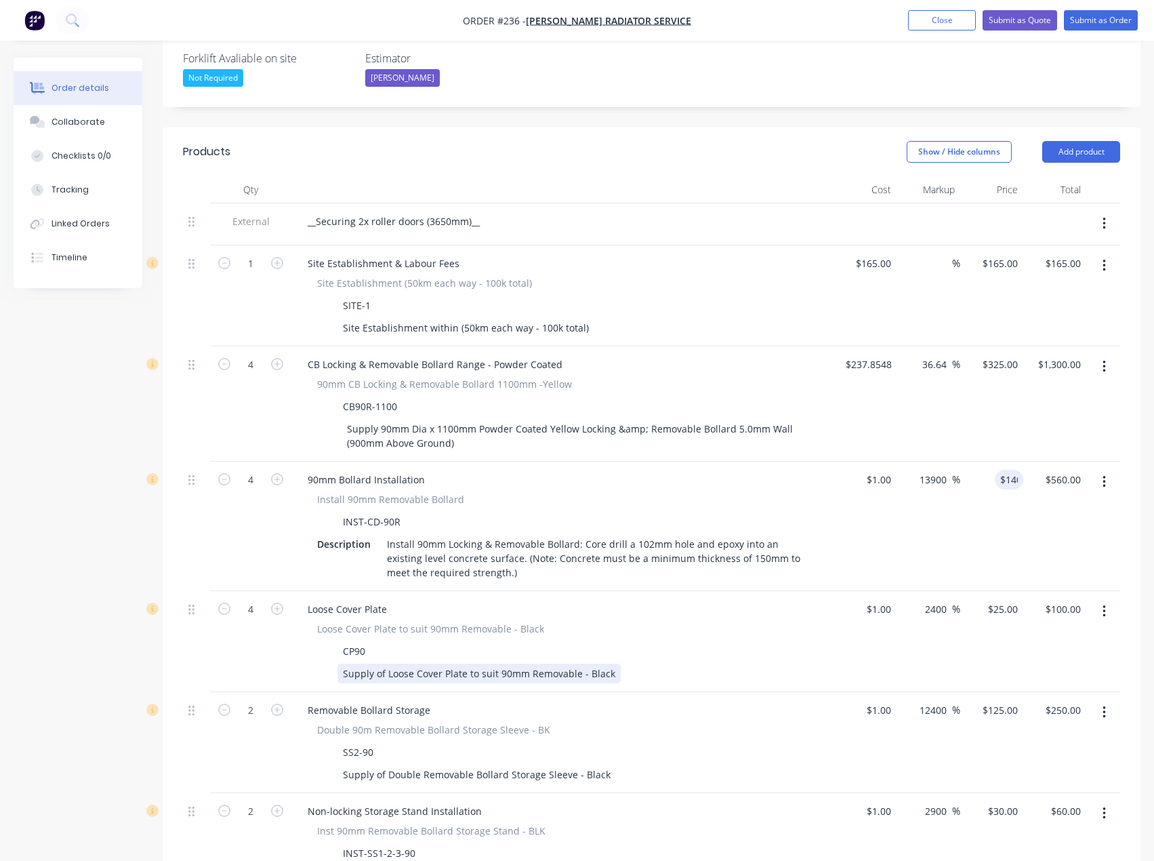
click at [727, 663] on div "Supply of Loose Cover Plate to suit 90mm Removable - Black" at bounding box center [560, 673] width 496 height 20
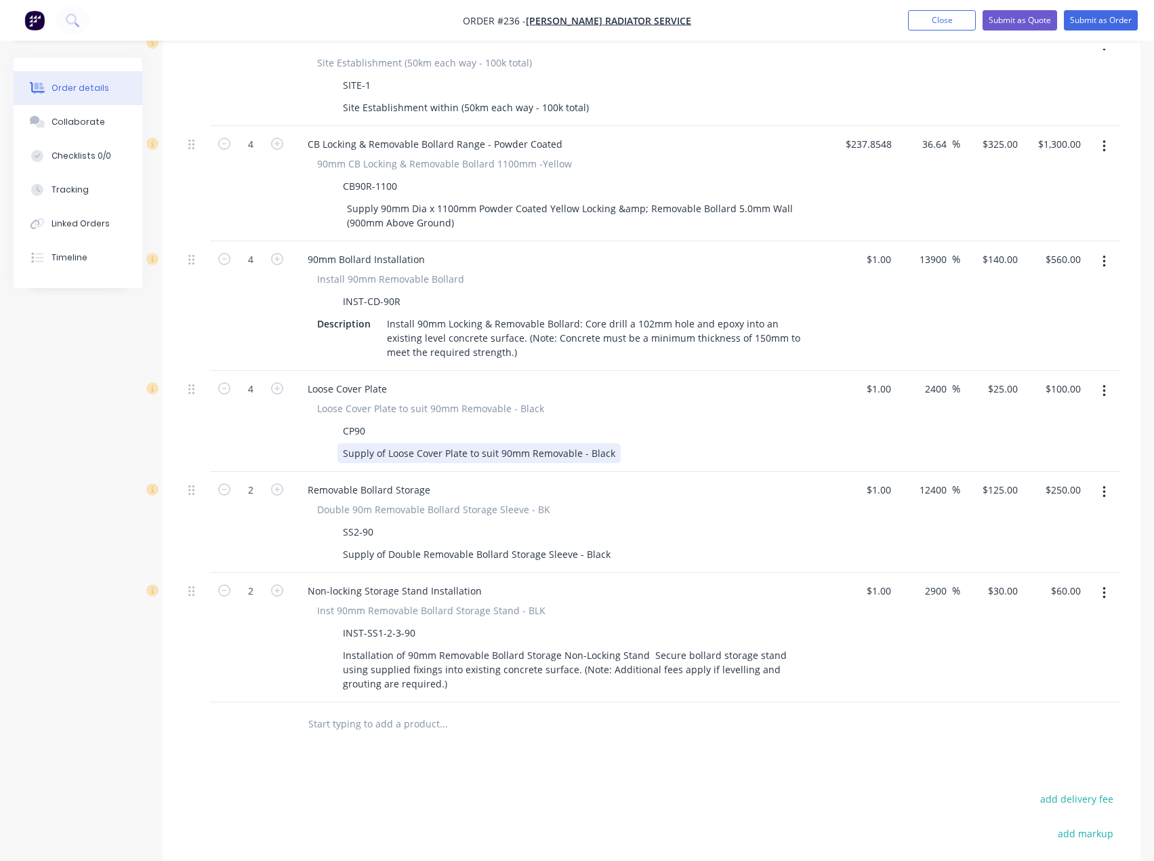
scroll to position [665, 0]
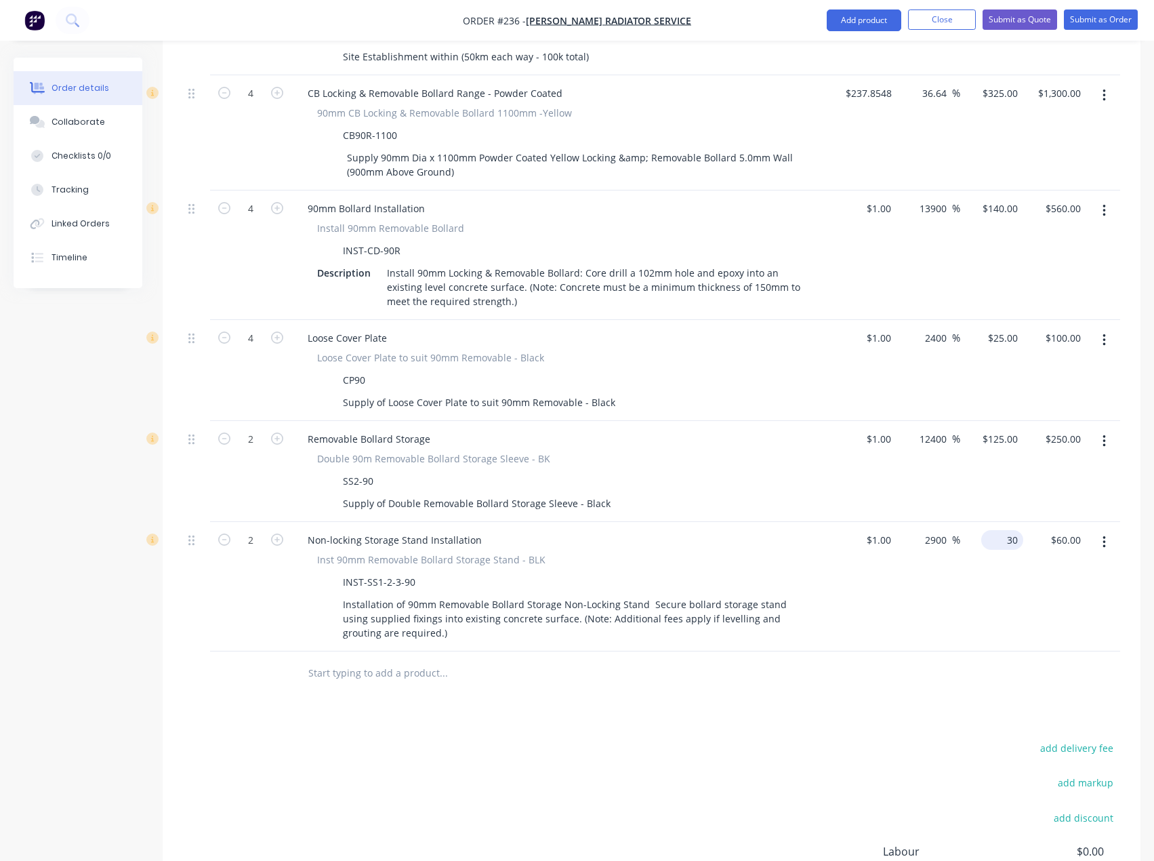
click at [999, 522] on div "30 $30.00" at bounding box center [991, 586] width 63 height 129
type input "35"
type input "3400"
type input "$35.00"
type input "$70.00"
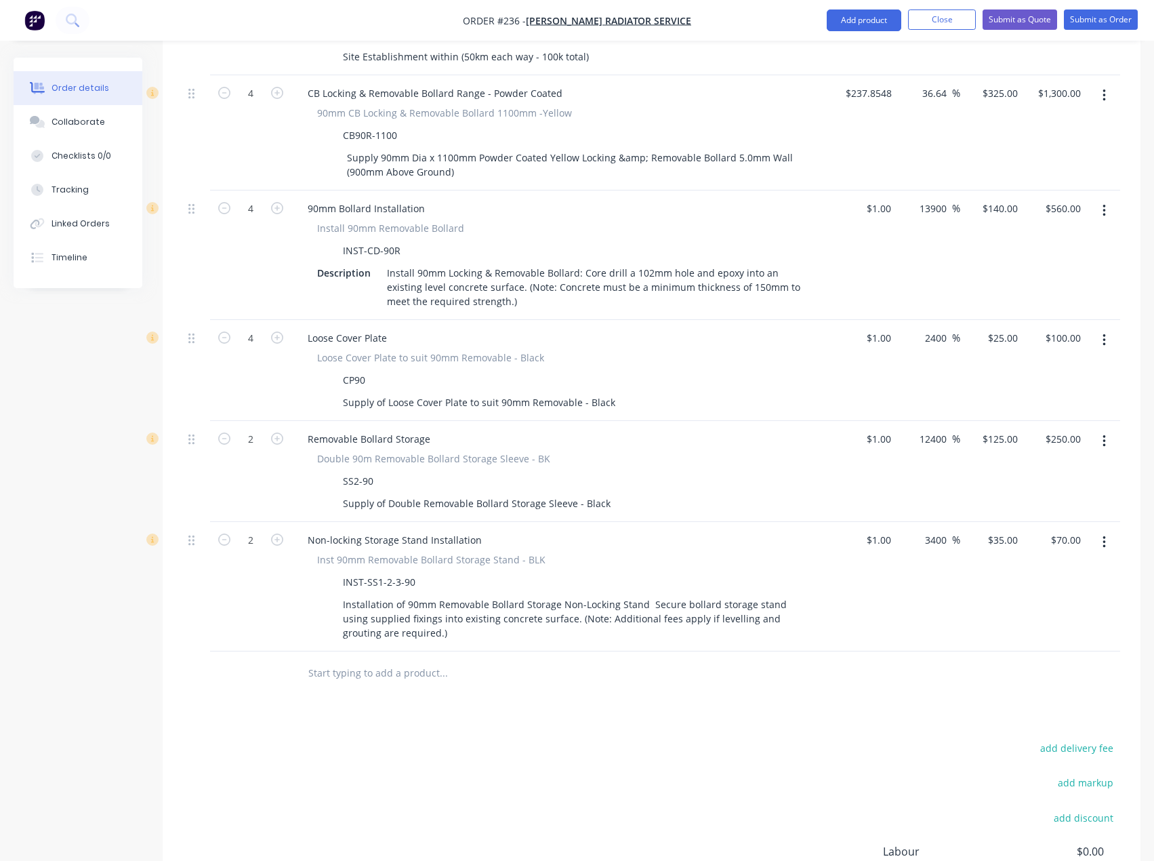
click at [892, 588] on div "$1.00 $1.00" at bounding box center [864, 586] width 63 height 129
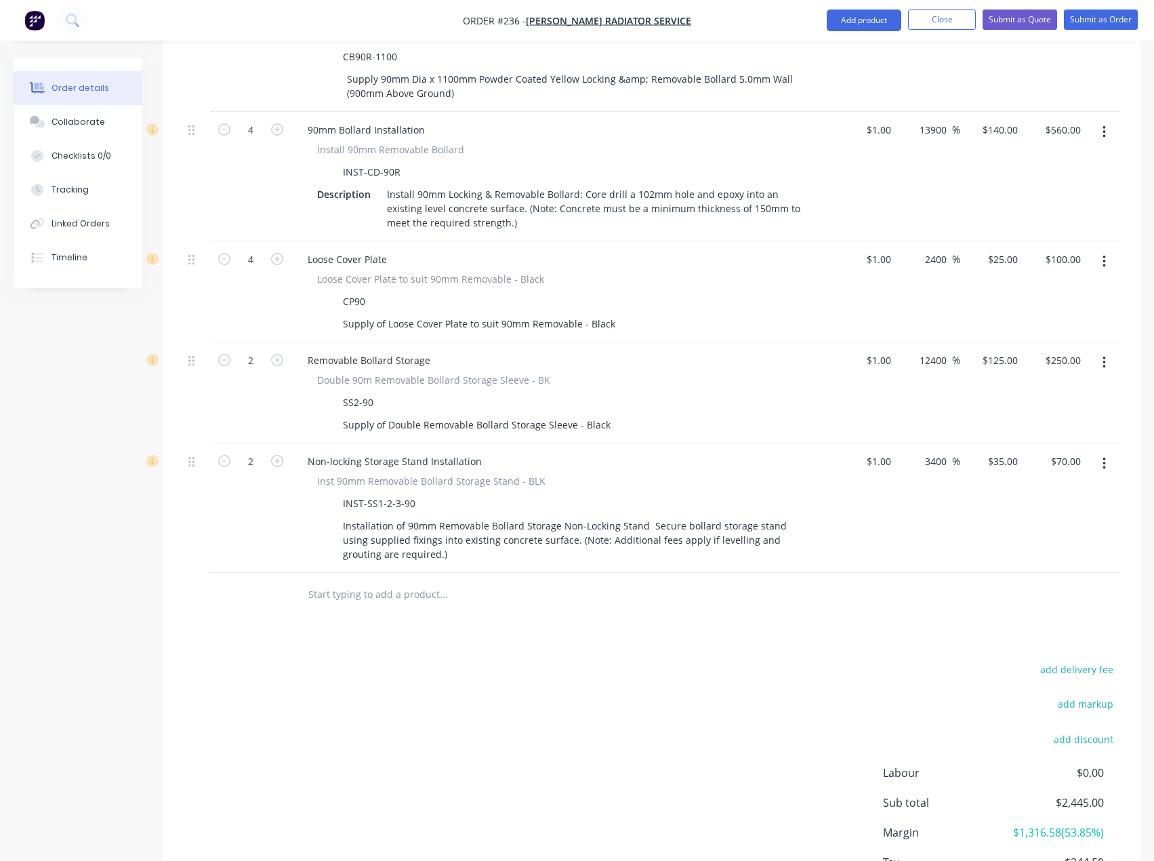
scroll to position [745, 0]
click at [408, 579] on input "text" at bounding box center [443, 592] width 271 height 27
paste input "A discount of $110 has been applied as of [DATE]. Core drill- $180 discounted t…"
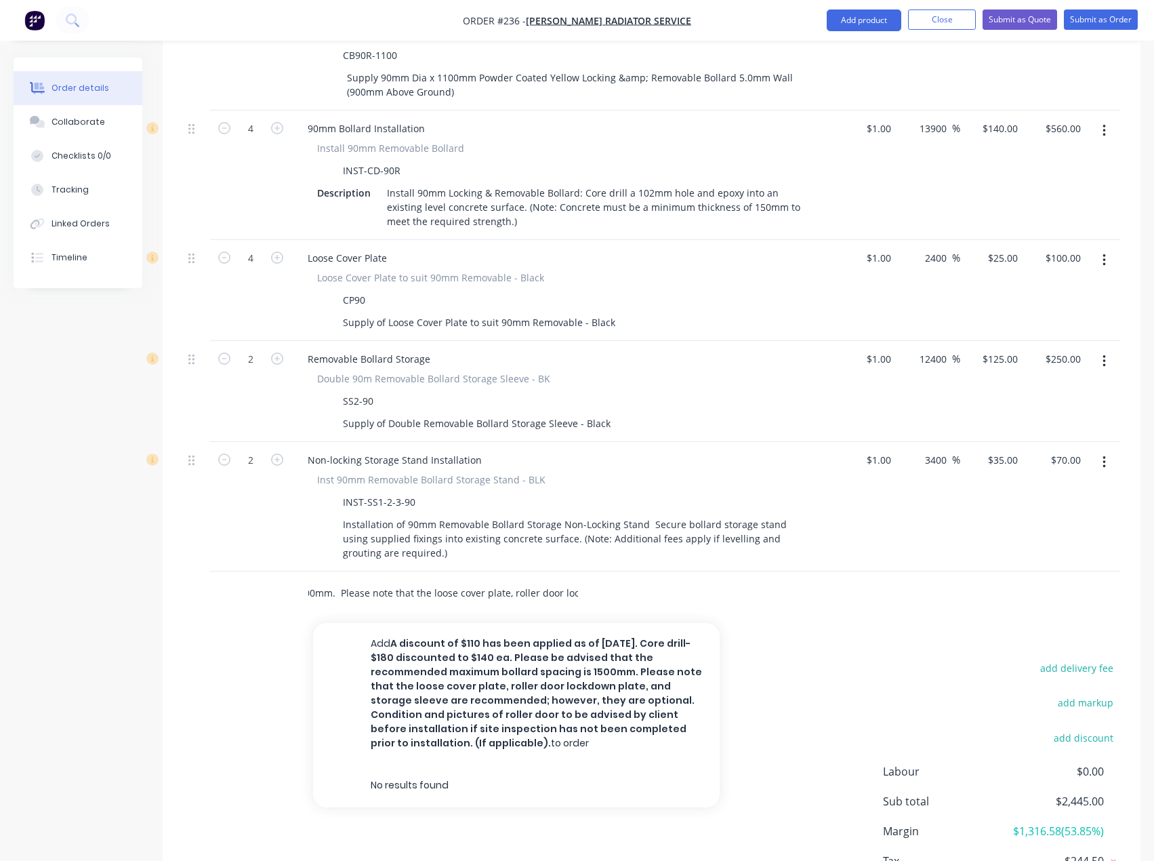
scroll to position [0, 0]
drag, startPoint x: 575, startPoint y: 547, endPoint x: 194, endPoint y: 552, distance: 380.8
click at [194, 571] on div "A discount of $110 has been applied as of [DATE]. Core drill- $180 discounted t…" at bounding box center [651, 593] width 937 height 44
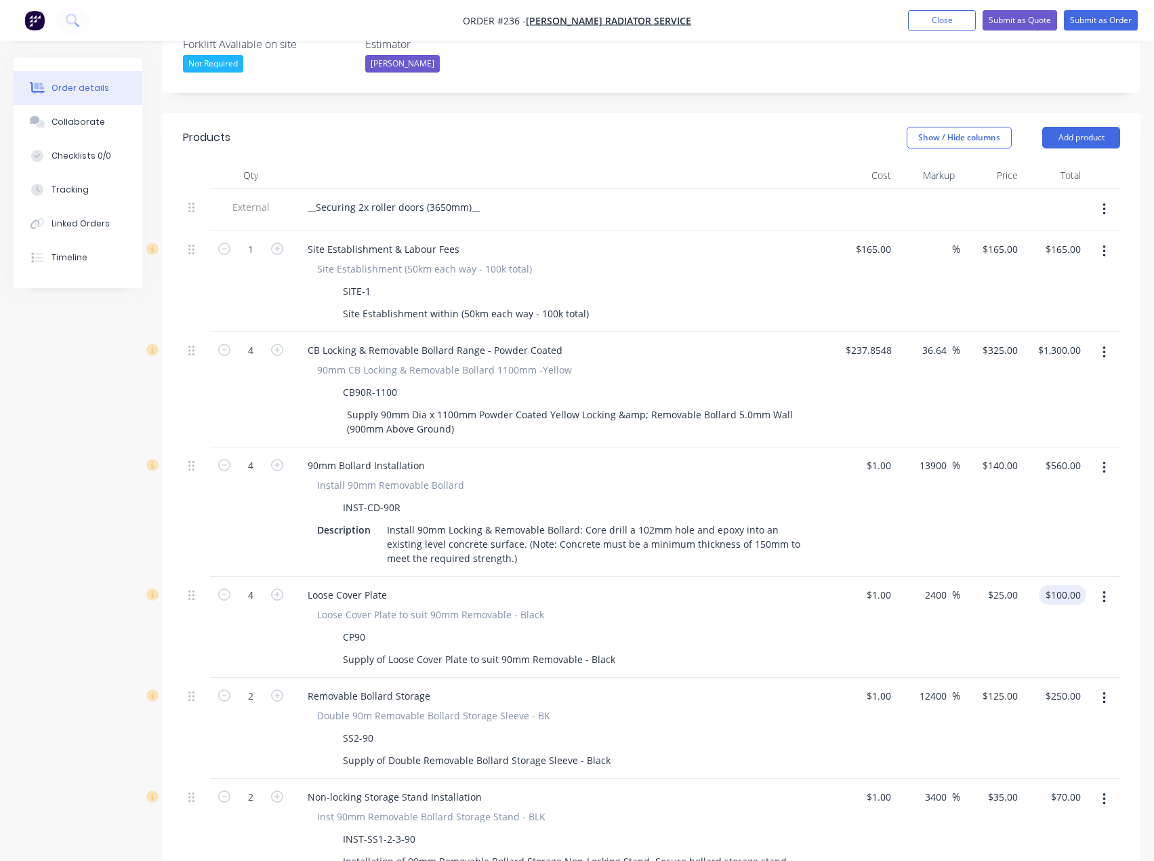
scroll to position [339, 0]
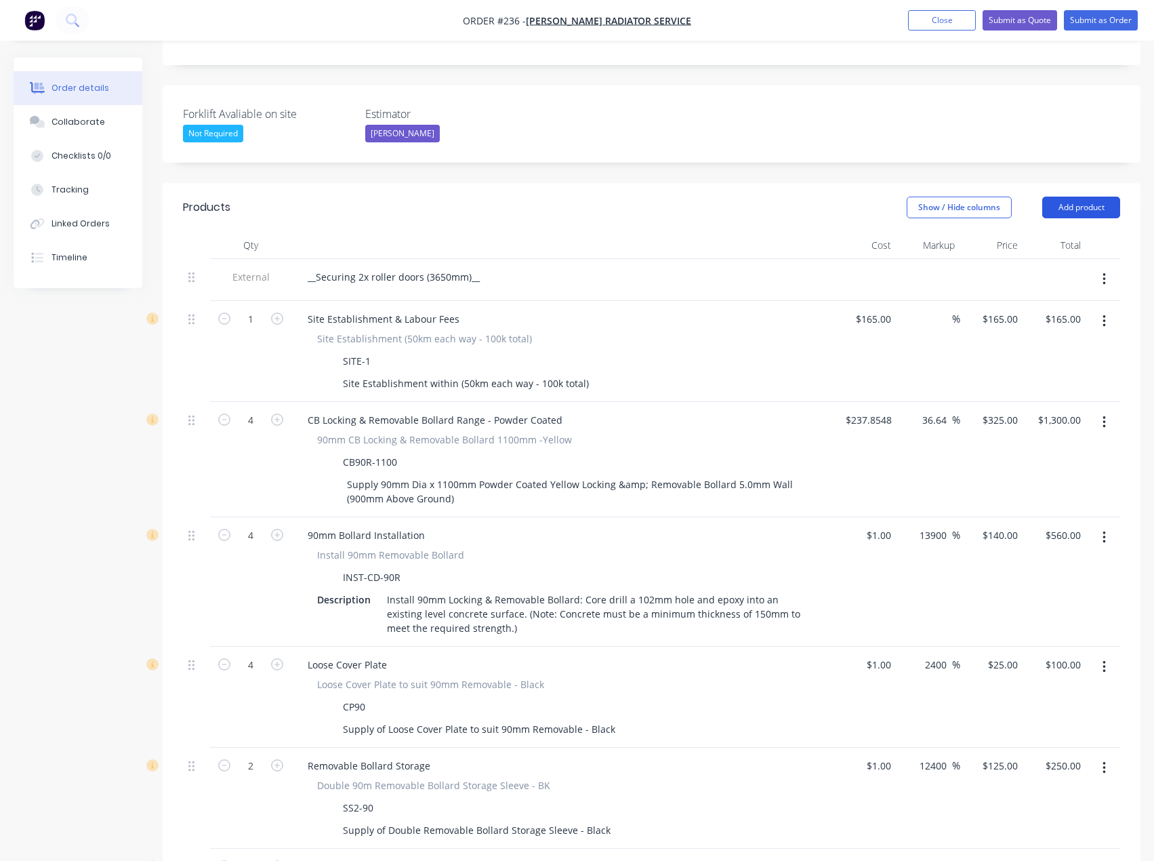
type input "."
click at [1073, 197] on button "Add product" at bounding box center [1081, 208] width 78 height 22
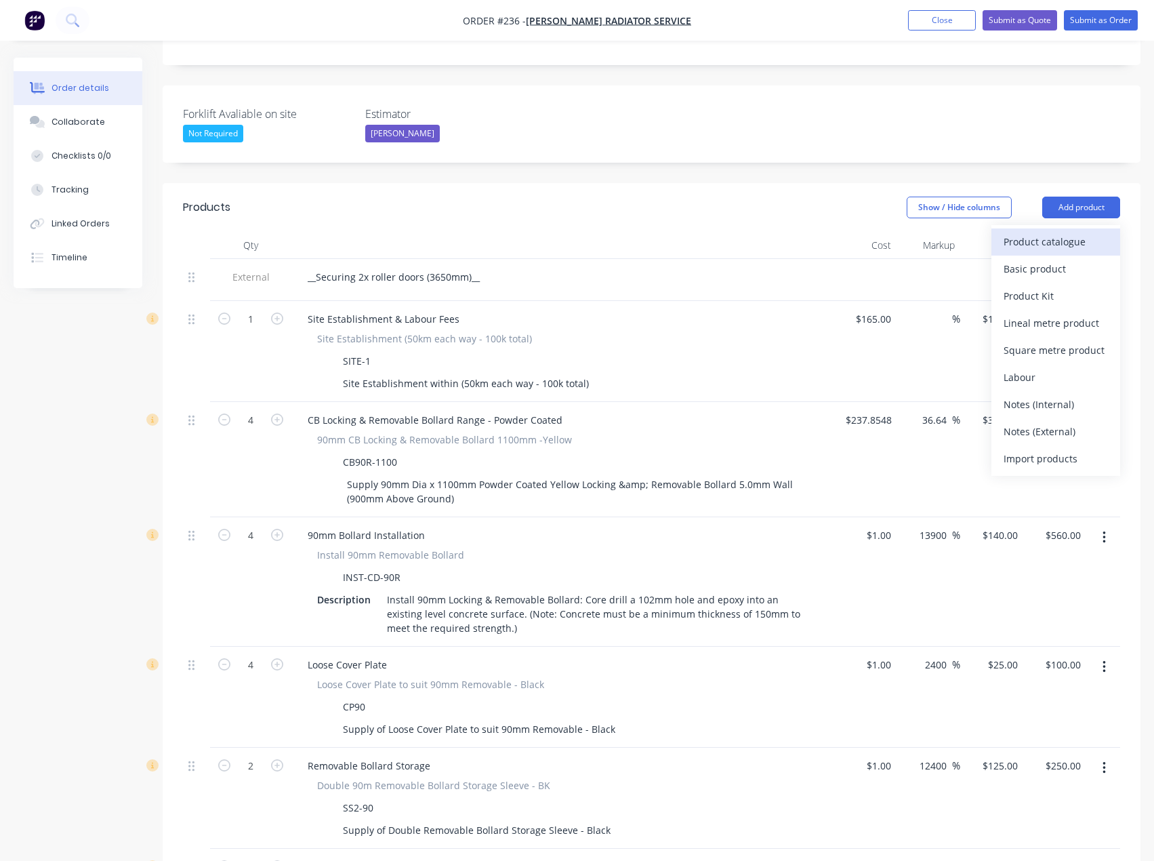
click at [1071, 232] on div "Product catalogue" at bounding box center [1056, 242] width 104 height 20
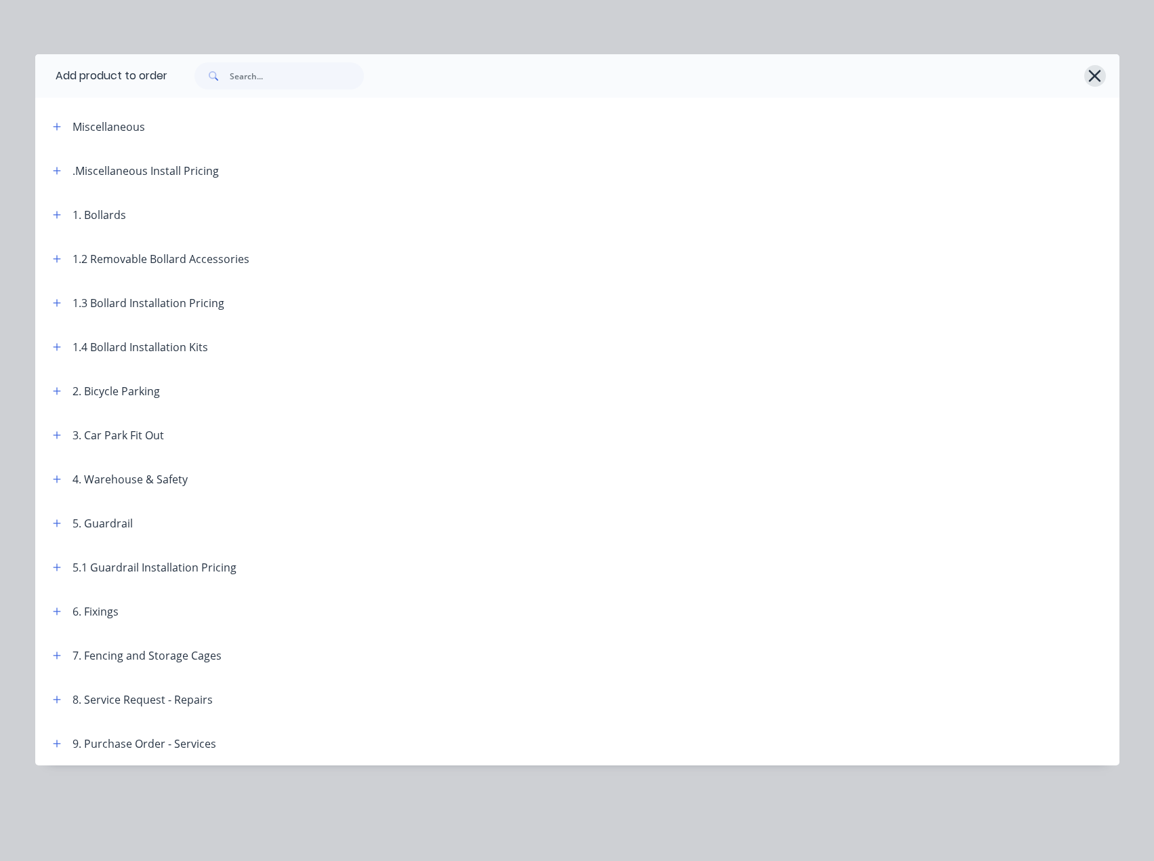
click at [1100, 75] on icon "button" at bounding box center [1095, 75] width 14 height 19
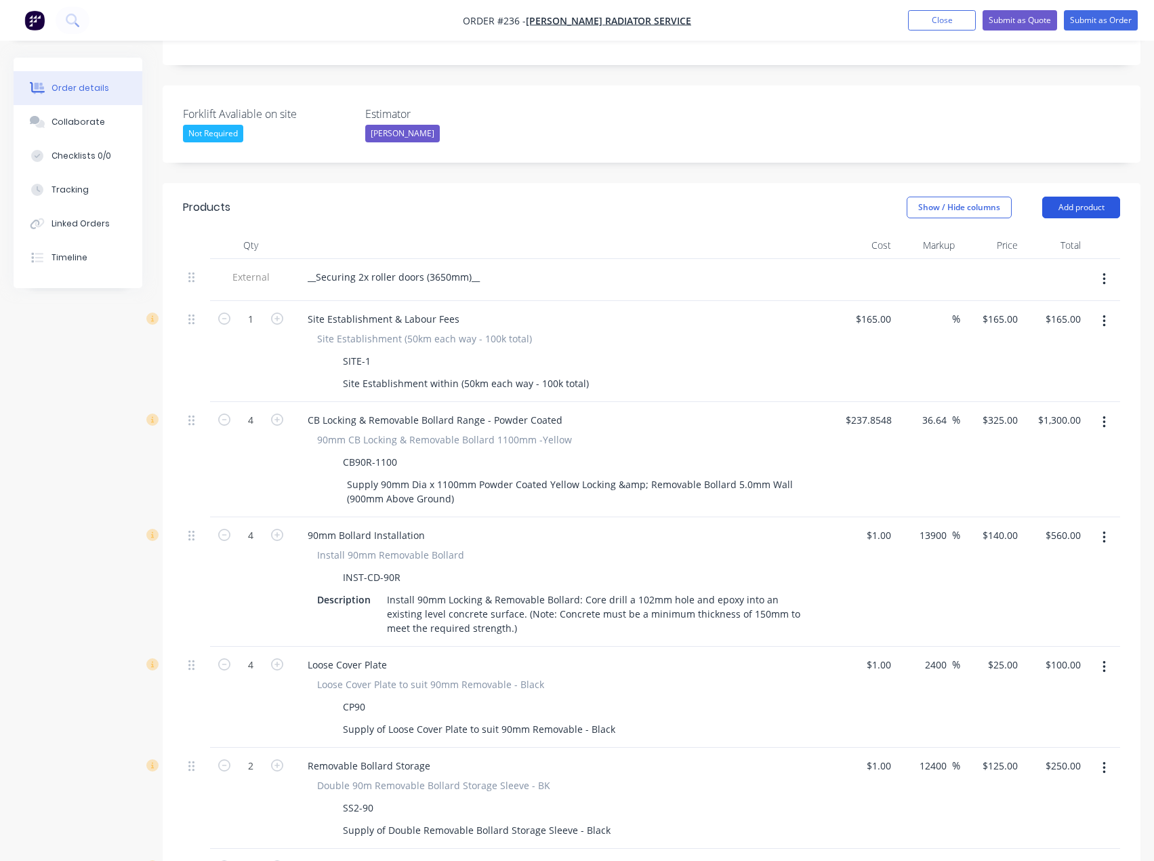
click at [1088, 197] on button "Add product" at bounding box center [1081, 208] width 78 height 22
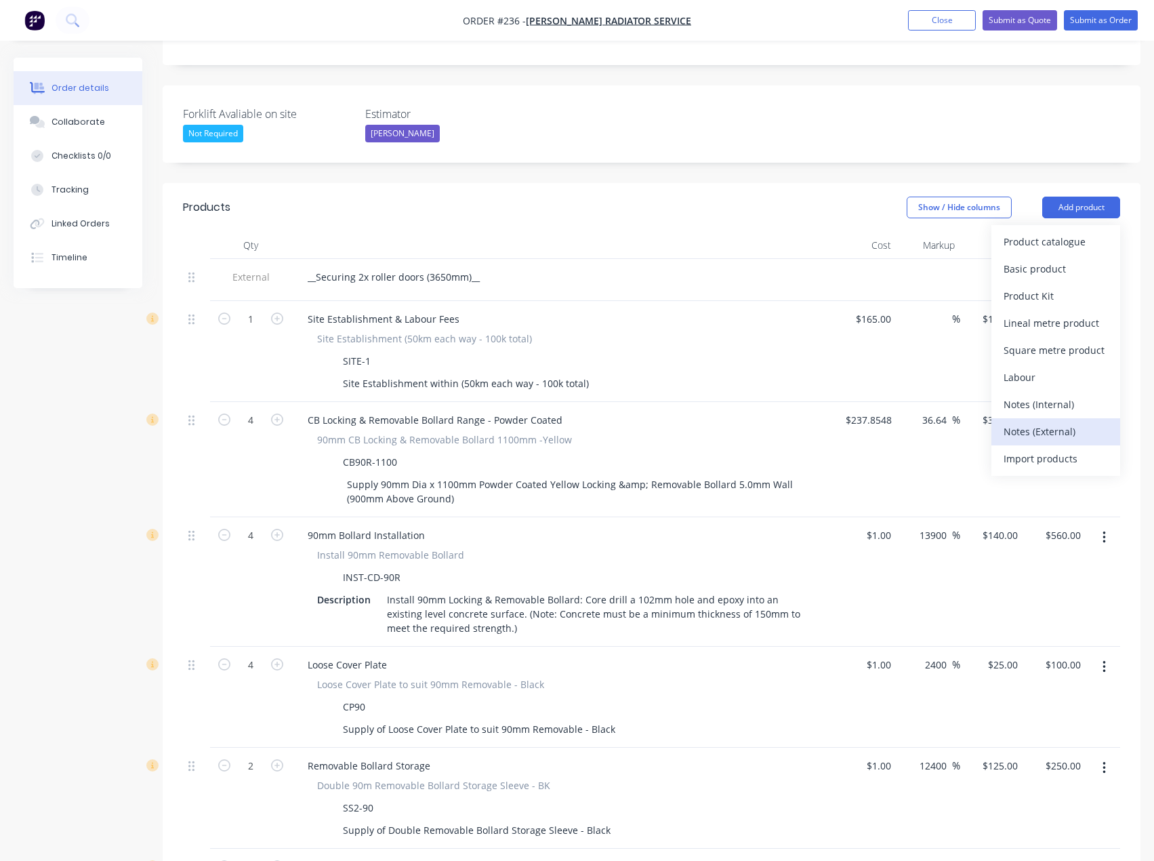
click at [1064, 421] on div "Notes (External)" at bounding box center [1056, 431] width 104 height 20
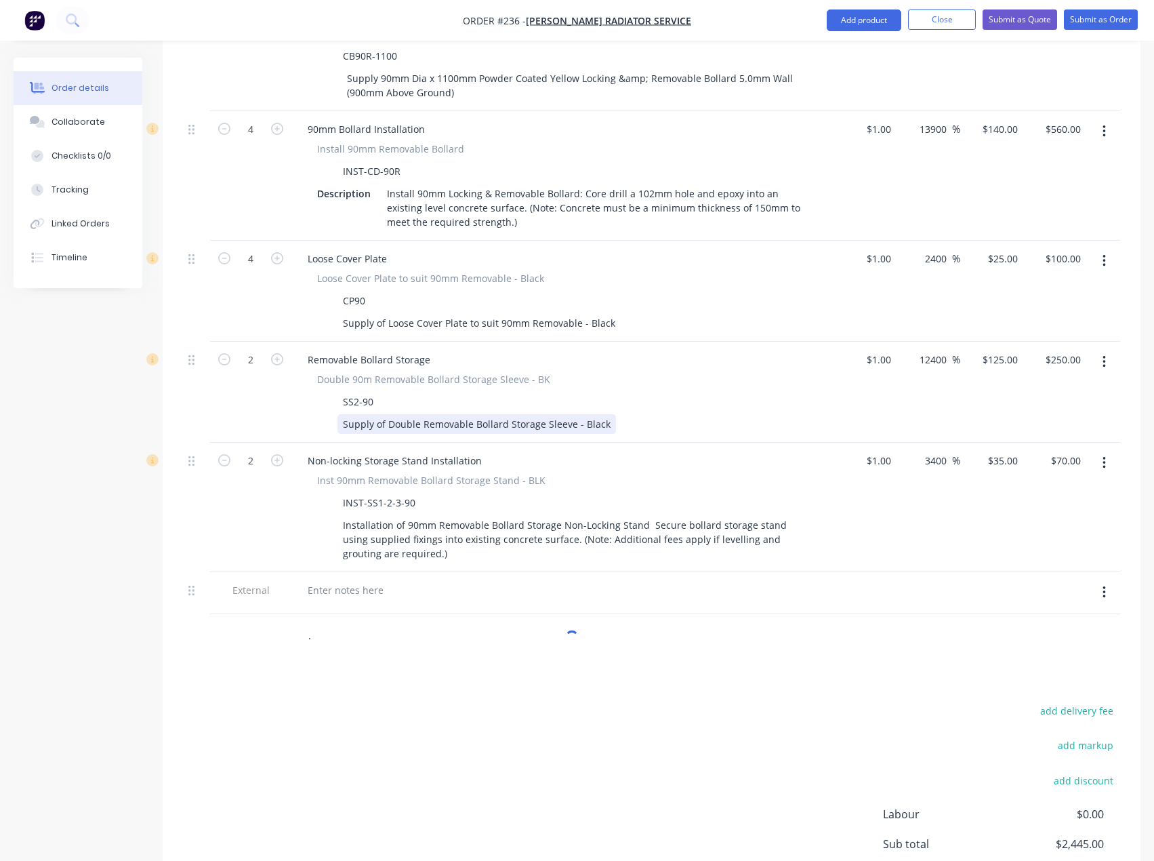
scroll to position [745, 0]
click at [400, 579] on div at bounding box center [562, 589] width 531 height 20
click at [331, 571] on div at bounding box center [562, 592] width 542 height 42
click at [335, 579] on div at bounding box center [346, 589] width 98 height 20
paste div
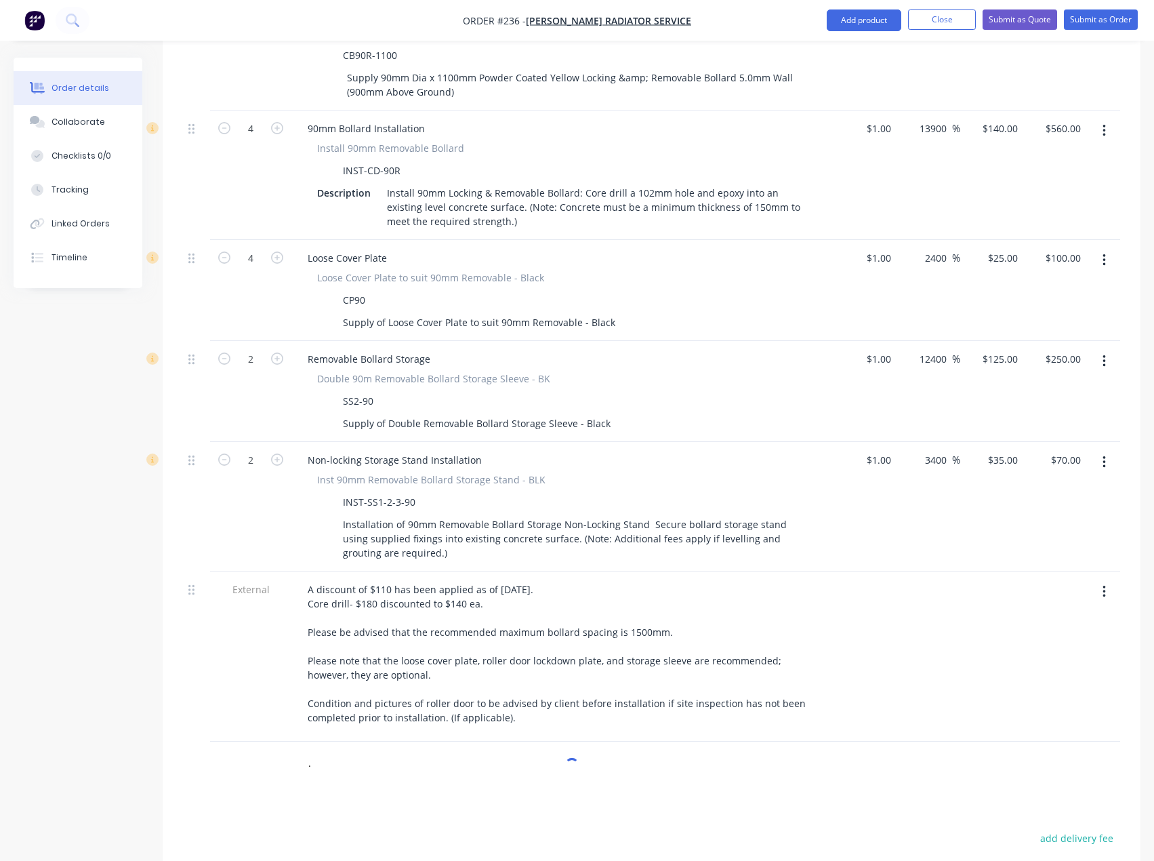
click at [451, 772] on div "Products Show / Hide columns Add product Qty Cost Markup Price Total External _…" at bounding box center [652, 443] width 978 height 1334
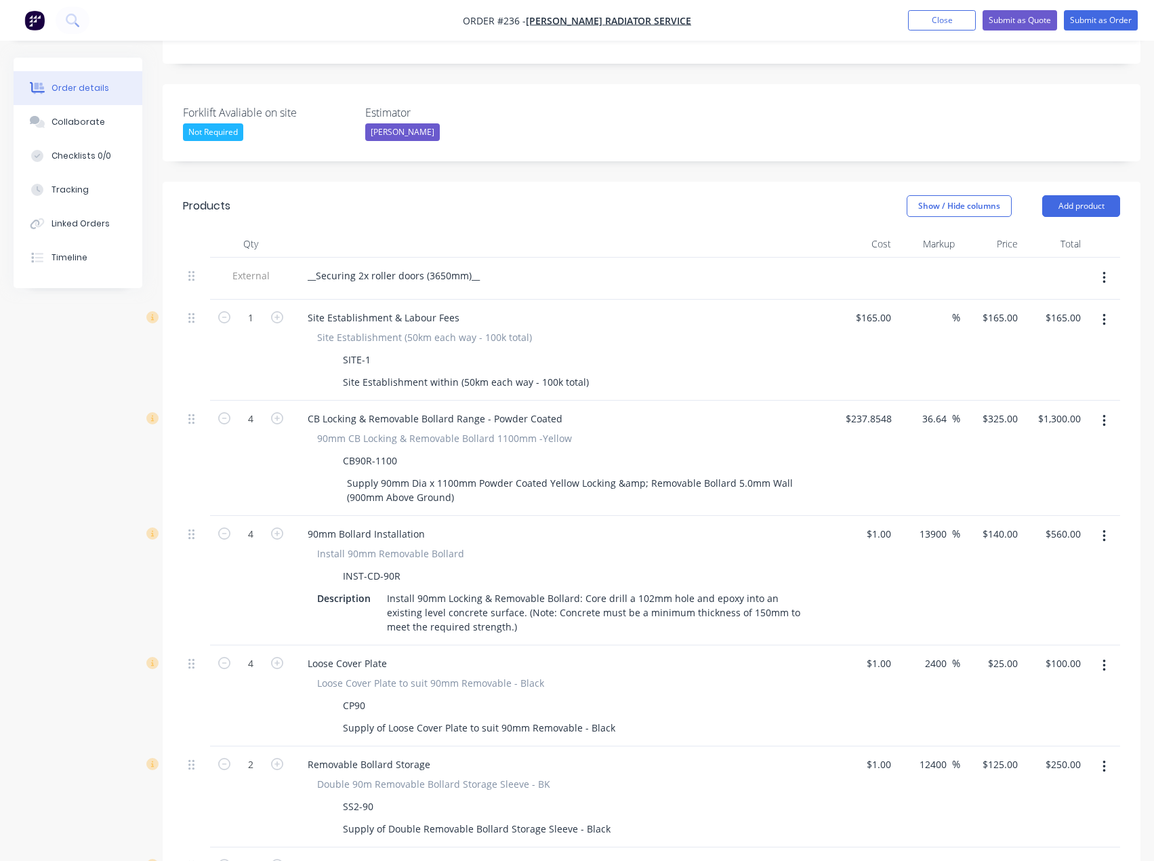
scroll to position [339, 0]
click at [1040, 25] on button "Submit as Quote" at bounding box center [1020, 20] width 75 height 20
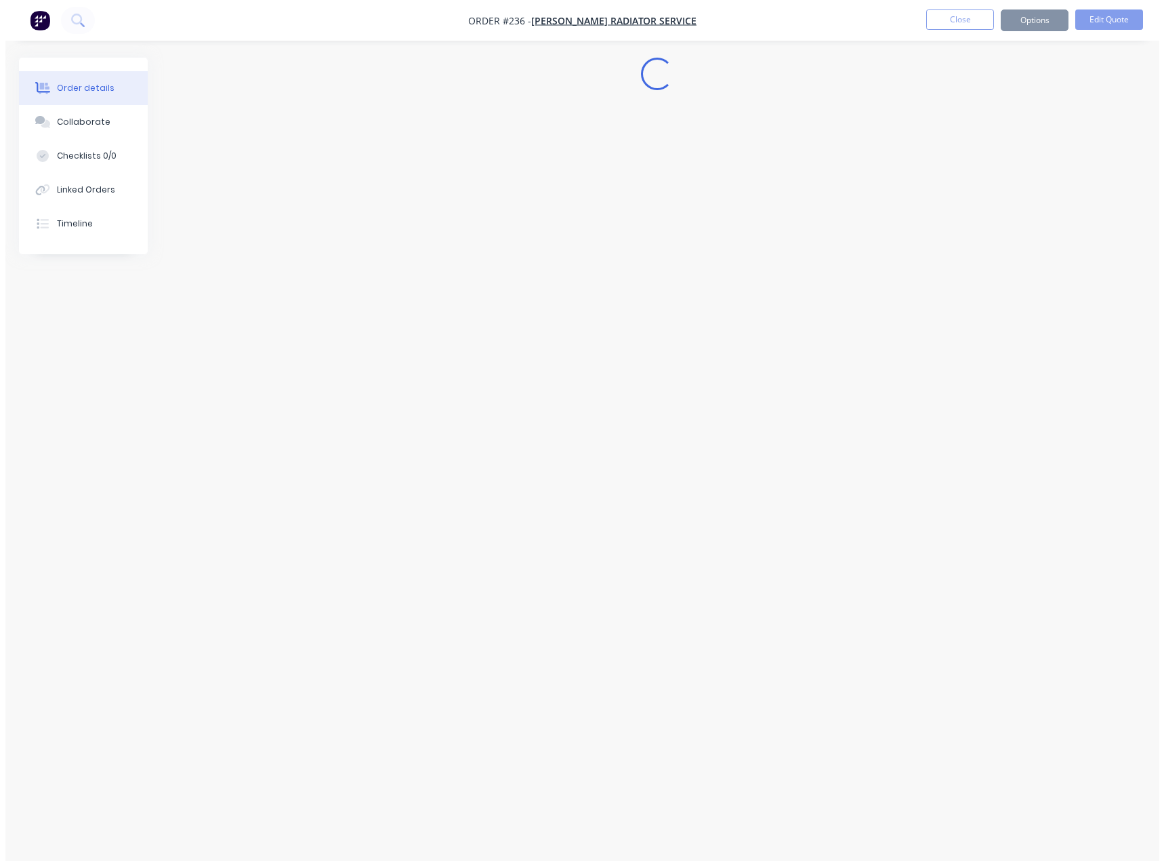
scroll to position [0, 0]
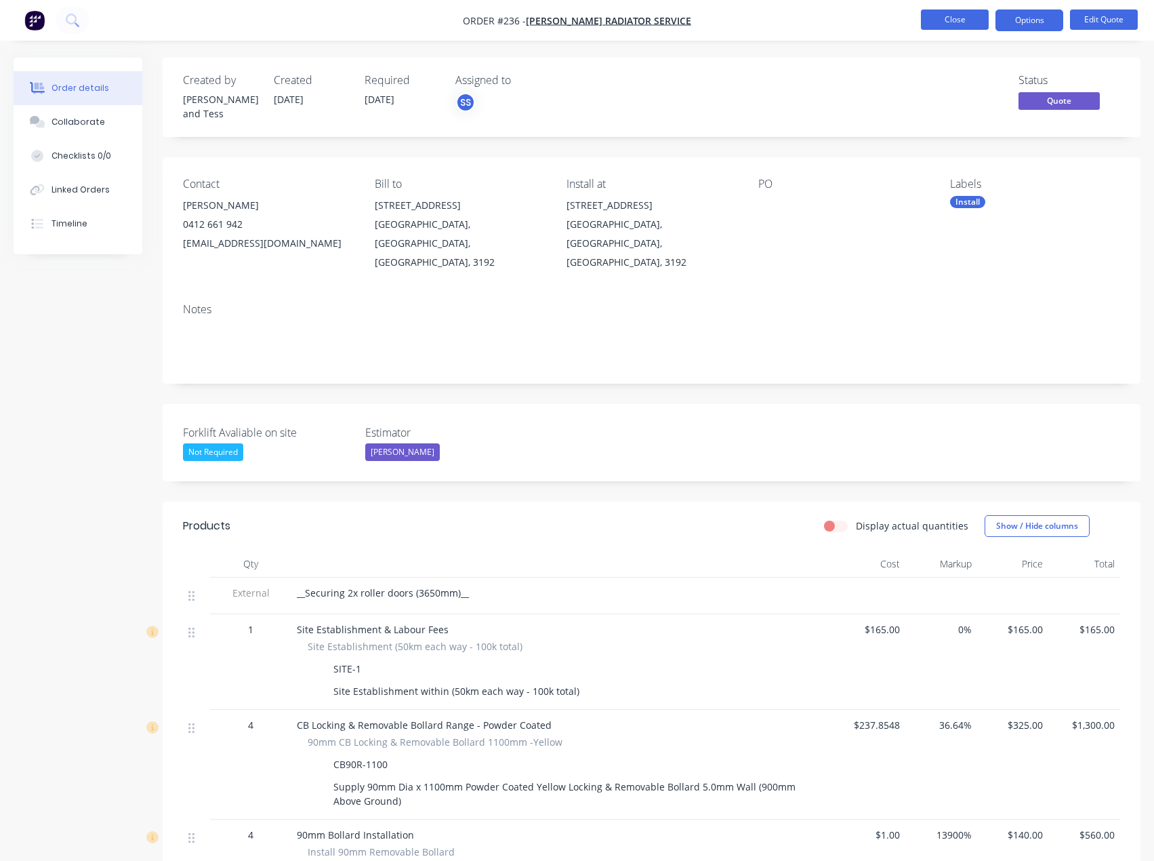
click at [936, 21] on button "Close" at bounding box center [955, 19] width 68 height 20
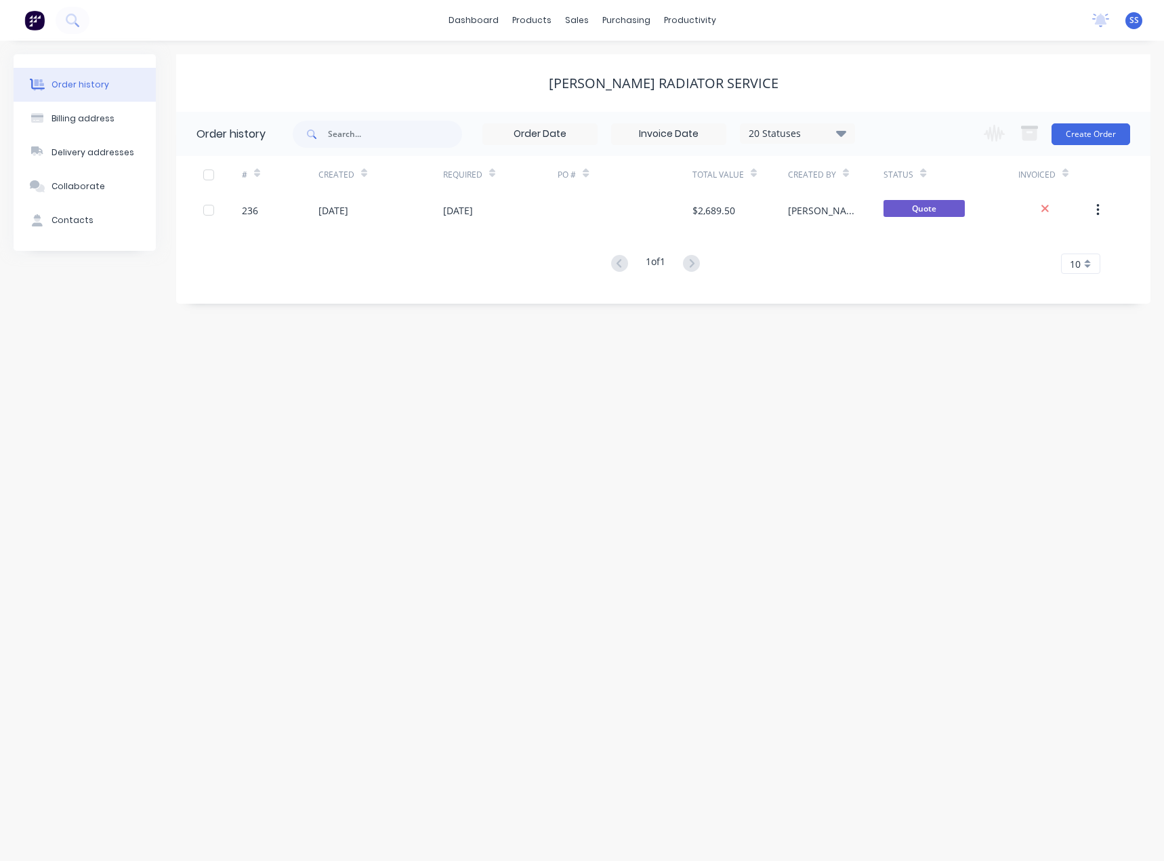
click at [810, 426] on div "Order history Billing address Delivery addresses Collaborate Contacts [PERSON_N…" at bounding box center [582, 451] width 1164 height 820
click at [665, 521] on div "Order history Billing address Delivery addresses Collaborate Contacts [PERSON_N…" at bounding box center [582, 451] width 1164 height 820
click at [459, 17] on link "dashboard" at bounding box center [474, 20] width 64 height 20
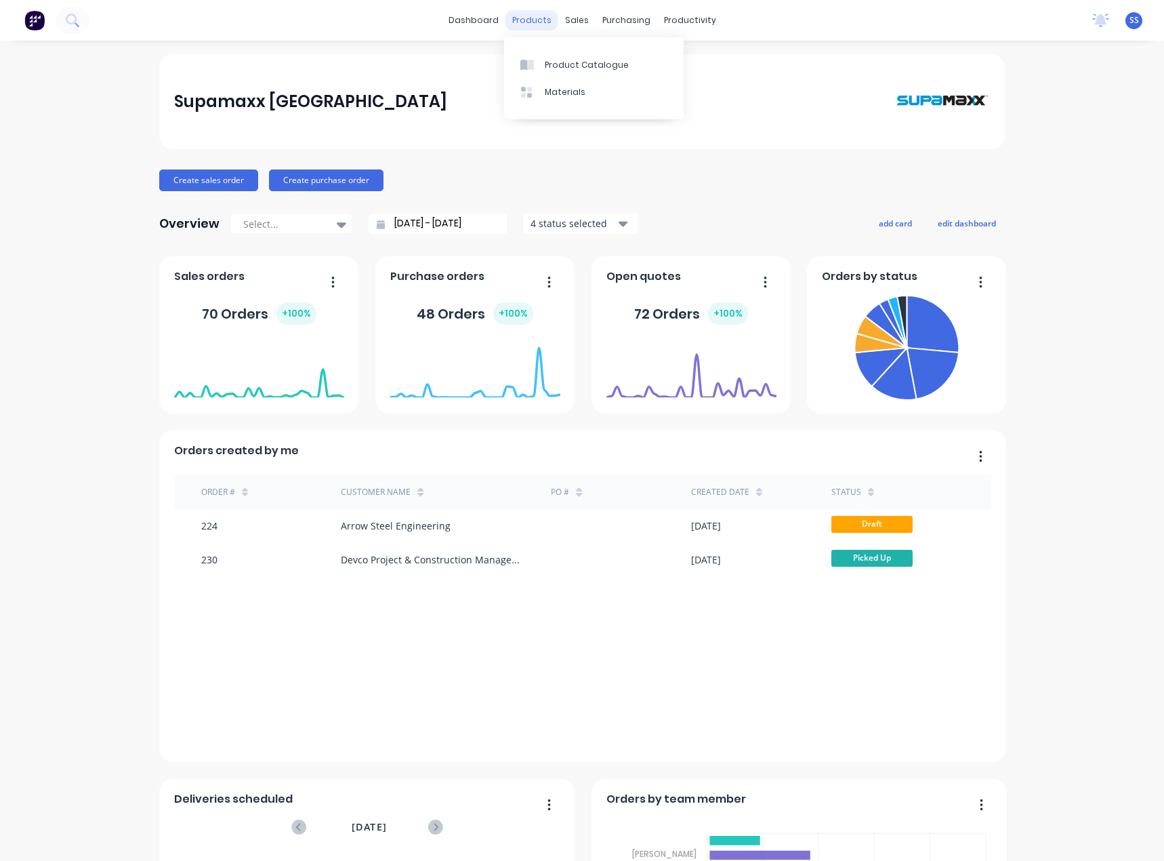
click at [525, 16] on div "products" at bounding box center [531, 20] width 53 height 20
click at [520, 22] on div "products" at bounding box center [531, 20] width 53 height 20
click at [595, 95] on div "Customers" at bounding box center [618, 92] width 49 height 12
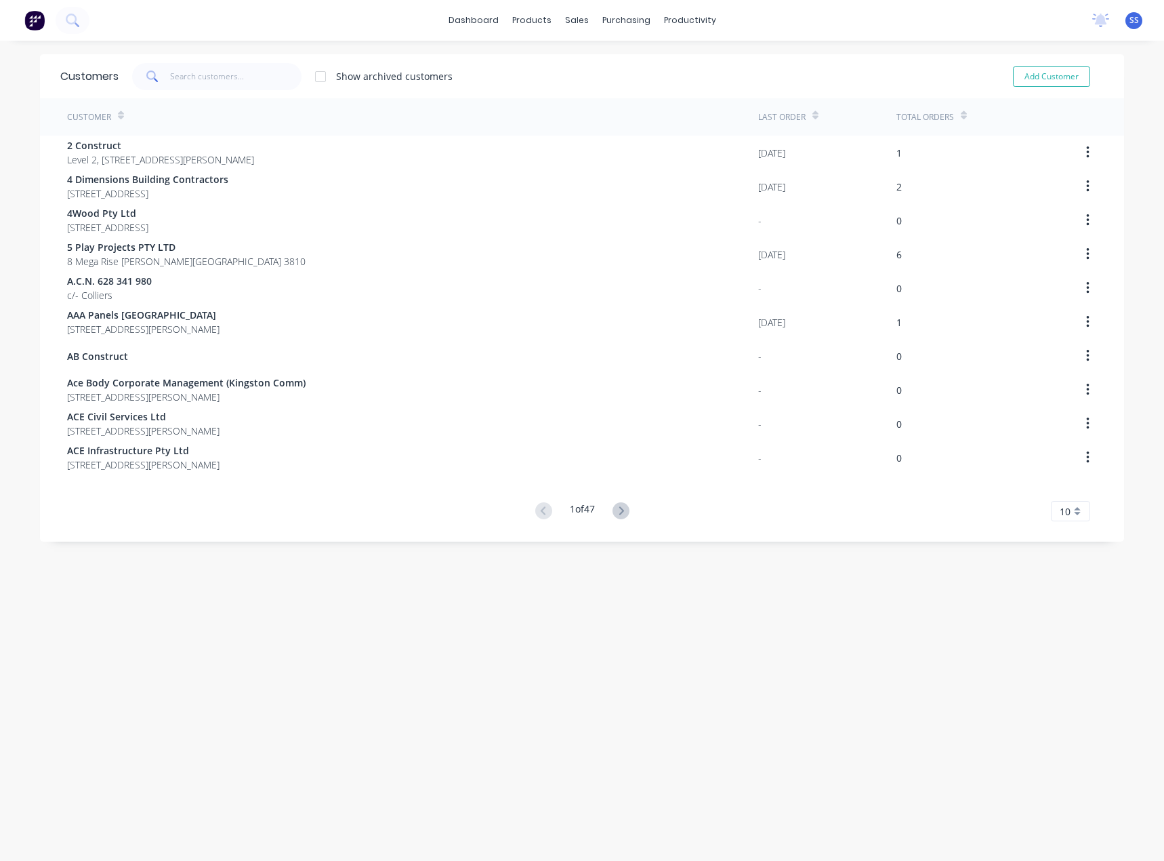
click at [545, 573] on div "Customers Show archived customers Add Customer Customer Last Order Total Orders…" at bounding box center [582, 464] width 1084 height 820
click at [1037, 69] on button "Add Customer" at bounding box center [1051, 76] width 77 height 20
select select "AU"
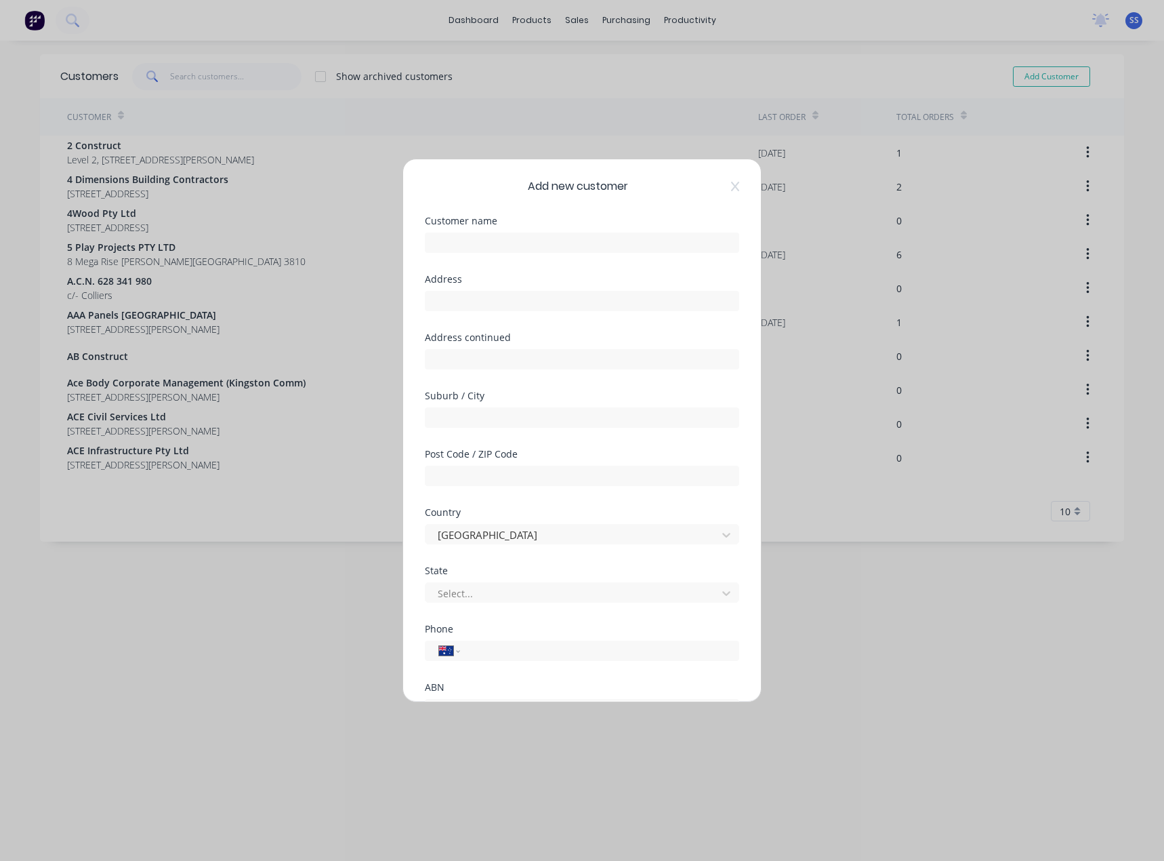
click at [977, 611] on div "Add new customer Customer name Address Address continued Suburb / City Post Cod…" at bounding box center [582, 430] width 1164 height 861
click at [541, 235] on input "text" at bounding box center [582, 242] width 314 height 20
click at [503, 243] on input "text" at bounding box center [582, 242] width 314 height 20
type input "s"
type input "S"
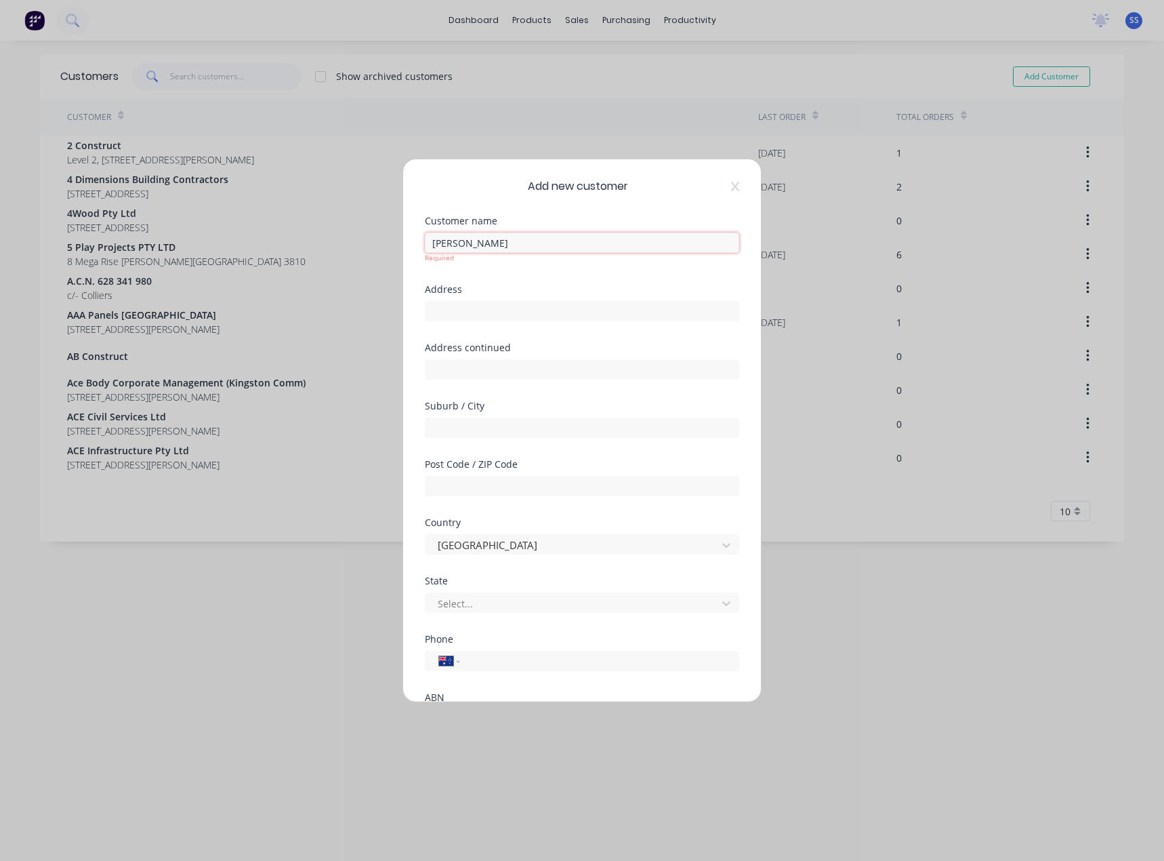
type input "[PERSON_NAME]"
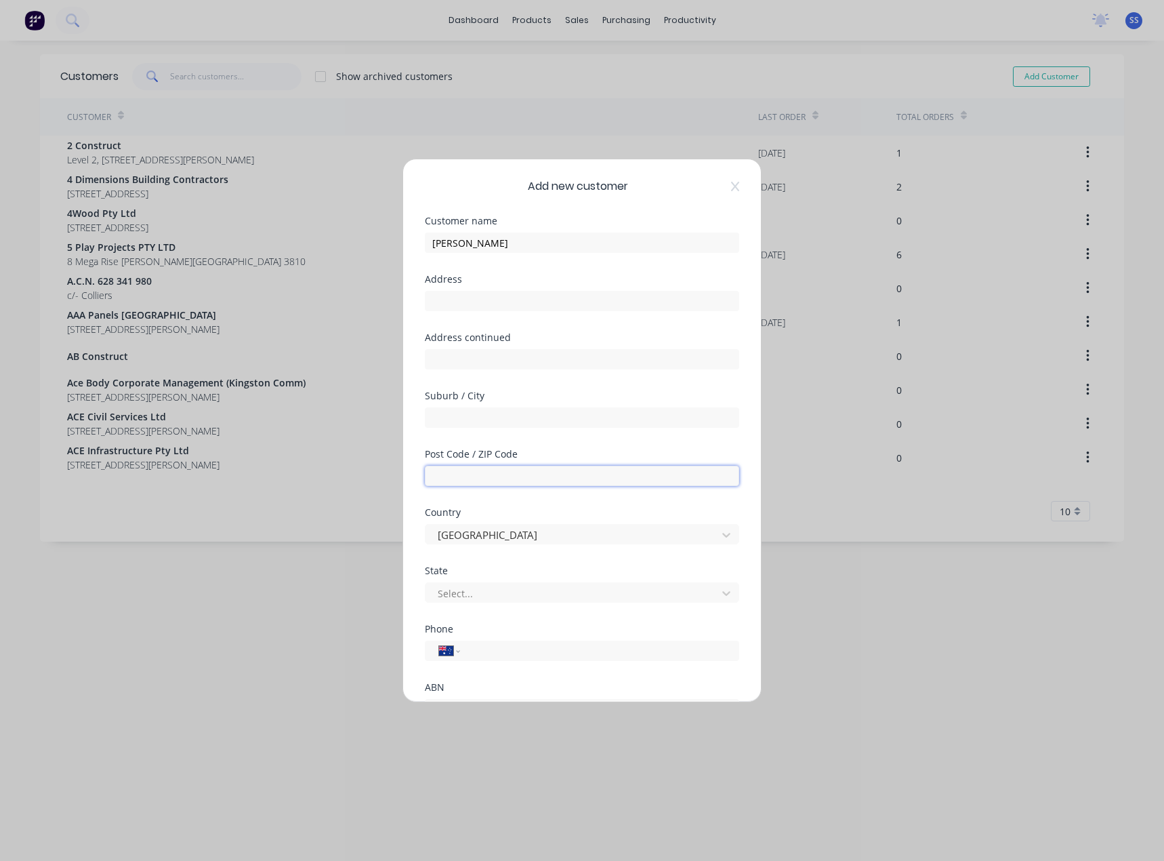
click at [483, 467] on input "text" at bounding box center [582, 476] width 314 height 20
click at [526, 413] on input "text" at bounding box center [582, 417] width 314 height 20
type input "[PERSON_NAME]"
click at [546, 475] on input "text" at bounding box center [582, 476] width 314 height 20
type input "3978"
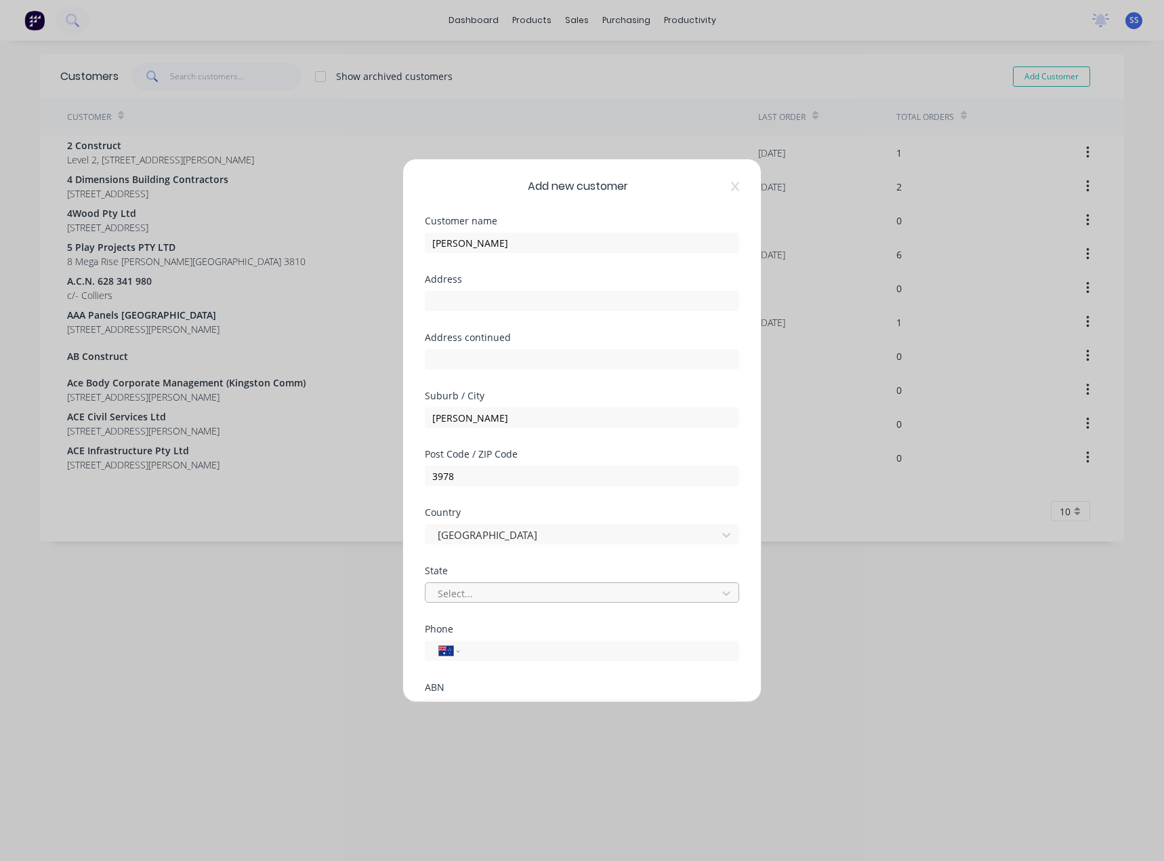
click at [637, 589] on div at bounding box center [573, 593] width 274 height 17
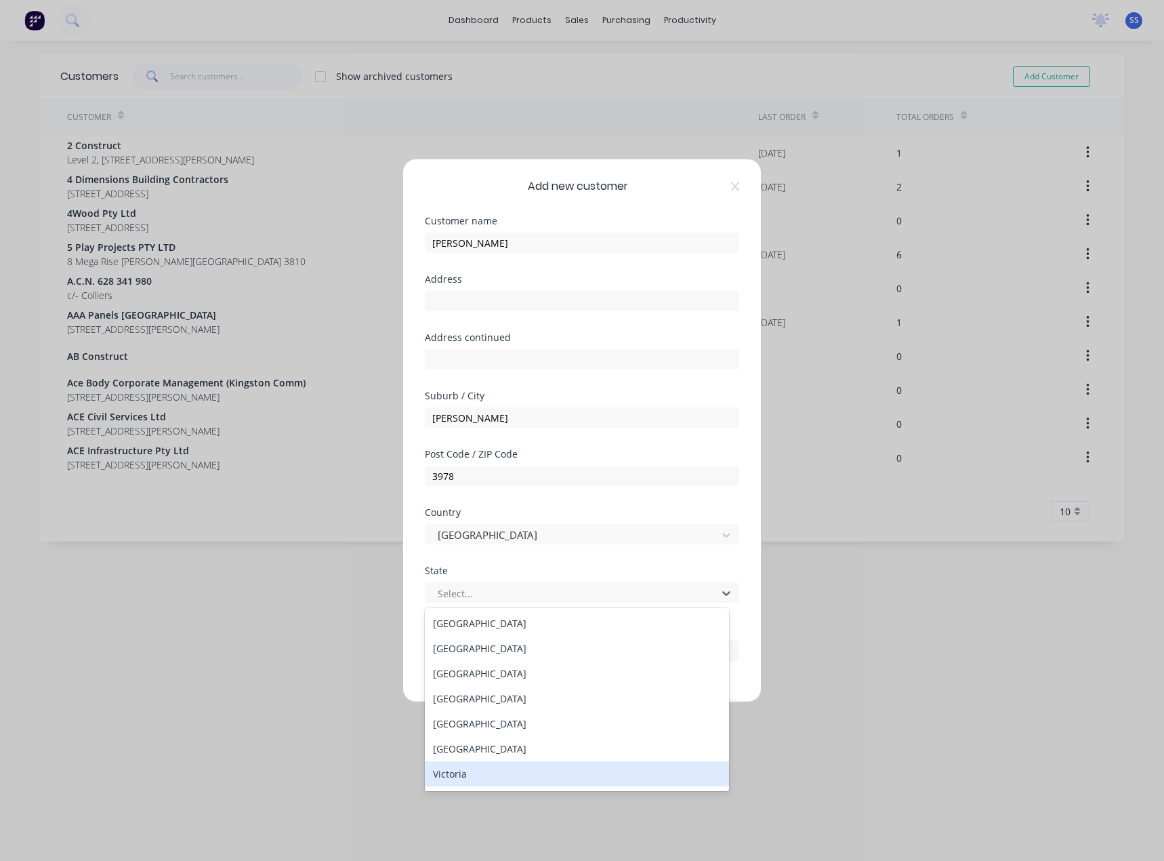
click at [595, 772] on div "Victoria" at bounding box center [577, 773] width 304 height 25
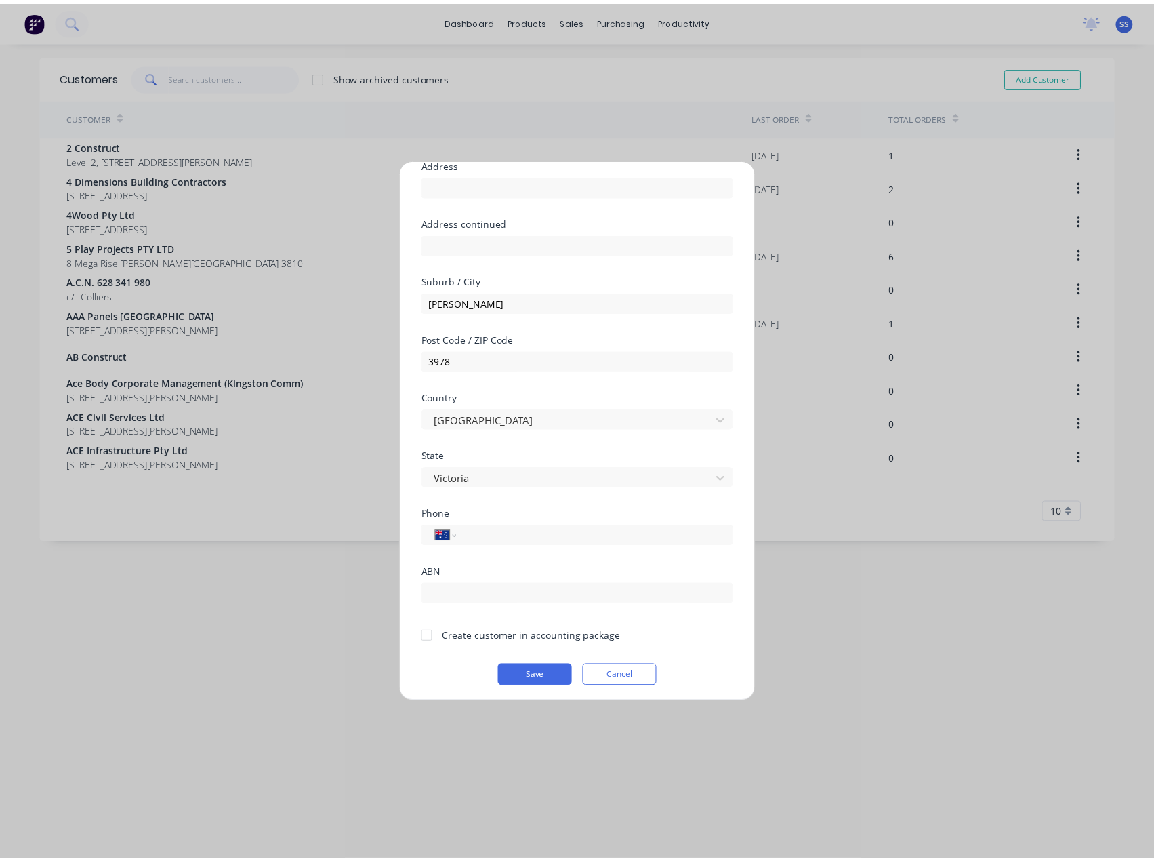
scroll to position [119, 0]
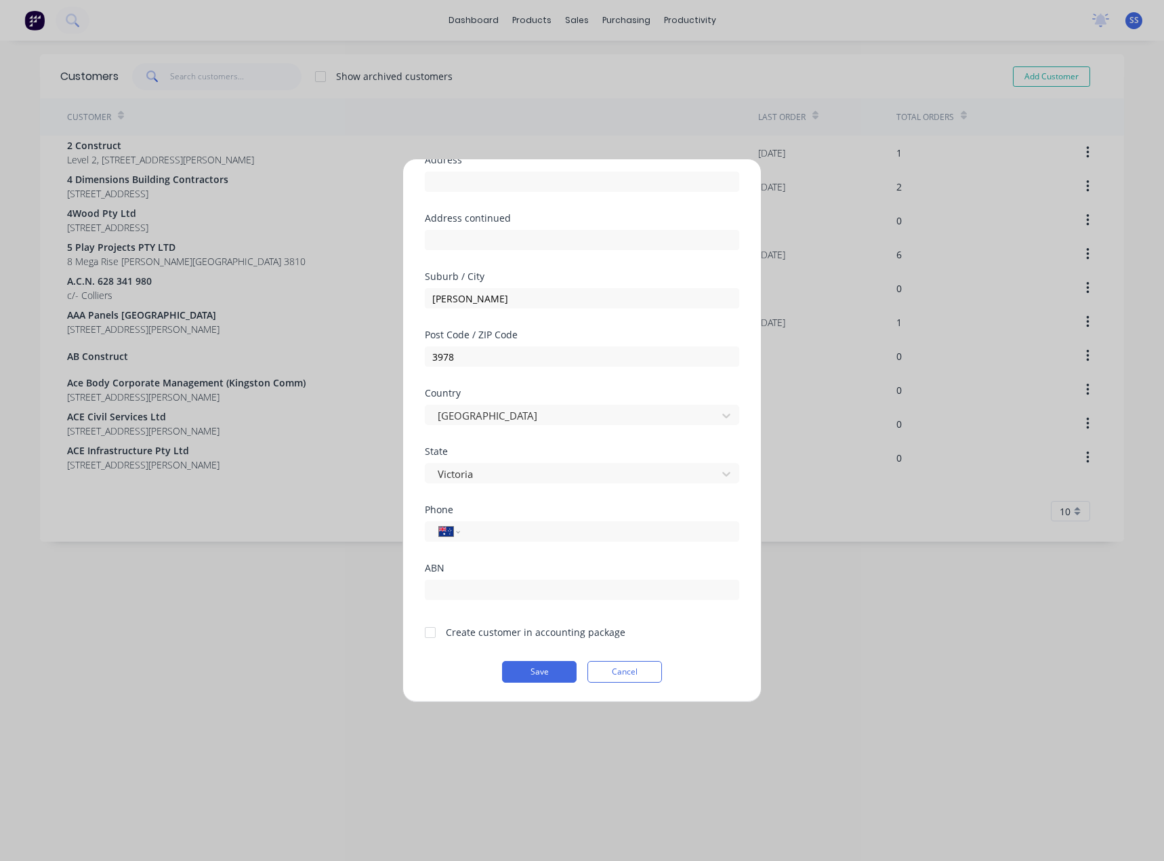
click at [542, 543] on div "Phone International [GEOGRAPHIC_DATA] [GEOGRAPHIC_DATA] [GEOGRAPHIC_DATA] [GEOG…" at bounding box center [582, 534] width 314 height 58
click at [543, 535] on input "tel" at bounding box center [597, 532] width 255 height 16
type input "0414 989 878"
click at [431, 635] on div at bounding box center [430, 632] width 27 height 27
click at [565, 672] on button "Save" at bounding box center [539, 672] width 75 height 22
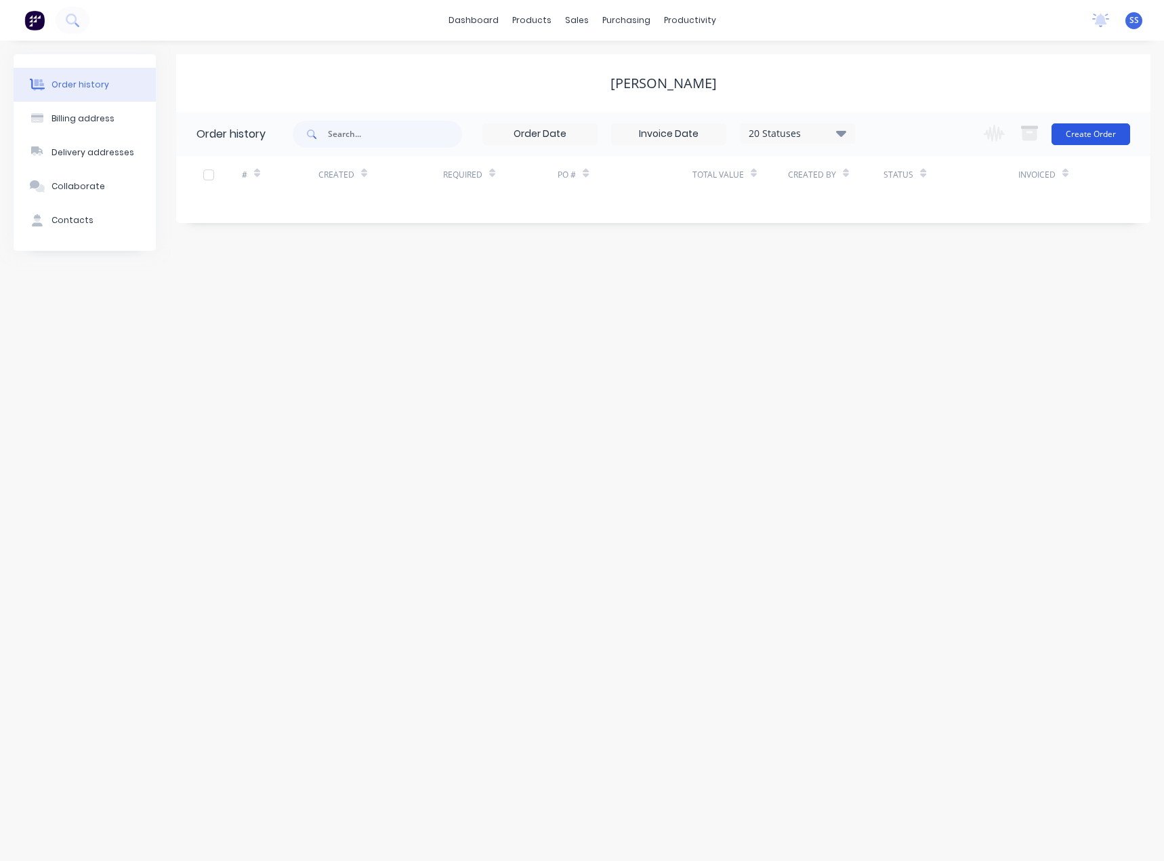
click at [1092, 136] on button "Create Order" at bounding box center [1091, 134] width 79 height 22
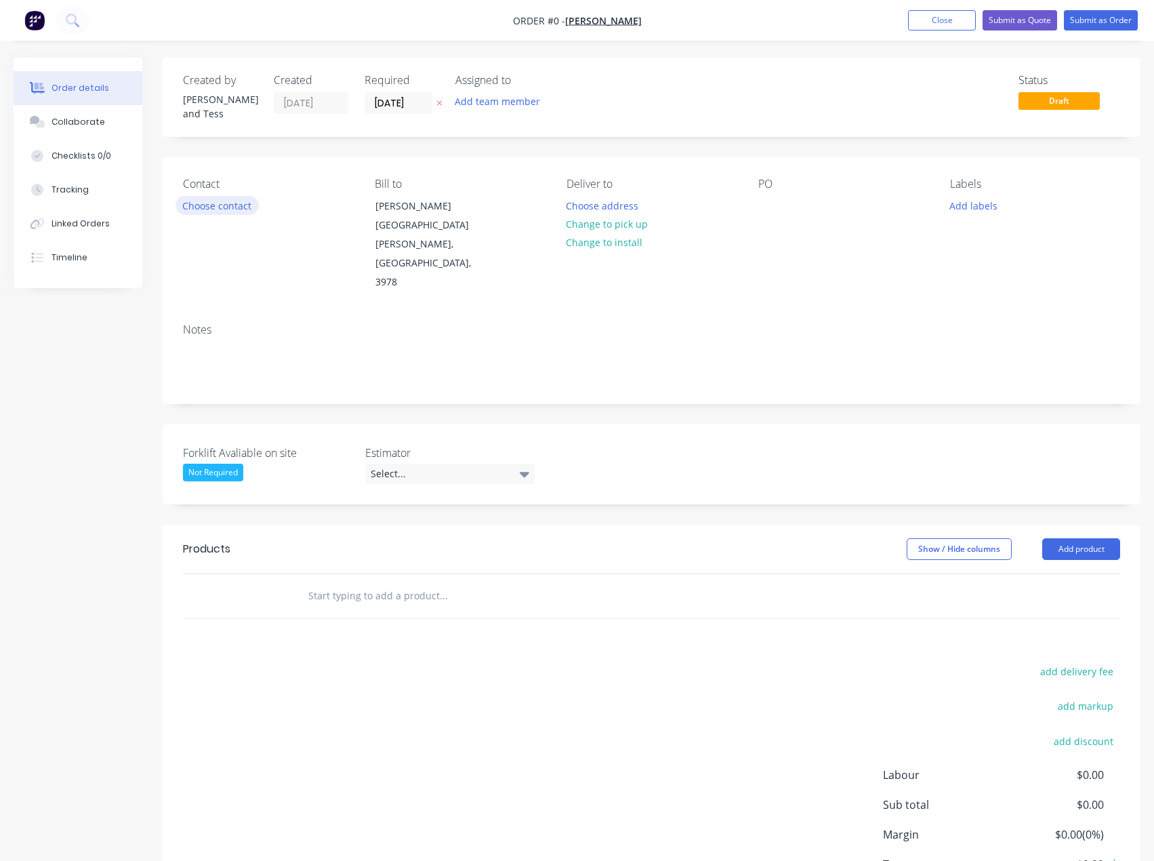
click at [232, 201] on button "Choose contact" at bounding box center [216, 205] width 83 height 18
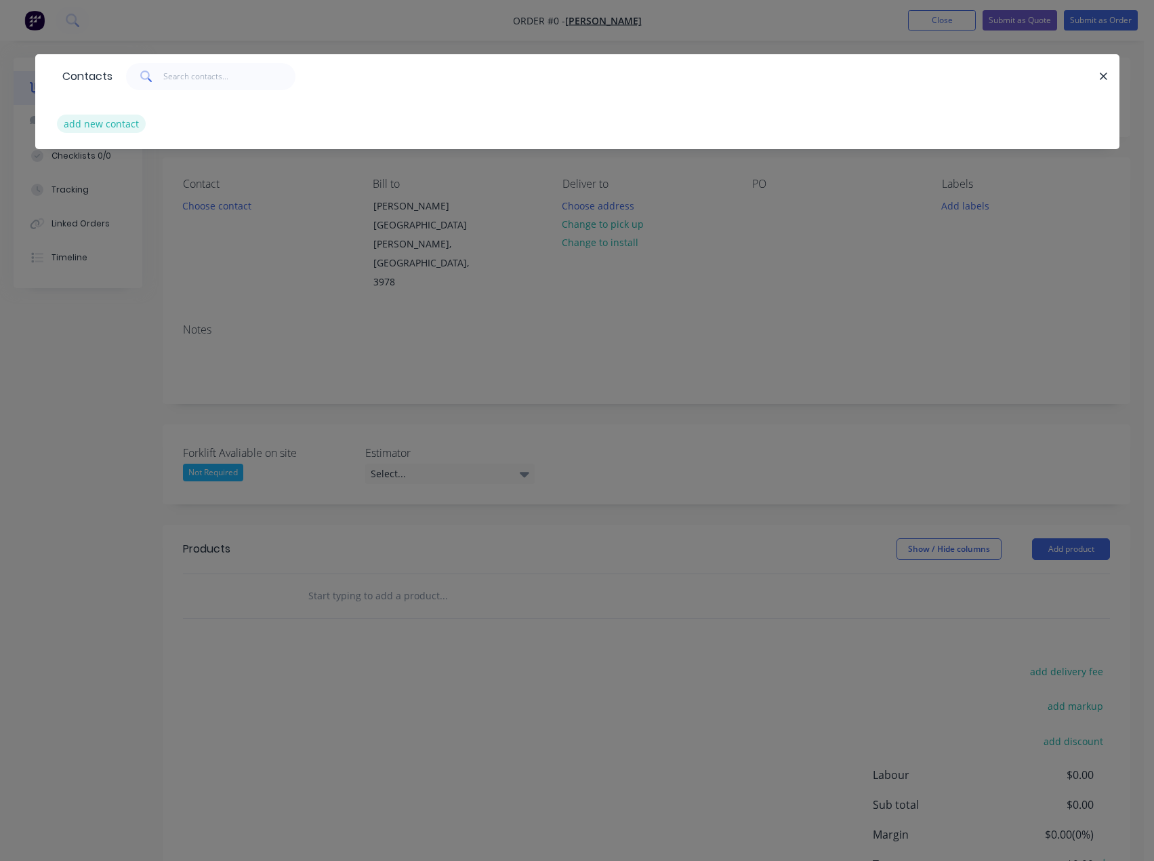
click at [75, 127] on button "add new contact" at bounding box center [101, 124] width 89 height 18
select select "AU"
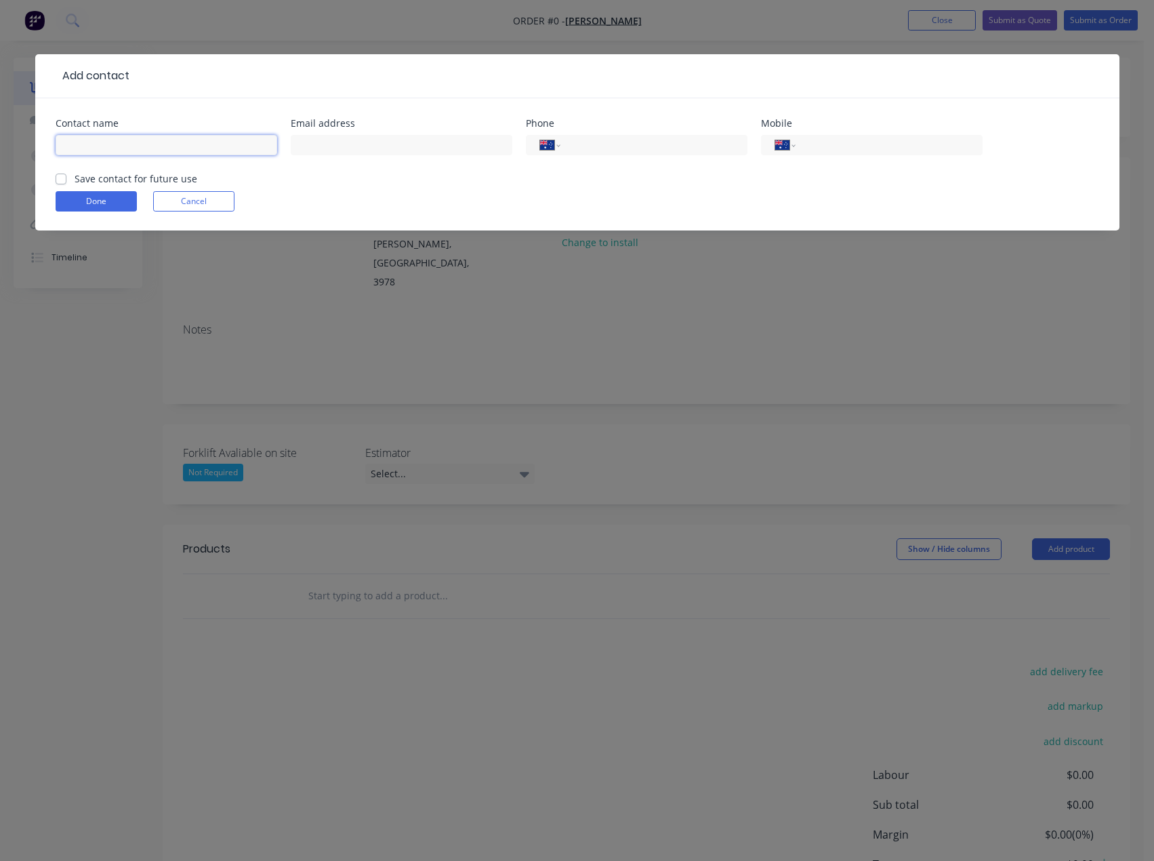
click at [152, 150] on input "text" at bounding box center [167, 145] width 222 height 20
type input "S"
type input "T"
type input "Senthuran"
click at [151, 152] on input "Senthuran" at bounding box center [167, 145] width 222 height 20
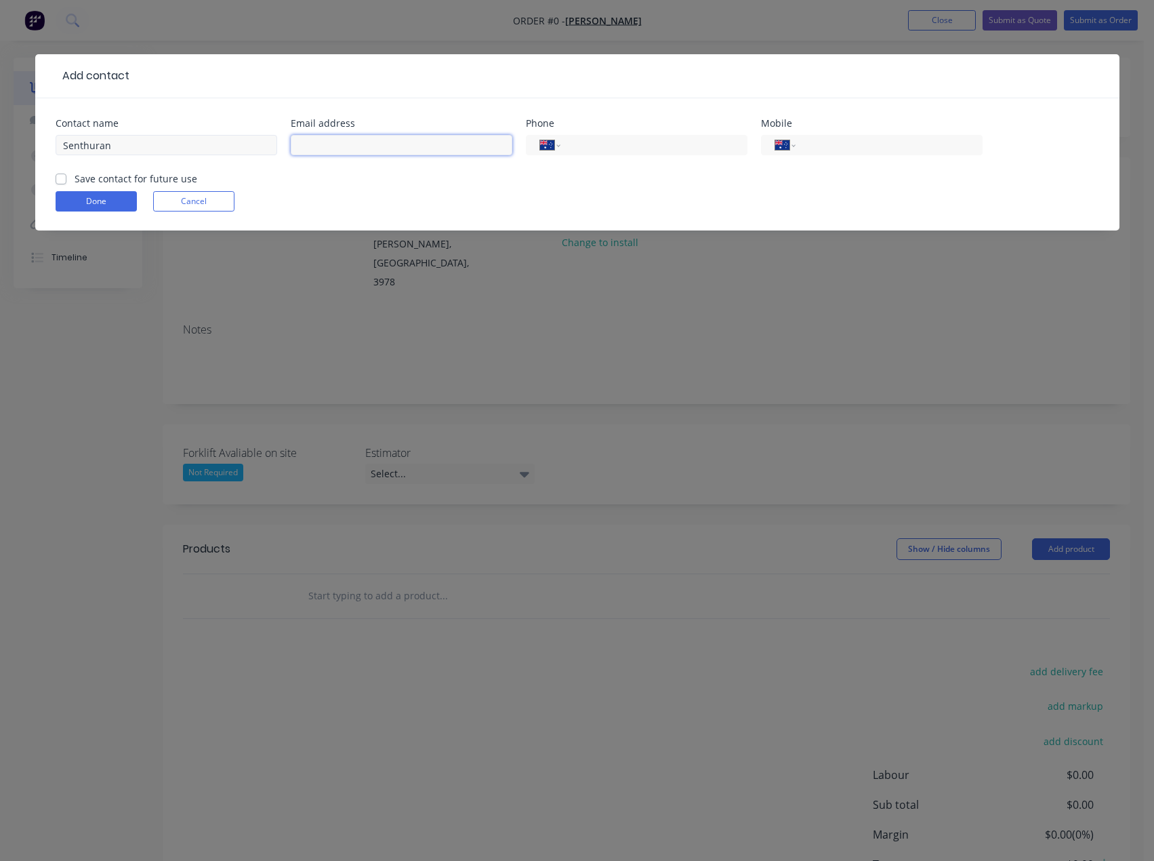
type input "d"
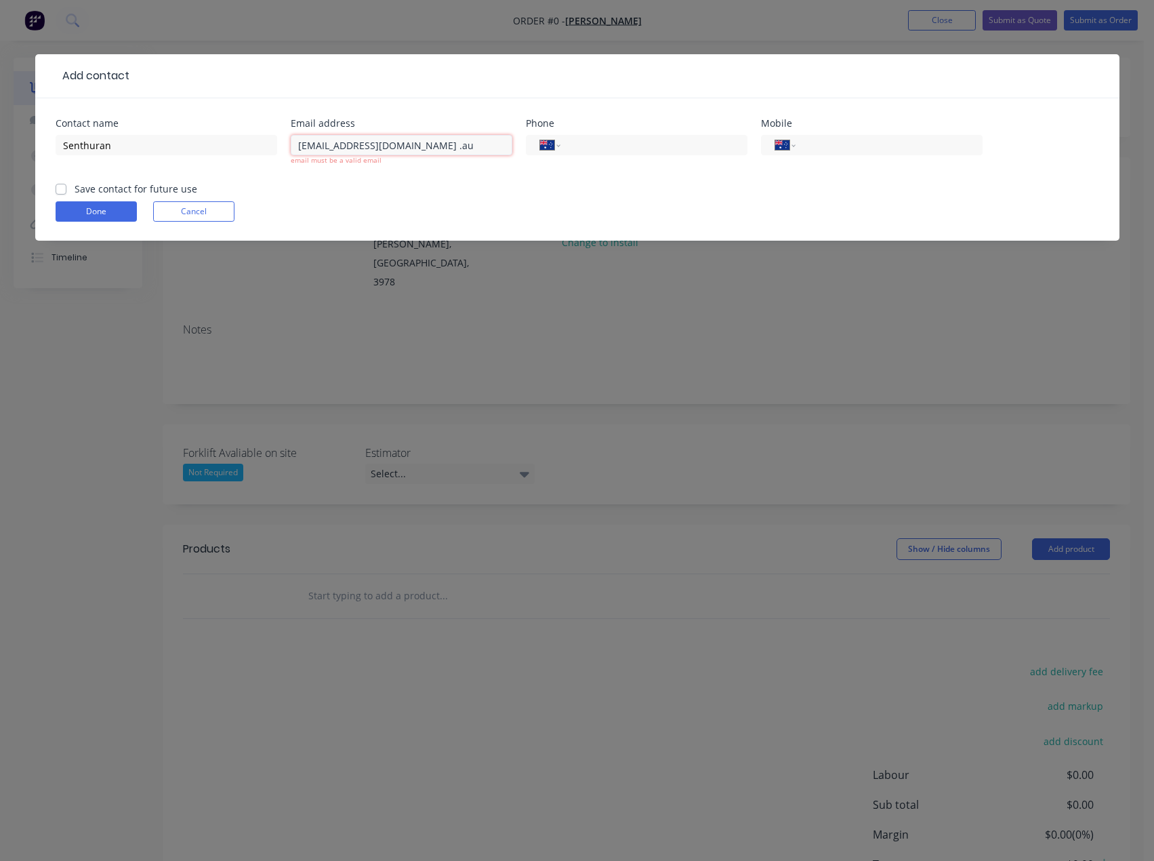
drag, startPoint x: 380, startPoint y: 147, endPoint x: 228, endPoint y: 164, distance: 153.4
click at [254, 162] on div "Contact name [PERSON_NAME] Email address [EMAIL_ADDRESS][DOMAIN_NAME] .au email…" at bounding box center [578, 150] width 1044 height 63
type input "[EMAIL_ADDRESS][DOMAIN_NAME]"
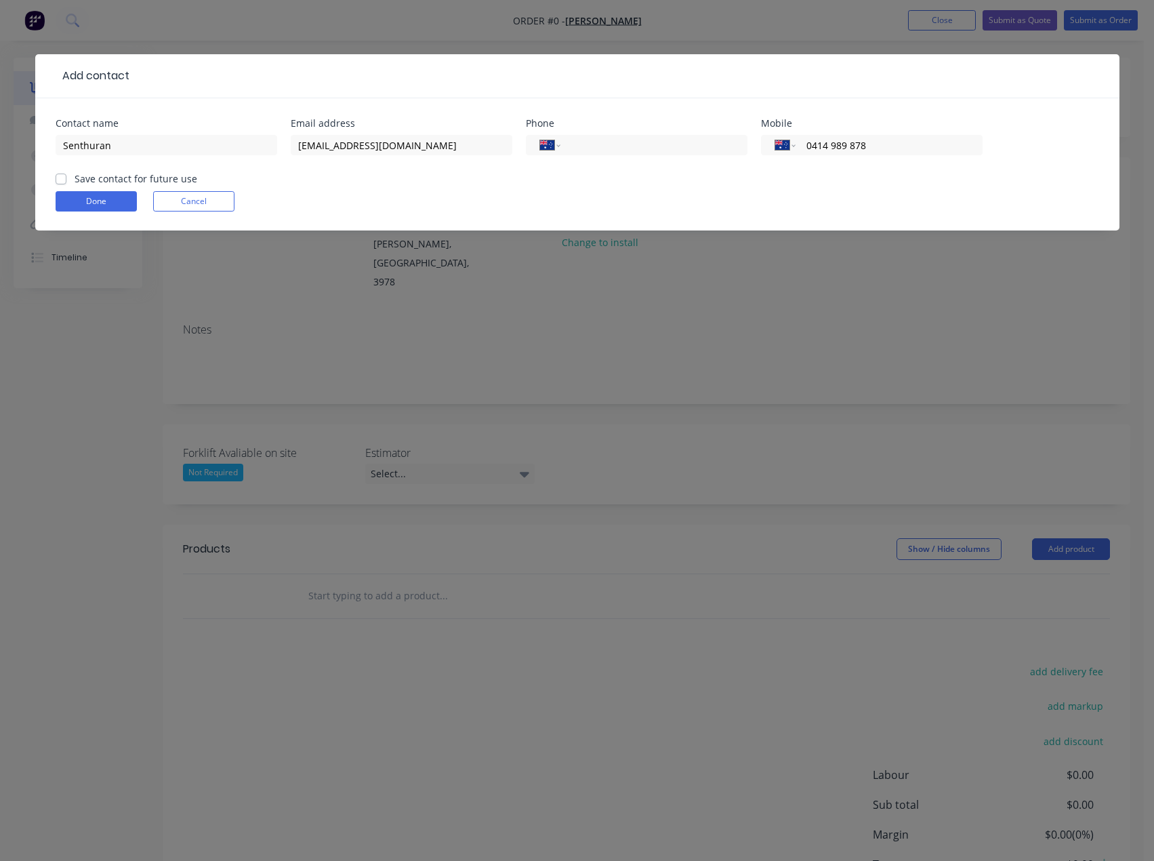
type input "0414 989 878"
click at [75, 178] on label "Save contact for future use" at bounding box center [136, 178] width 123 height 14
click at [56, 178] on input "Save contact for future use" at bounding box center [61, 177] width 11 height 13
checkbox input "true"
click at [62, 197] on button "Done" at bounding box center [96, 201] width 81 height 20
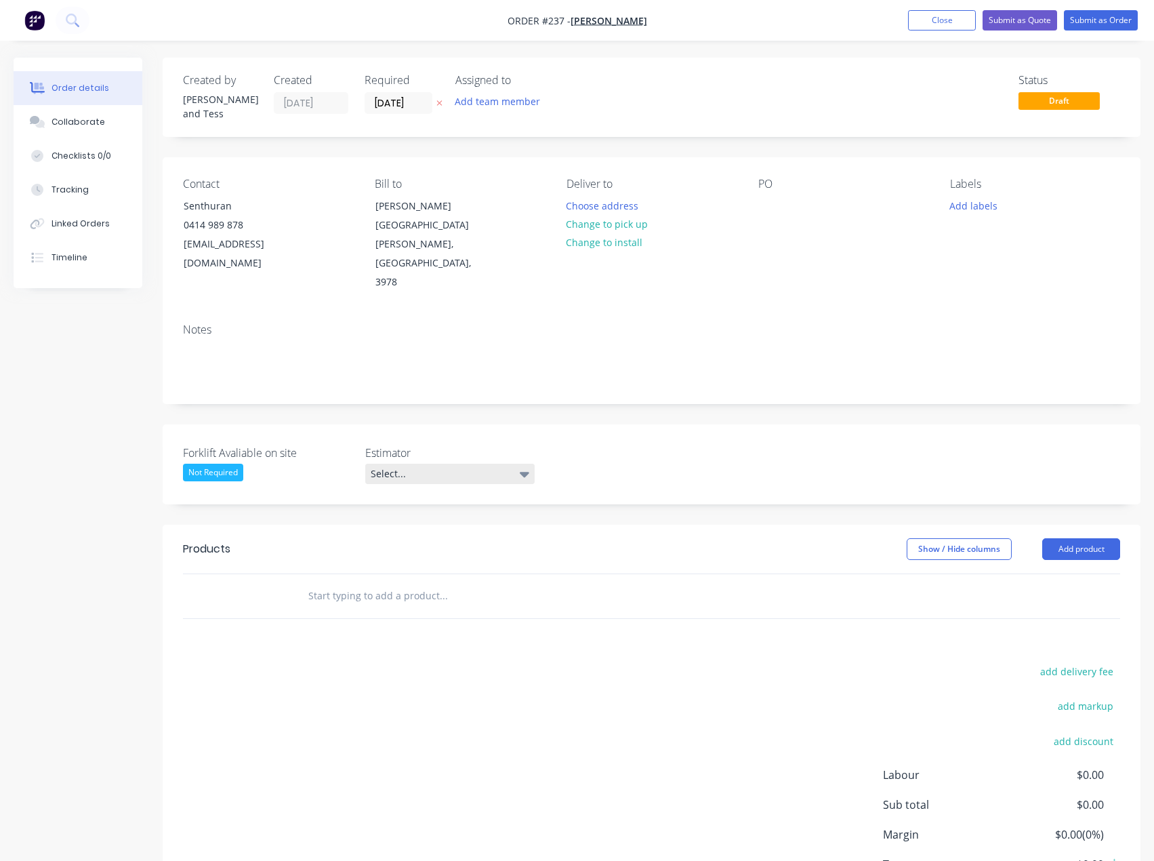
click at [431, 463] on div "Select..." at bounding box center [449, 473] width 169 height 20
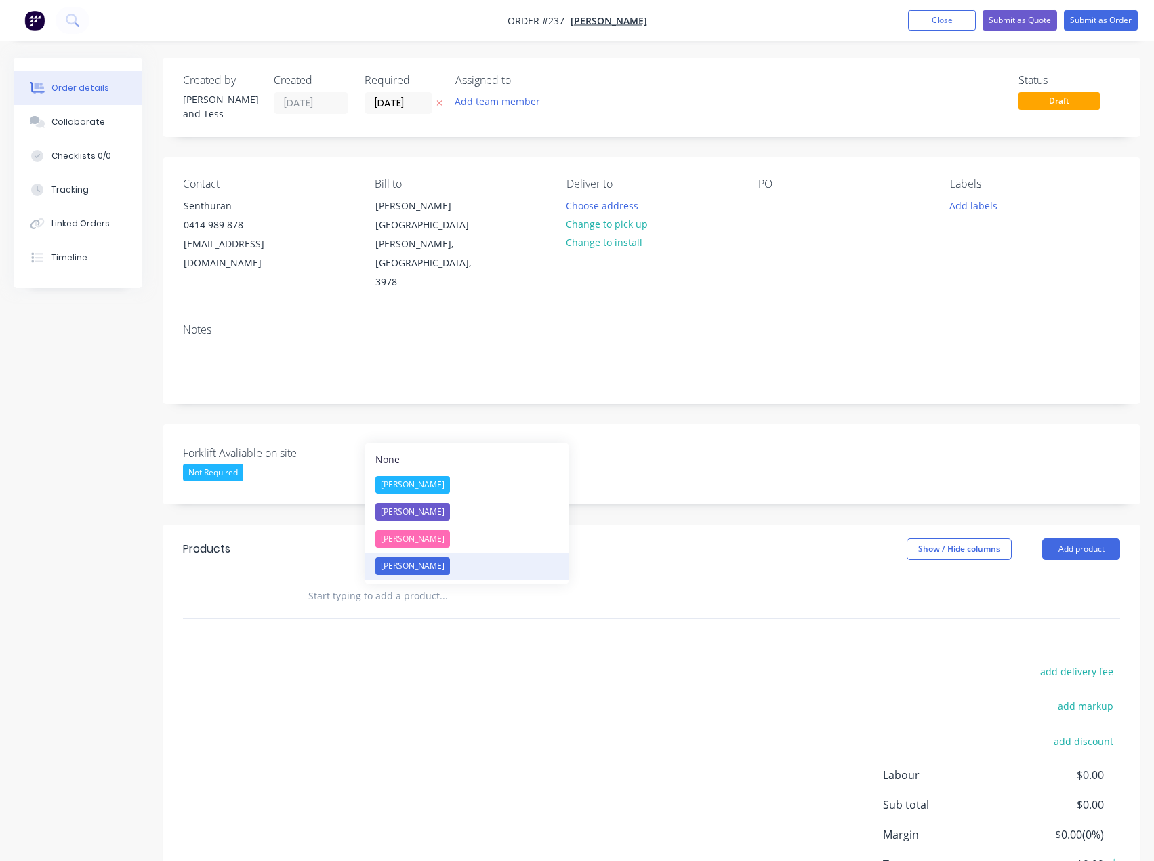
click at [413, 562] on div "[PERSON_NAME]" at bounding box center [412, 566] width 75 height 18
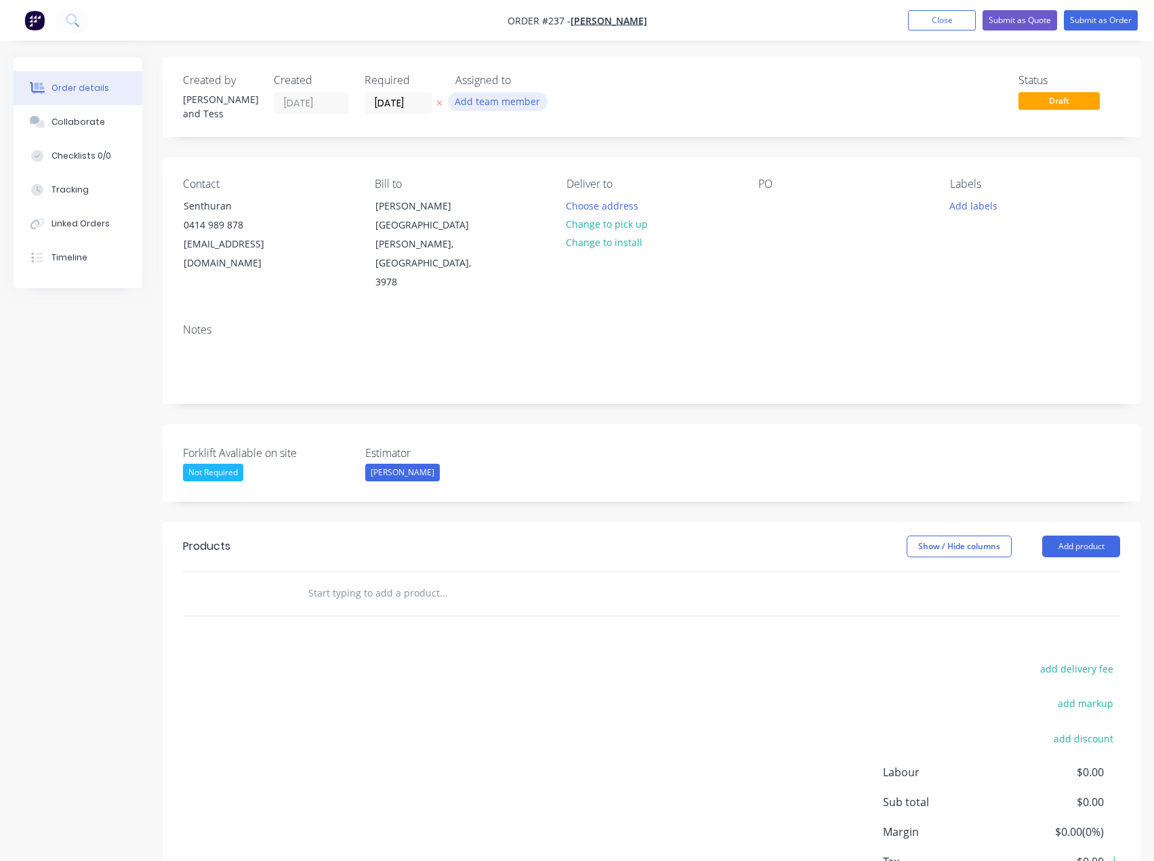
click at [504, 93] on button "Add team member" at bounding box center [498, 101] width 100 height 18
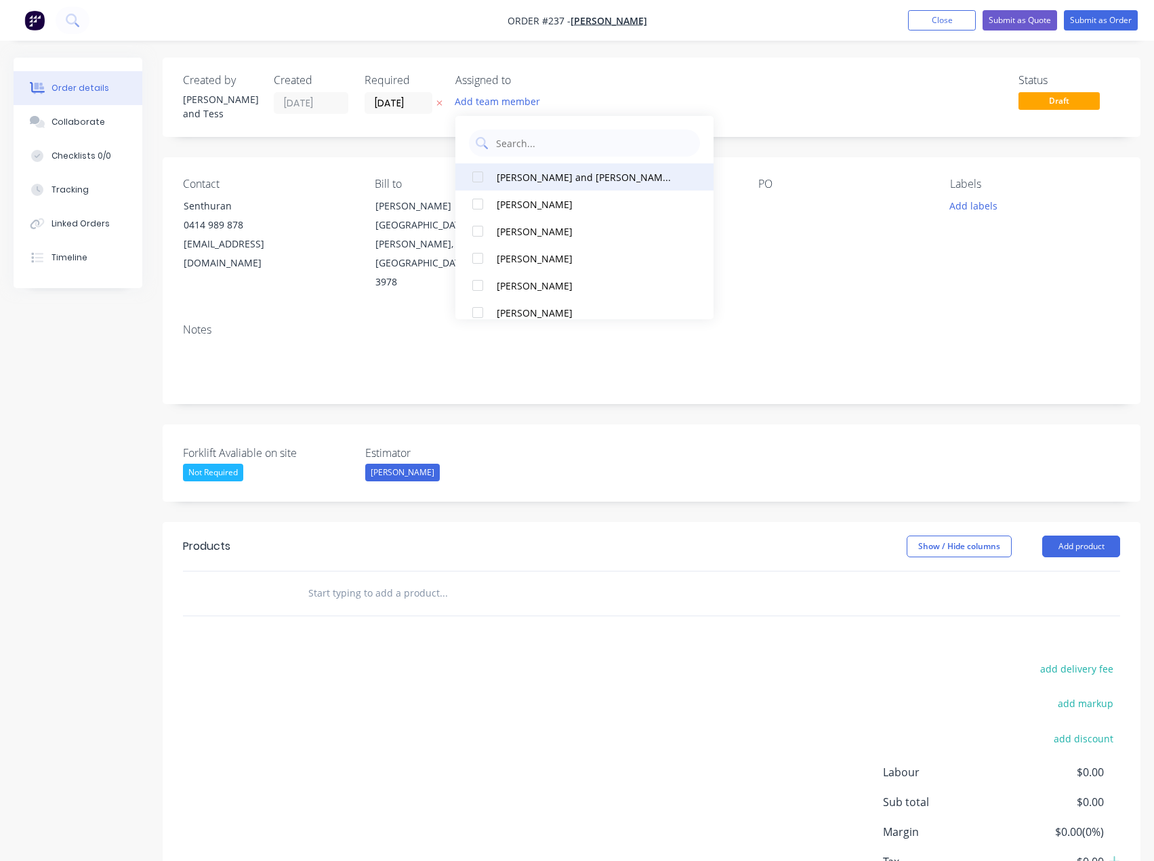
click at [532, 180] on div "[PERSON_NAME] and [PERSON_NAME] (You)" at bounding box center [587, 177] width 180 height 14
click at [723, 106] on div "Status Draft" at bounding box center [855, 97] width 529 height 47
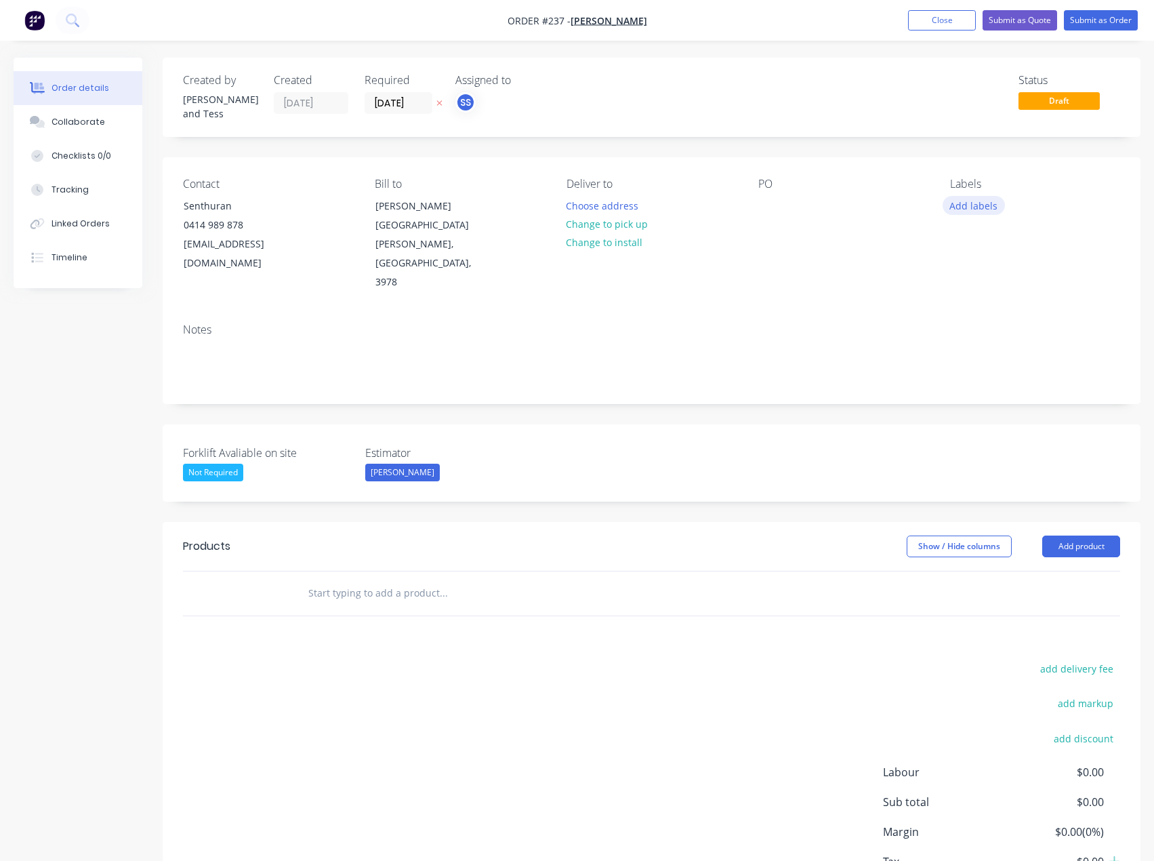
click at [988, 197] on button "Add labels" at bounding box center [974, 205] width 62 height 18
click at [990, 197] on button "Add labels" at bounding box center [974, 205] width 62 height 18
click at [643, 94] on div "Status Draft" at bounding box center [855, 97] width 529 height 47
click at [1104, 535] on button "Add product" at bounding box center [1081, 546] width 78 height 22
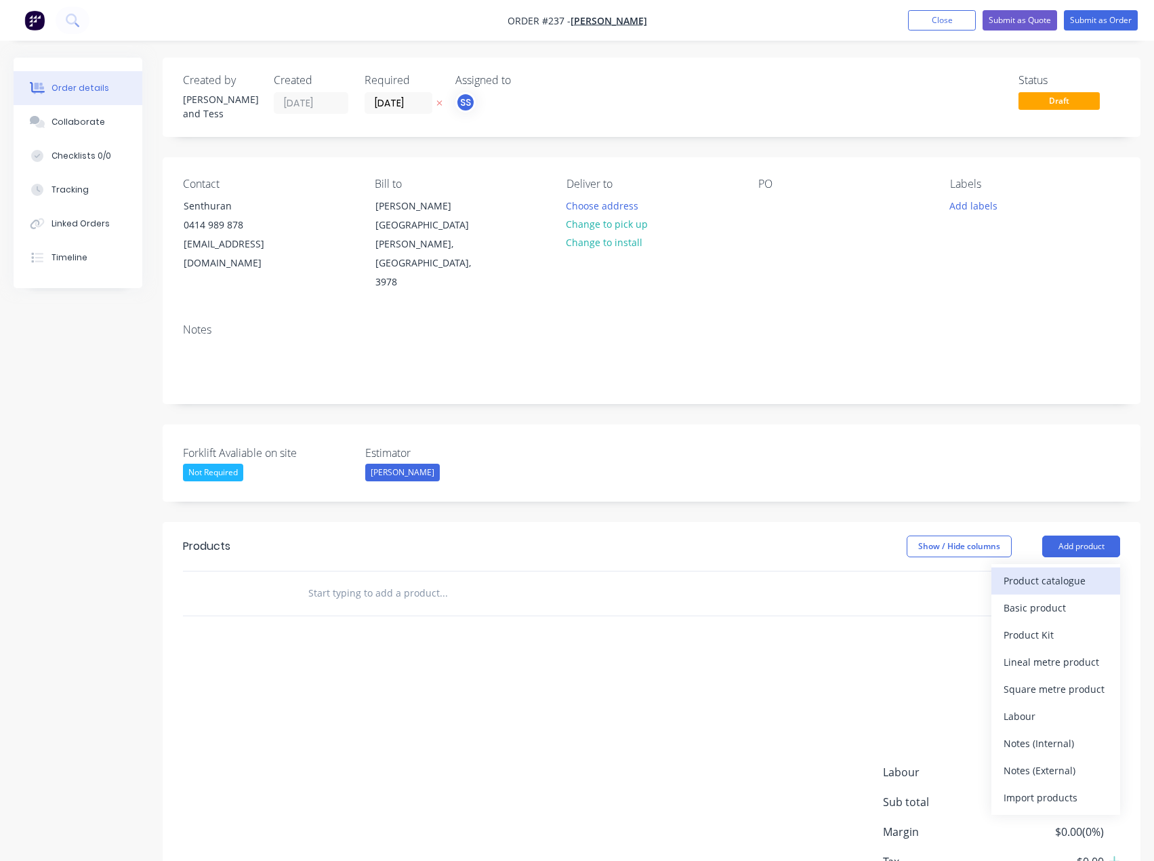
click at [1069, 571] on div "Product catalogue" at bounding box center [1056, 581] width 104 height 20
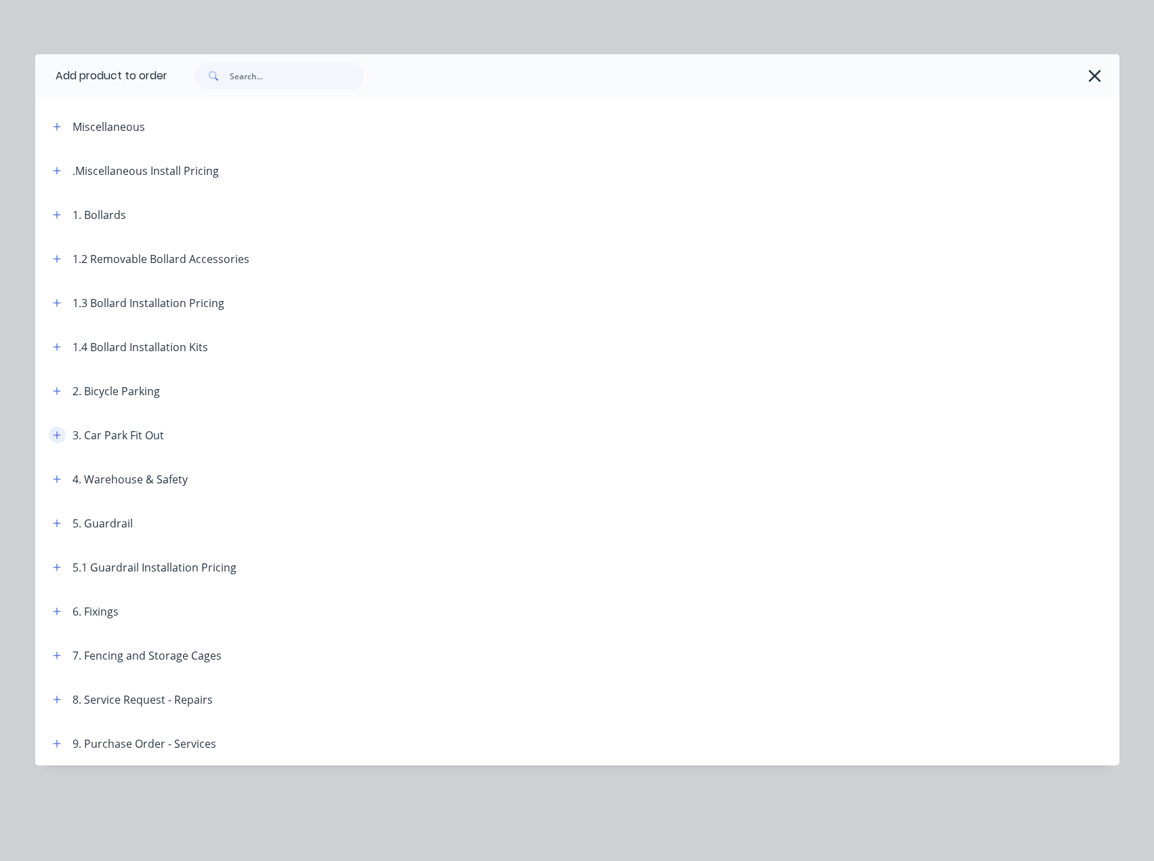
click at [54, 434] on icon "button" at bounding box center [57, 434] width 8 height 9
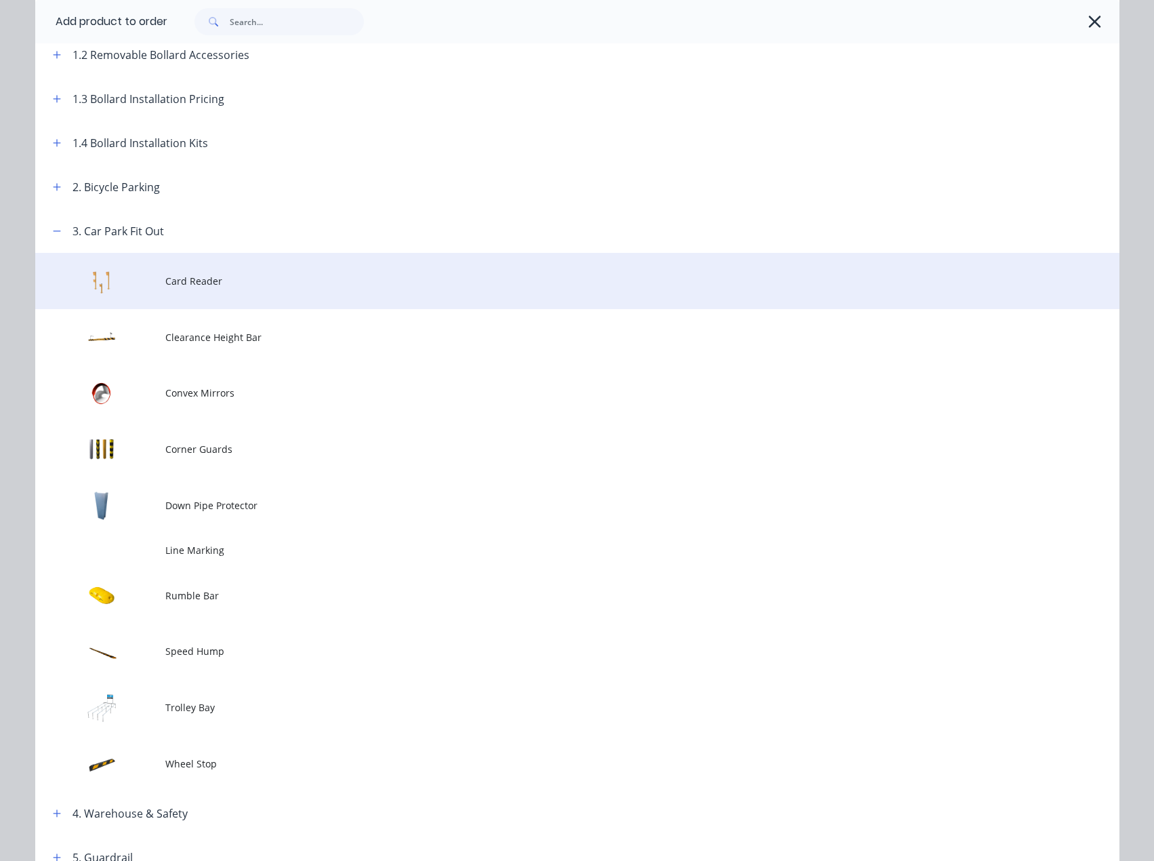
scroll to position [271, 0]
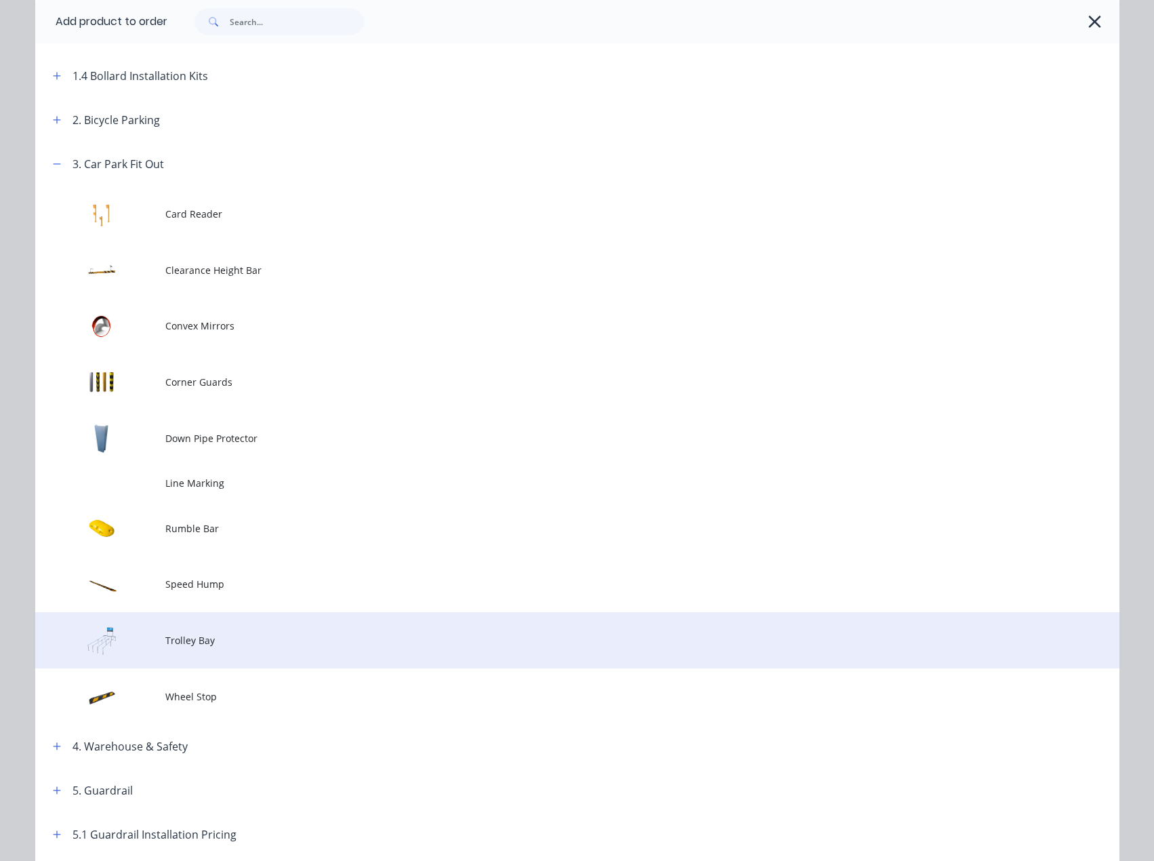
click at [186, 643] on span "Trolley Bay" at bounding box center [546, 640] width 763 height 14
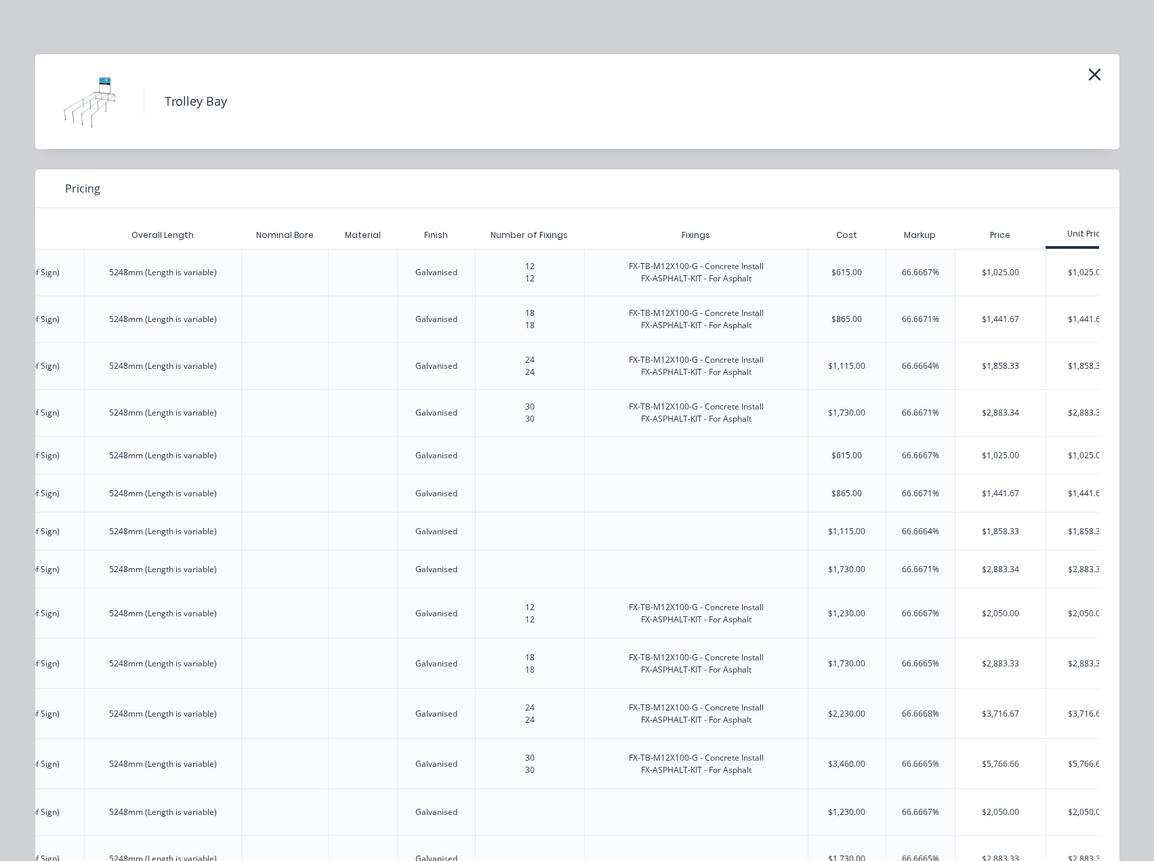
scroll to position [0, 1069]
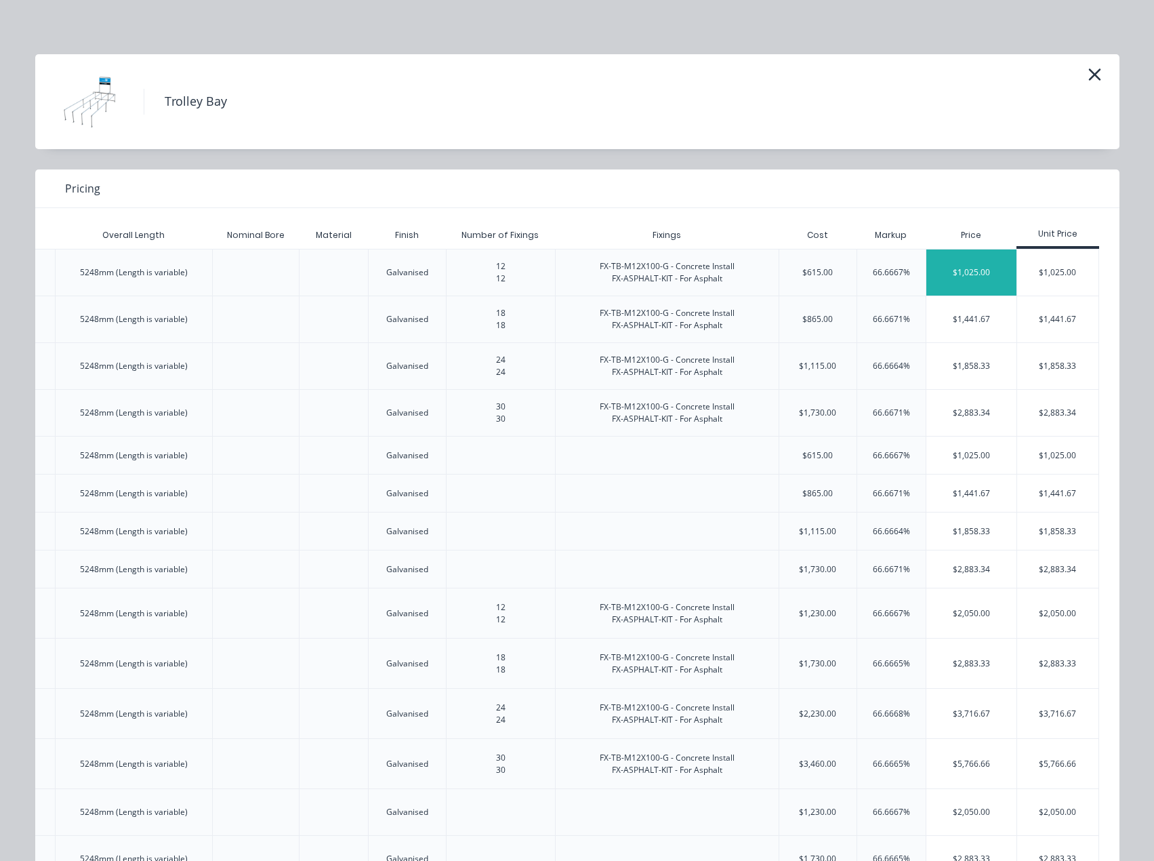
click at [972, 273] on div "$1,025.00" at bounding box center [971, 272] width 91 height 46
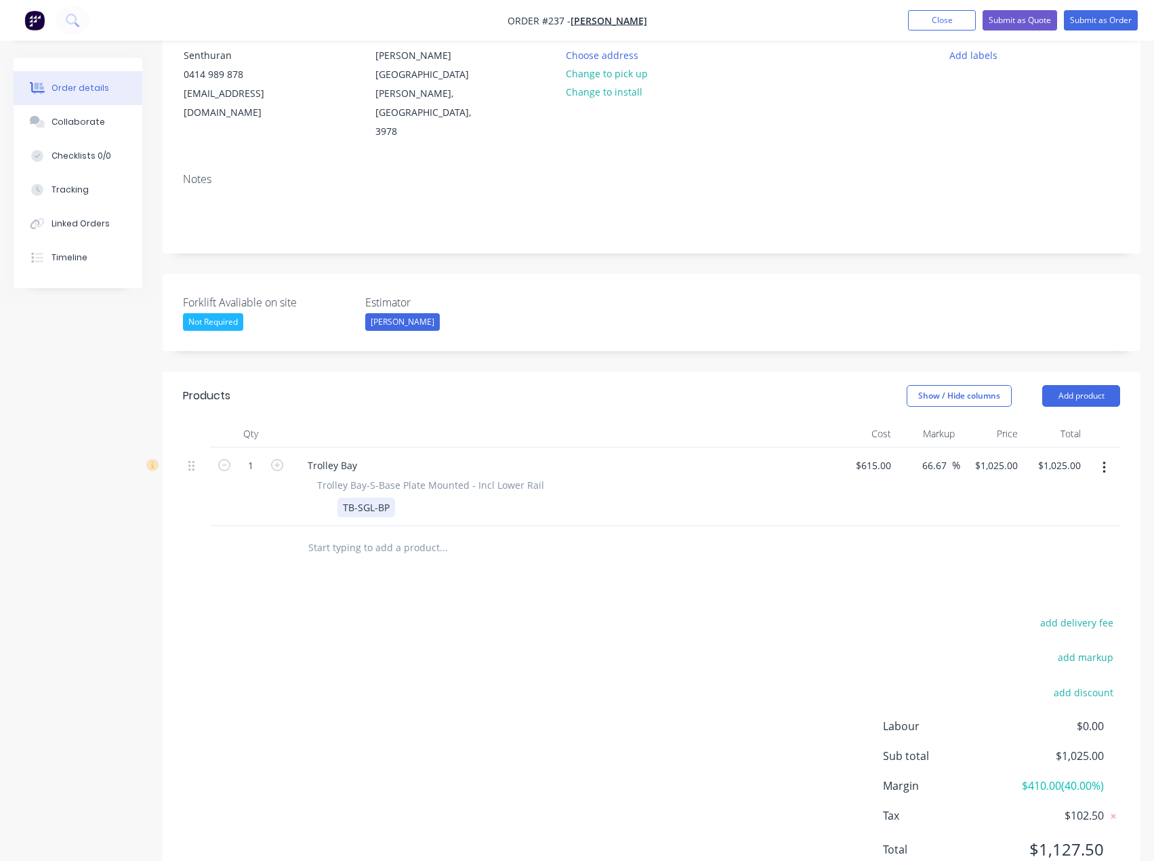
scroll to position [161, 0]
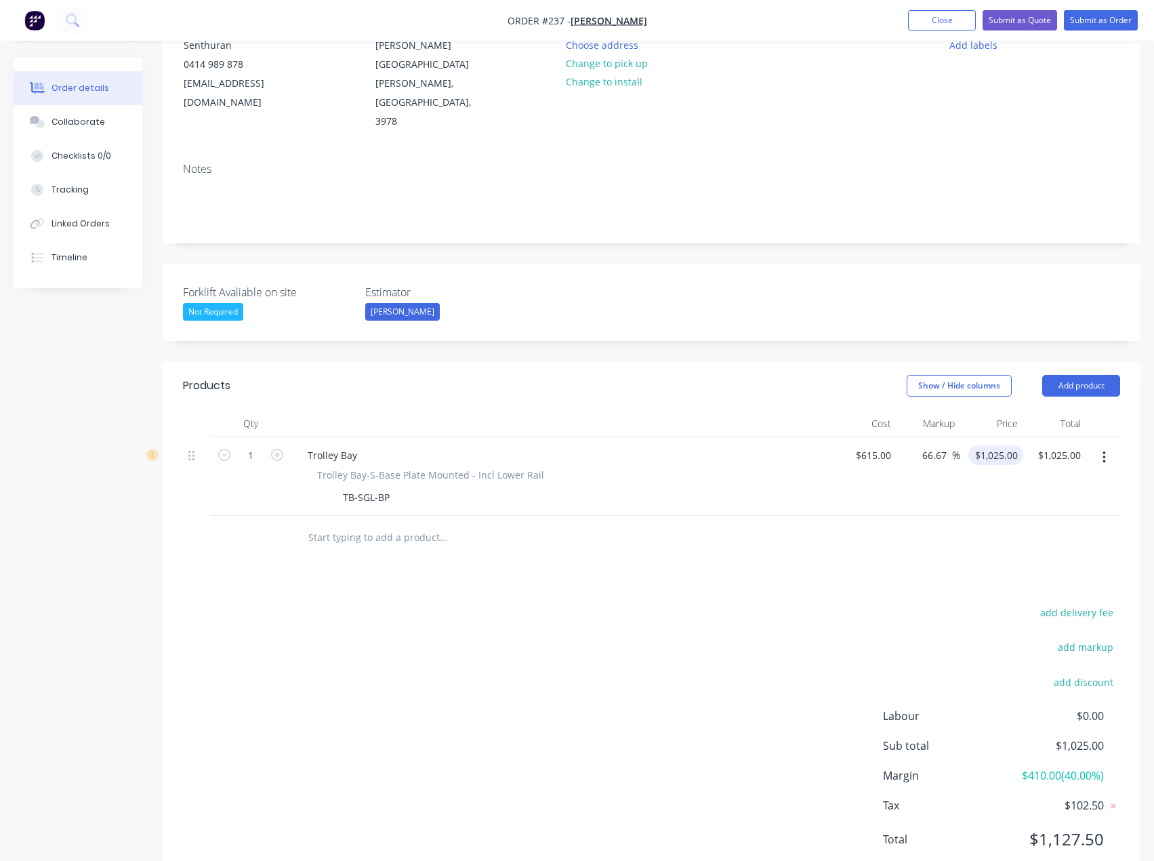
type input "1025"
click at [999, 445] on input "1025" at bounding box center [998, 455] width 49 height 20
type input "615"
type input "$1,025.00"
click at [875, 445] on input "615" at bounding box center [875, 455] width 42 height 20
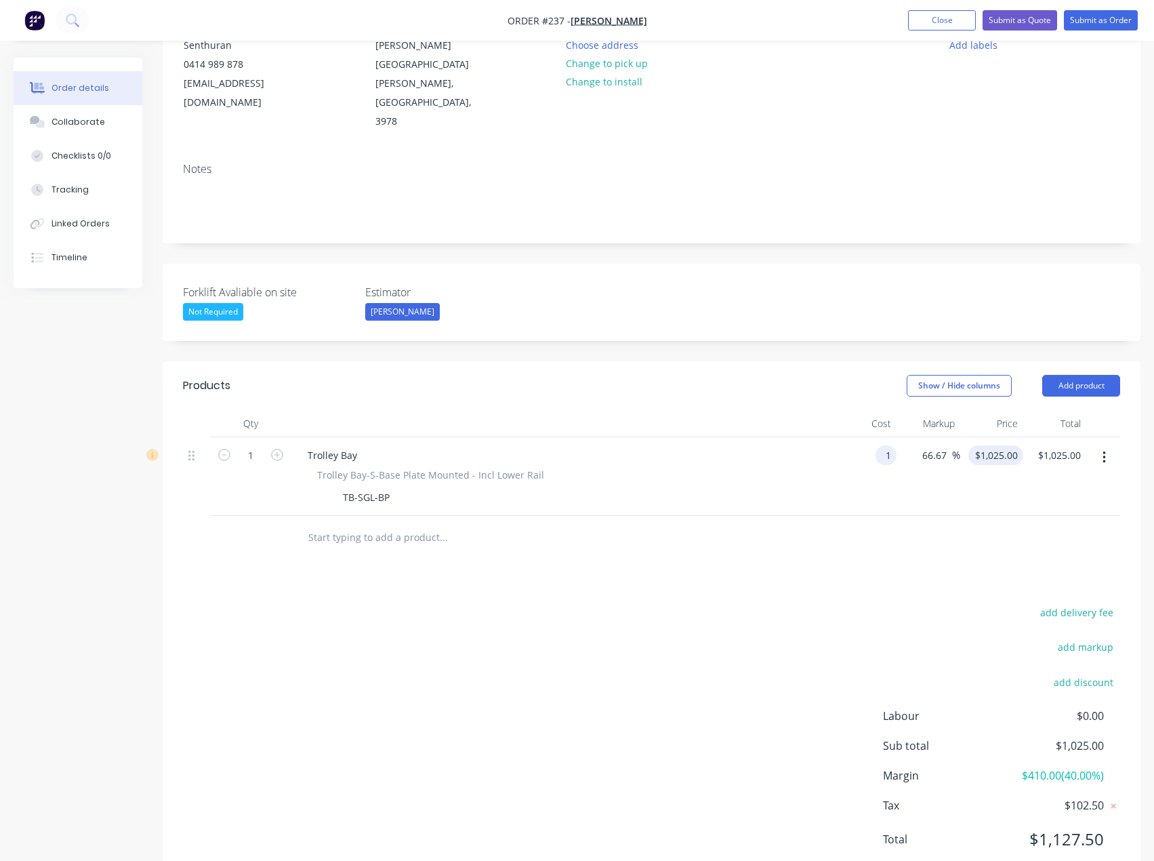
type input "$1.00"
type input "1.6667"
type input "$1.67"
click at [1010, 445] on input "1.6667" at bounding box center [998, 455] width 49 height 20
type input "795"
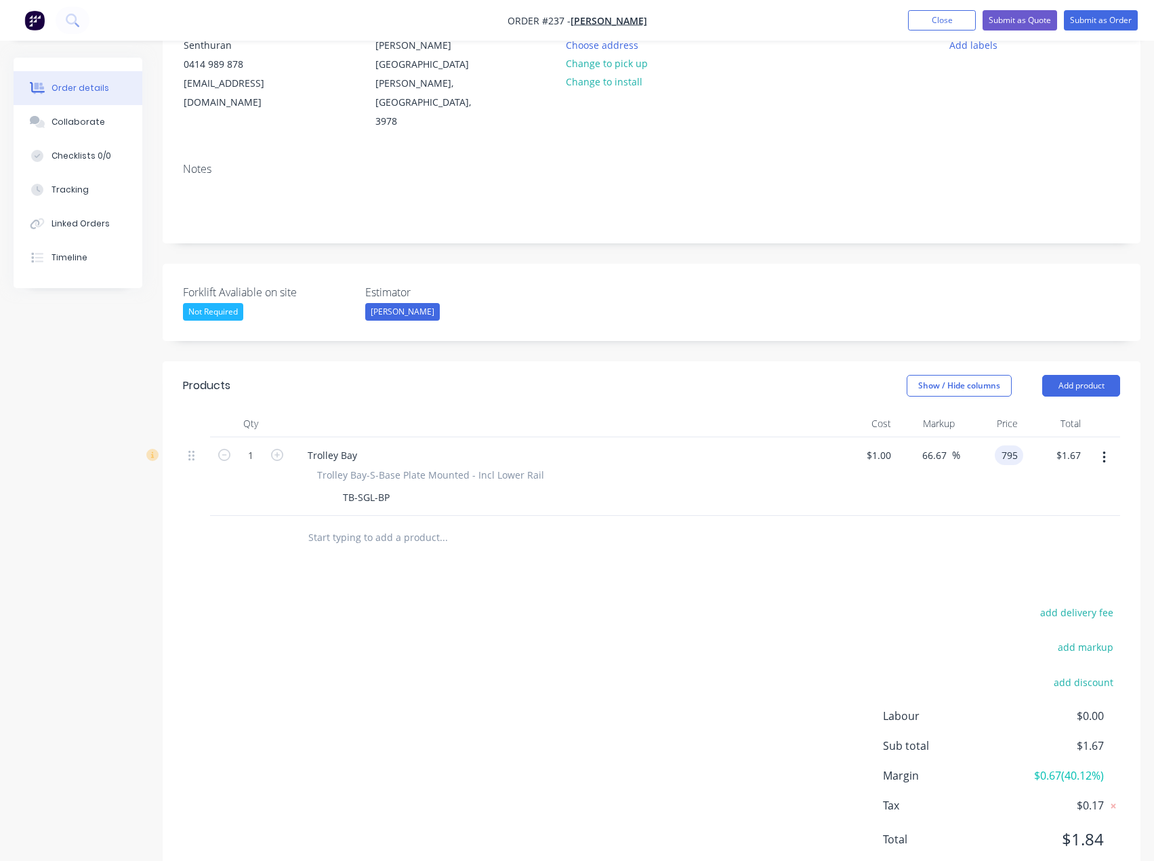
type input "79400"
type input "$795.00"
click at [736, 524] on div at bounding box center [535, 537] width 477 height 27
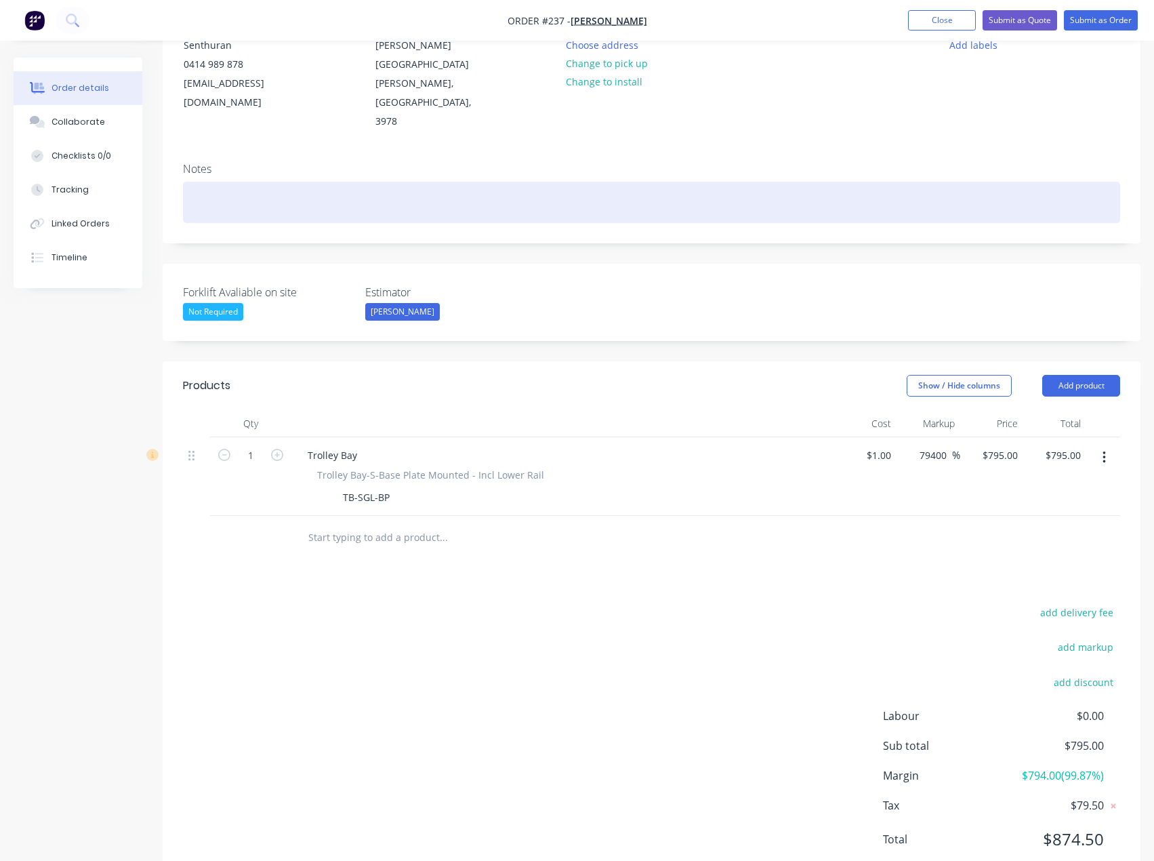
click at [365, 182] on div at bounding box center [651, 202] width 937 height 41
click at [514, 182] on div "This quote is Supply only price approved by Eden [DATE]." at bounding box center [651, 202] width 937 height 41
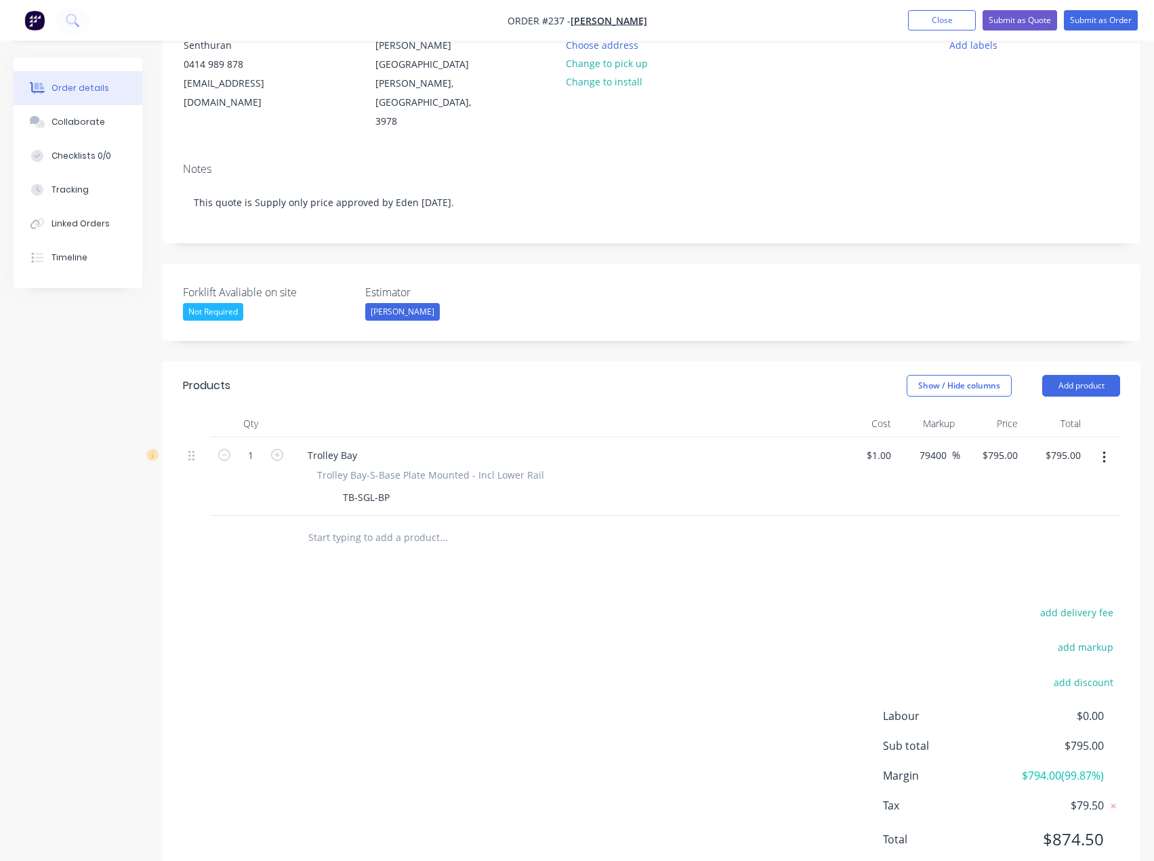
click at [606, 538] on div "Products Show / Hide columns Add product Qty Cost Markup Price Total 1 Trolley …" at bounding box center [652, 623] width 978 height 524
click at [1067, 375] on button "Add product" at bounding box center [1081, 386] width 78 height 22
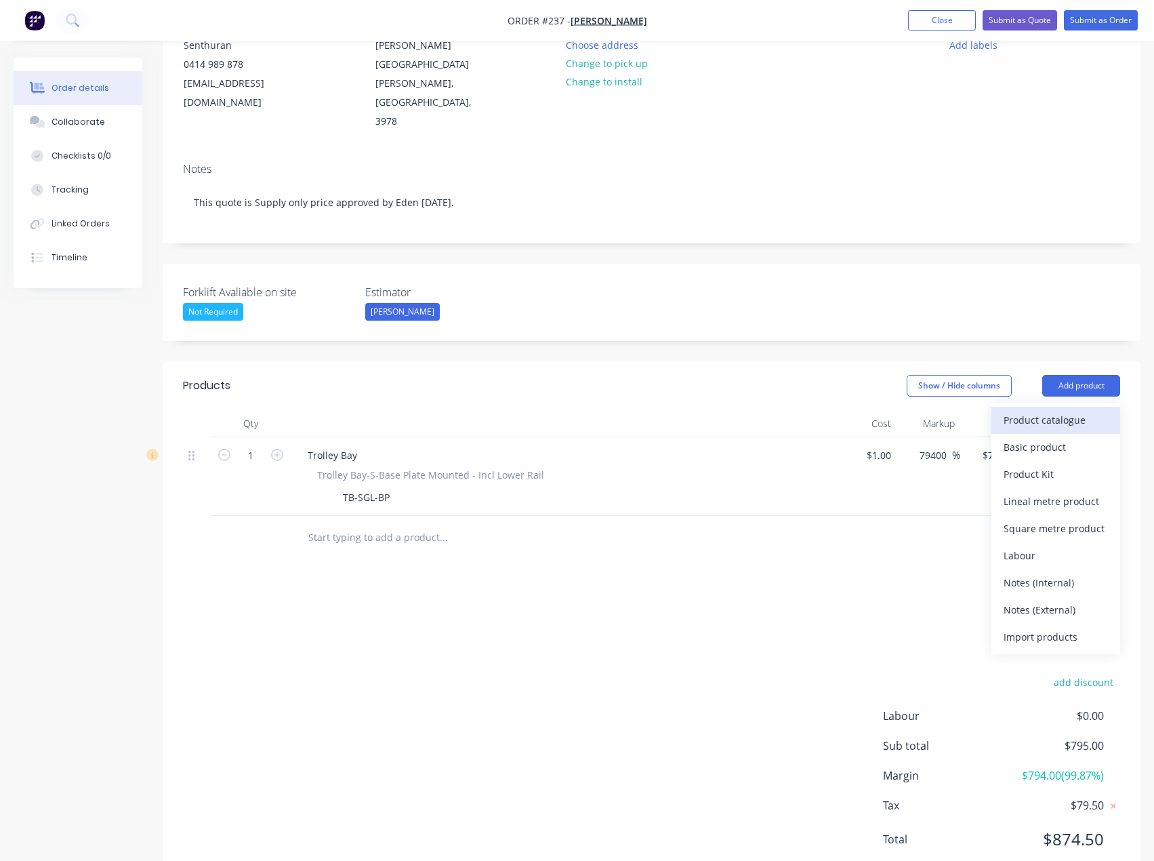
click at [1054, 410] on div "Product catalogue" at bounding box center [1056, 420] width 104 height 20
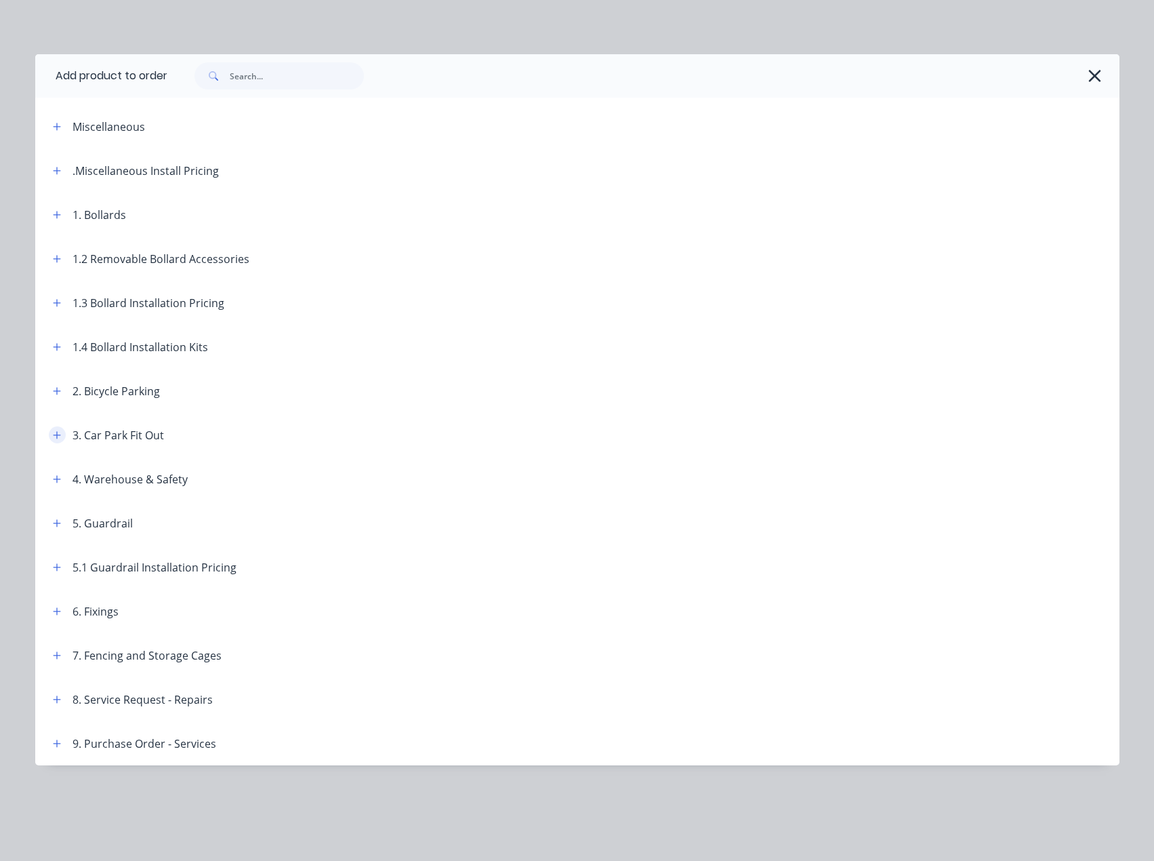
click at [54, 432] on icon "button" at bounding box center [57, 434] width 8 height 9
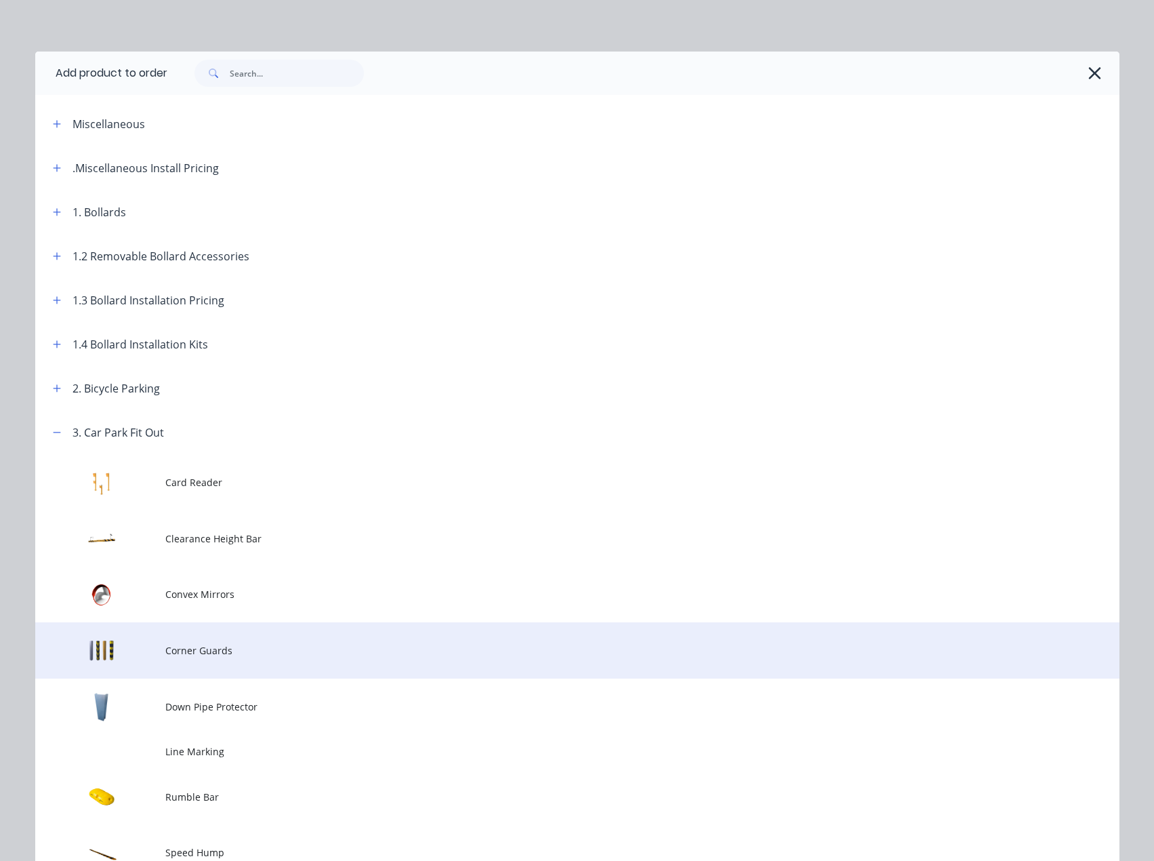
scroll to position [0, 0]
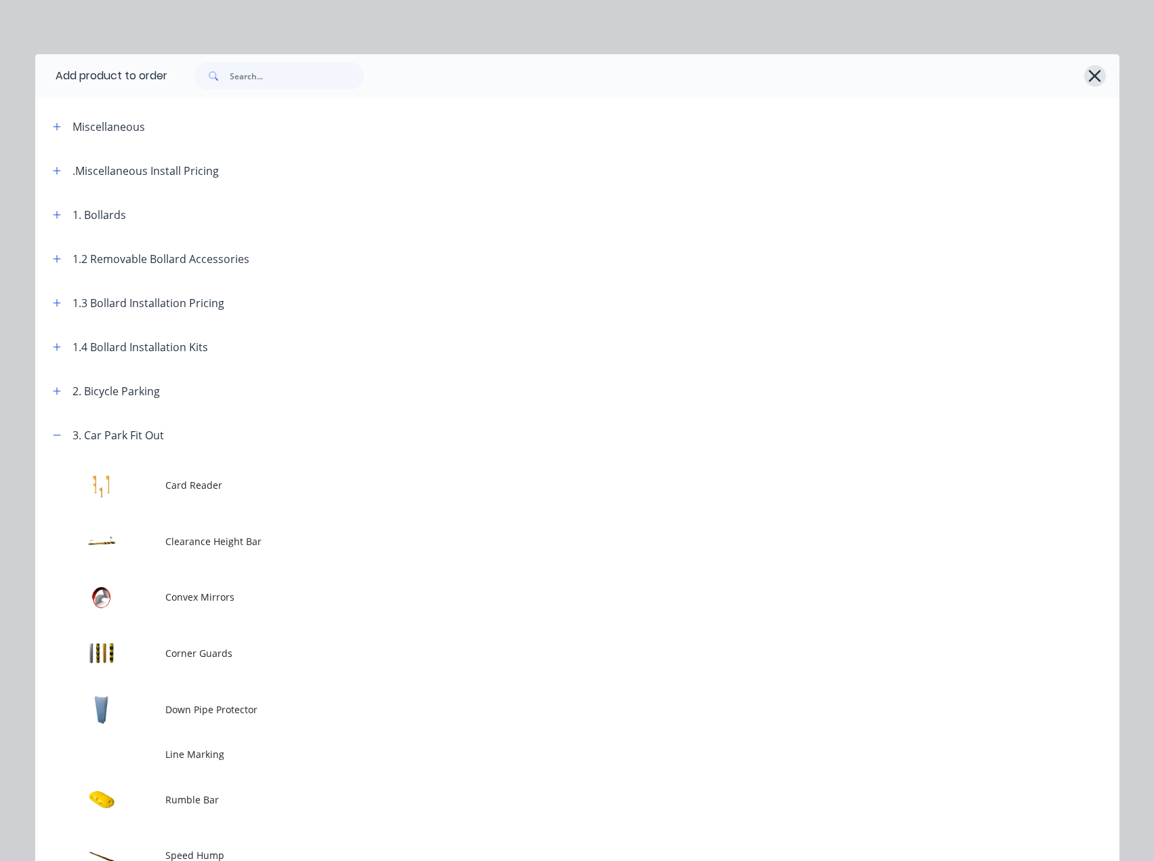
click at [1092, 79] on icon "button" at bounding box center [1095, 75] width 14 height 19
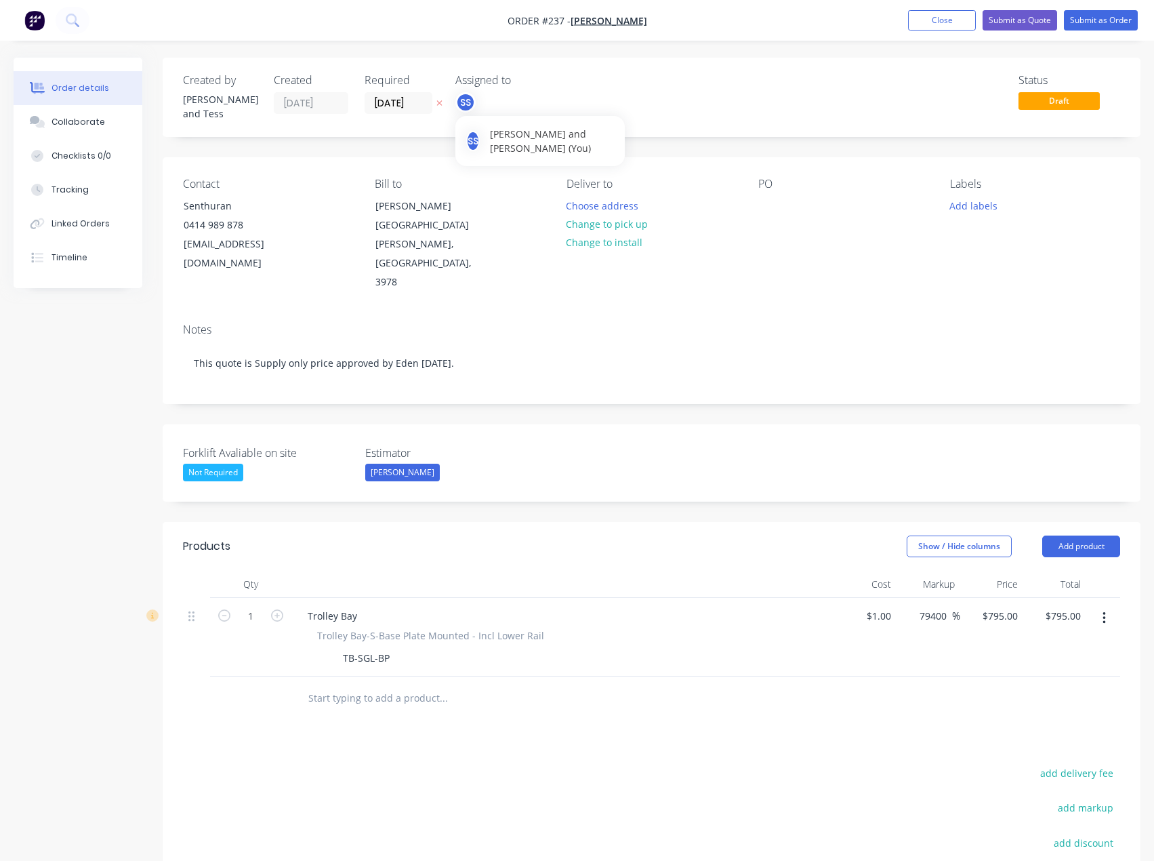
click at [470, 103] on div "SS" at bounding box center [465, 102] width 20 height 20
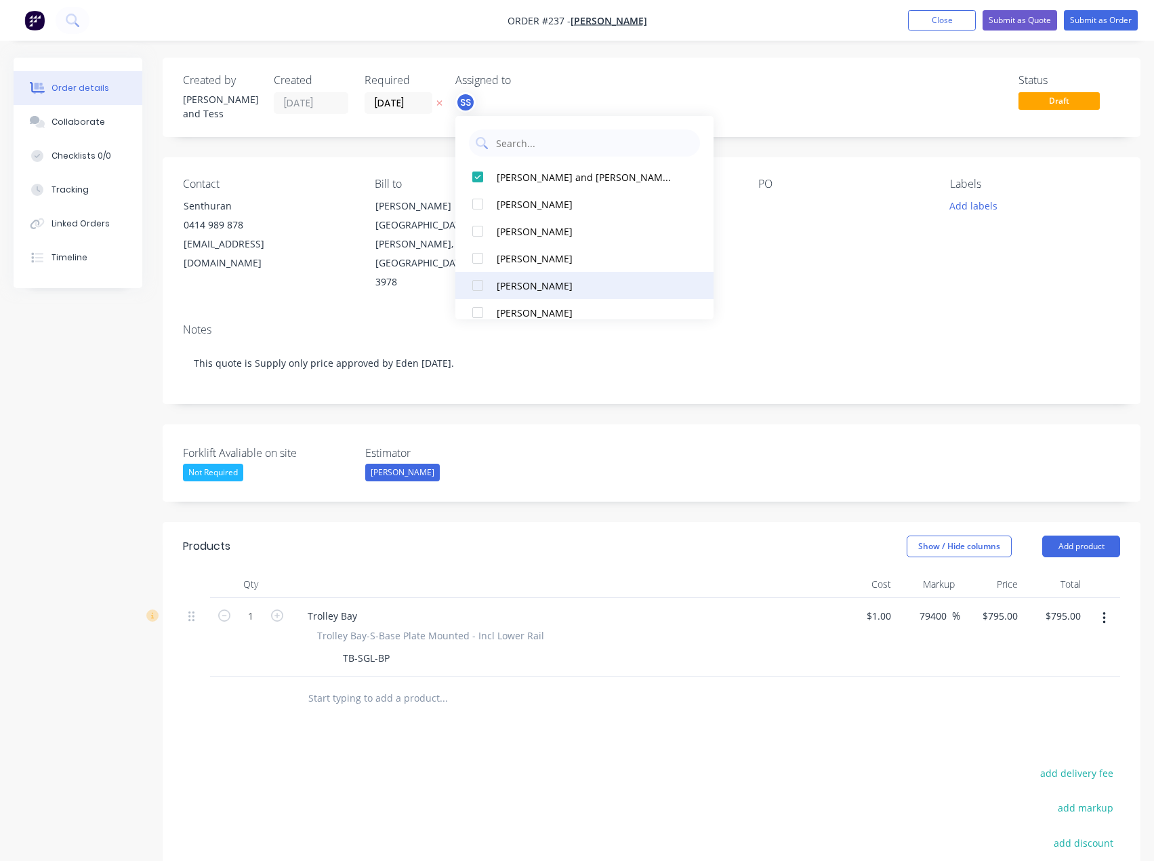
click at [573, 283] on div "[PERSON_NAME]" at bounding box center [587, 285] width 180 height 14
click at [477, 180] on div at bounding box center [477, 176] width 27 height 27
click at [638, 83] on div "Status Draft" at bounding box center [855, 97] width 529 height 47
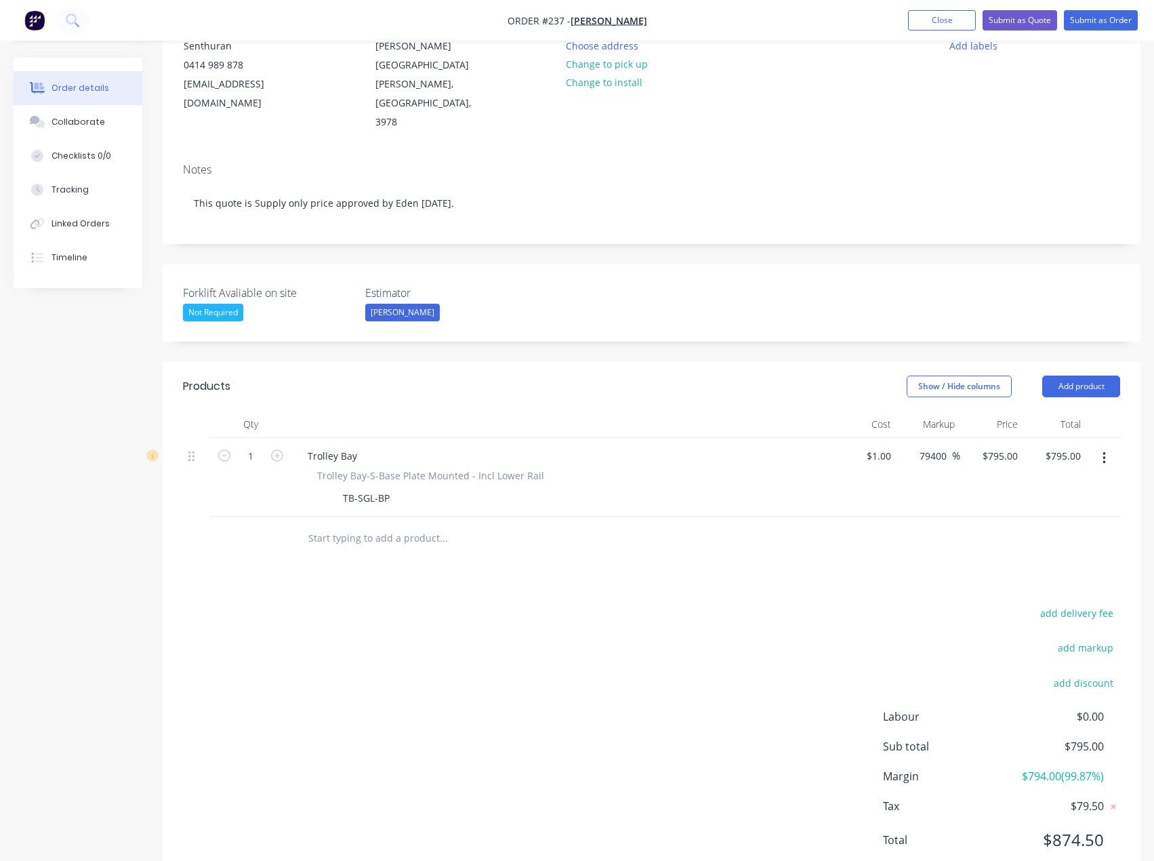
scroll to position [161, 0]
click at [484, 524] on input "text" at bounding box center [443, 537] width 271 height 27
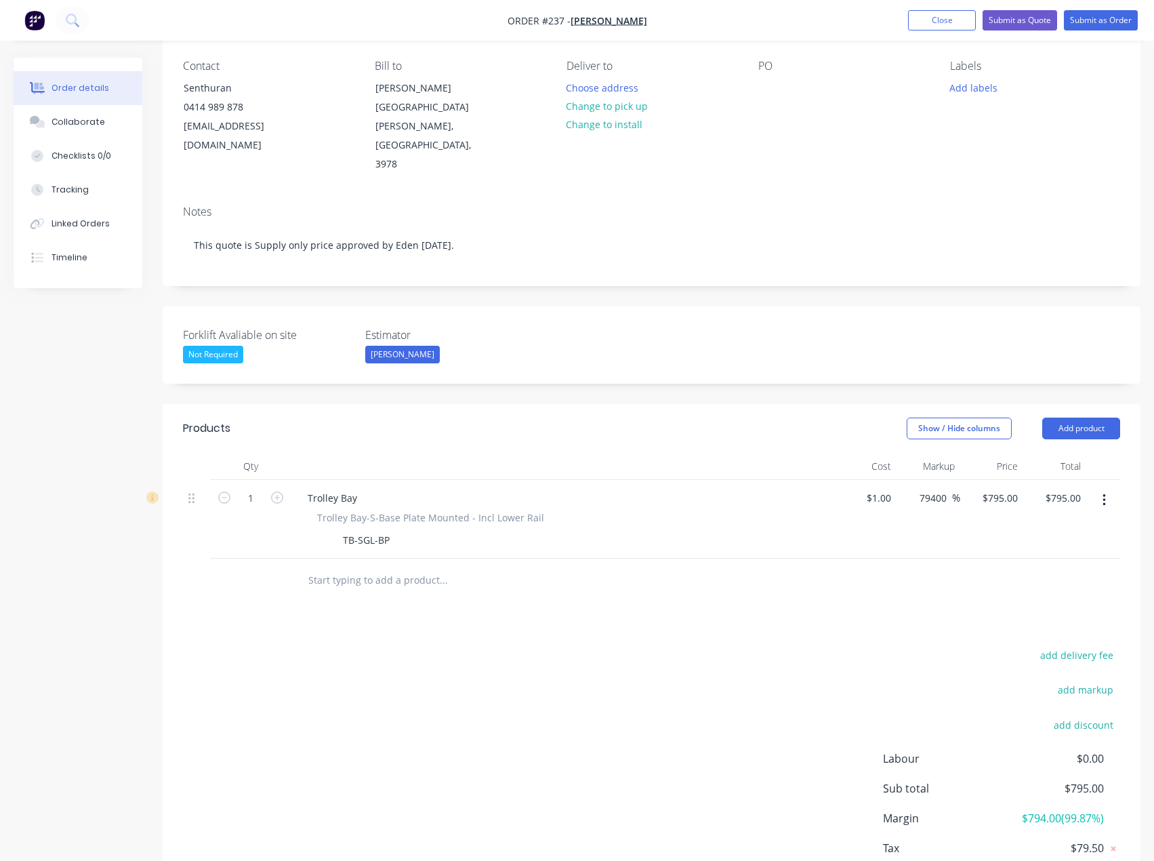
scroll to position [0, 0]
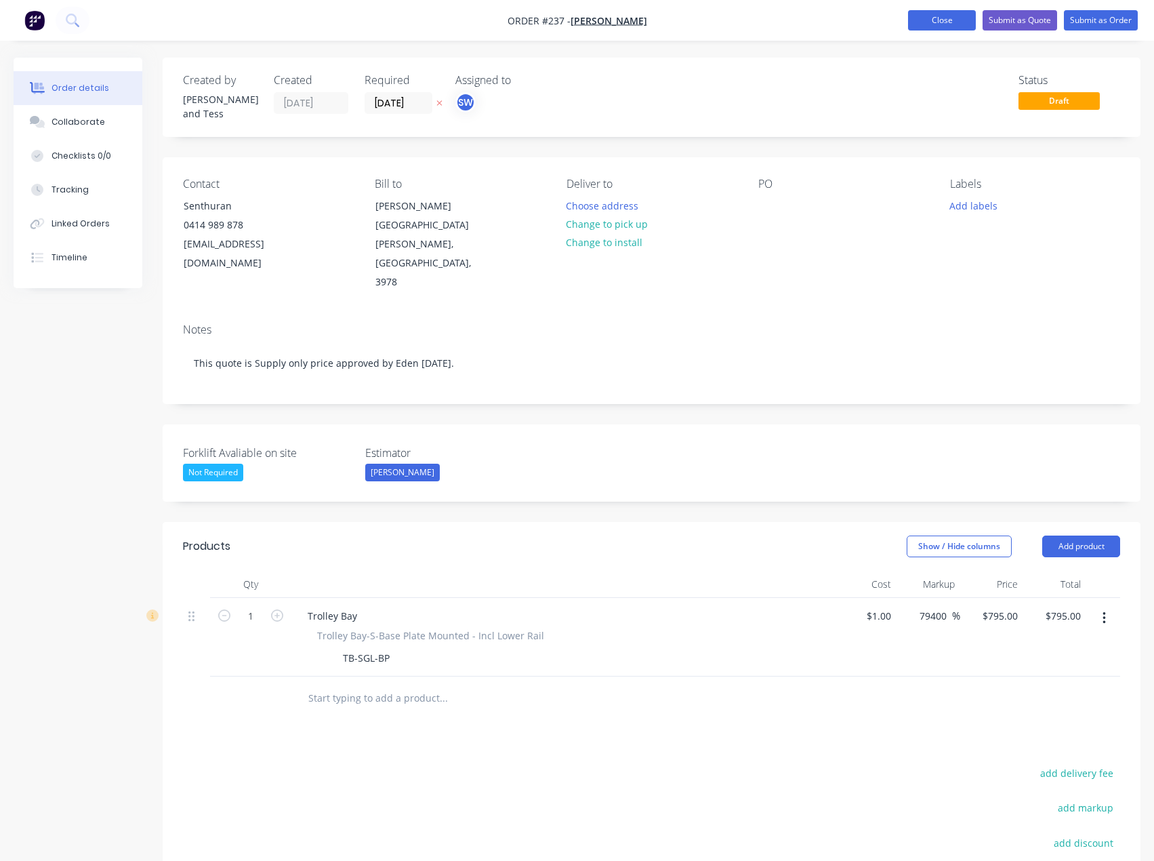
click at [945, 18] on button "Close" at bounding box center [942, 20] width 68 height 20
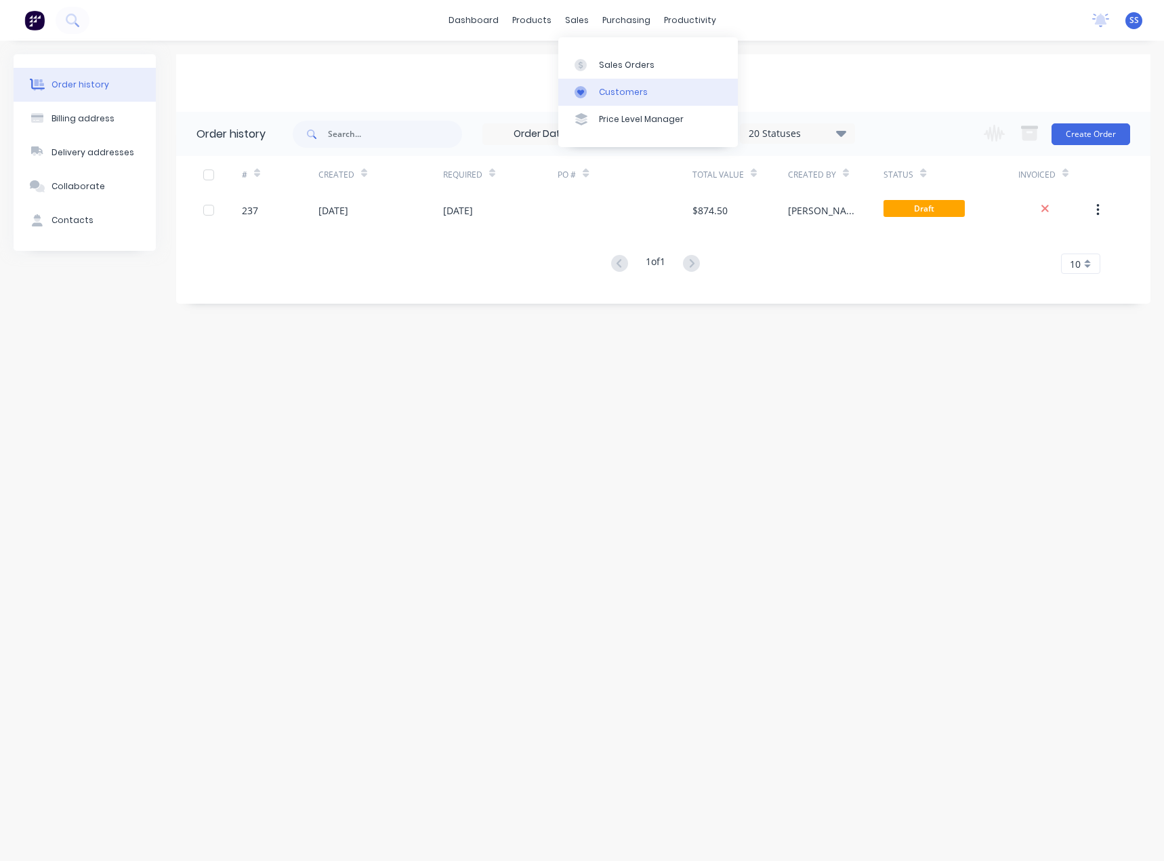
click at [611, 96] on div "Customers" at bounding box center [623, 92] width 49 height 12
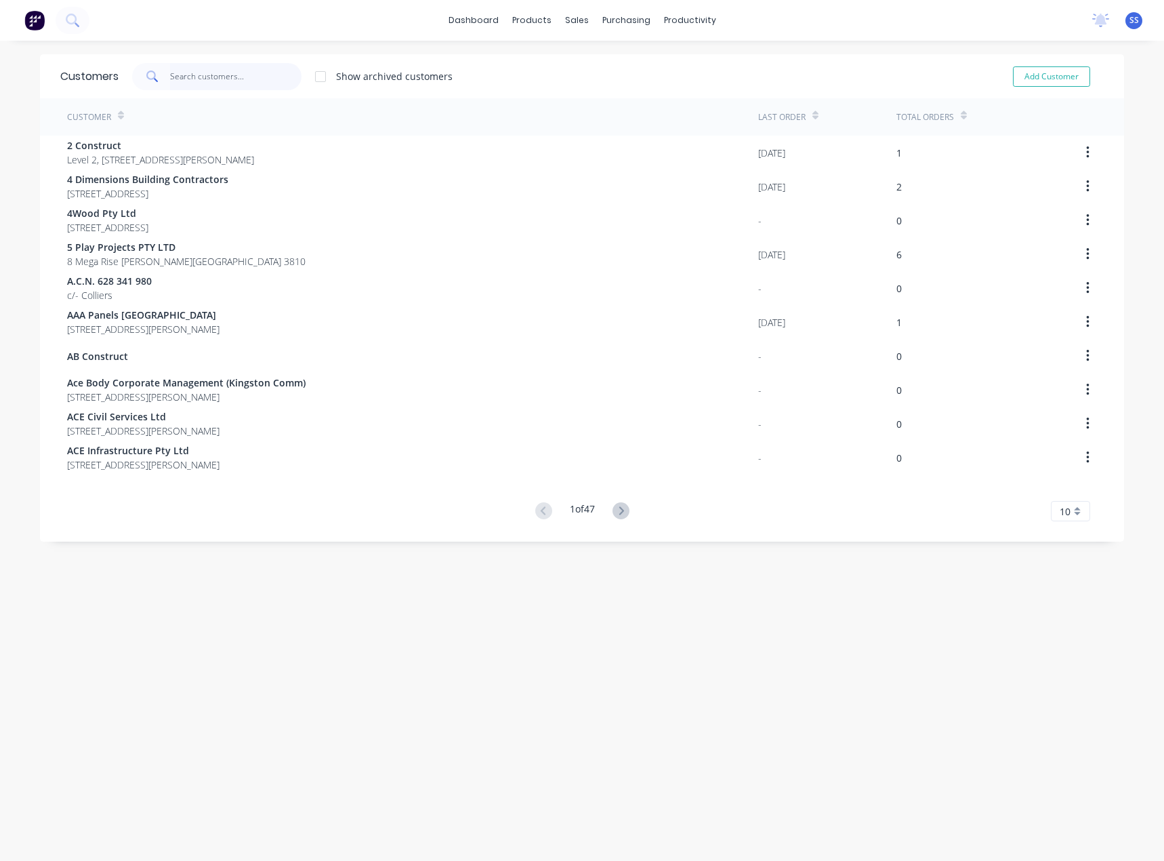
click at [211, 68] on input "text" at bounding box center [236, 76] width 132 height 27
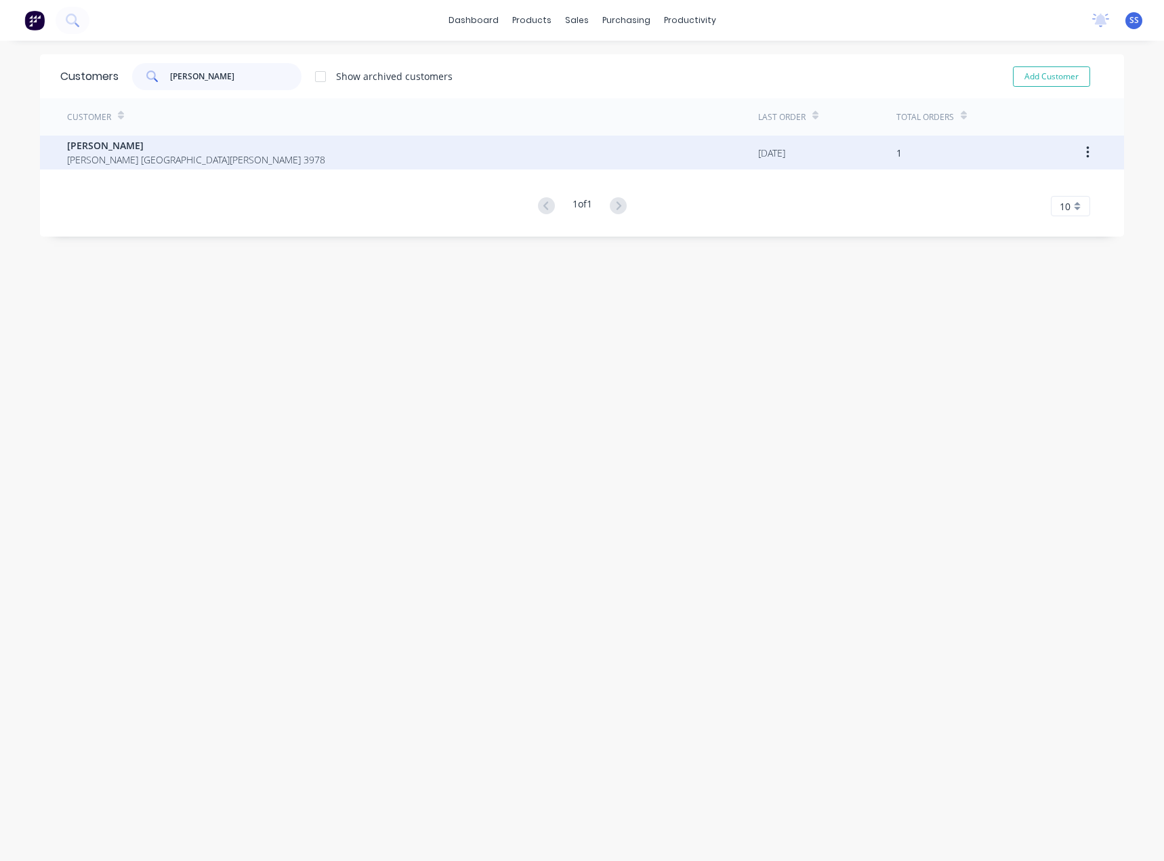
type input "[PERSON_NAME]"
click at [71, 158] on span "[PERSON_NAME] [GEOGRAPHIC_DATA][PERSON_NAME] 3978" at bounding box center [196, 159] width 258 height 14
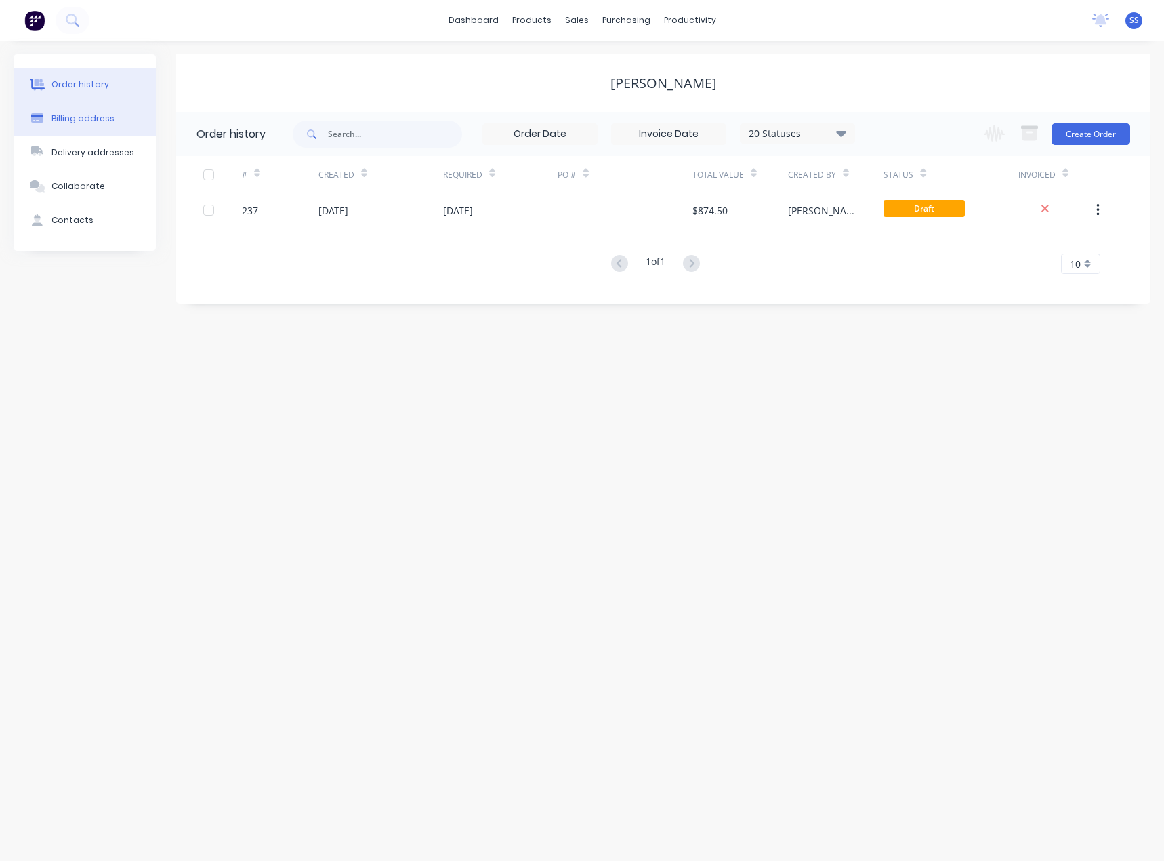
click at [99, 123] on div "Billing address" at bounding box center [82, 118] width 63 height 12
select select "AU"
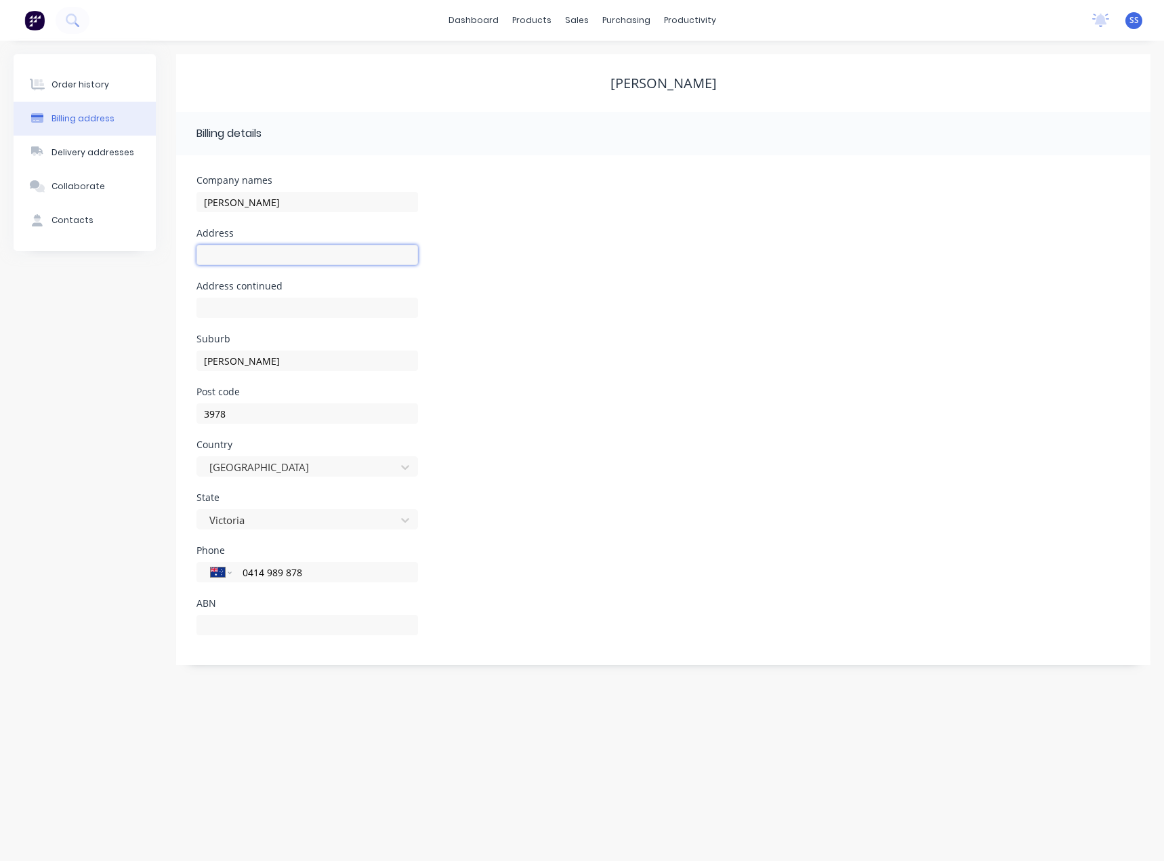
click at [247, 248] on input "text" at bounding box center [308, 255] width 222 height 20
type input "30 Matterhorn Dr"
click at [88, 90] on div "Order history" at bounding box center [80, 85] width 58 height 12
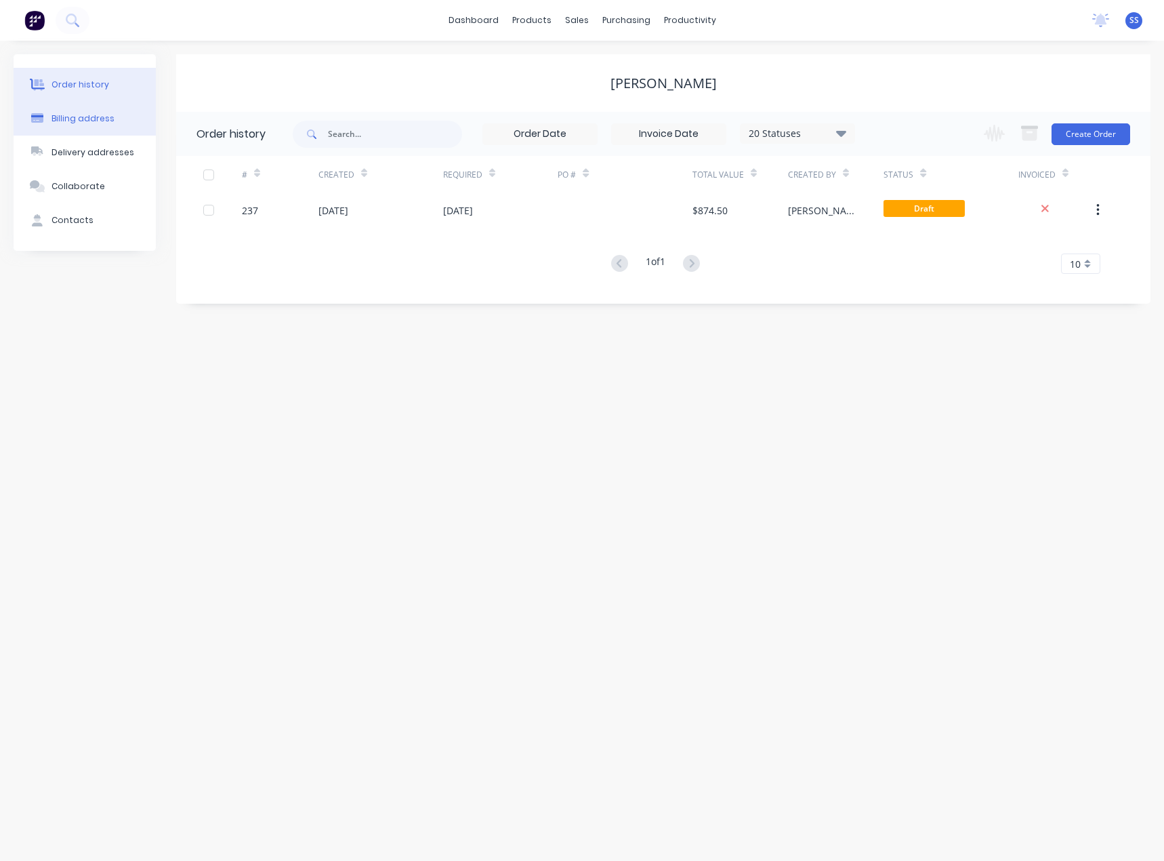
click at [100, 117] on div "Billing address" at bounding box center [82, 118] width 63 height 12
select select "AU"
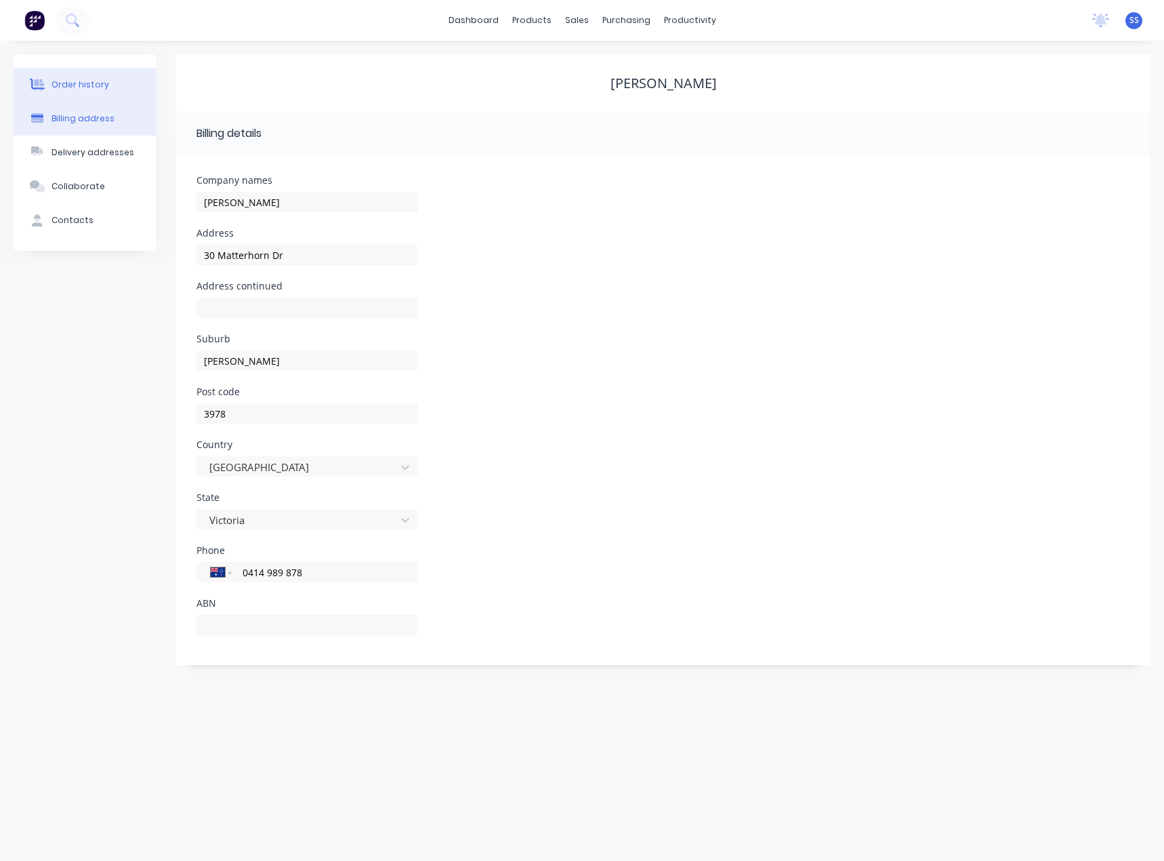
click at [72, 91] on button "Order history" at bounding box center [85, 85] width 142 height 34
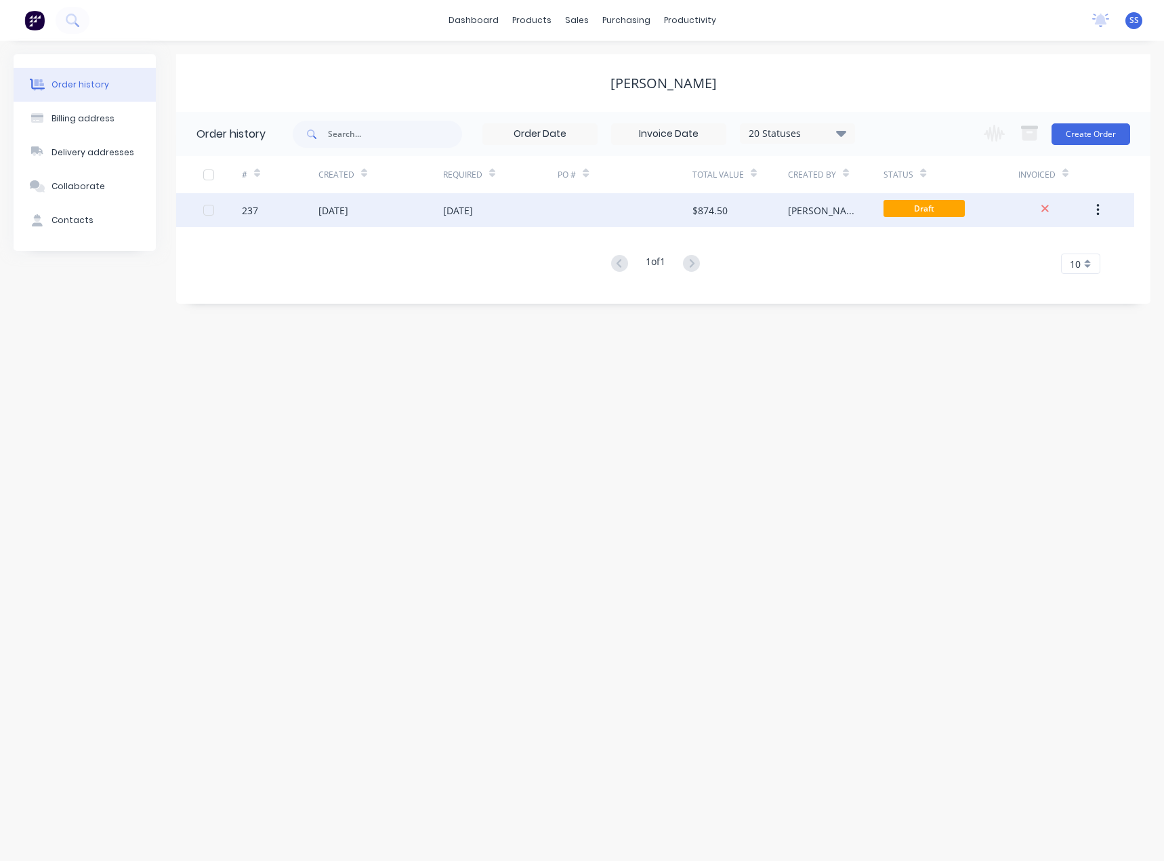
click at [473, 214] on div "[DATE]" at bounding box center [458, 210] width 30 height 14
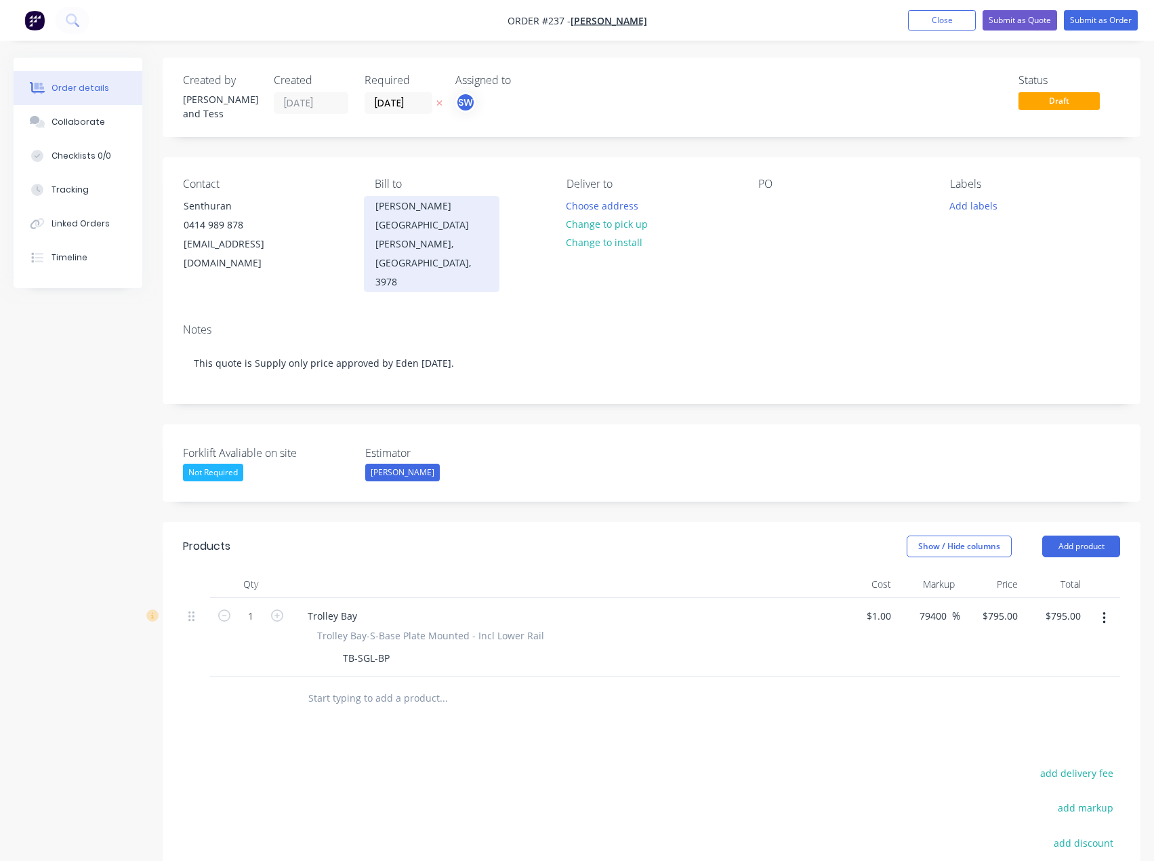
click at [421, 198] on div "[PERSON_NAME][GEOGRAPHIC_DATA][PERSON_NAME], [GEOGRAPHIC_DATA], 3978" at bounding box center [431, 244] width 112 height 95
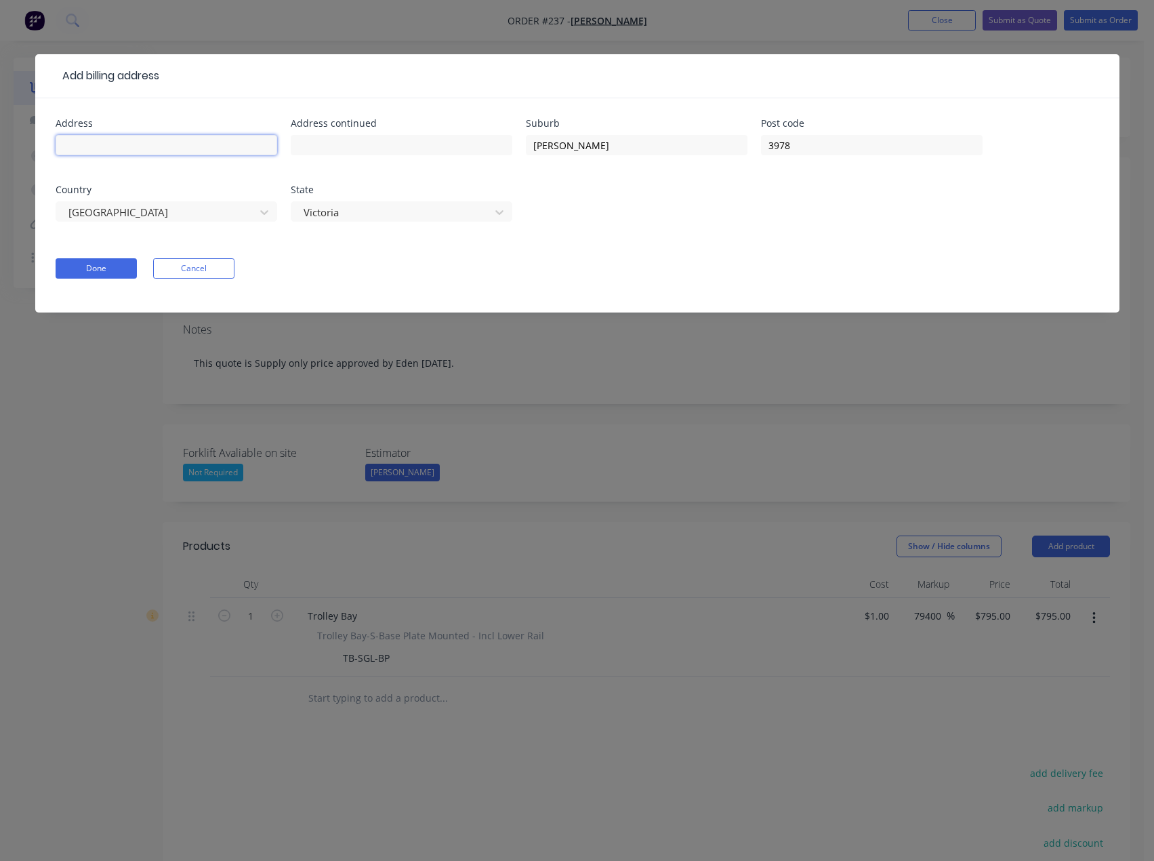
click at [224, 150] on input "text" at bounding box center [167, 145] width 222 height 20
type input "30 Matterhorn Dr"
click at [110, 260] on button "Done" at bounding box center [96, 268] width 81 height 20
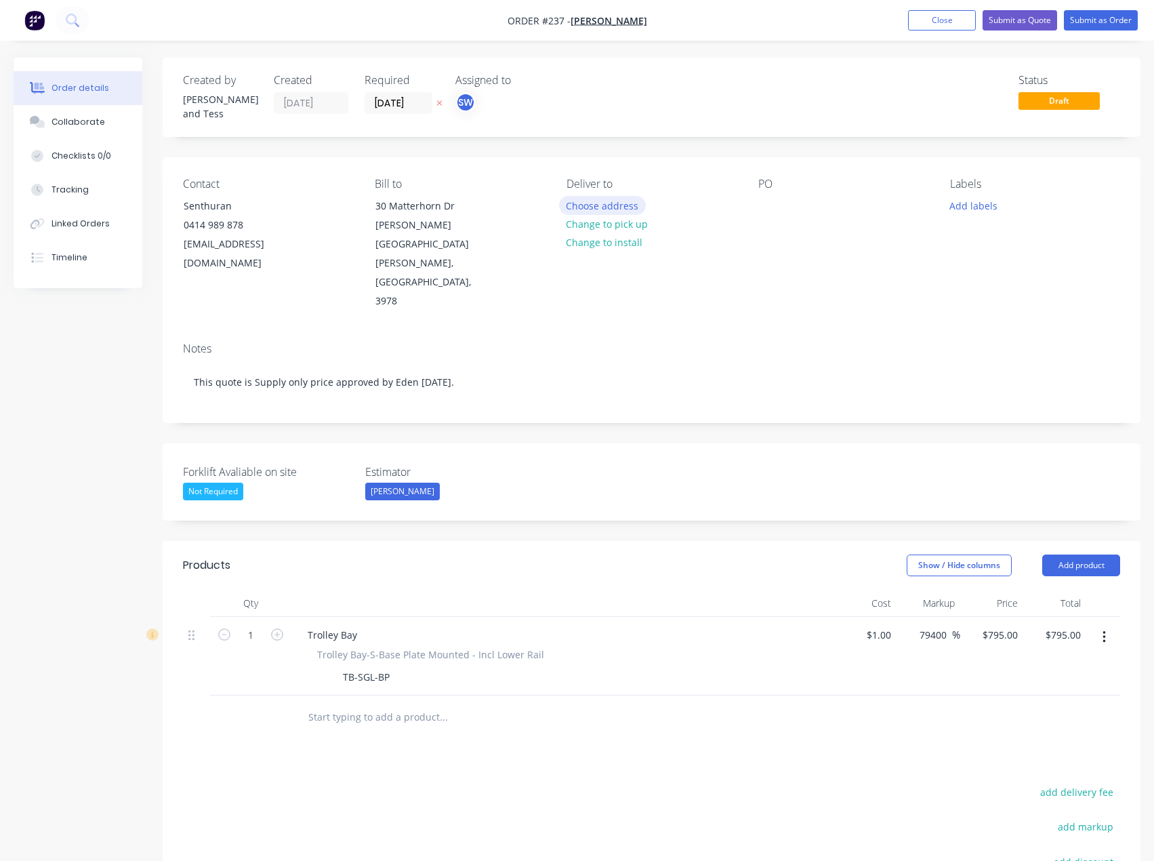
click at [613, 201] on button "Choose address" at bounding box center [602, 205] width 87 height 18
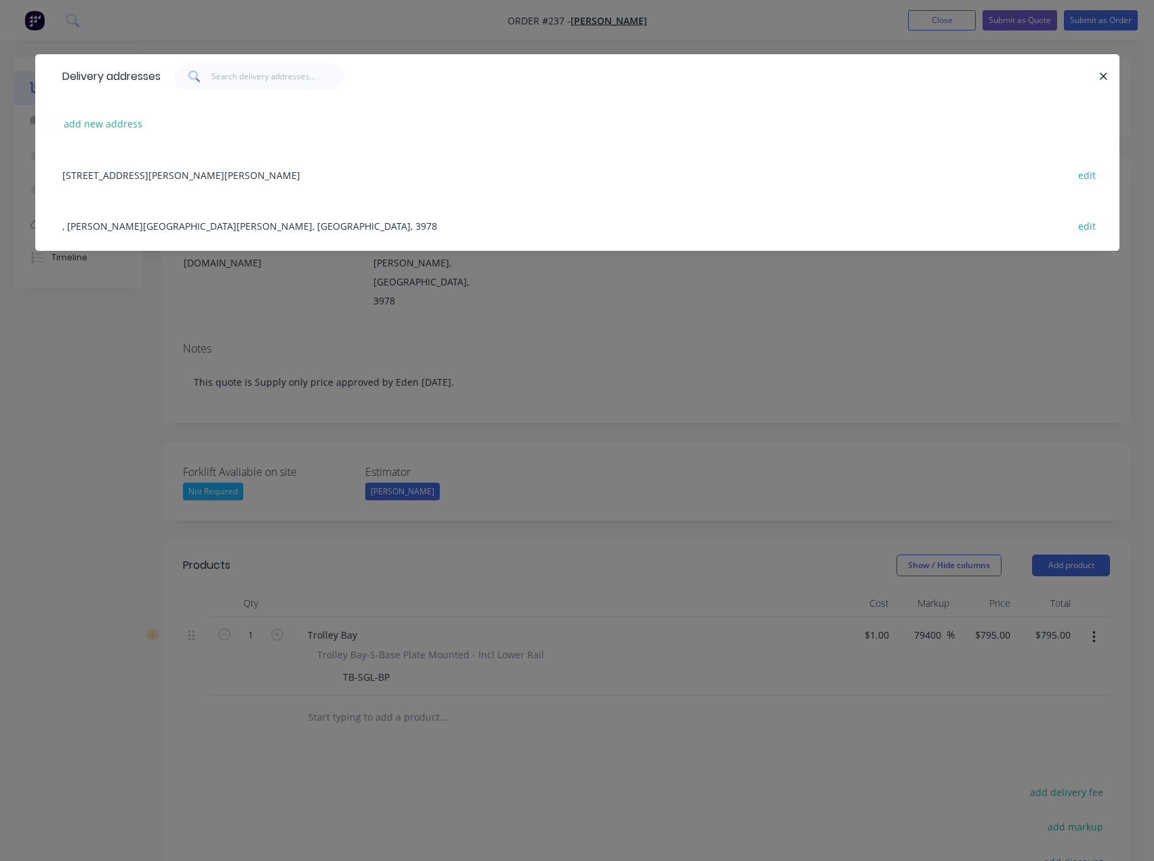
click at [133, 175] on div "[STREET_ADDRESS][PERSON_NAME][PERSON_NAME] edit" at bounding box center [578, 174] width 1044 height 51
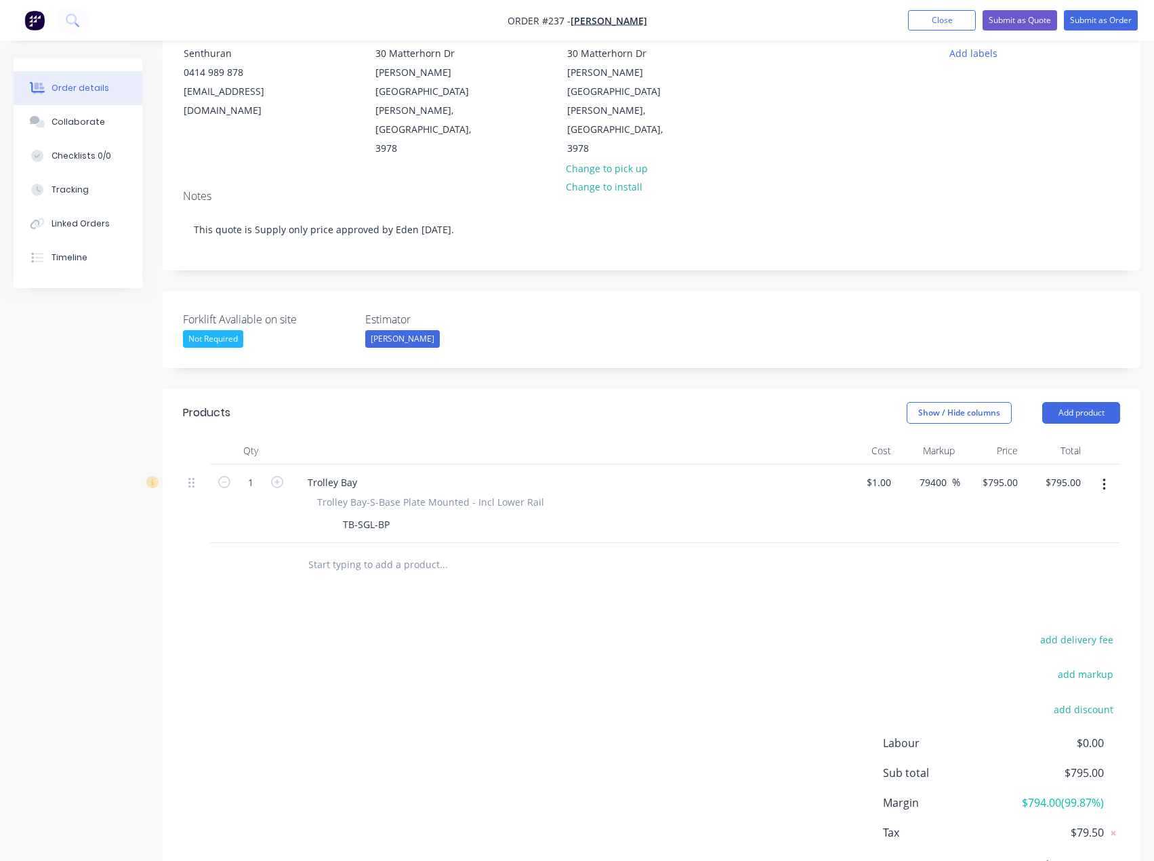
scroll to position [161, 0]
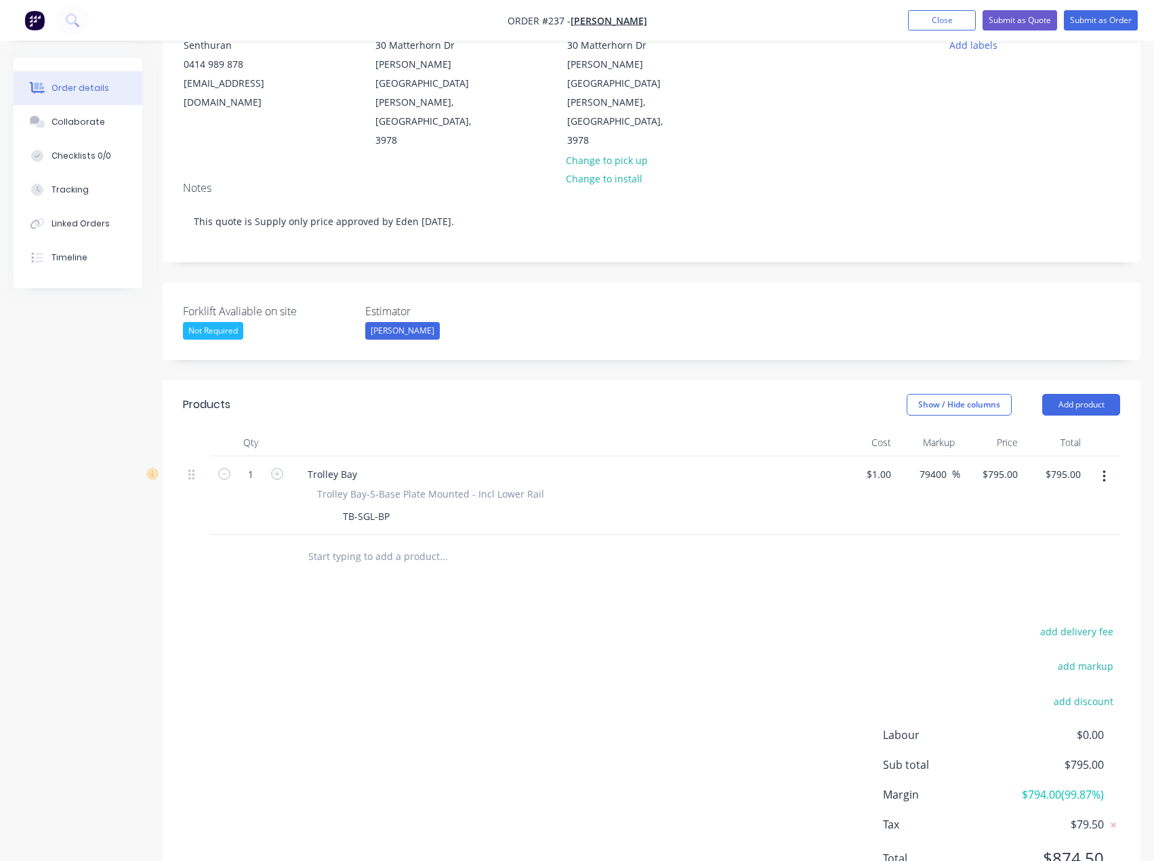
click at [566, 622] on div "add delivery fee add markup add discount Labour $0.00 Sub total $795.00 Margin …" at bounding box center [651, 753] width 937 height 262
click at [1100, 622] on button "add delivery fee" at bounding box center [1076, 631] width 87 height 18
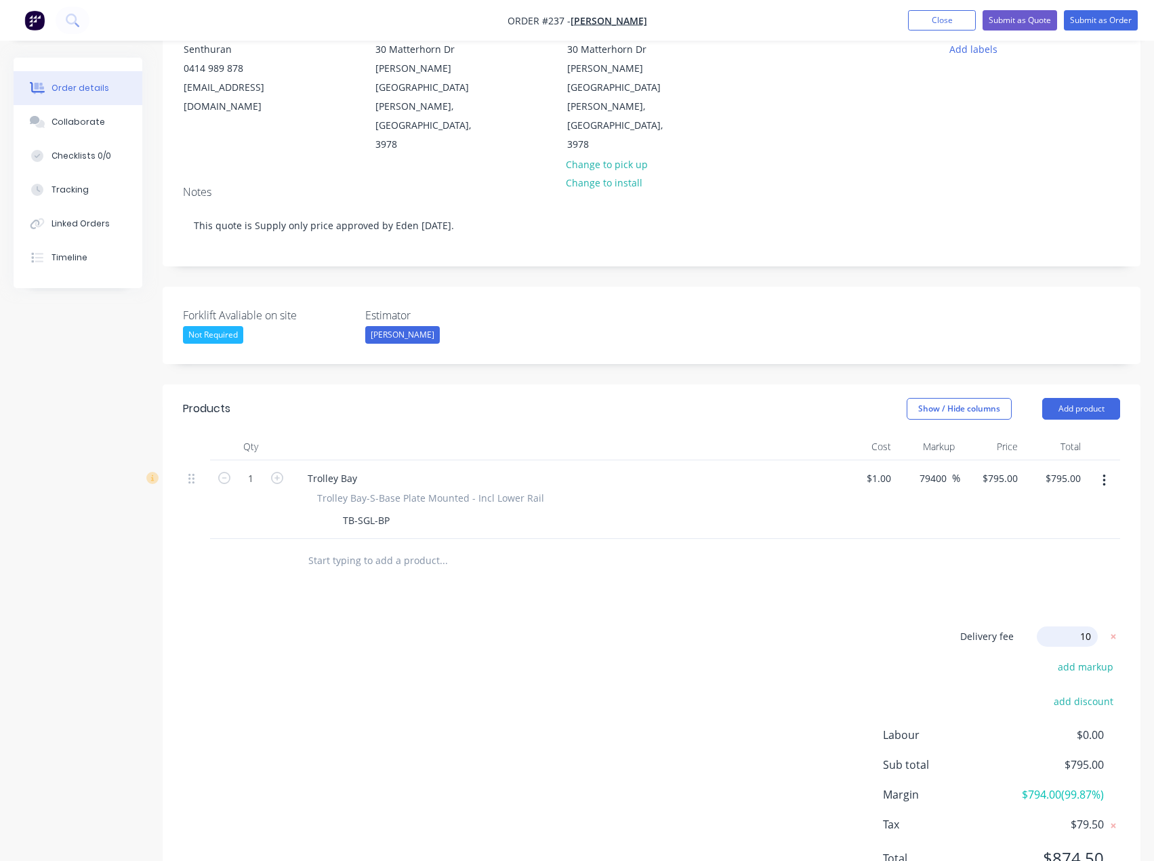
type input "100"
click at [1026, 533] on div "Products Show / Hide columns Add product Qty Cost Markup Price Total 1 Trolley …" at bounding box center [652, 644] width 978 height 520
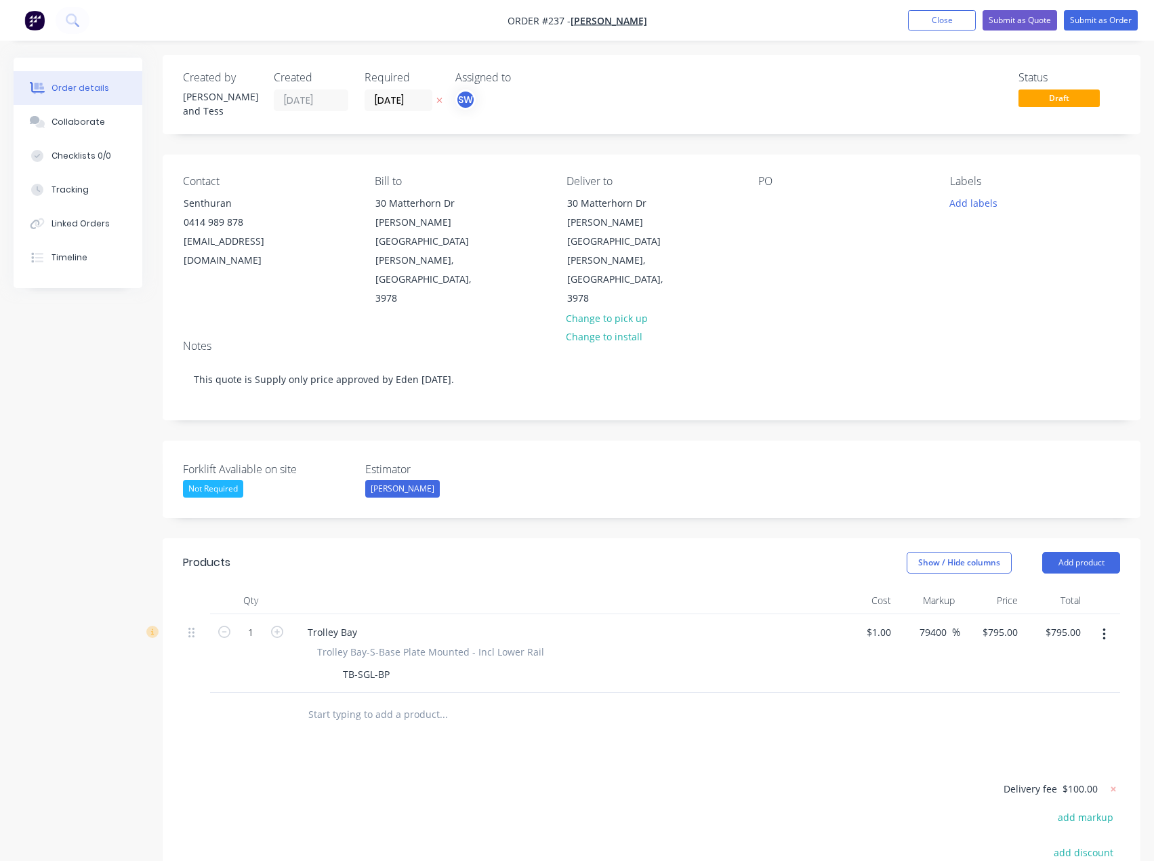
scroll to position [0, 0]
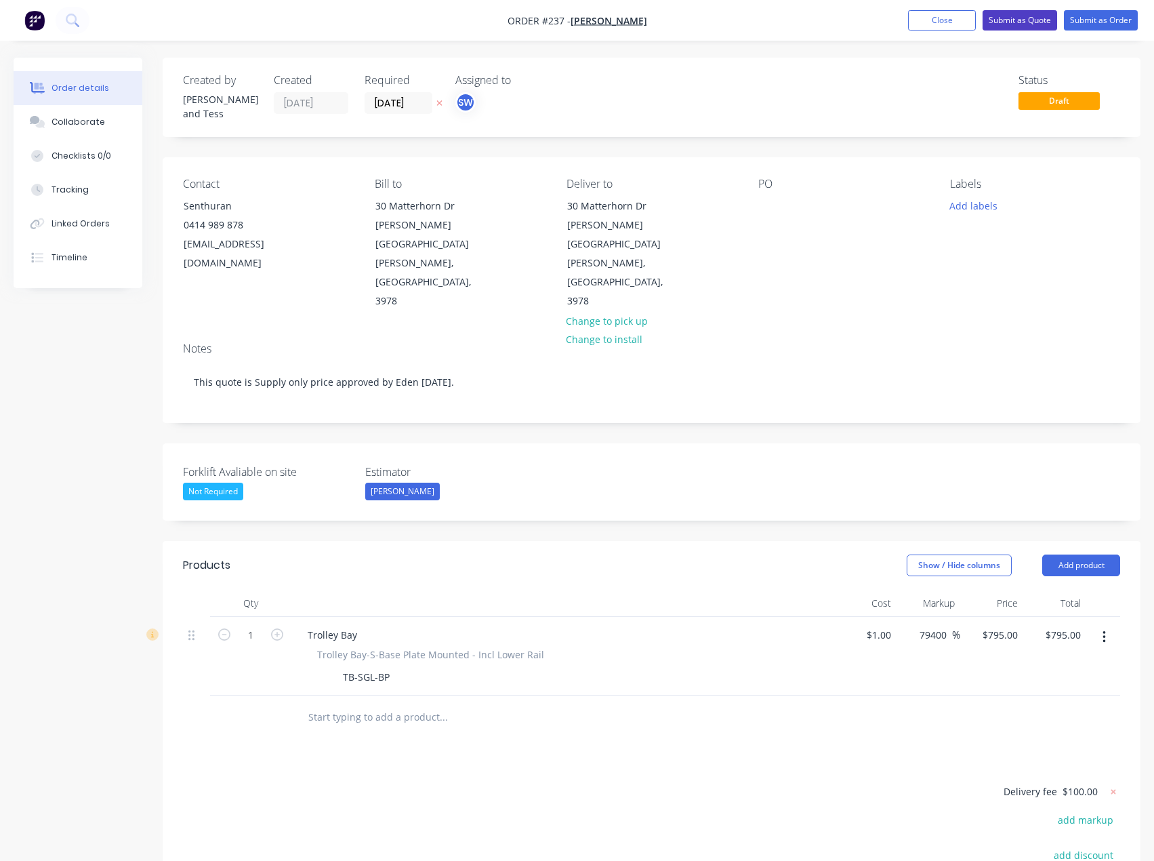
click at [1008, 23] on button "Submit as Quote" at bounding box center [1020, 20] width 75 height 20
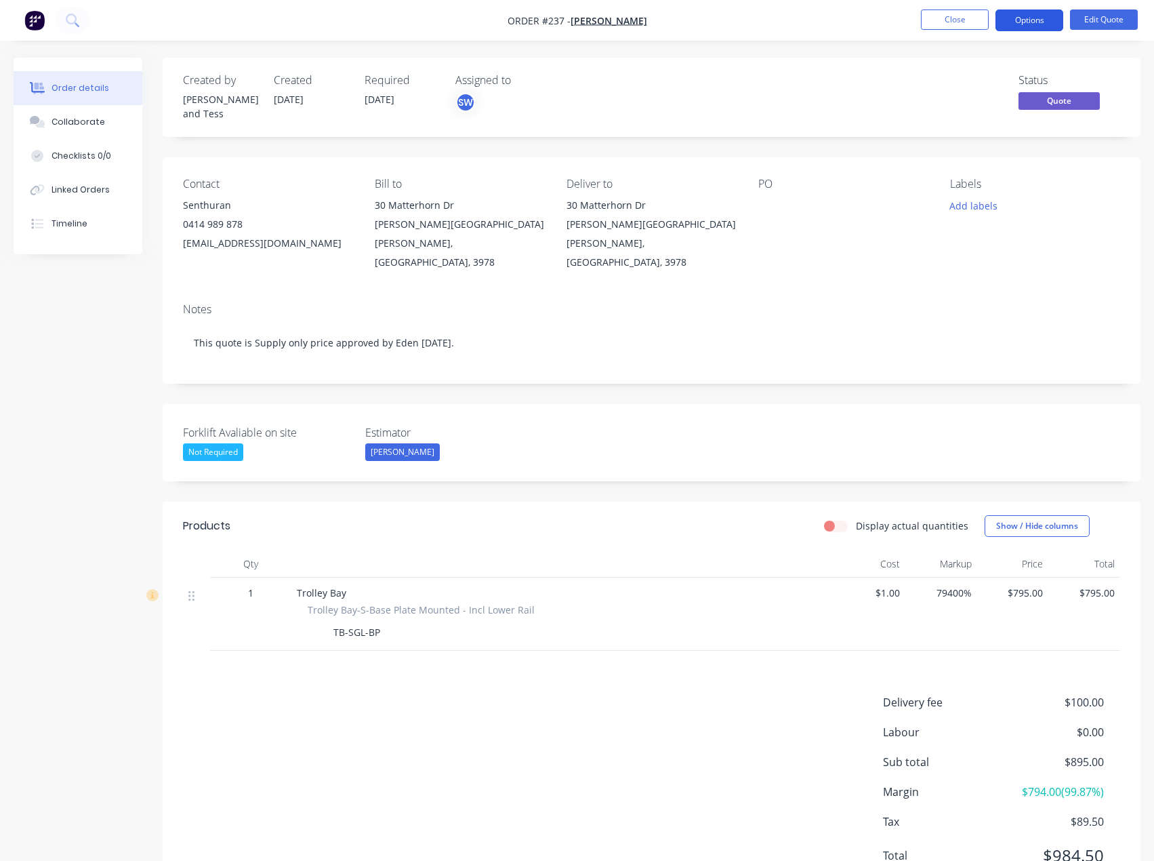
click at [1036, 16] on button "Options" at bounding box center [1029, 20] width 68 height 22
click at [789, 17] on nav "Order #237 - [PERSON_NAME] Close Options EMAIL / PRINT Quote Proforma Invoice A…" at bounding box center [577, 20] width 1154 height 41
click at [945, 26] on button "Close" at bounding box center [955, 19] width 68 height 20
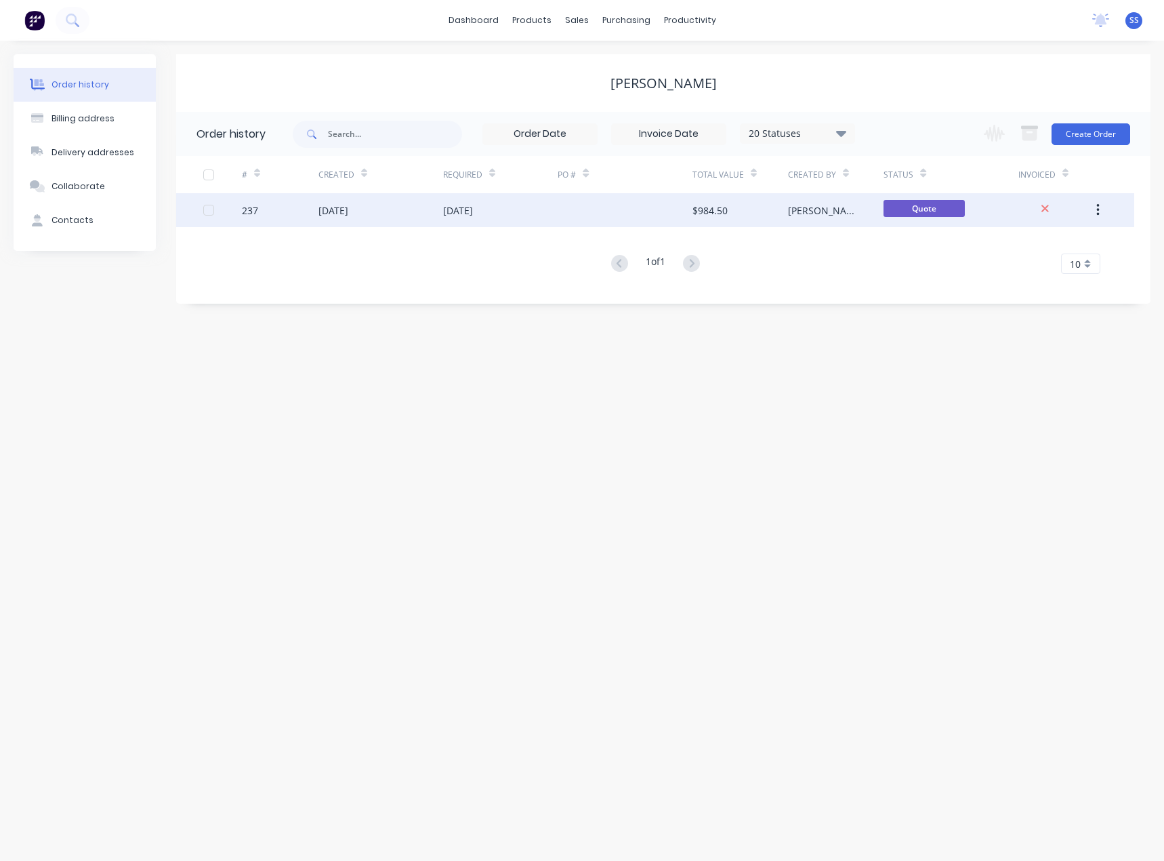
click at [820, 211] on div "[PERSON_NAME] and Tess" at bounding box center [822, 210] width 68 height 14
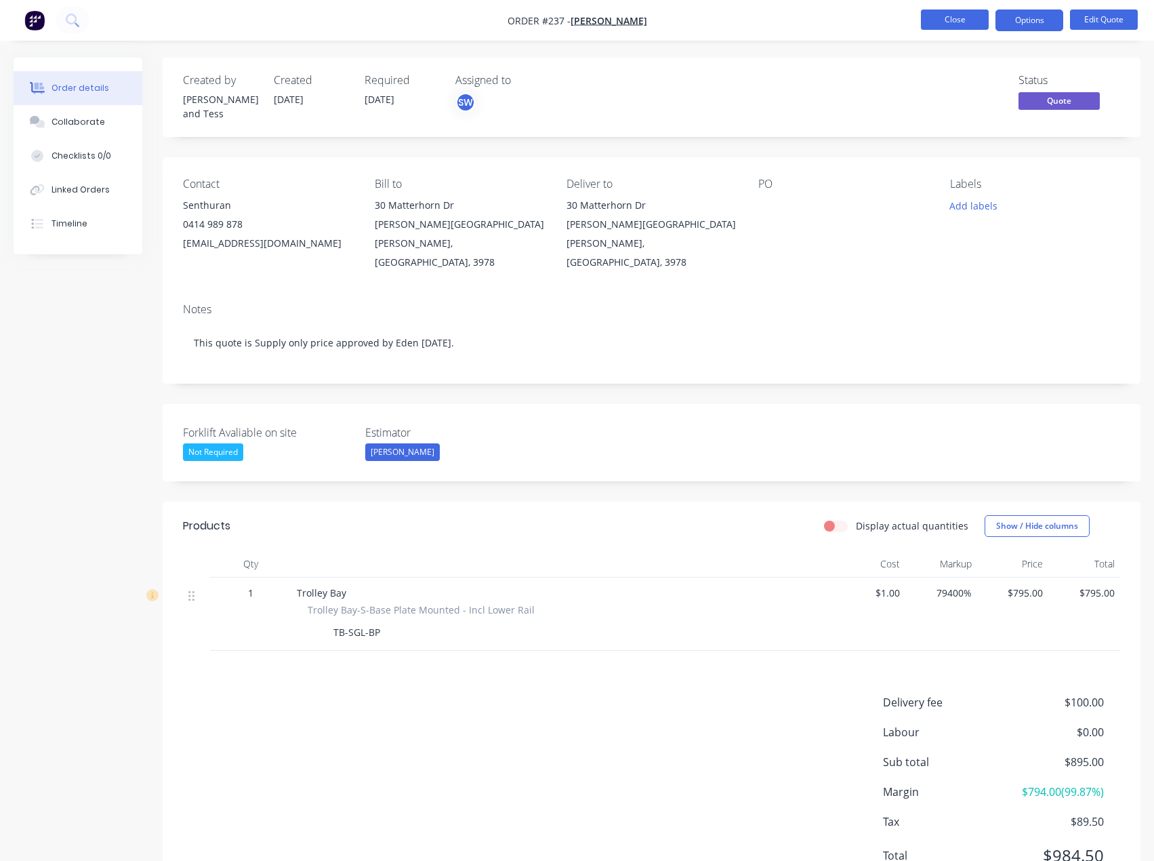
click at [945, 18] on button "Close" at bounding box center [955, 19] width 68 height 20
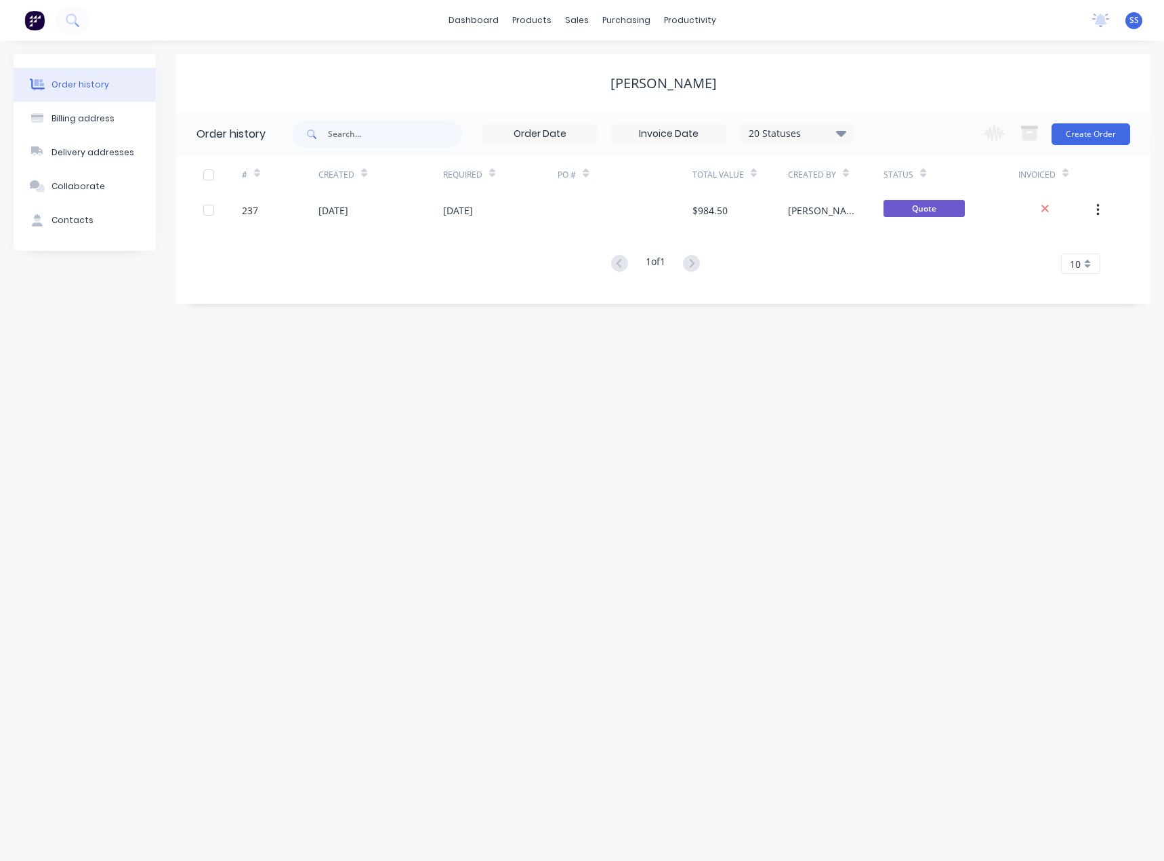
click at [886, 349] on div "Order history Billing address Delivery addresses Collaborate Contacts [PERSON_N…" at bounding box center [582, 451] width 1164 height 820
click at [1138, 17] on span "SS" at bounding box center [1134, 20] width 9 height 12
click at [920, 67] on div "[PERSON_NAME]" at bounding box center [663, 83] width 974 height 58
click at [1136, 20] on span "SS" at bounding box center [1134, 20] width 9 height 12
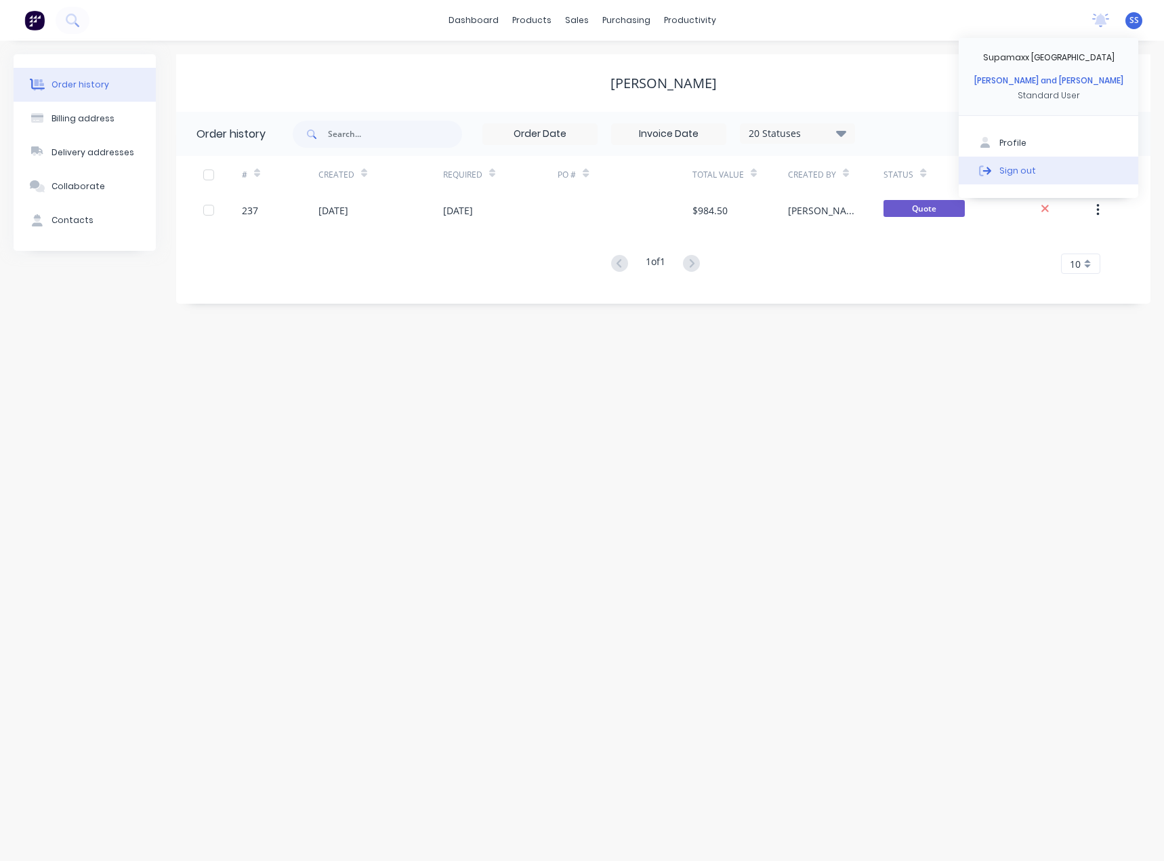
click at [1012, 167] on div "Sign out" at bounding box center [1017, 170] width 37 height 12
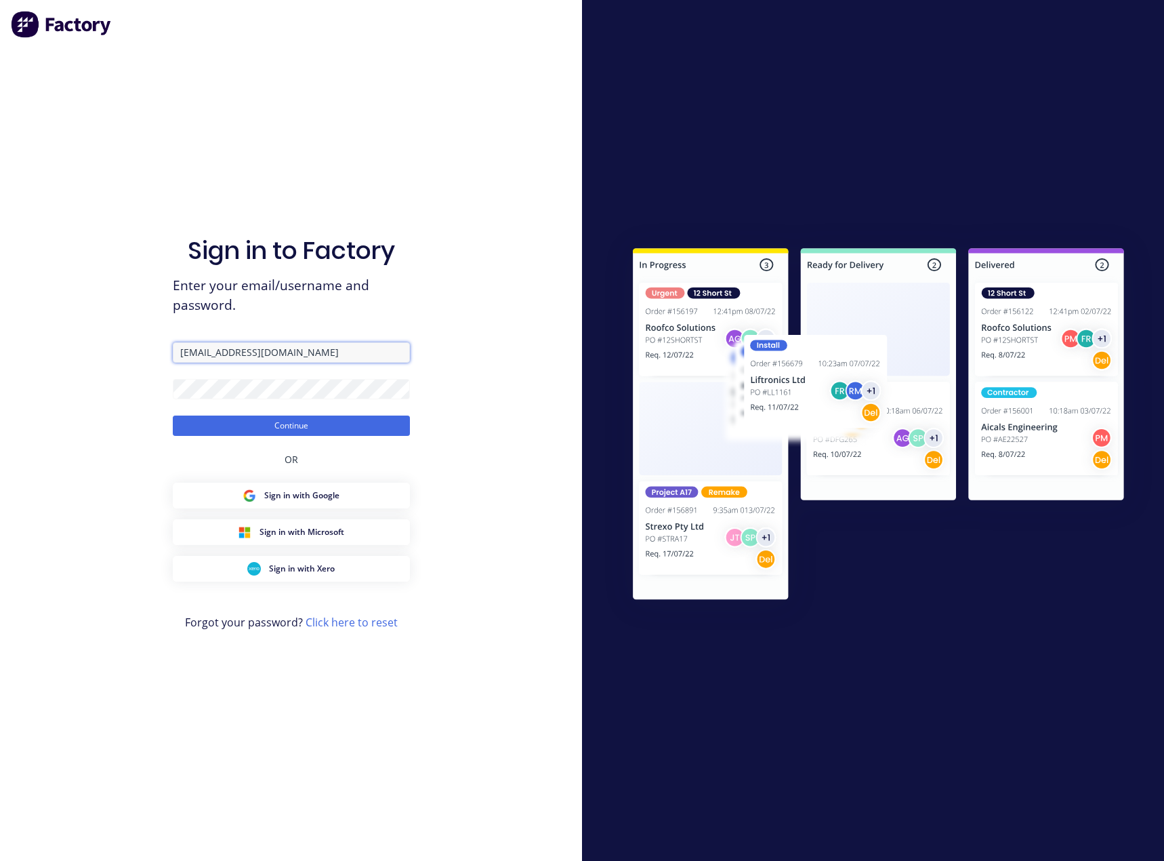
click at [283, 348] on input "[EMAIL_ADDRESS][DOMAIN_NAME]" at bounding box center [291, 352] width 237 height 20
type input "[PERSON_NAME][EMAIL_ADDRESS][DOMAIN_NAME]"
click at [281, 425] on button "Continue" at bounding box center [291, 425] width 237 height 20
